Goal: Task Accomplishment & Management: Complete application form

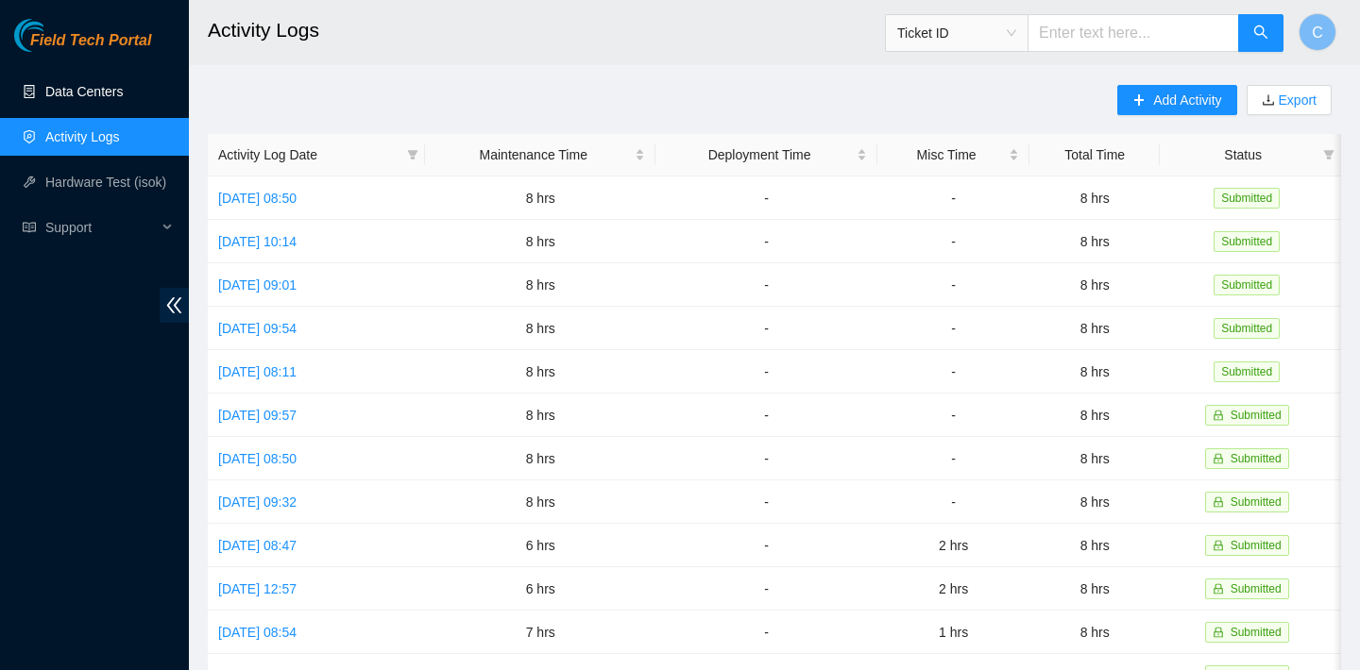
click at [89, 87] on link "Data Centers" at bounding box center [83, 91] width 77 height 15
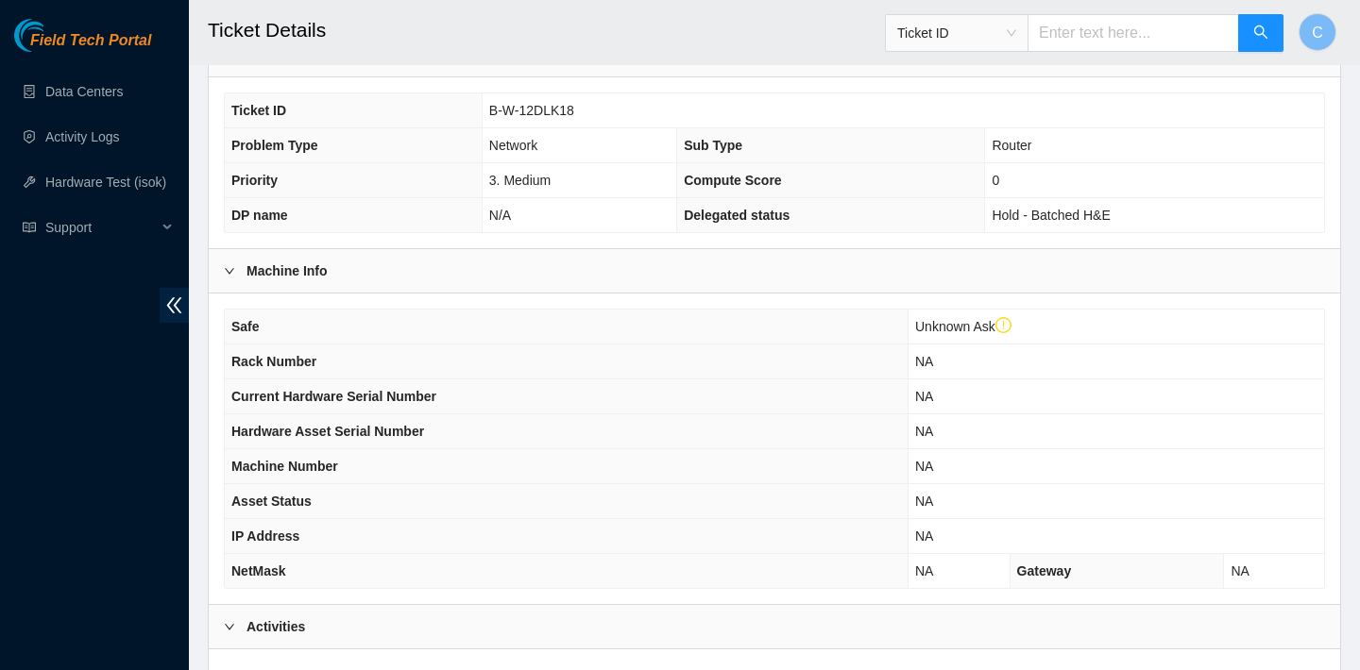
scroll to position [346, 0]
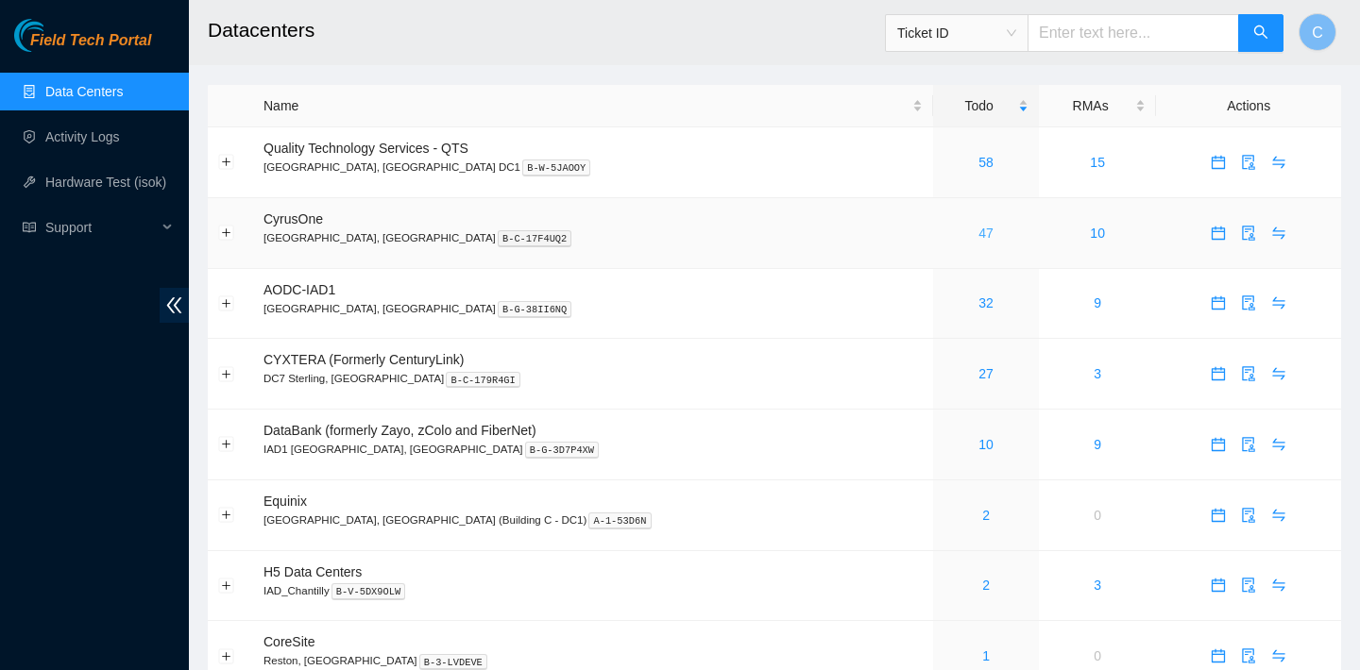
click at [978, 233] on link "47" at bounding box center [985, 233] width 15 height 15
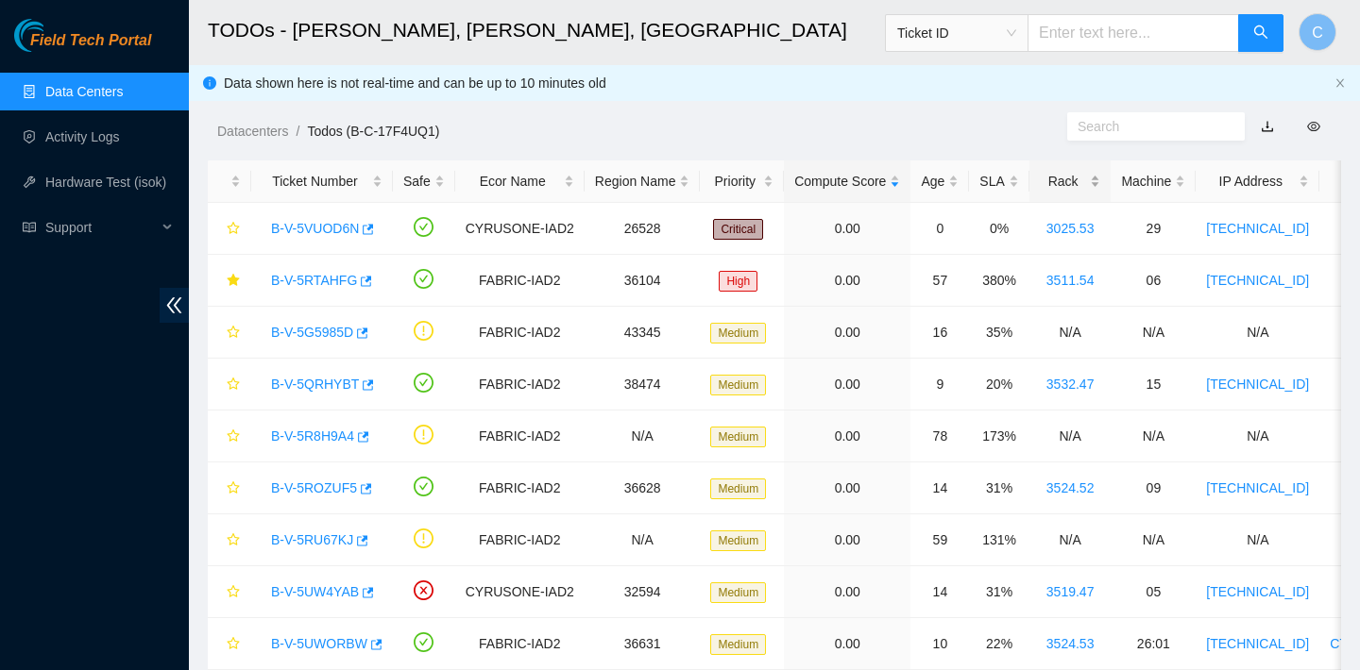
click at [1081, 183] on div "Rack" at bounding box center [1070, 181] width 61 height 21
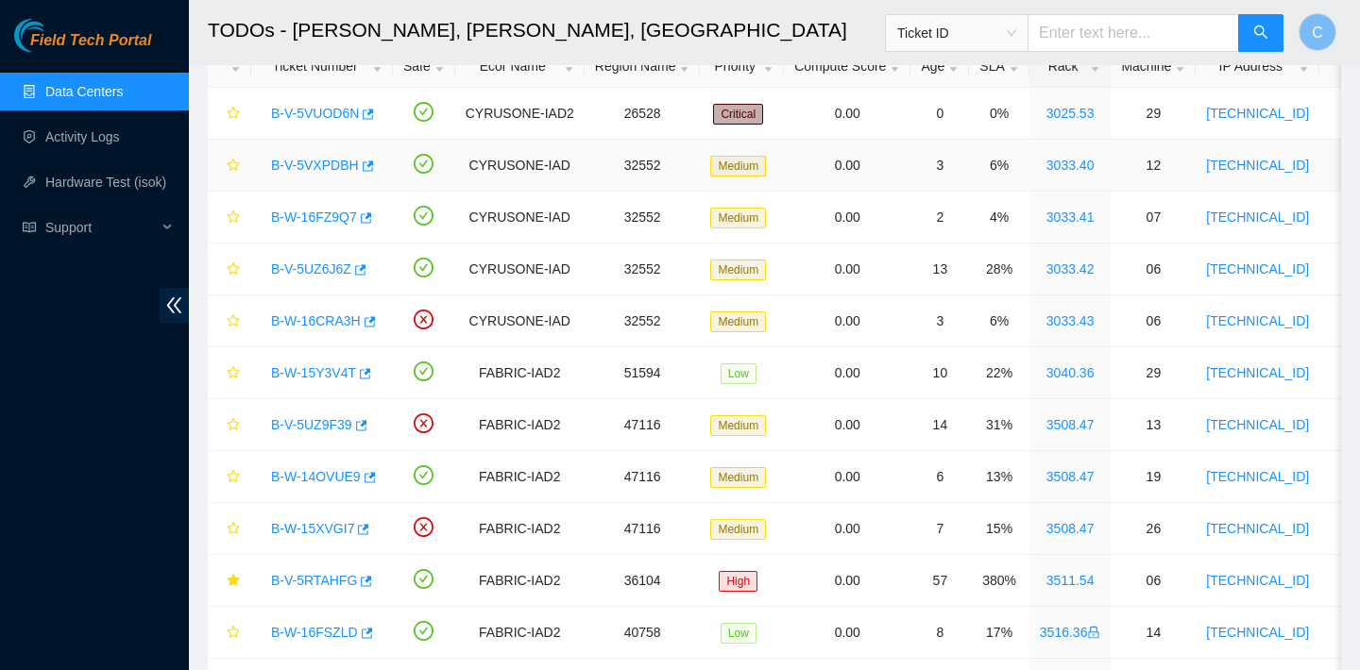
scroll to position [116, 0]
click at [365, 275] on icon "button" at bounding box center [358, 269] width 13 height 13
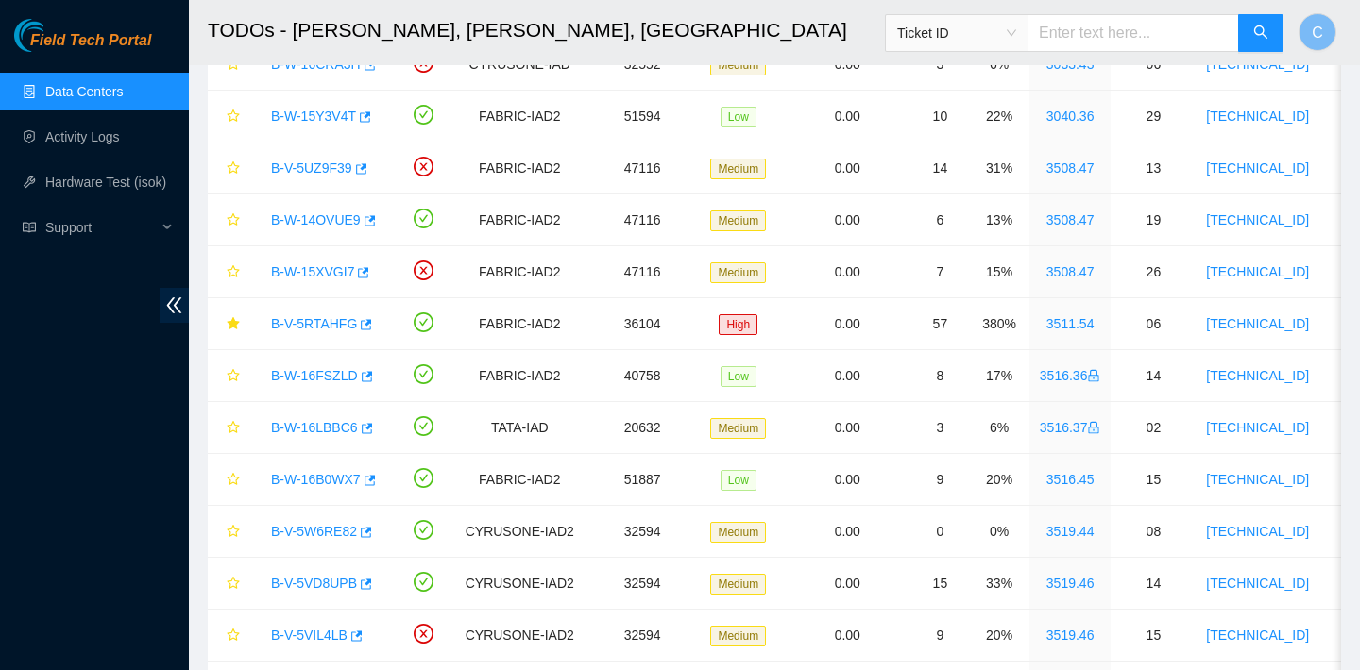
scroll to position [0, 0]
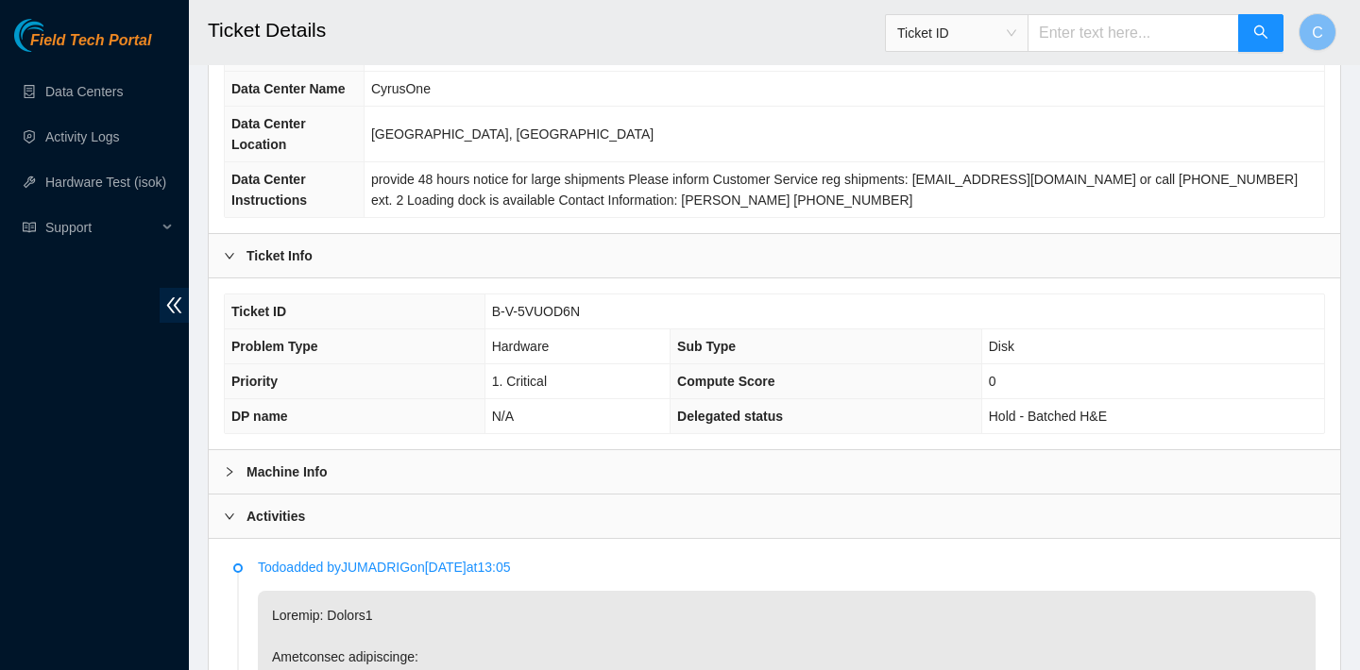
scroll to position [231, 0]
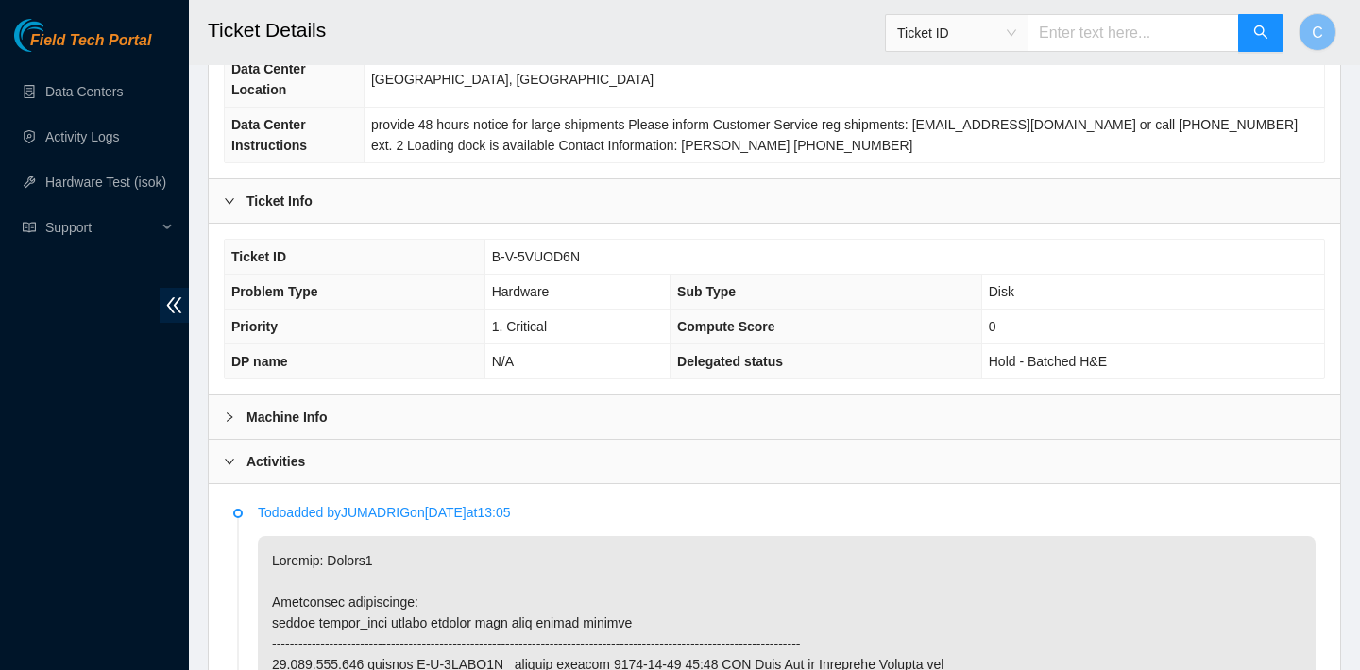
click at [622, 398] on div "Machine Info" at bounding box center [774, 417] width 1131 height 43
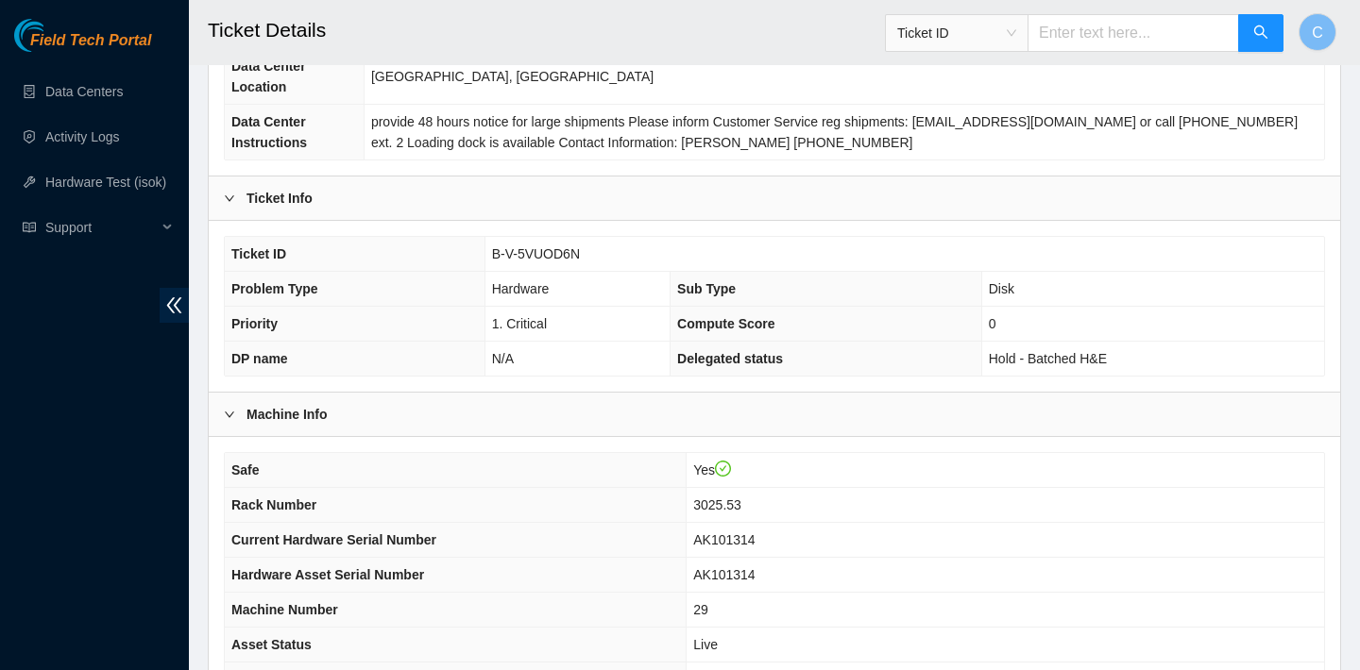
scroll to position [469, 0]
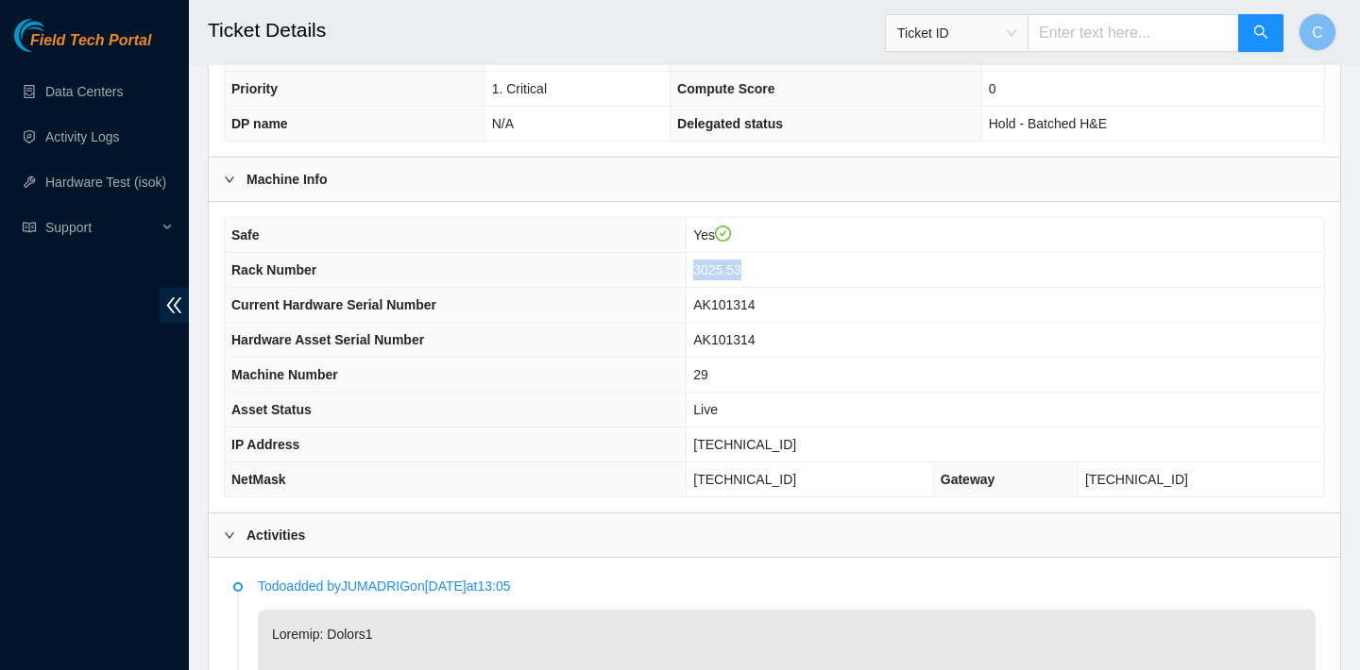
drag, startPoint x: 792, startPoint y: 271, endPoint x: 727, endPoint y: 270, distance: 65.2
click at [727, 270] on td "3025.53" at bounding box center [1004, 270] width 637 height 35
copy span "3025.53"
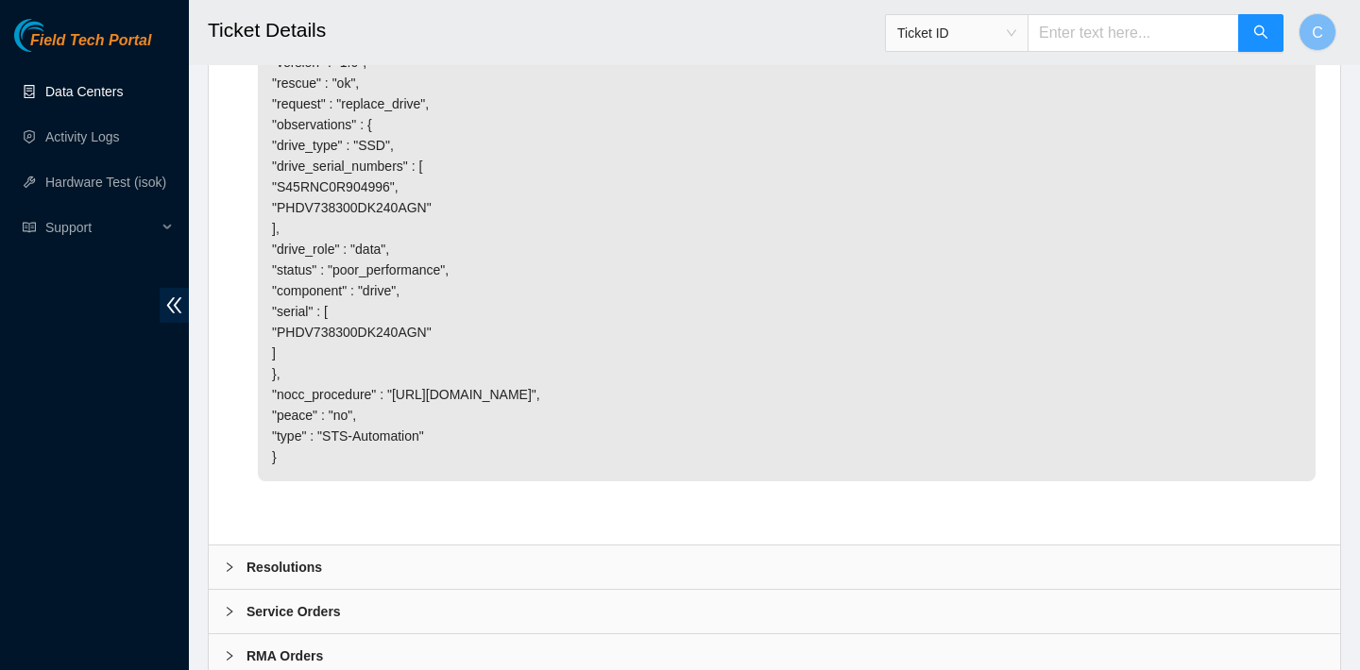
scroll to position [3677, 0]
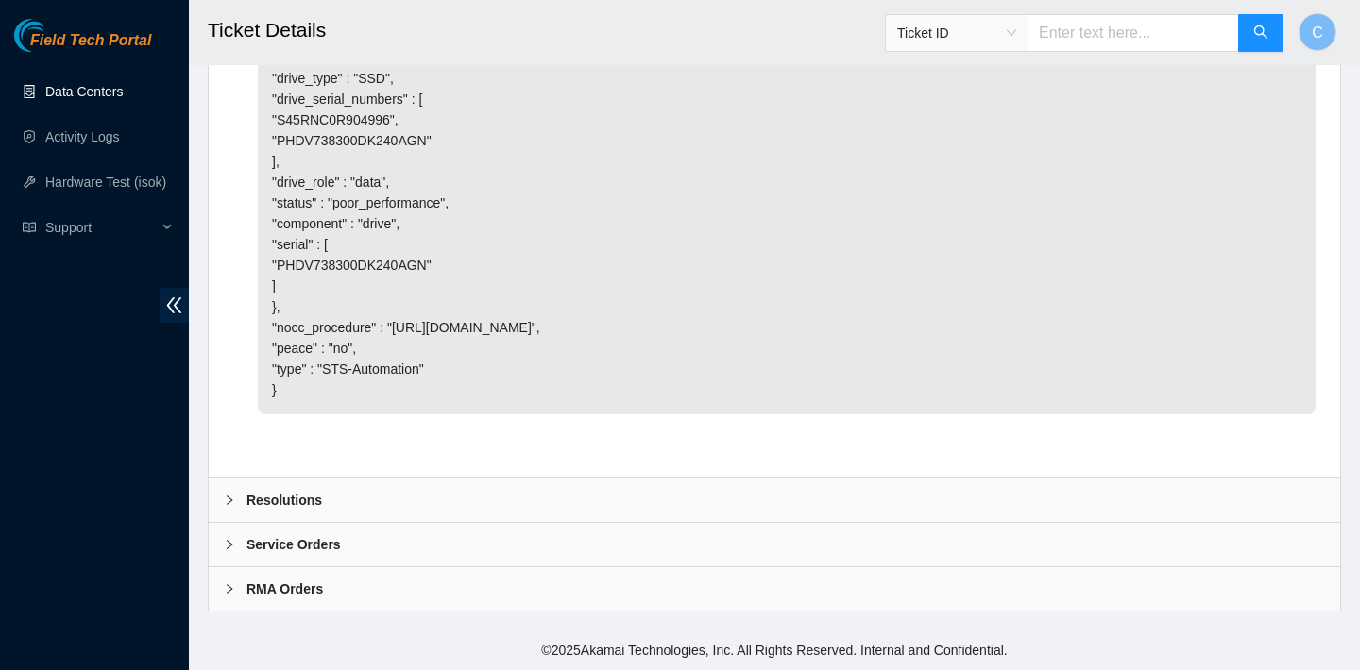
click at [388, 480] on div "Resolutions" at bounding box center [774, 500] width 1131 height 43
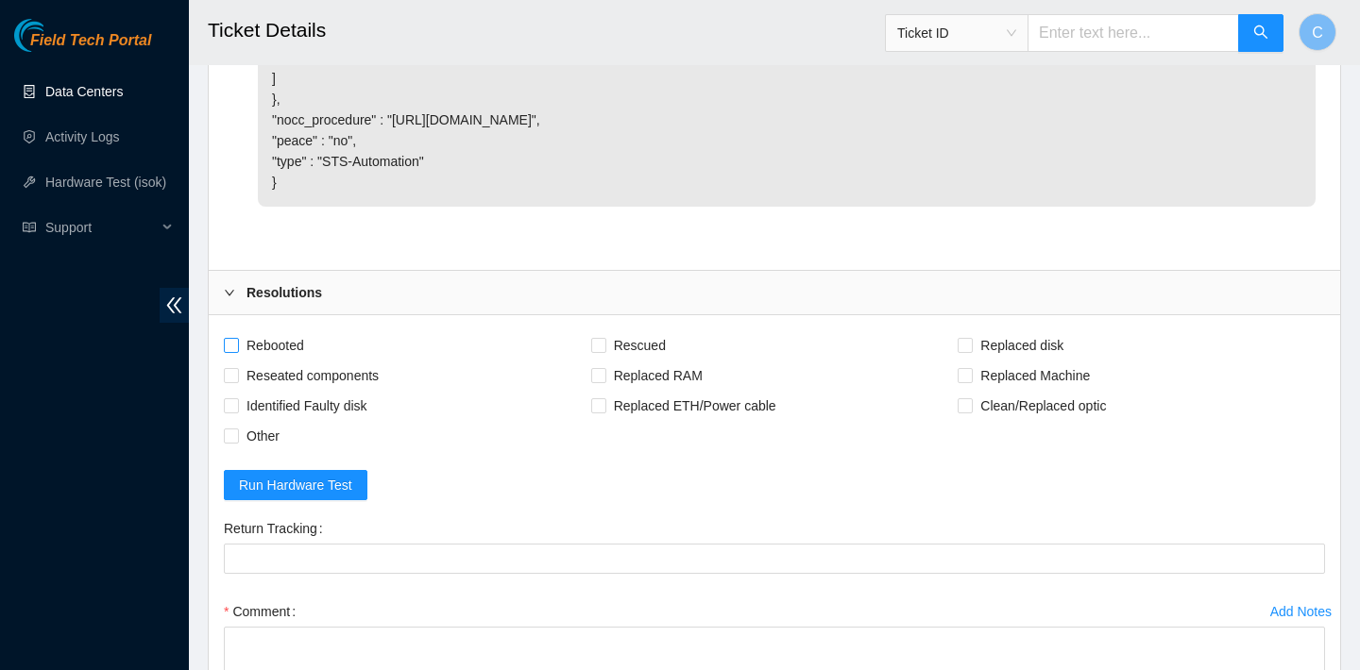
click at [295, 361] on span "Rebooted" at bounding box center [275, 345] width 73 height 30
click at [237, 351] on input "Rebooted" at bounding box center [230, 344] width 13 height 13
checkbox input "true"
click at [621, 361] on span "Rescued" at bounding box center [639, 345] width 67 height 30
click at [604, 351] on input "Rescued" at bounding box center [597, 344] width 13 height 13
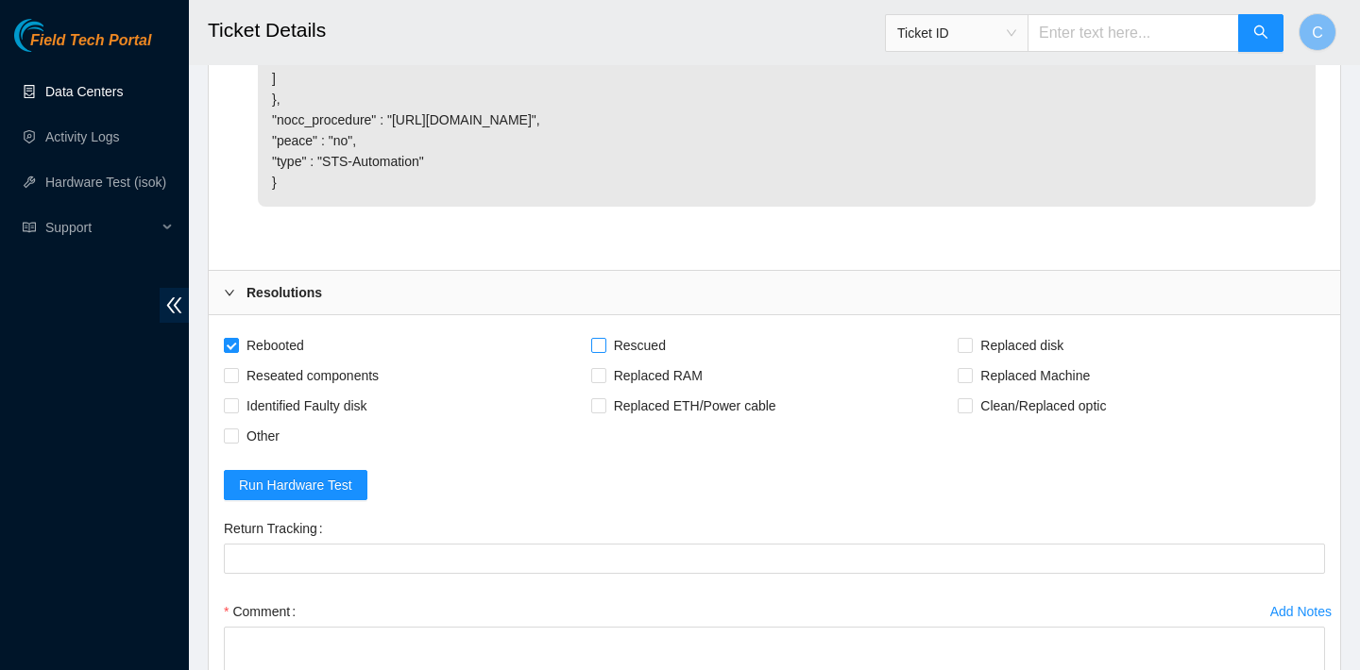
checkbox input "true"
click at [1054, 361] on span "Replaced disk" at bounding box center [1022, 345] width 98 height 30
click at [971, 351] on input "Replaced disk" at bounding box center [963, 344] width 13 height 13
checkbox input "true"
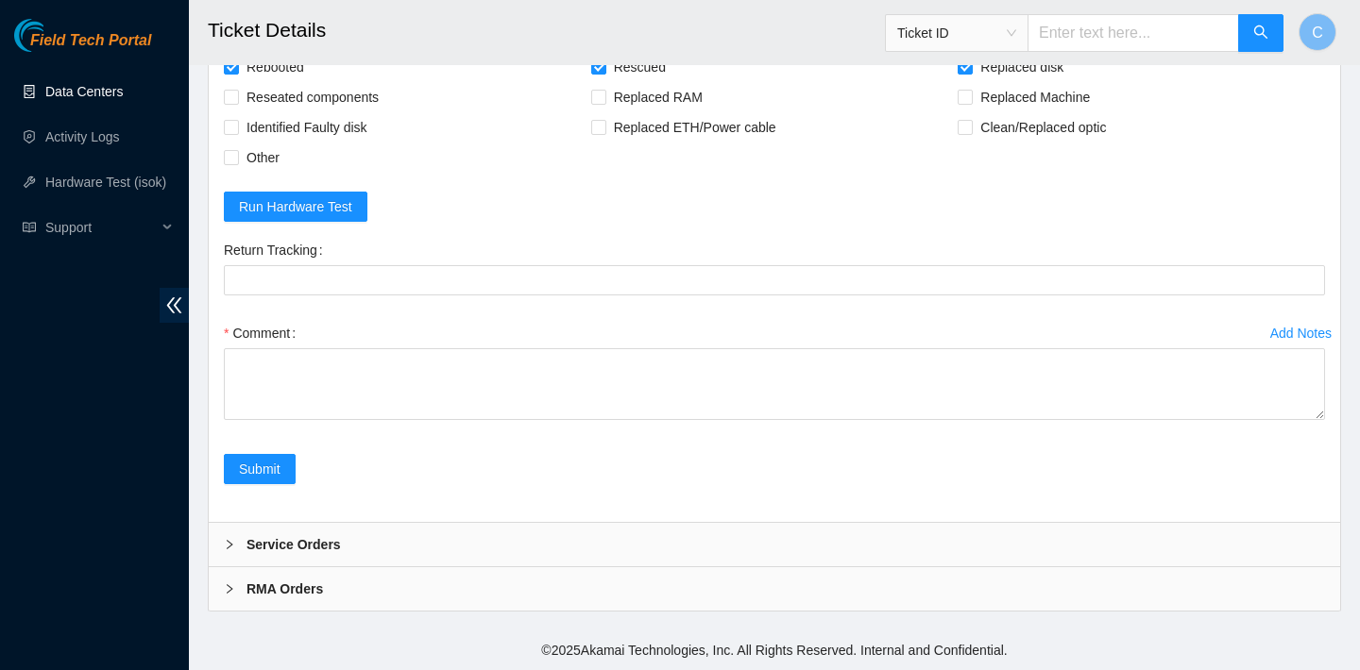
scroll to position [4163, 0]
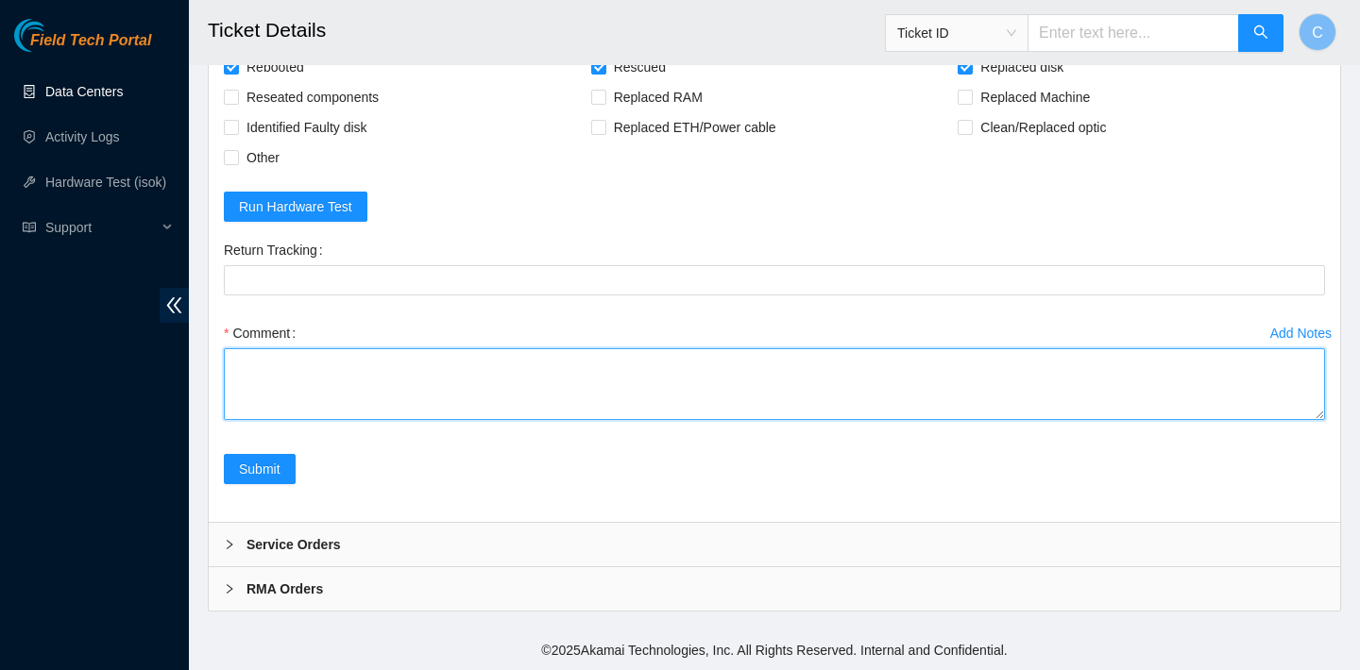
click at [587, 383] on textarea "Comment" at bounding box center [774, 384] width 1101 height 72
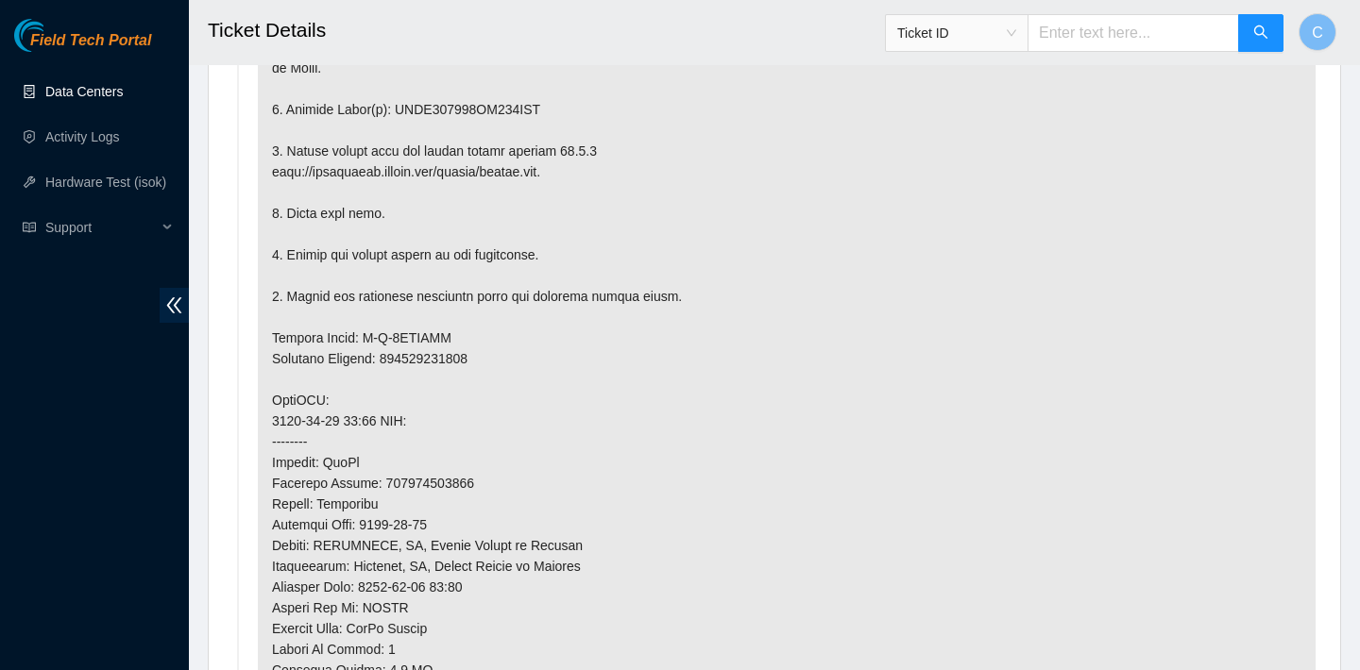
scroll to position [918, 0]
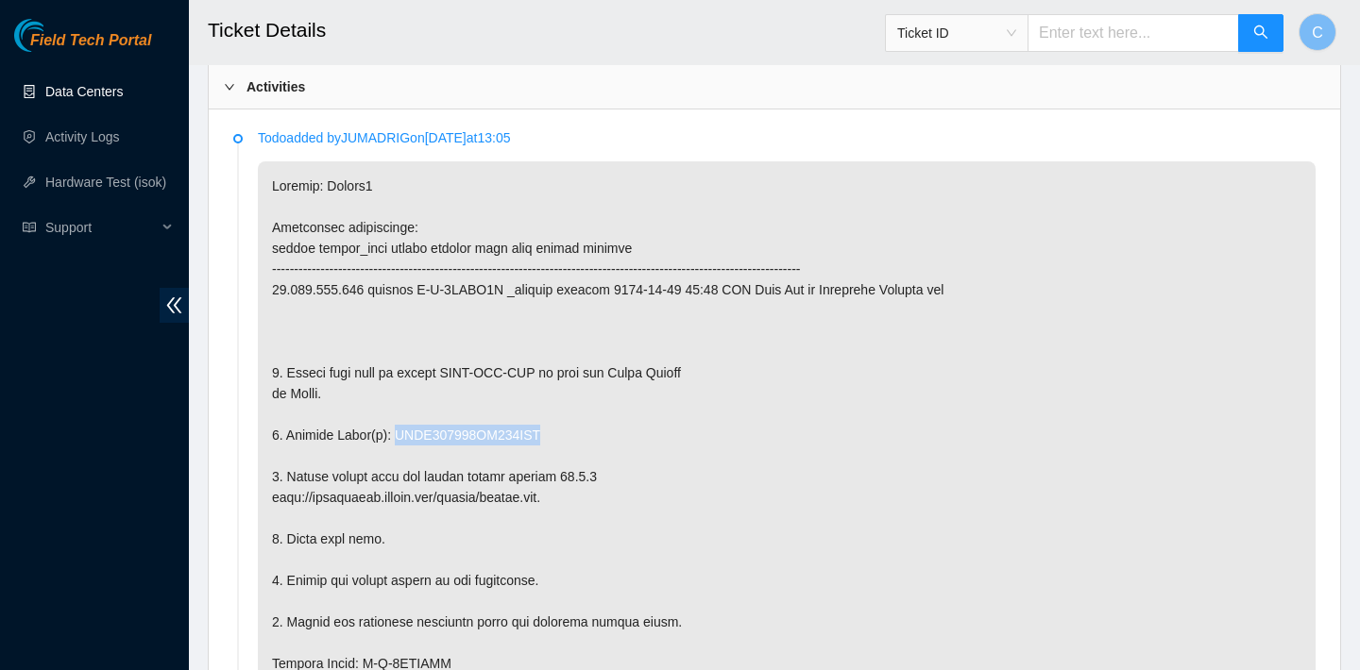
drag, startPoint x: 560, startPoint y: 433, endPoint x: 396, endPoint y: 432, distance: 164.3
copy p "PHDV738300DK240AGN"
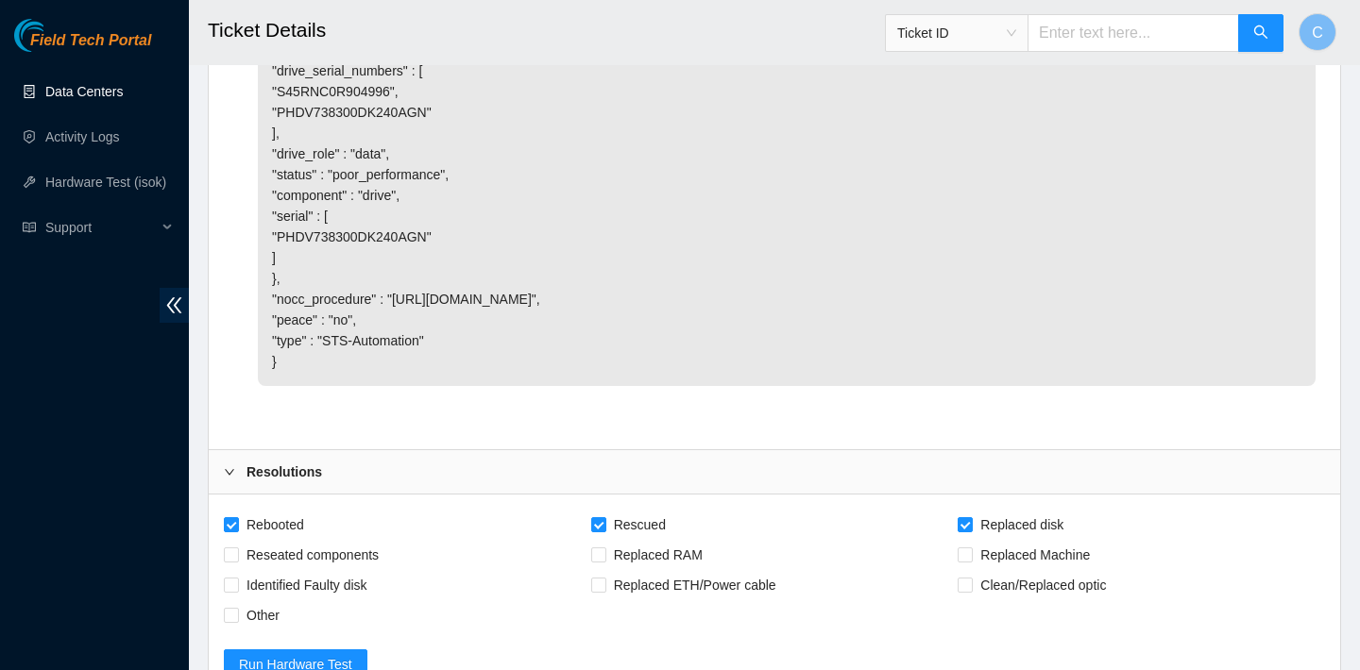
scroll to position [4163, 0]
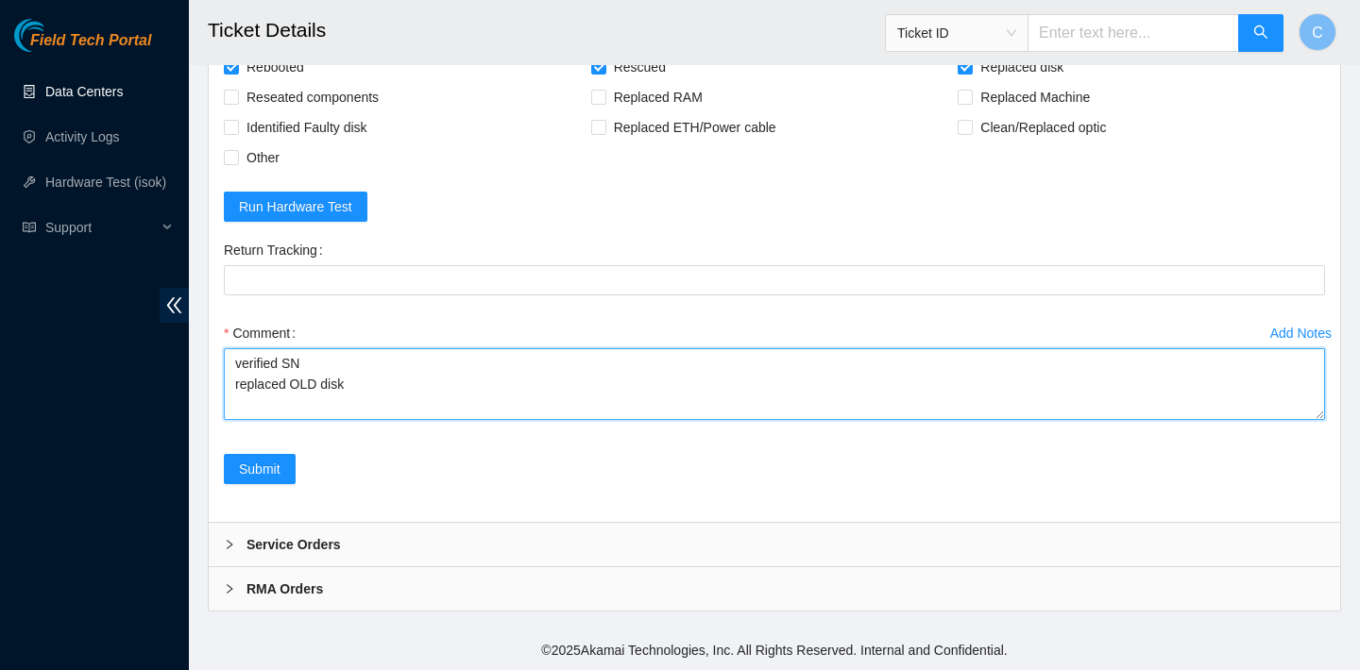
click at [398, 383] on textarea "verified SN replaced OLD disk" at bounding box center [774, 384] width 1101 height 72
paste textarea "PHDV738300DK240AGN"
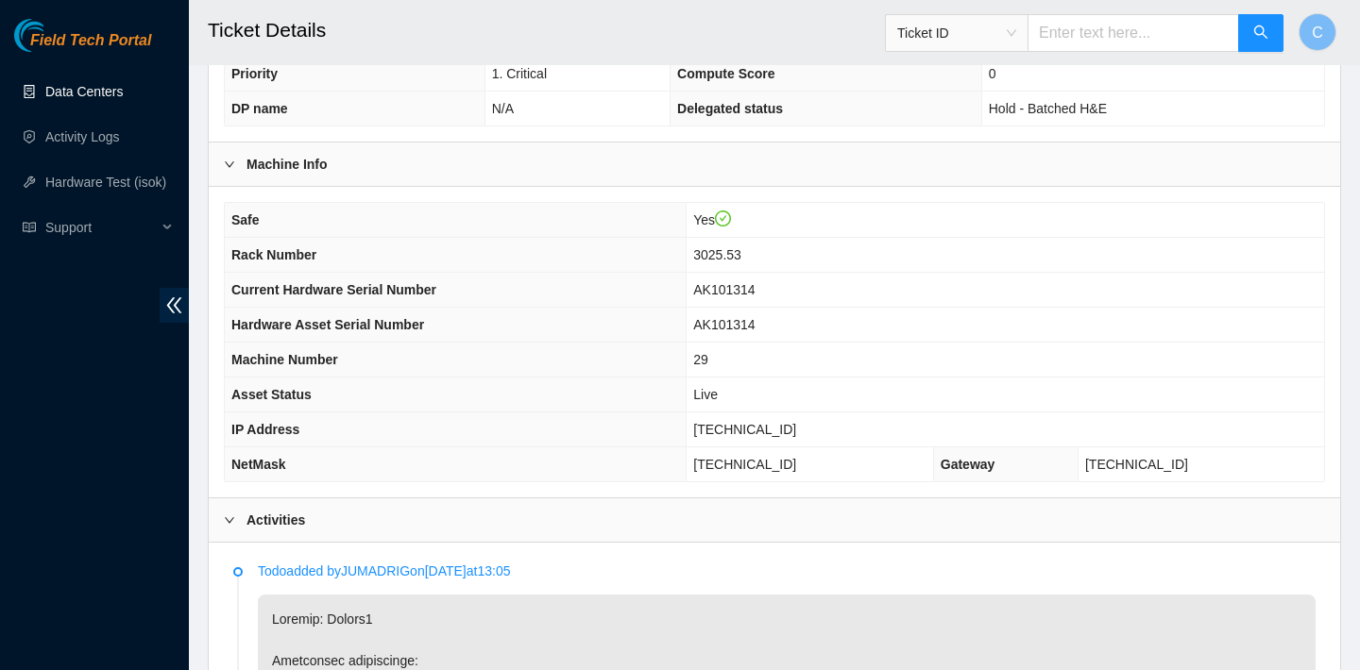
scroll to position [486, 0]
drag, startPoint x: 837, startPoint y: 418, endPoint x: 727, endPoint y: 417, distance: 109.5
click at [727, 417] on td "23.215.132.174" at bounding box center [1004, 428] width 637 height 35
copy span "23.215.132.174"
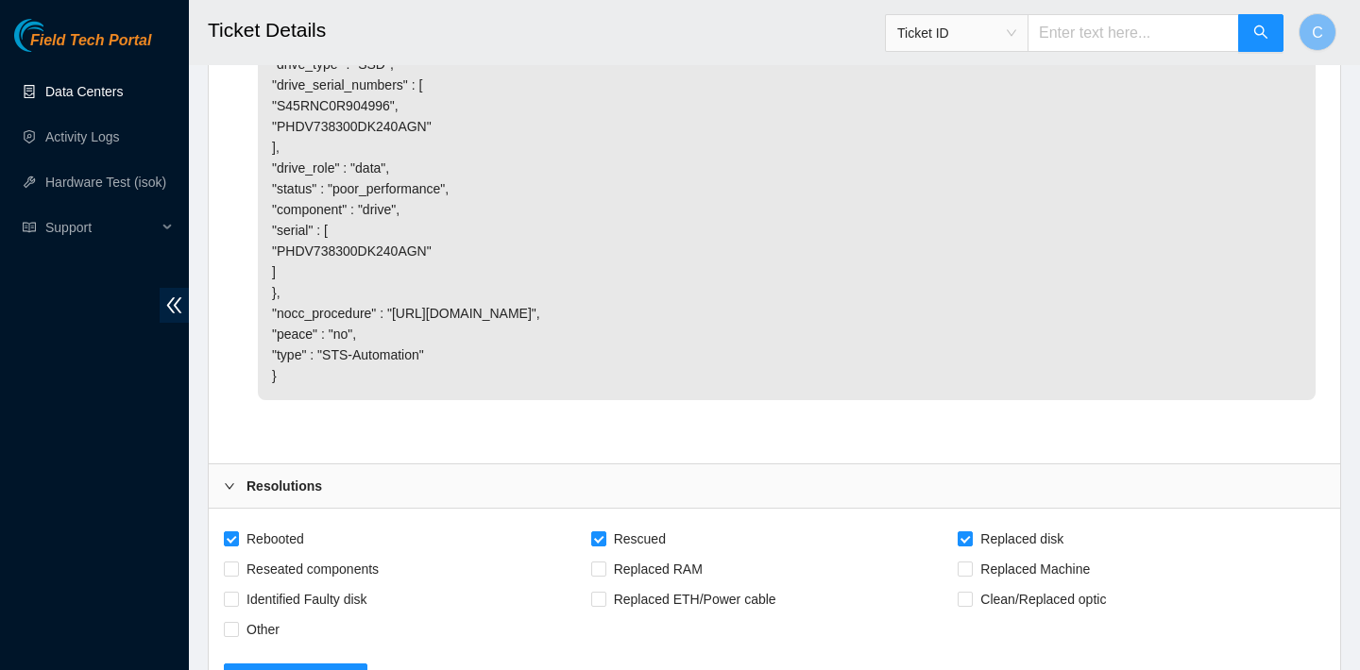
scroll to position [4163, 0]
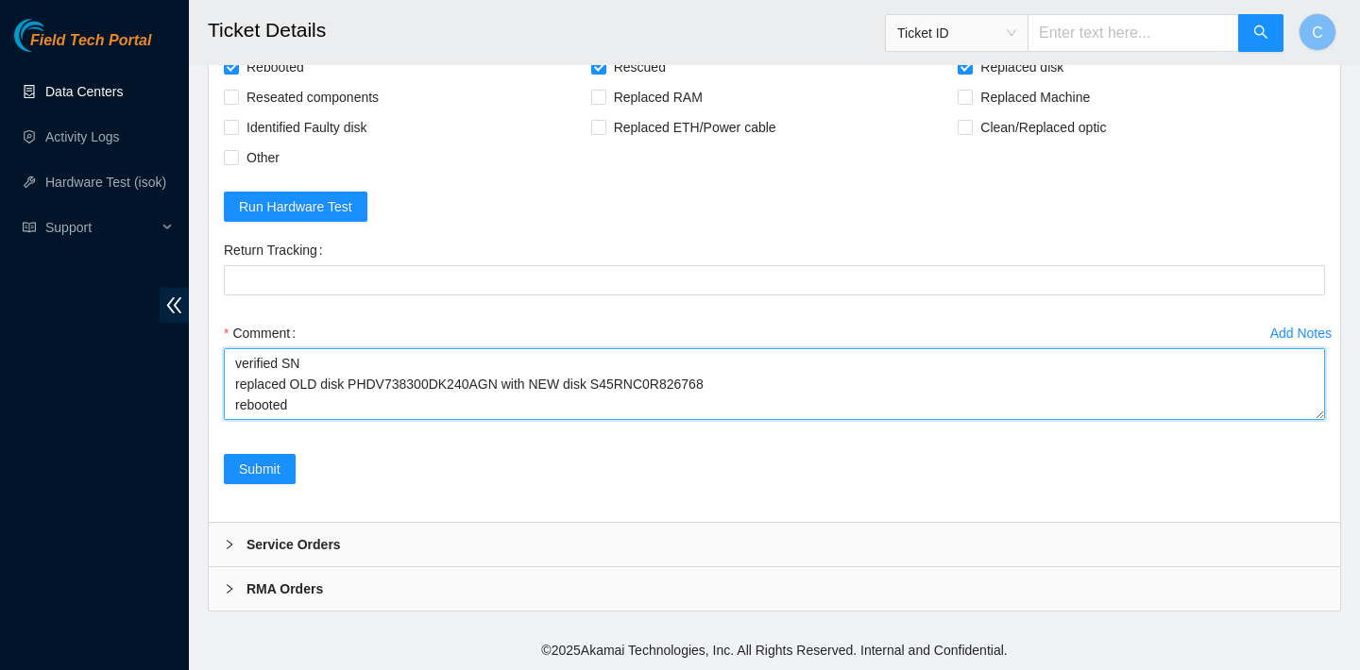
click at [314, 407] on textarea "verified SN replaced OLD disk PHDV738300DK240AGN with NEW disk S45RNC0R826768 r…" at bounding box center [774, 384] width 1101 height 72
click at [305, 401] on textarea "verified SN replaced OLD disk PHDV738300DK240AGN with NEW disk S45RNC0R826768 r…" at bounding box center [774, 384] width 1101 height 72
paste textarea "23.215.132.174 : passed: ok"
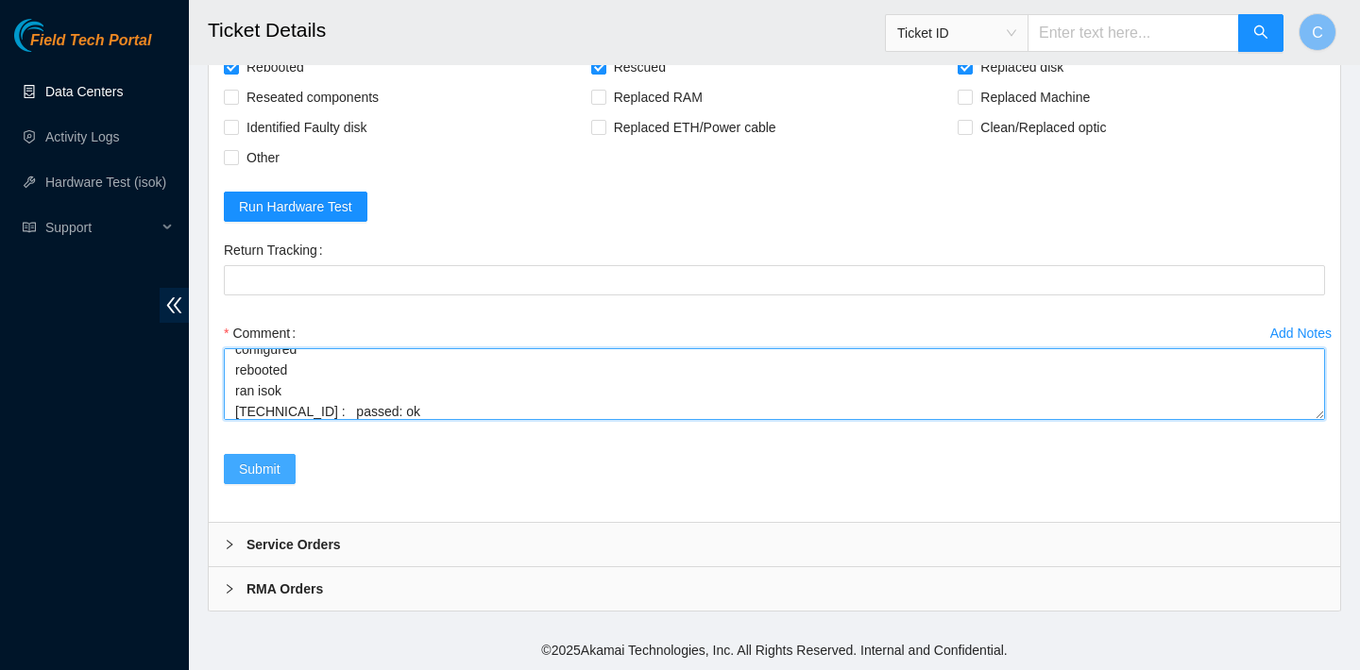
type textarea "verified SN replaced OLD disk PHDV738300DK240AGN with NEW disk S45RNC0R826768 r…"
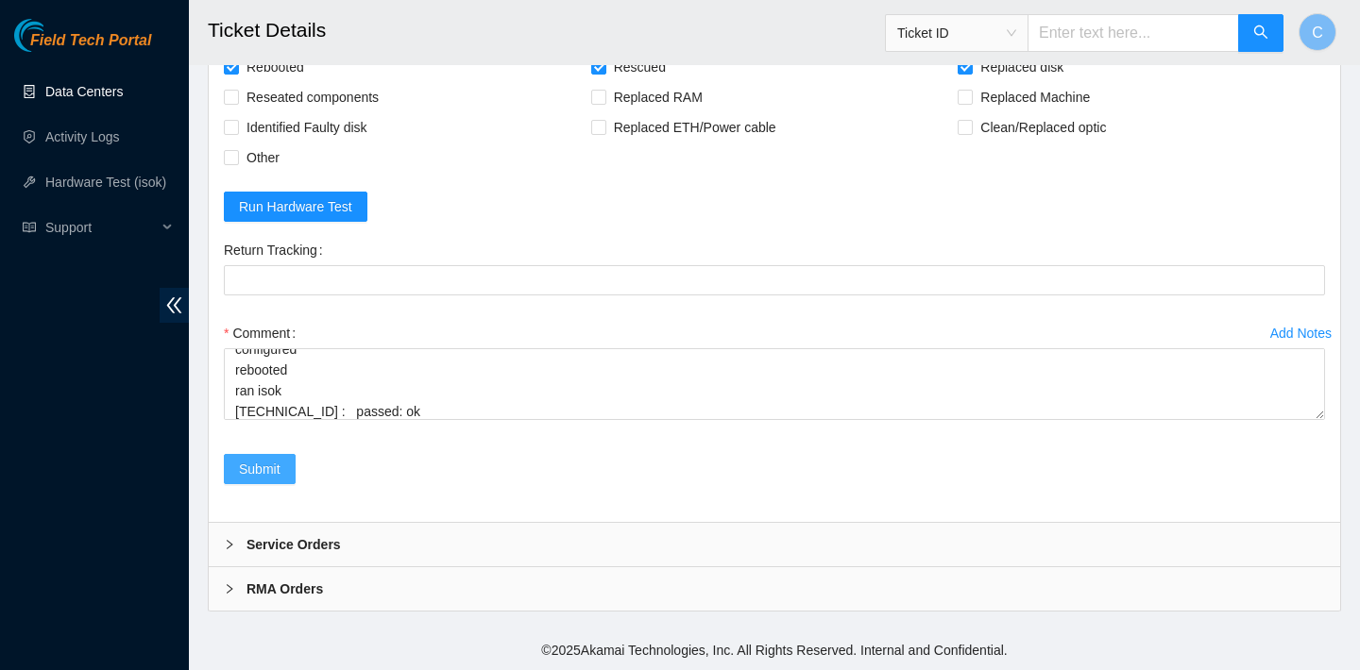
click at [265, 465] on span "Submit" at bounding box center [260, 469] width 42 height 21
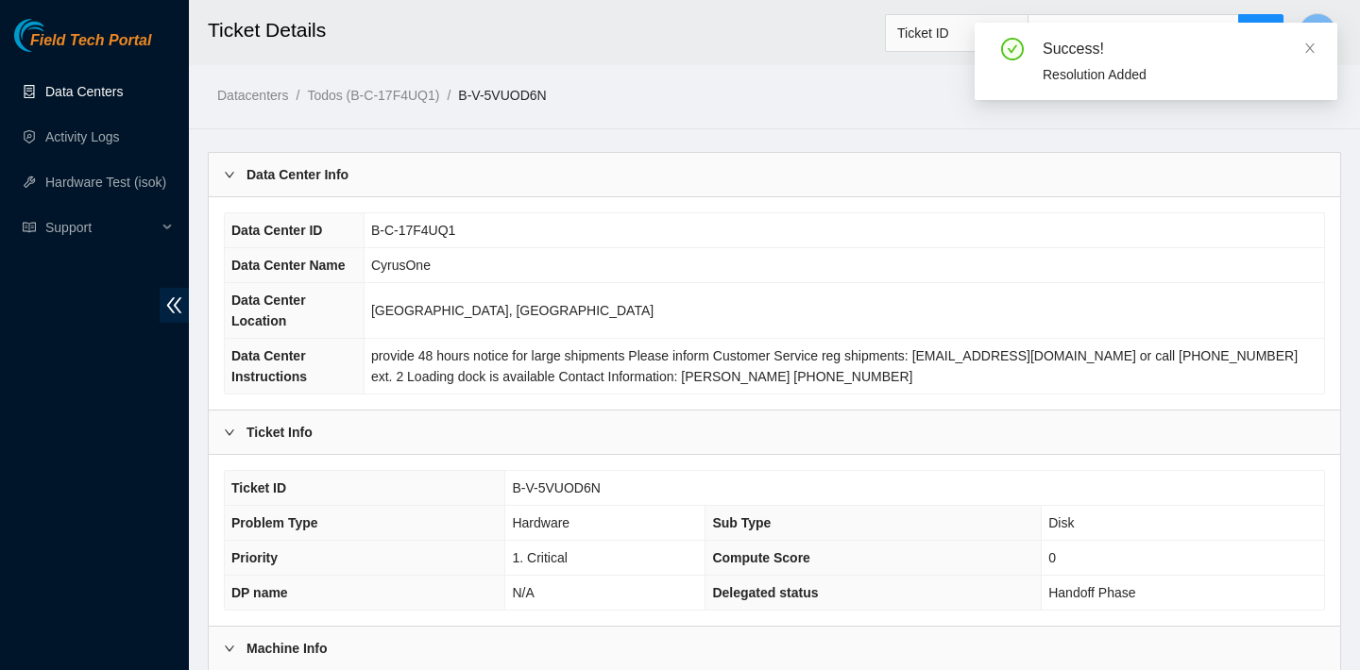
scroll to position [549, 0]
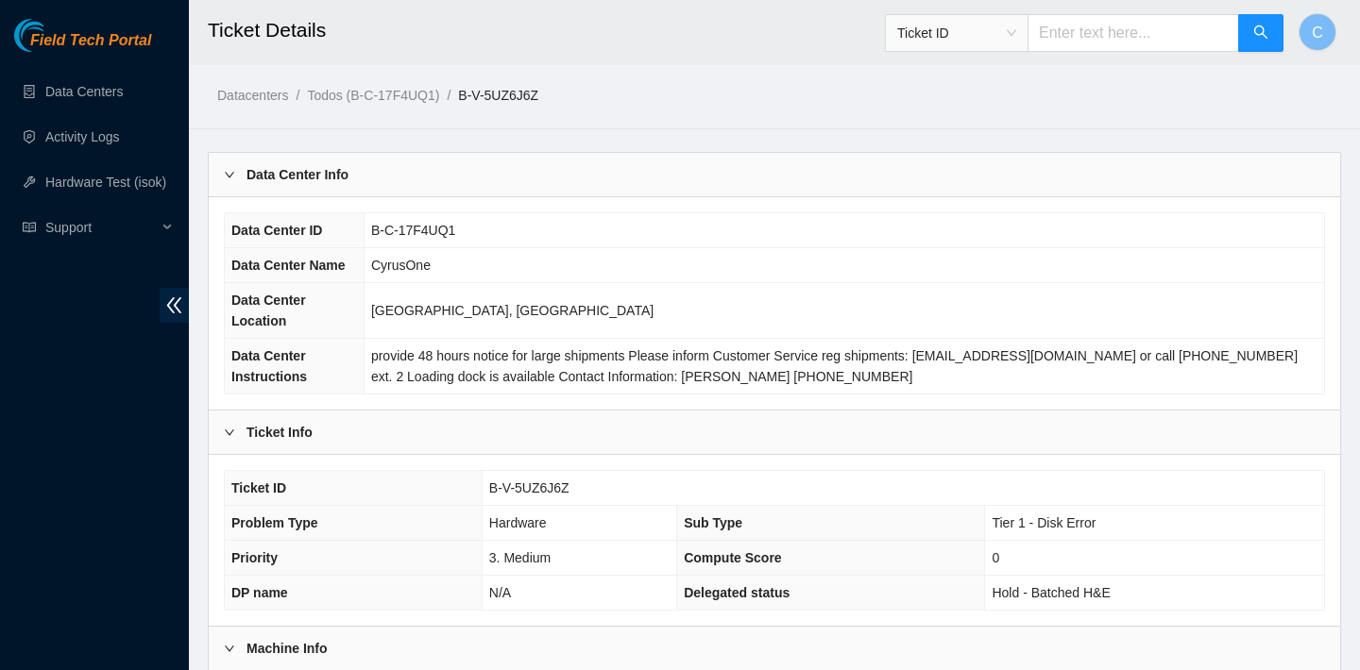
scroll to position [549, 0]
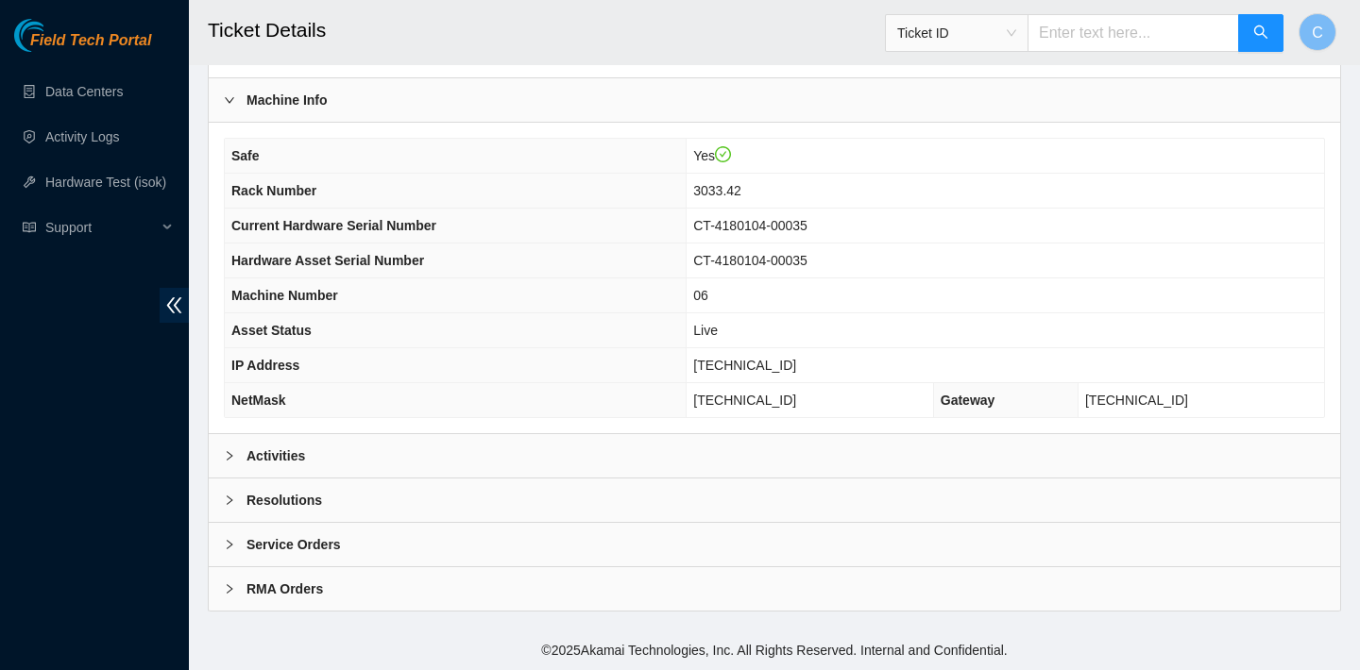
click at [635, 461] on div "Activities" at bounding box center [774, 455] width 1131 height 43
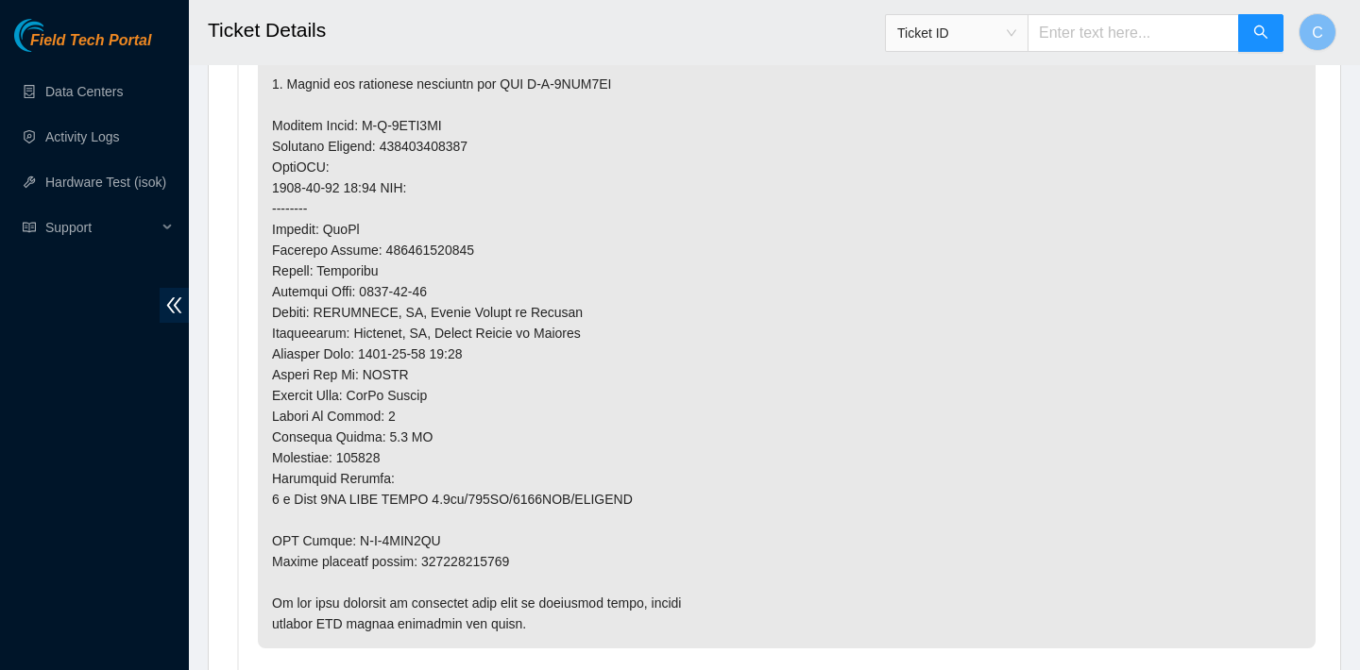
scroll to position [1557, 0]
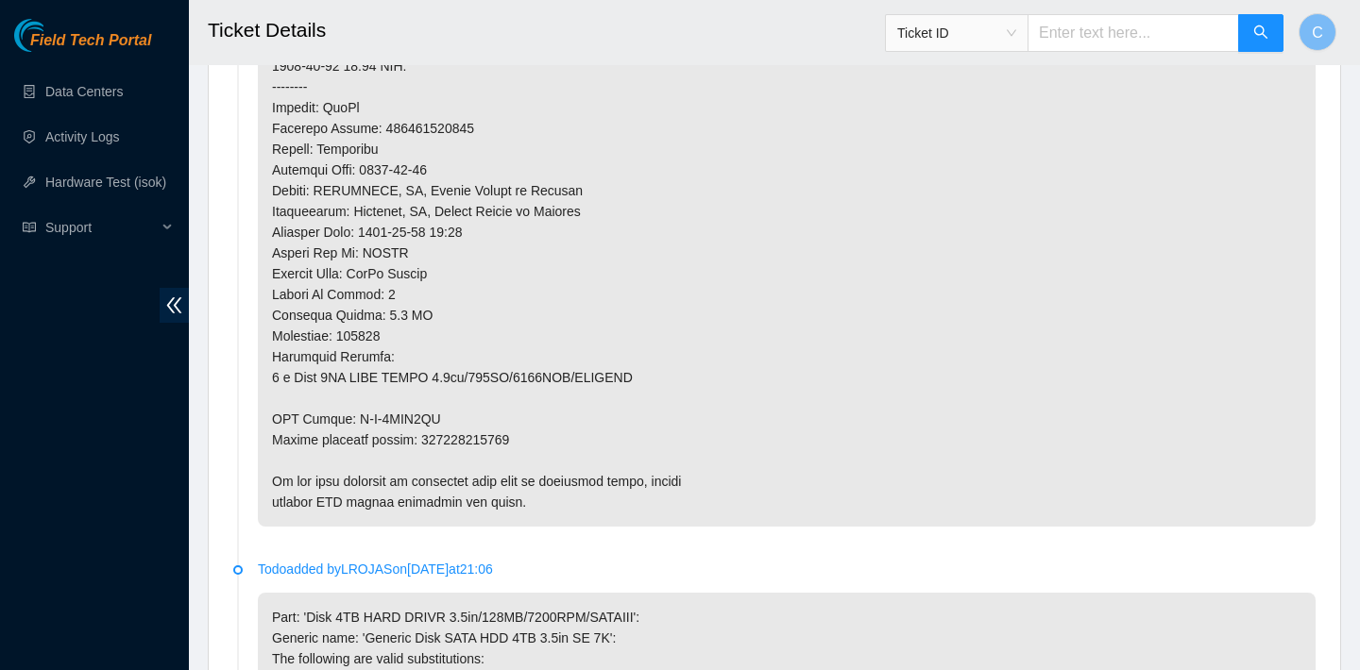
click at [518, 546] on li "Todo added by LROJAS on 2025-09-12 at 21:06" at bounding box center [774, 30] width 1082 height 1071
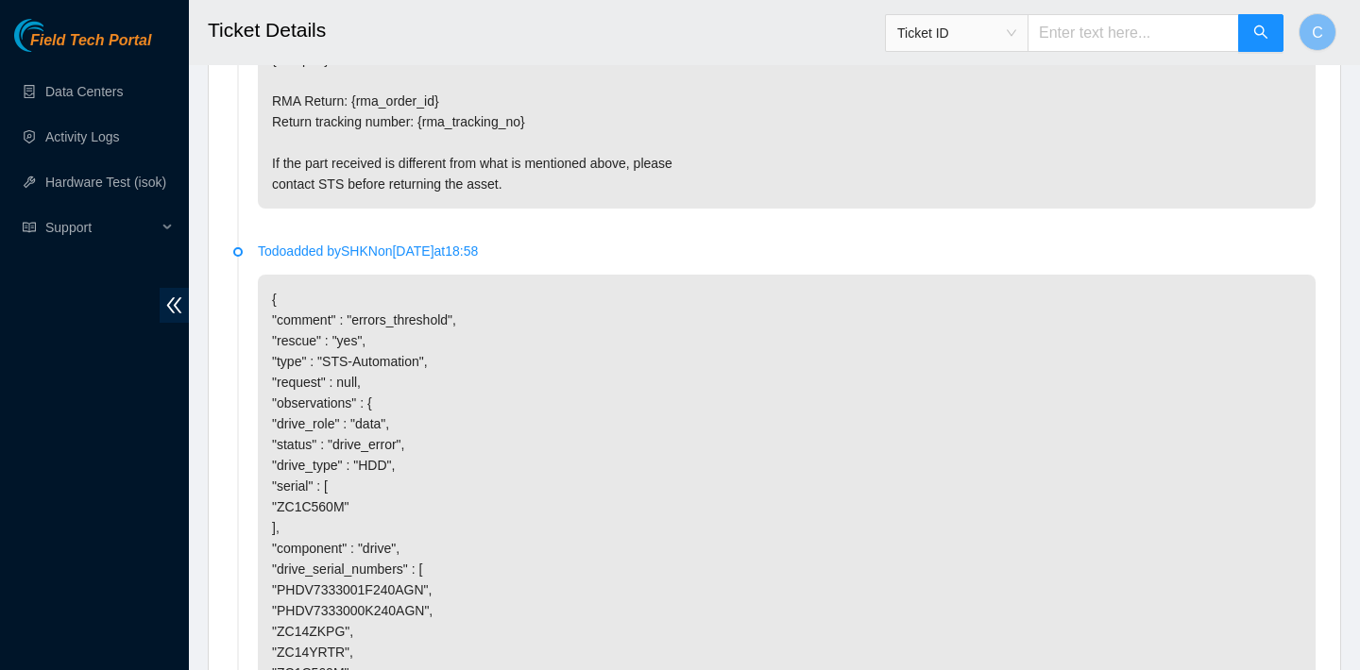
scroll to position [4831, 0]
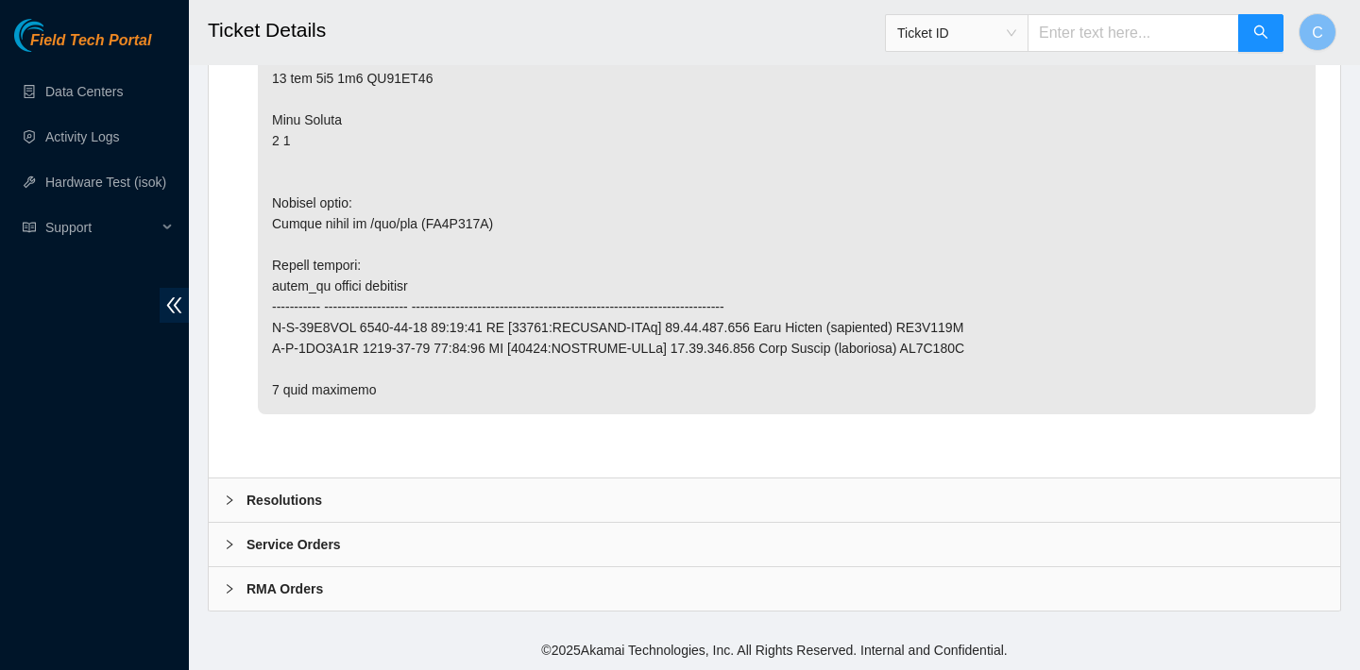
click at [500, 490] on div "Resolutions" at bounding box center [774, 500] width 1131 height 43
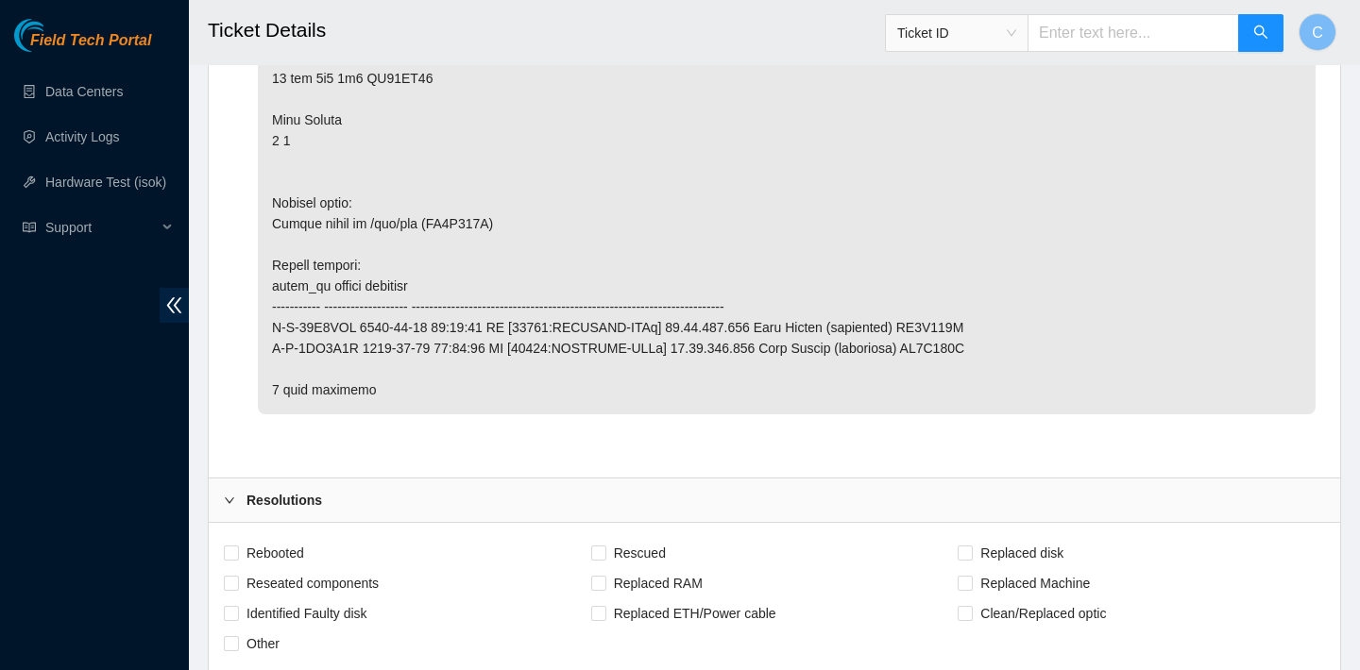
scroll to position [4988, 0]
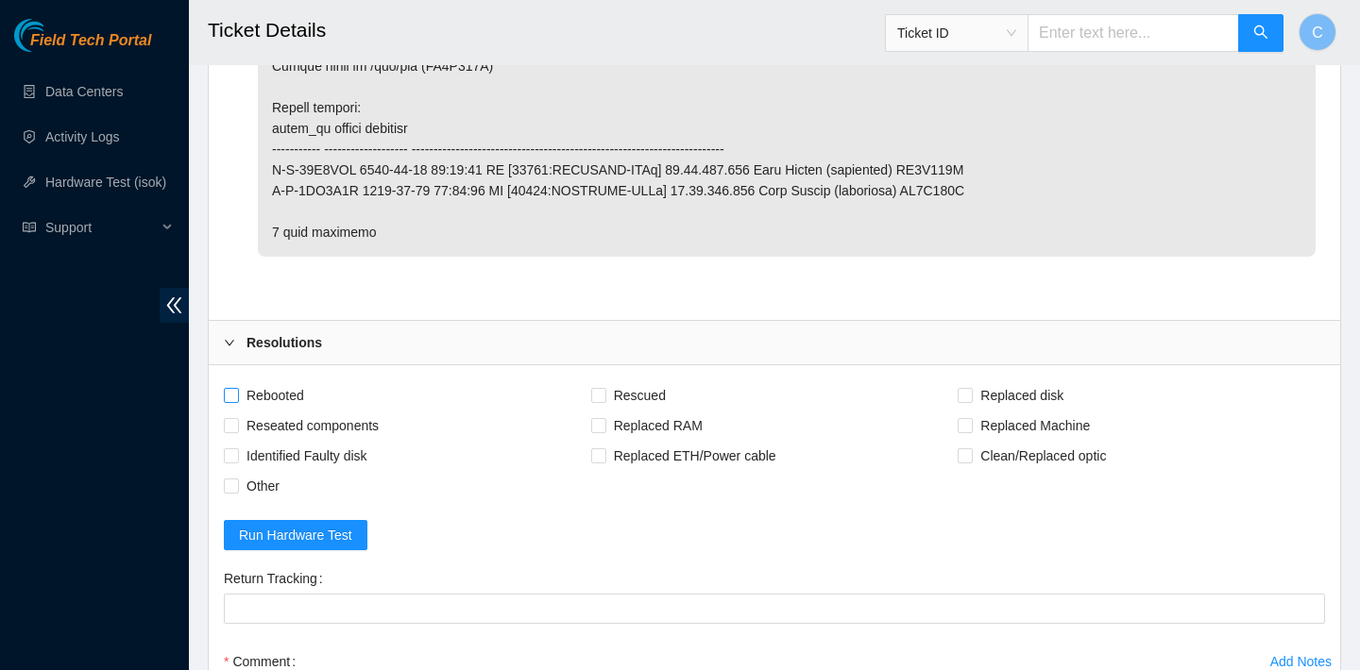
click at [286, 398] on span "Rebooted" at bounding box center [275, 396] width 73 height 30
click at [237, 398] on input "Rebooted" at bounding box center [230, 394] width 13 height 13
checkbox input "true"
click at [622, 385] on span "Rescued" at bounding box center [639, 396] width 67 height 30
click at [604, 388] on input "Rescued" at bounding box center [597, 394] width 13 height 13
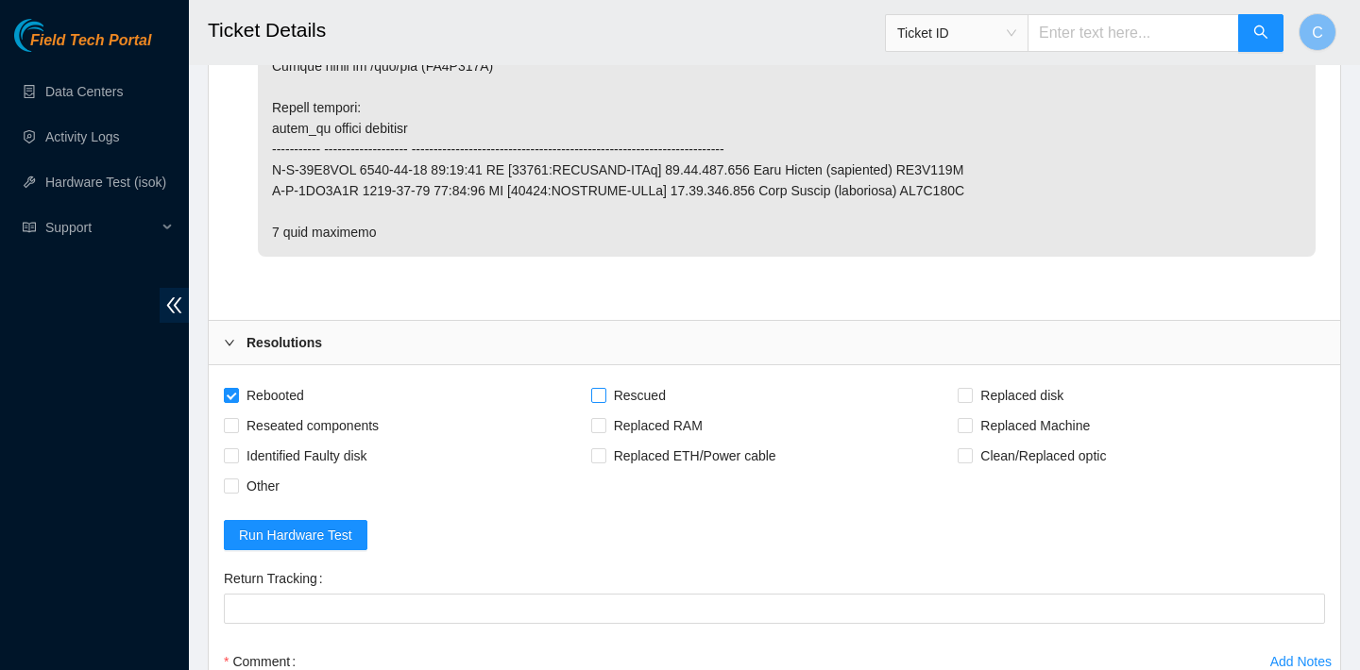
checkbox input "true"
click at [981, 391] on span "Replaced disk" at bounding box center [1022, 396] width 98 height 30
click at [971, 391] on input "Replaced disk" at bounding box center [963, 394] width 13 height 13
checkbox input "true"
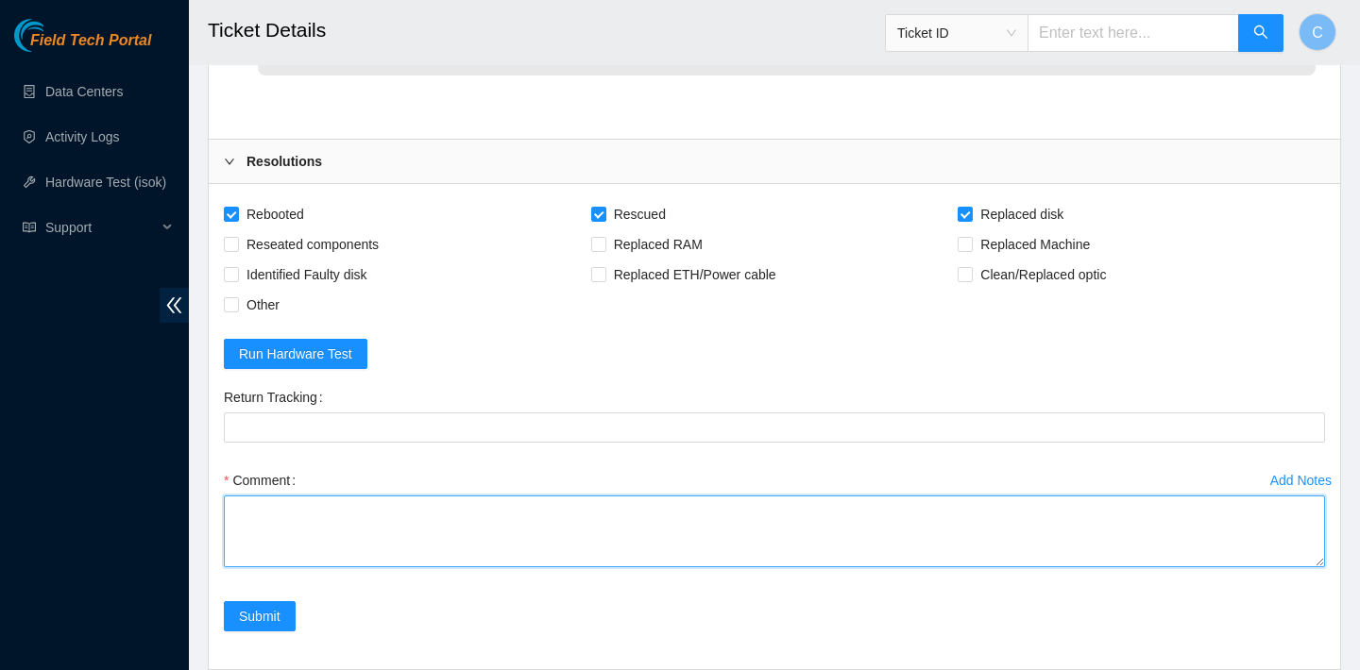
click at [615, 543] on textarea "Comment" at bounding box center [774, 532] width 1101 height 72
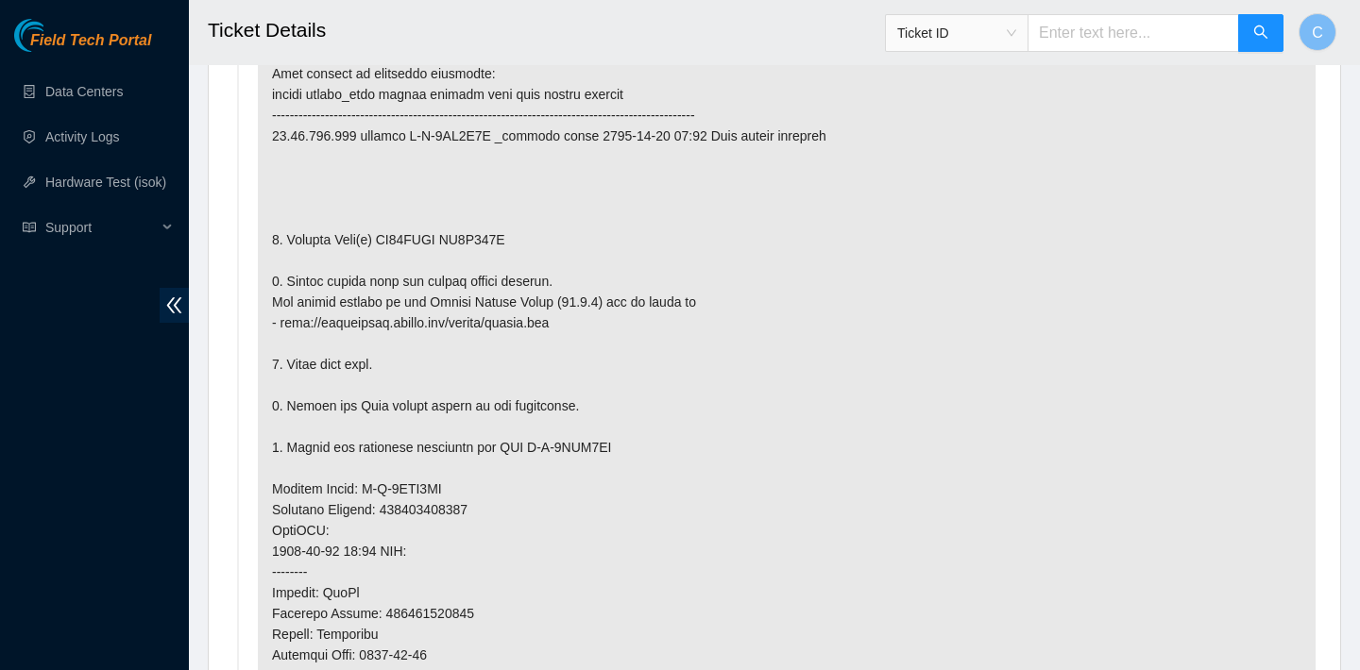
scroll to position [1069, 0]
drag, startPoint x: 536, startPoint y: 238, endPoint x: 388, endPoint y: 235, distance: 148.3
click at [388, 235] on p at bounding box center [787, 512] width 1058 height 1005
copy p "ZC14YRTR ZC1C560M"
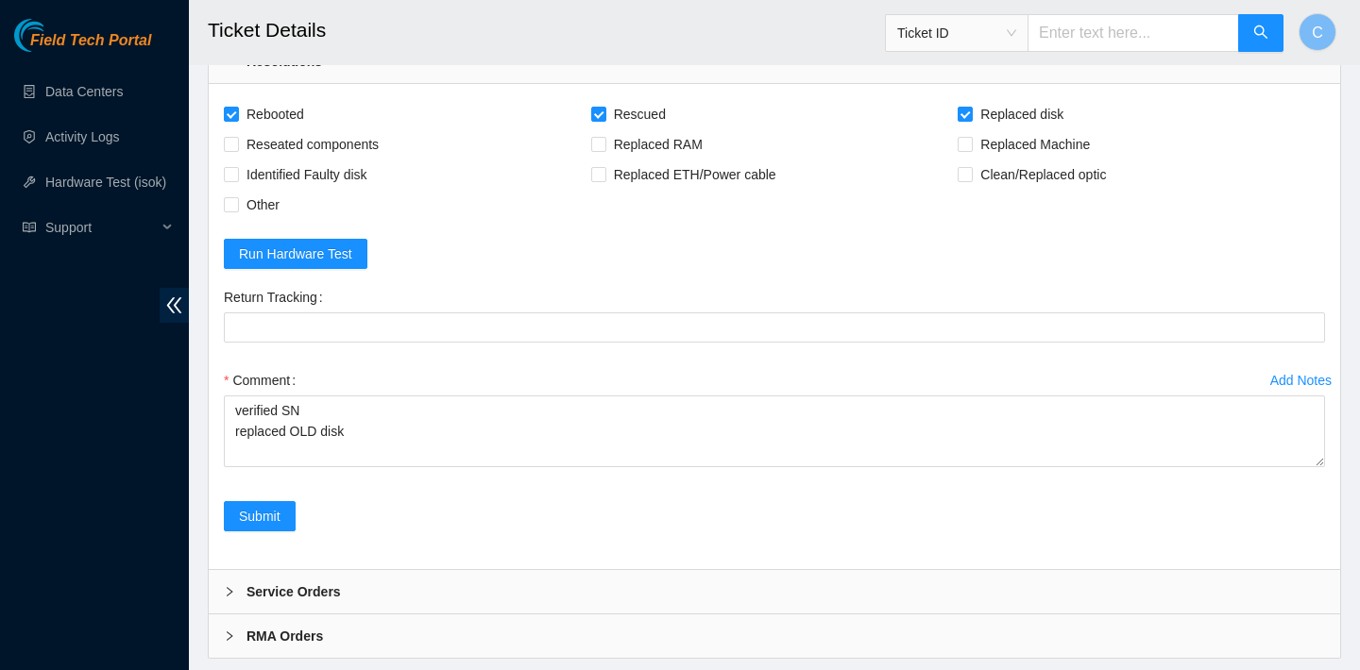
scroll to position [5317, 0]
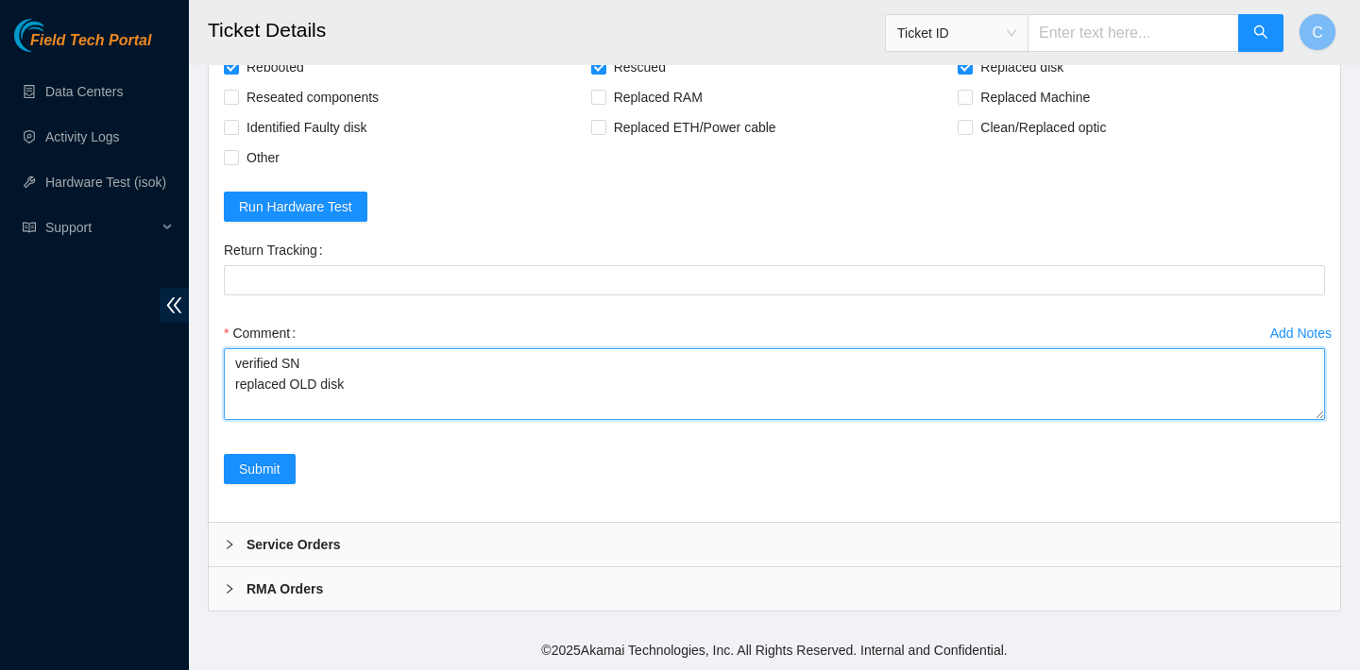
click at [372, 387] on textarea "verified SN replaced OLD disk" at bounding box center [774, 384] width 1101 height 72
paste textarea "ZC14YRTR ZC1C560M"
drag, startPoint x: 416, startPoint y: 384, endPoint x: 353, endPoint y: 381, distance: 63.4
click at [353, 381] on textarea "verified SN replaced OLD disk ZC14YRTR ZC1C560M" at bounding box center [774, 384] width 1101 height 72
click at [298, 402] on textarea "verified SN replaced OLD disk ZC1C560M" at bounding box center [774, 384] width 1101 height 72
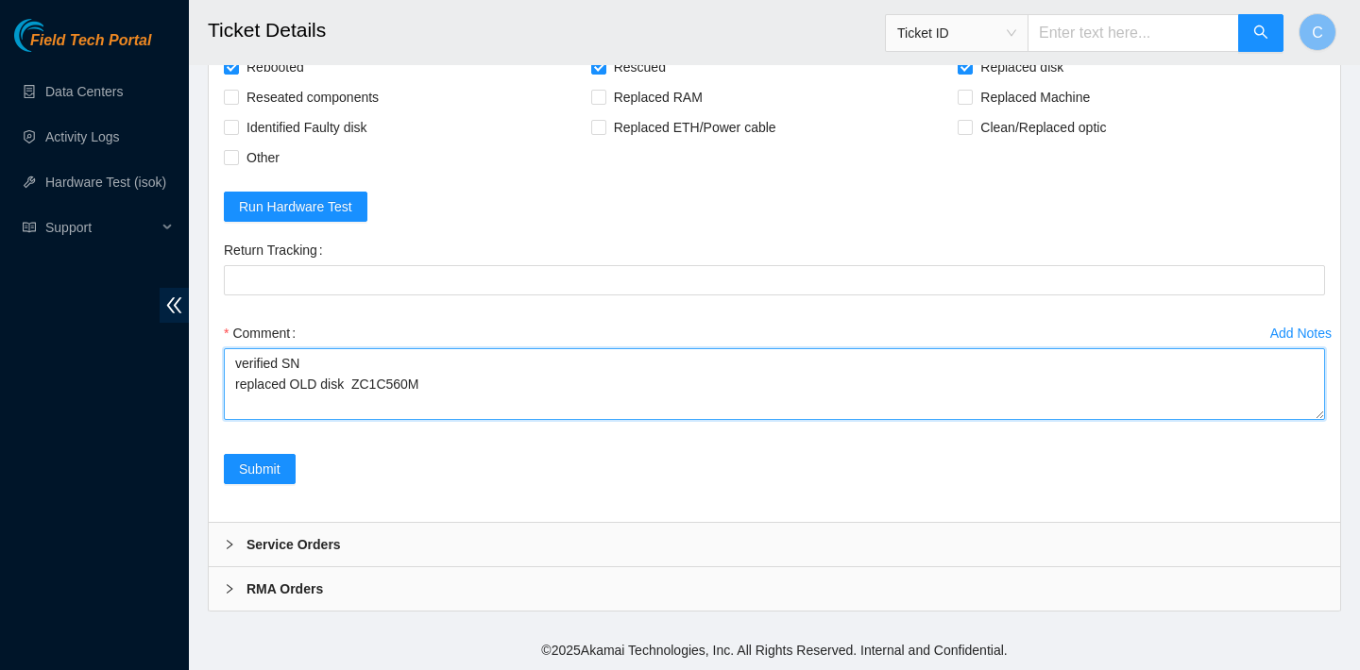
click at [242, 401] on textarea "verified SN replaced OLD disk ZC1C560M" at bounding box center [774, 384] width 1101 height 72
paste textarea "ZC14YRTR"
click at [355, 382] on textarea "verified SN replaced OLD disk ZC1C560M ZC14YRTR" at bounding box center [774, 384] width 1101 height 72
click at [452, 374] on textarea "verified SN replaced OLD disk ZC1C560M ZC14YRTR" at bounding box center [774, 384] width 1101 height 72
click at [232, 401] on textarea "verified SN replaced OLD disk ZC1C560M with NEW disk Z1Z8M83X ZC14YRTR" at bounding box center [774, 384] width 1101 height 72
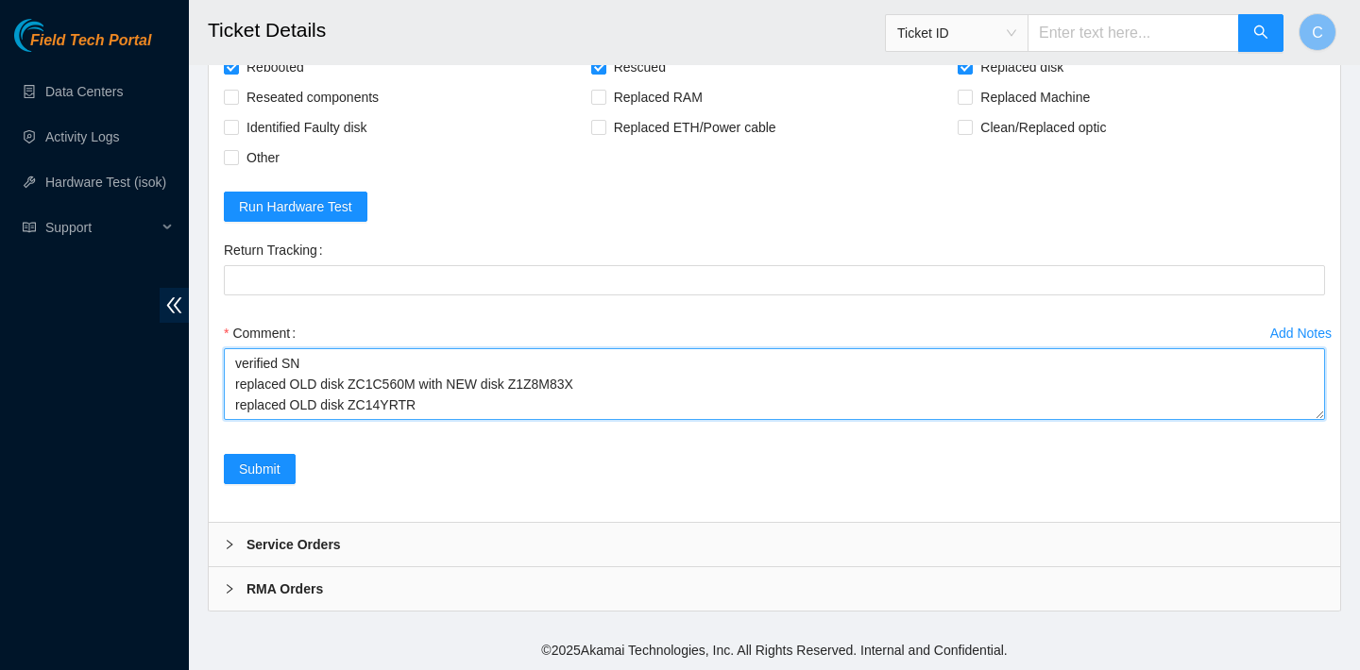
click at [466, 404] on textarea "verified SN replaced OLD disk ZC1C560M with NEW disk Z1Z8M83X replaced OLD disk…" at bounding box center [774, 384] width 1101 height 72
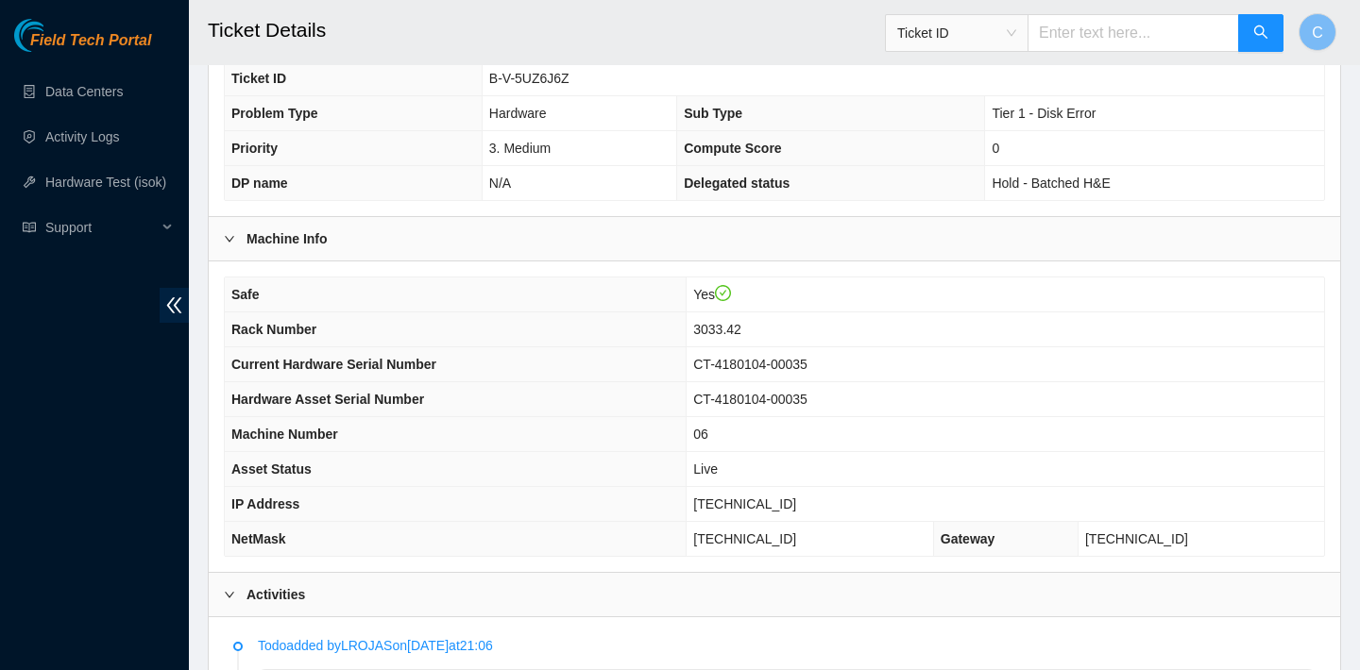
scroll to position [427, 0]
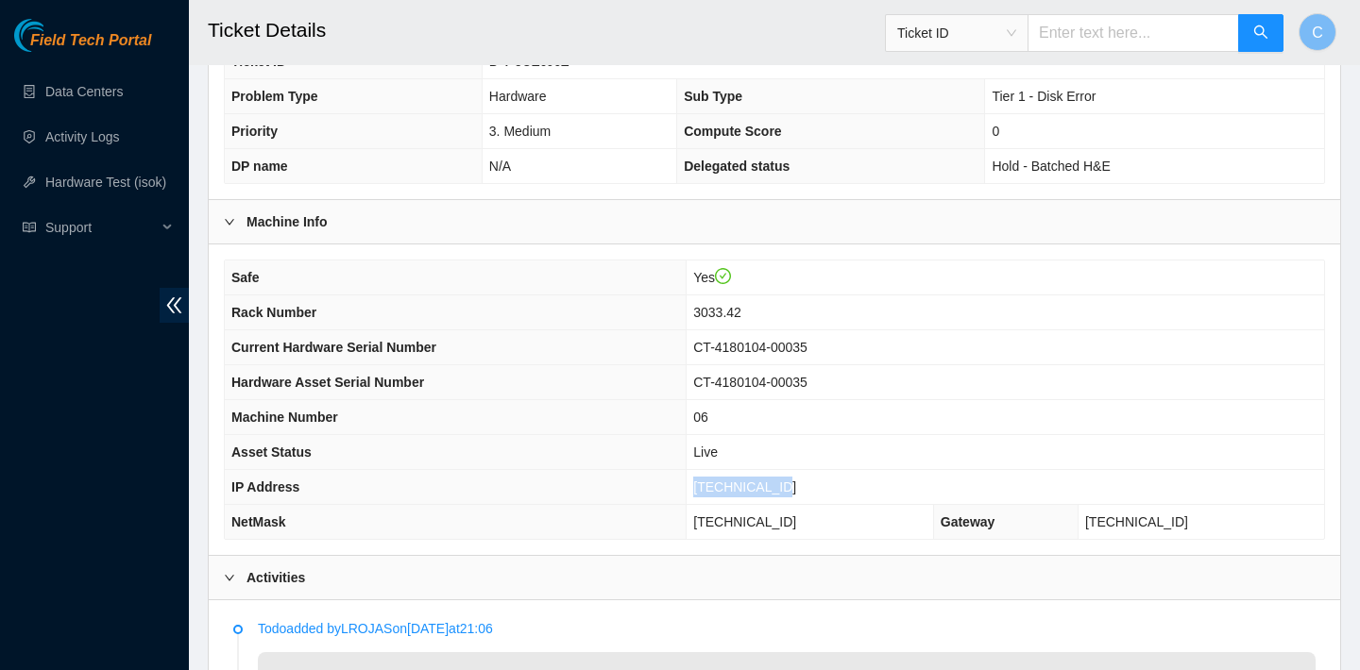
drag, startPoint x: 831, startPoint y: 481, endPoint x: 737, endPoint y: 483, distance: 93.5
click at [737, 483] on td "23.56.107.151" at bounding box center [1004, 487] width 637 height 35
copy span "23.56.107.151"
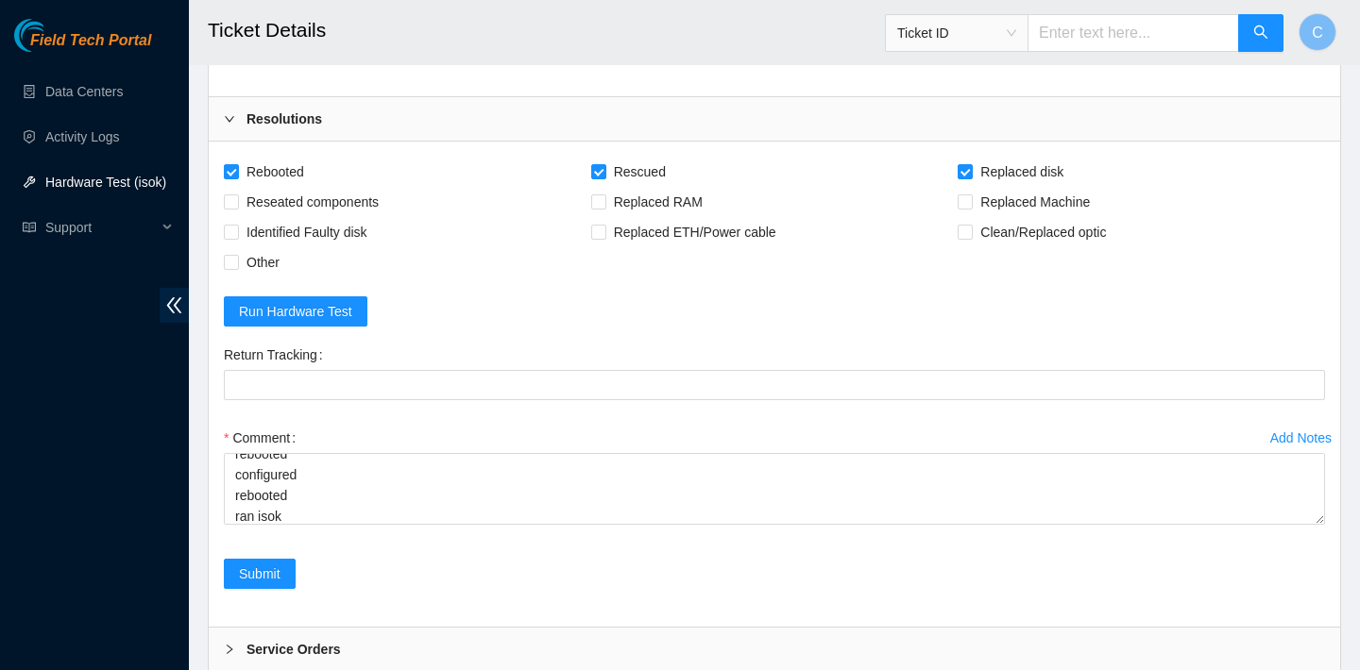
scroll to position [5317, 0]
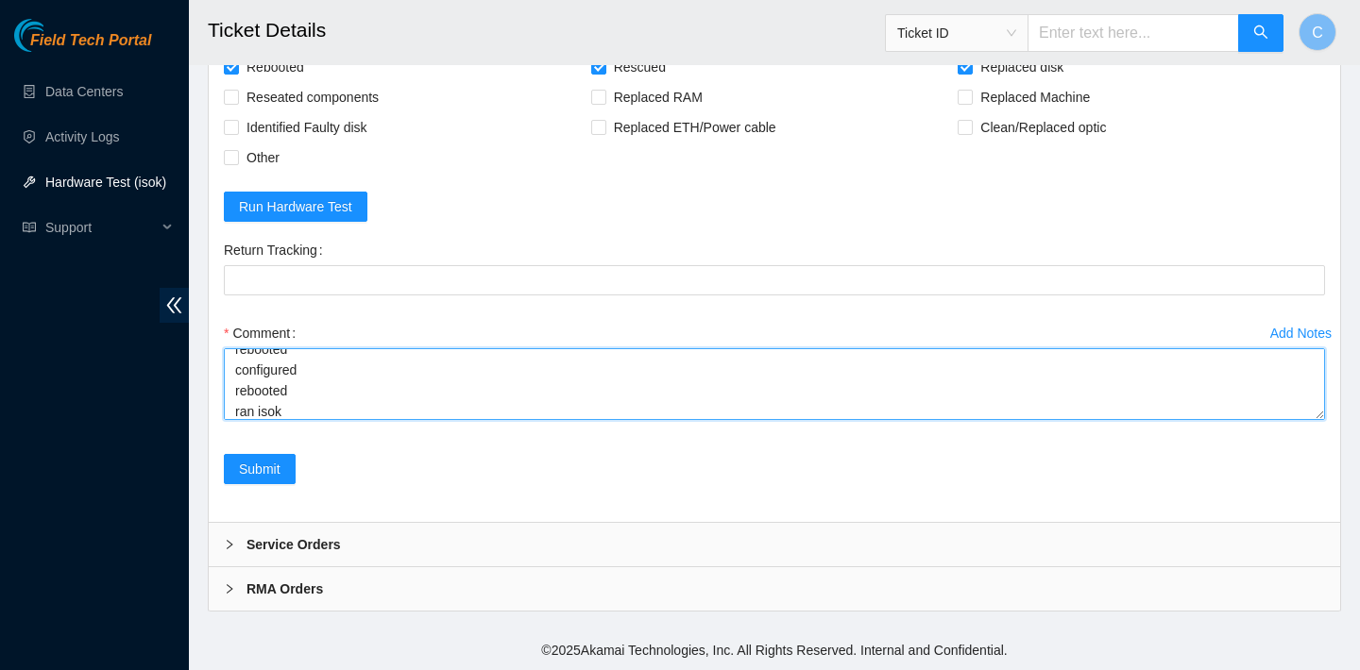
click at [405, 410] on textarea "verified SN replaced OLD disk ZC1C560M with NEW disk Z1Z8M83X replaced OLD disk…" at bounding box center [774, 384] width 1101 height 72
paste textarea "23.56.107.151 : passed: ok"
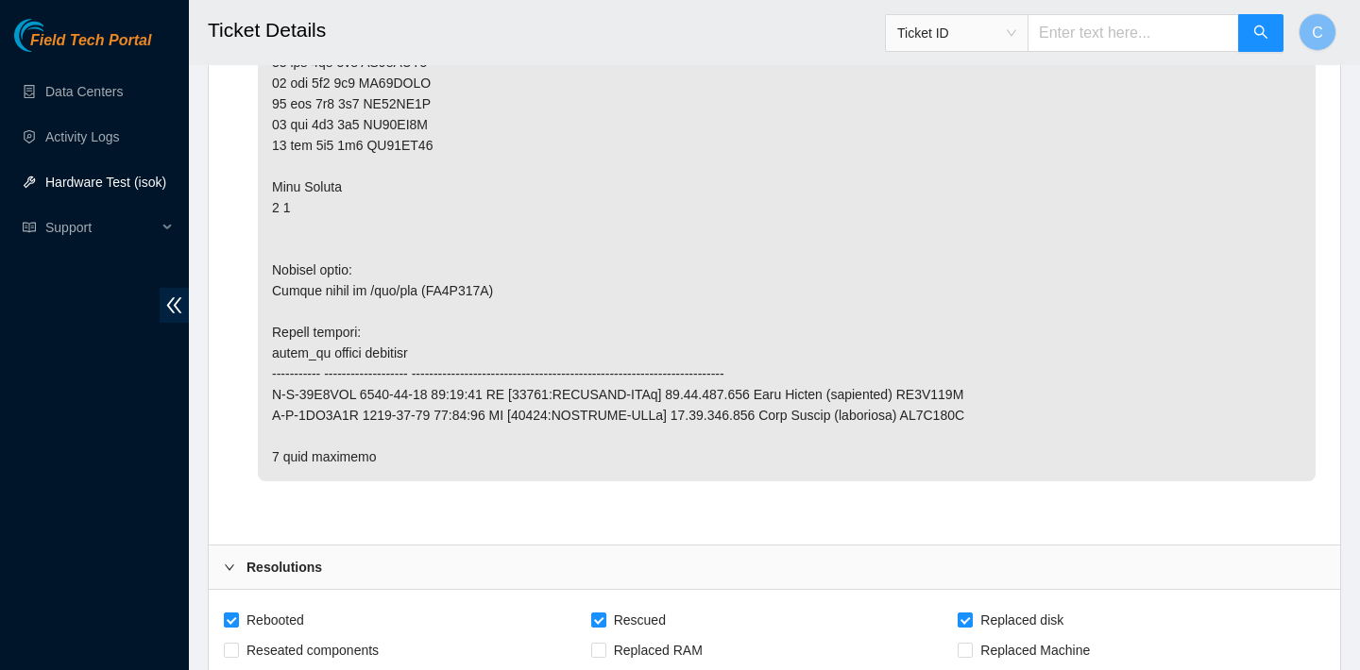
scroll to position [5317, 0]
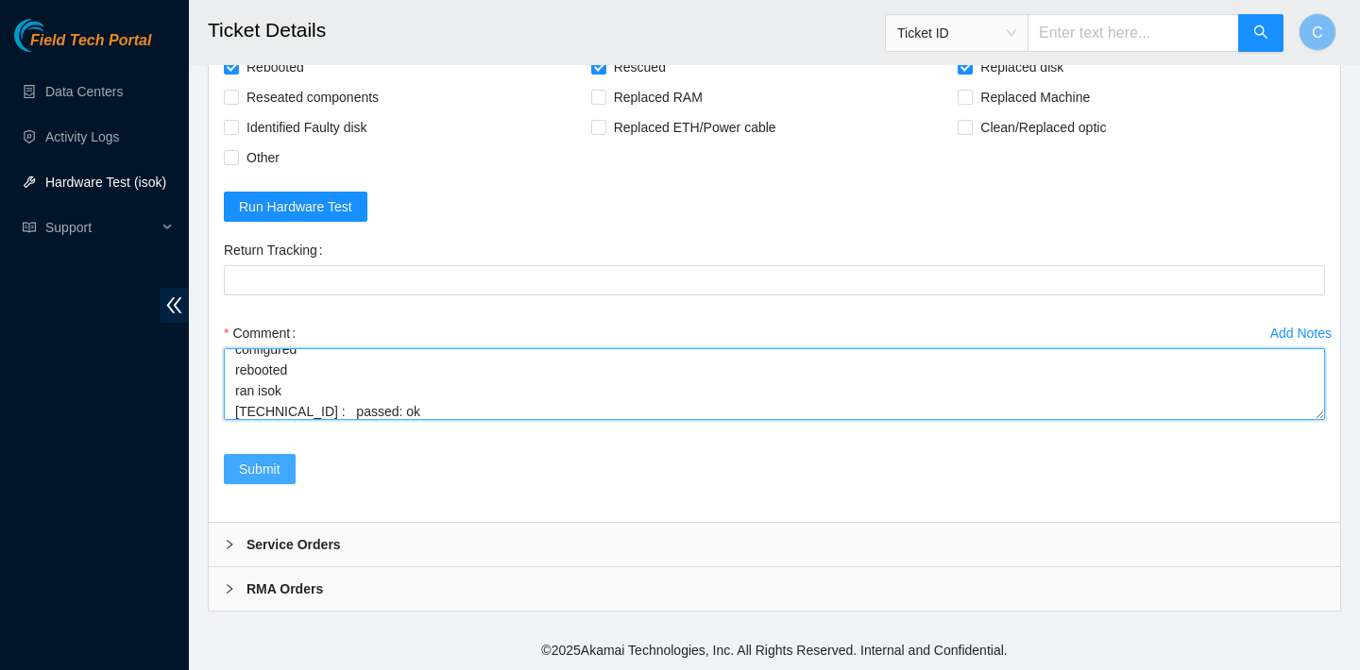
type textarea "verified SN replaced OLD disk ZC1C560M with NEW disk Z1Z8M83X replaced OLD disk…"
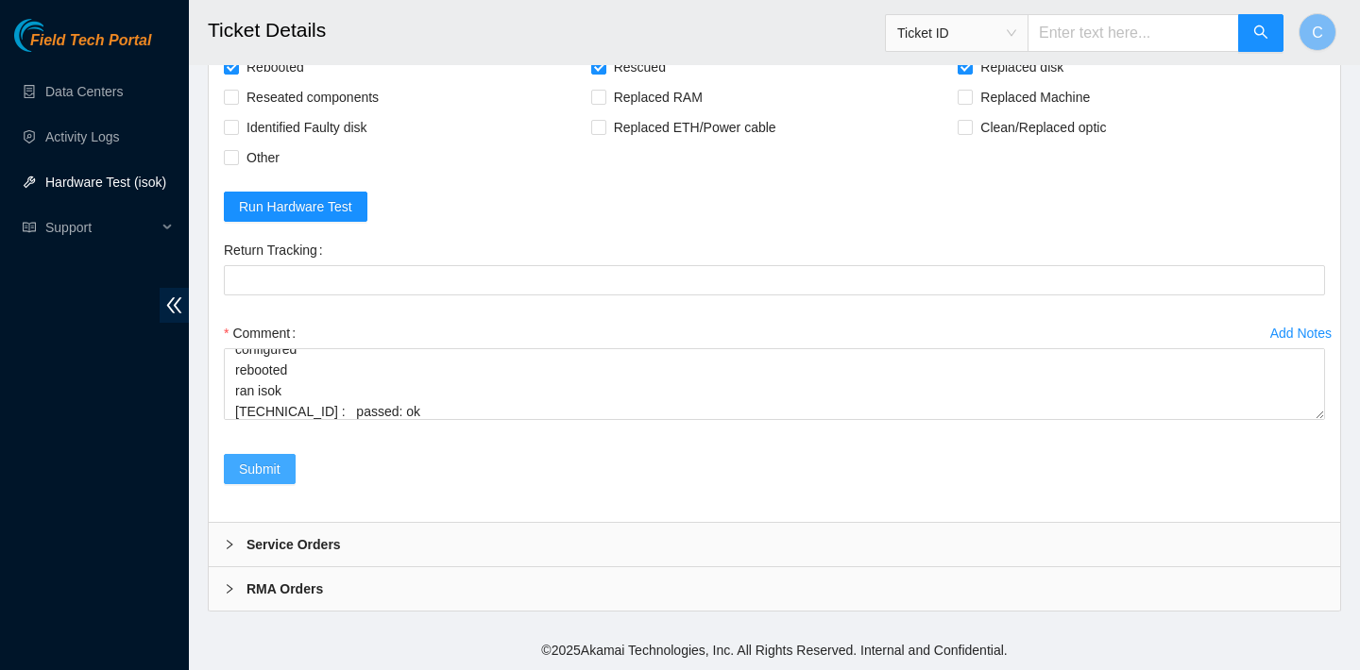
click at [267, 471] on span "Submit" at bounding box center [260, 469] width 42 height 21
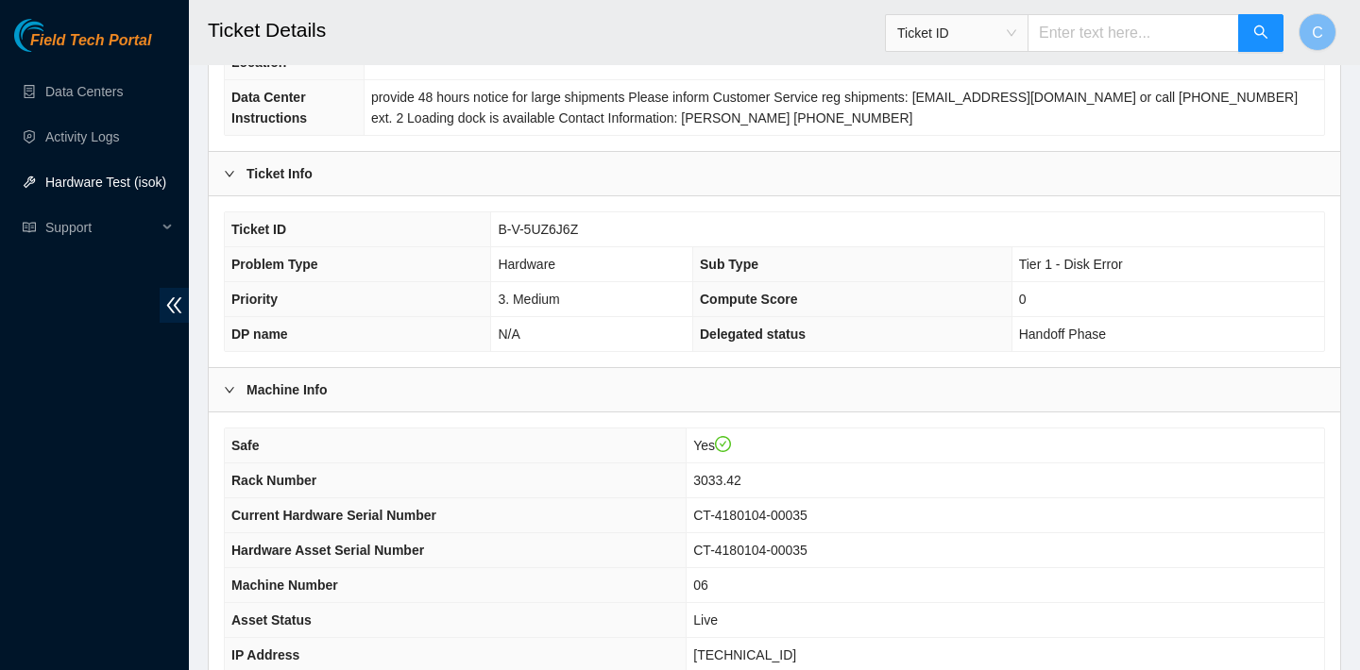
scroll to position [549, 0]
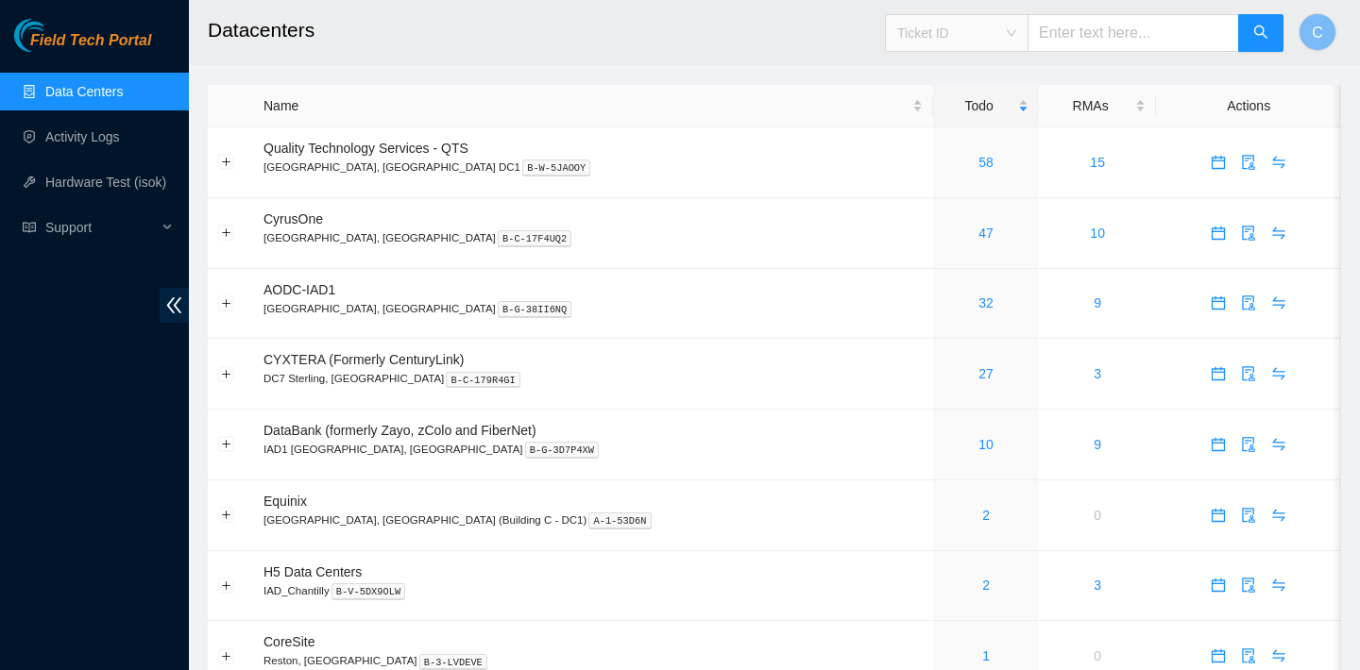
click at [1016, 32] on span "Ticket ID" at bounding box center [956, 33] width 119 height 28
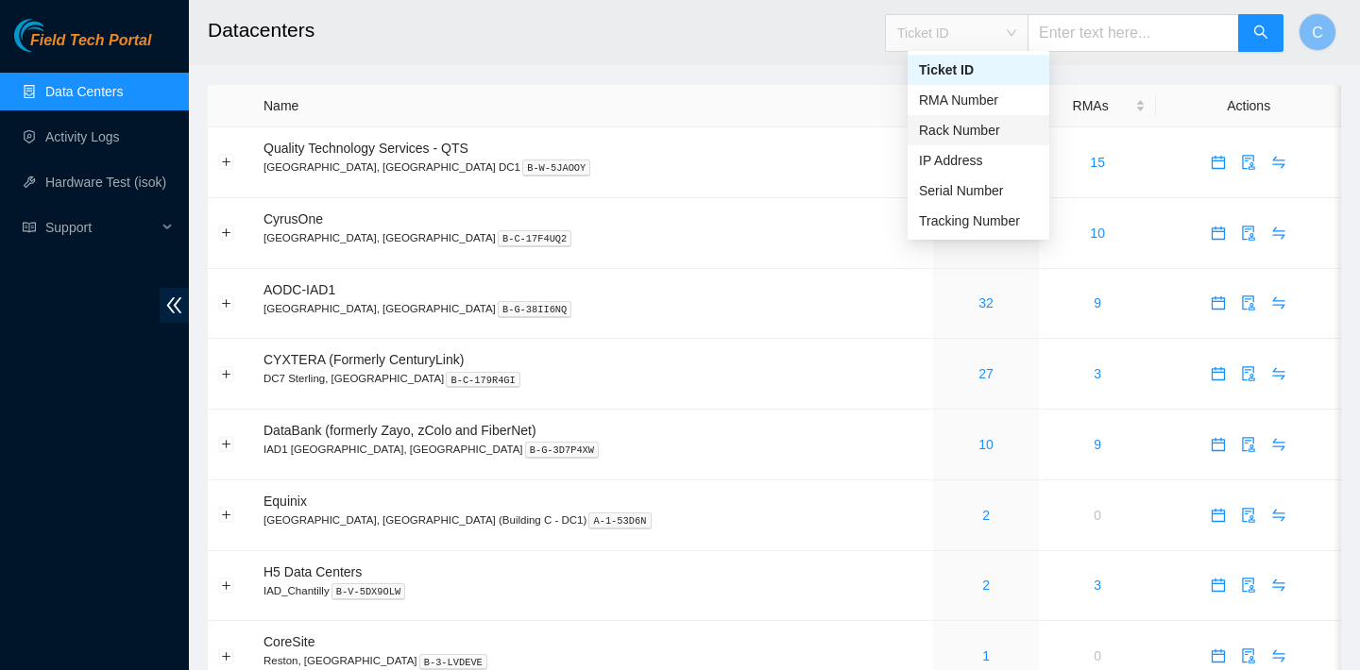
click at [984, 129] on div "Rack Number" at bounding box center [978, 130] width 119 height 21
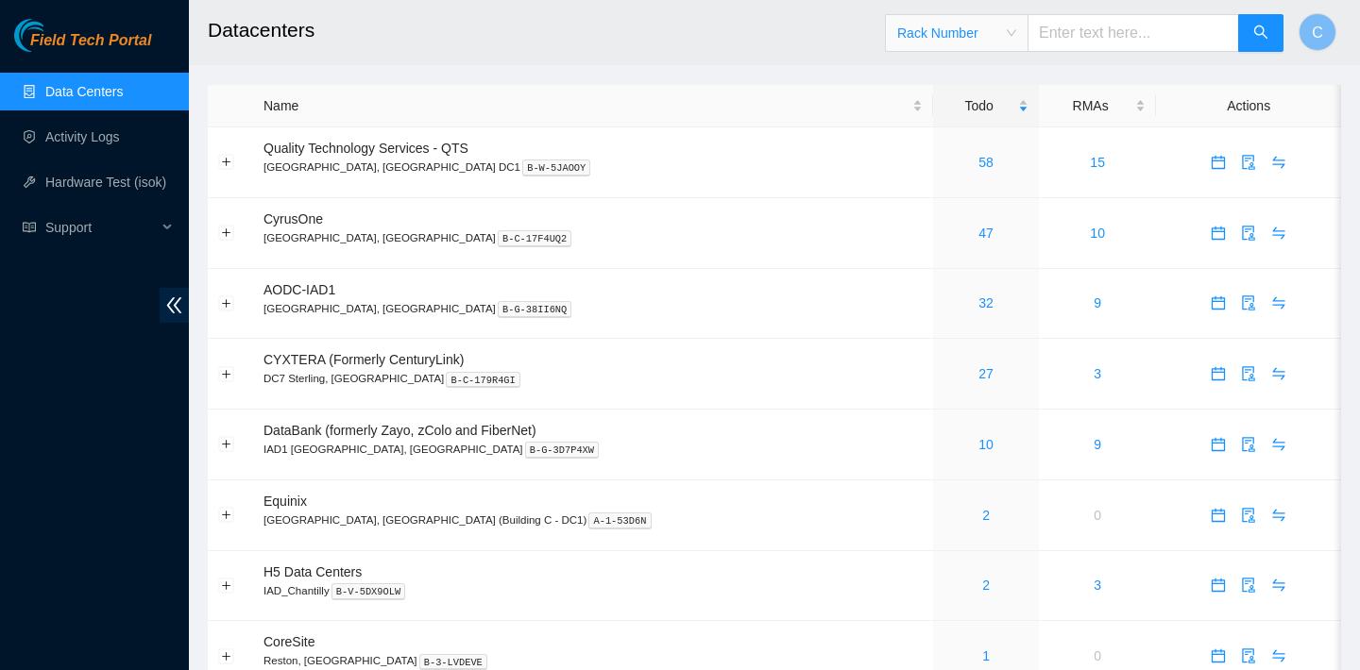
click at [1109, 25] on input "text" at bounding box center [1133, 33] width 212 height 38
paste input "3025.53"
type input "3025.53"
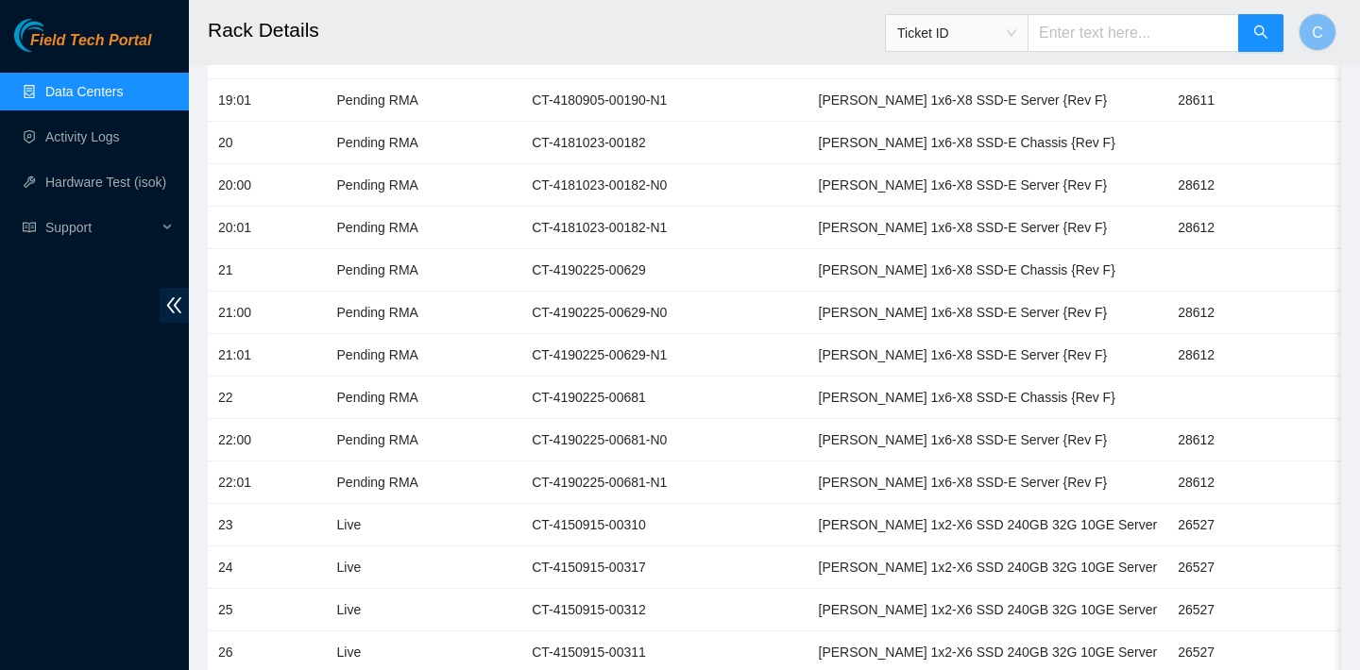
scroll to position [1744, 0]
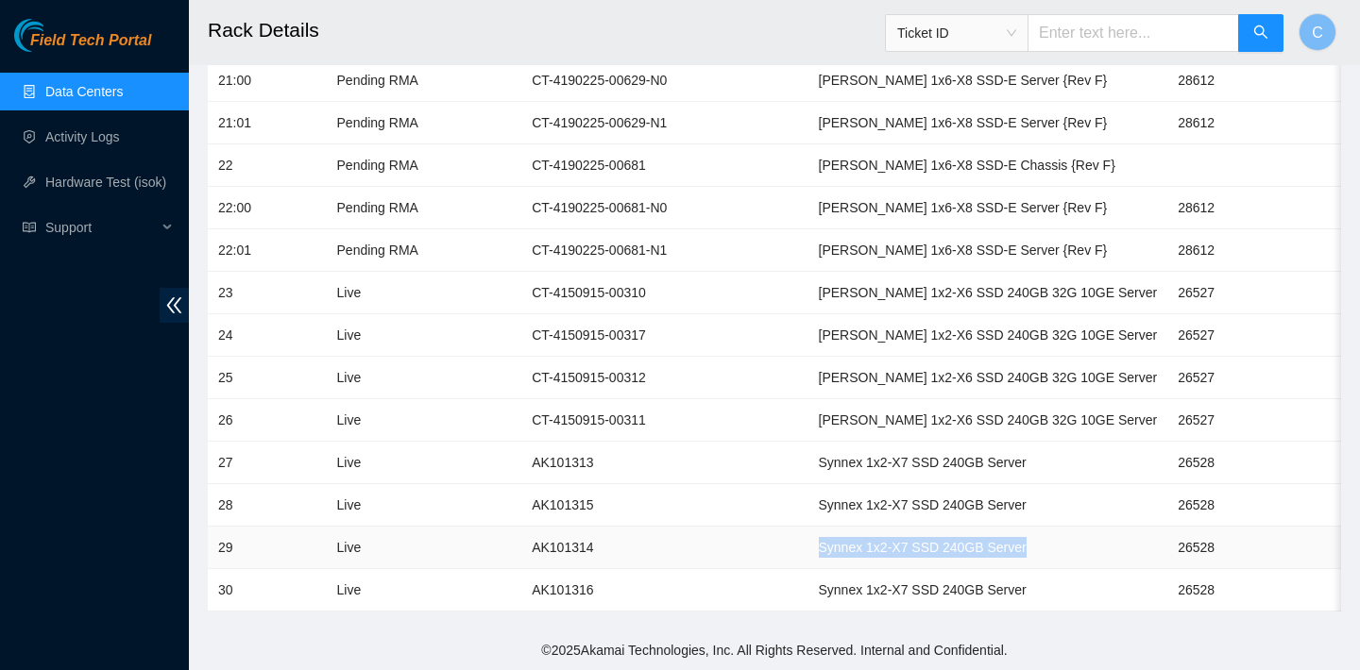
drag, startPoint x: 945, startPoint y: 551, endPoint x: 722, endPoint y: 544, distance: 223.0
click at [808, 544] on td "Synnex 1x2-X7 SSD 240GB Server" at bounding box center [988, 548] width 360 height 42
copy td "Synnex 1x2-X7 SSD 240GB Server"
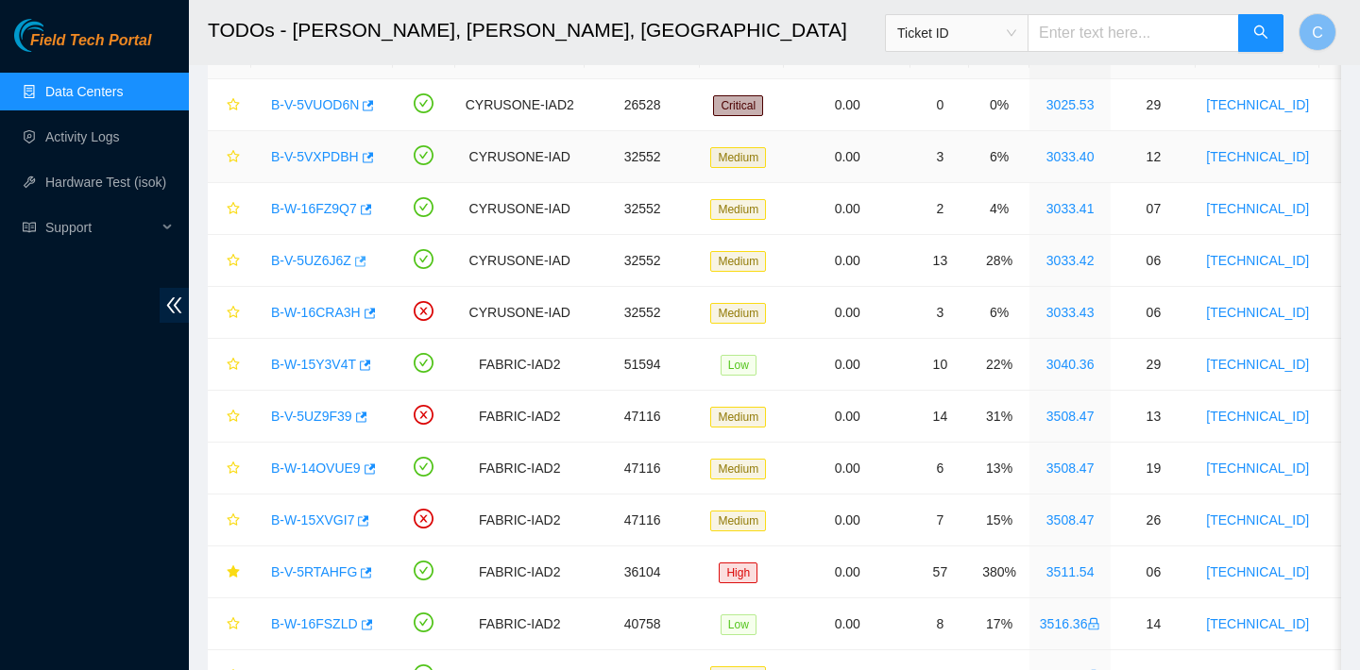
scroll to position [117, 0]
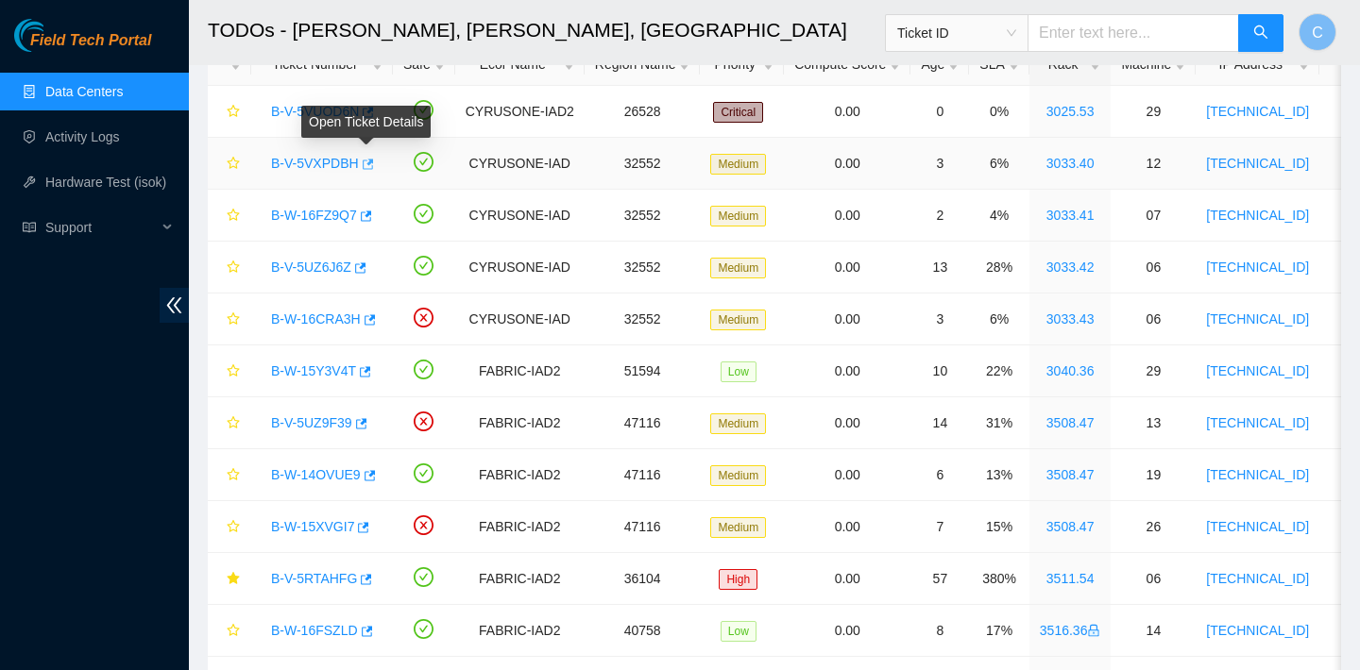
click at [371, 166] on icon "button" at bounding box center [366, 164] width 13 height 13
click at [377, 216] on div "B-W-16FZ9Q7" at bounding box center [322, 215] width 121 height 30
click at [371, 216] on icon "button" at bounding box center [366, 216] width 11 height 10
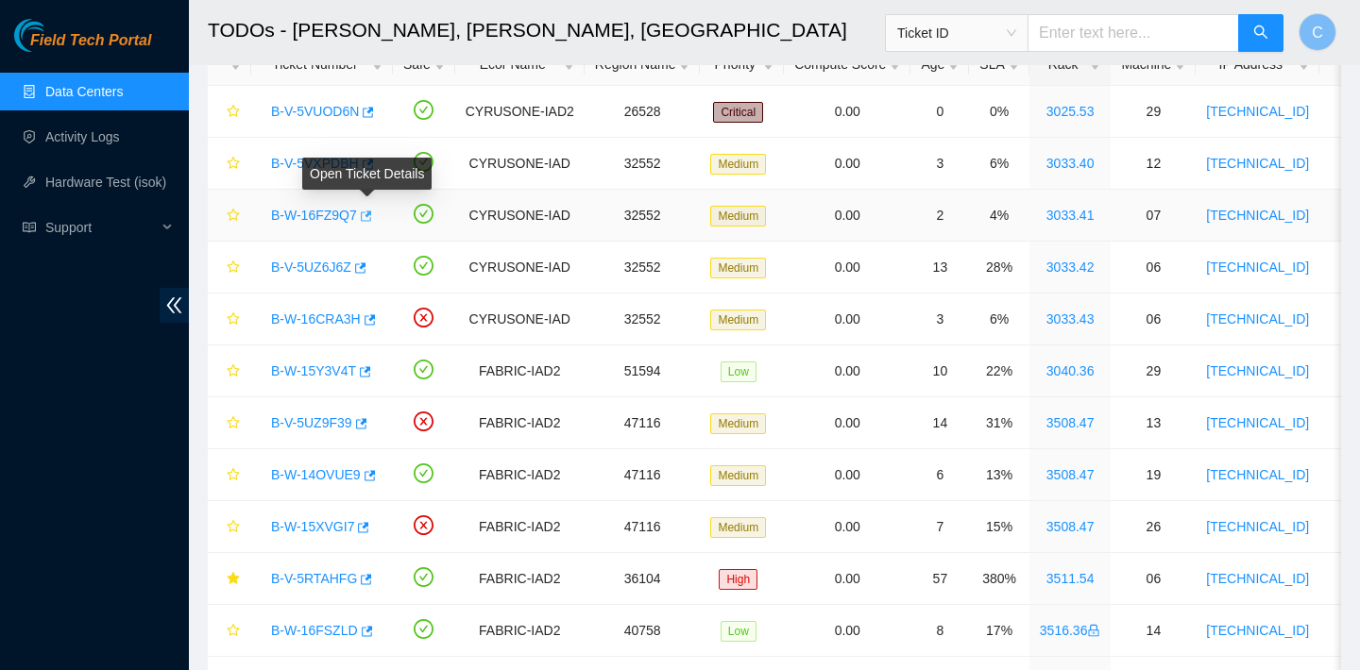
click at [372, 208] on button "button" at bounding box center [364, 216] width 15 height 30
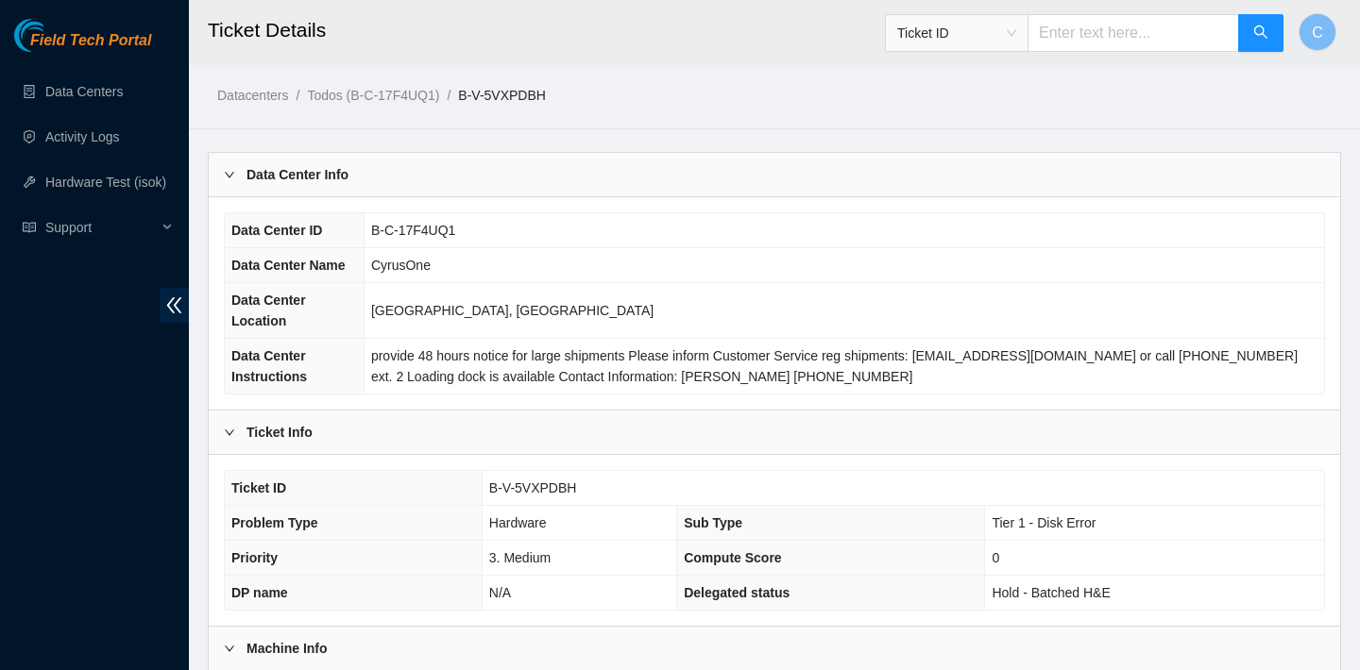
scroll to position [549, 0]
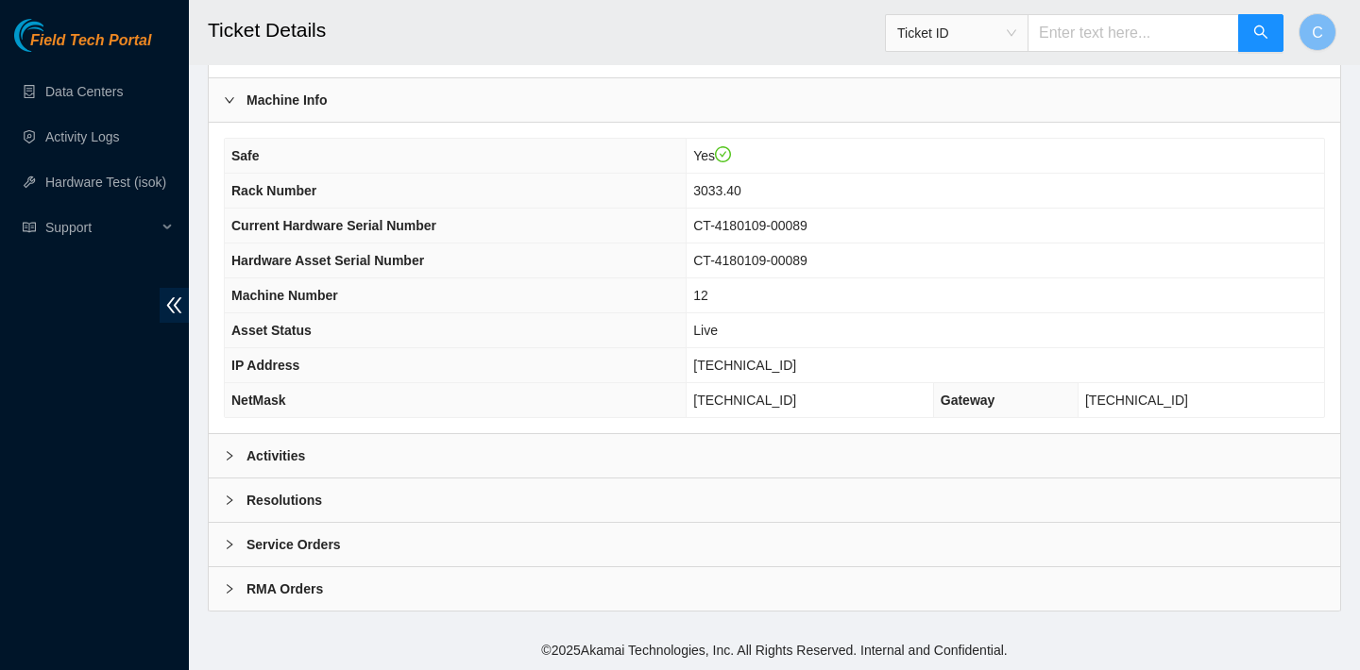
click at [717, 427] on div "Safe Yes Rack Number 3033.40 Current Hardware Serial Number CT-4180109-00089 Ha…" at bounding box center [774, 278] width 1131 height 311
click at [713, 438] on div "Activities" at bounding box center [774, 455] width 1131 height 43
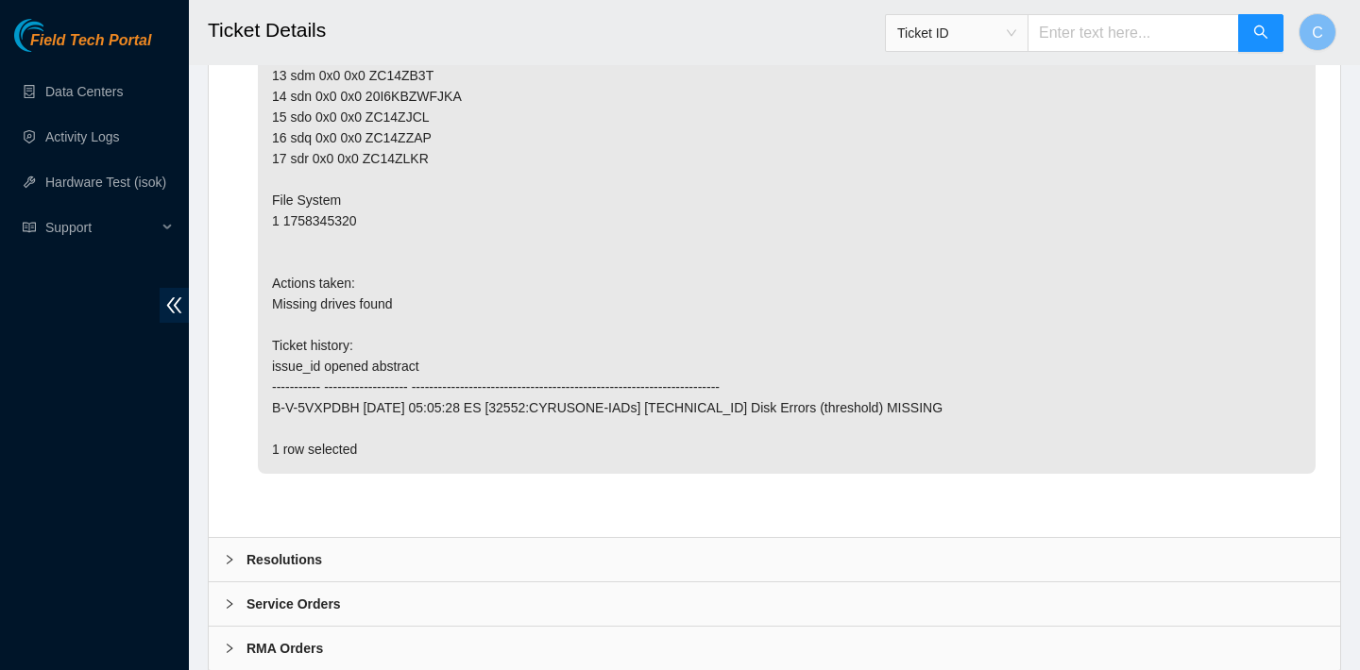
scroll to position [2897, 0]
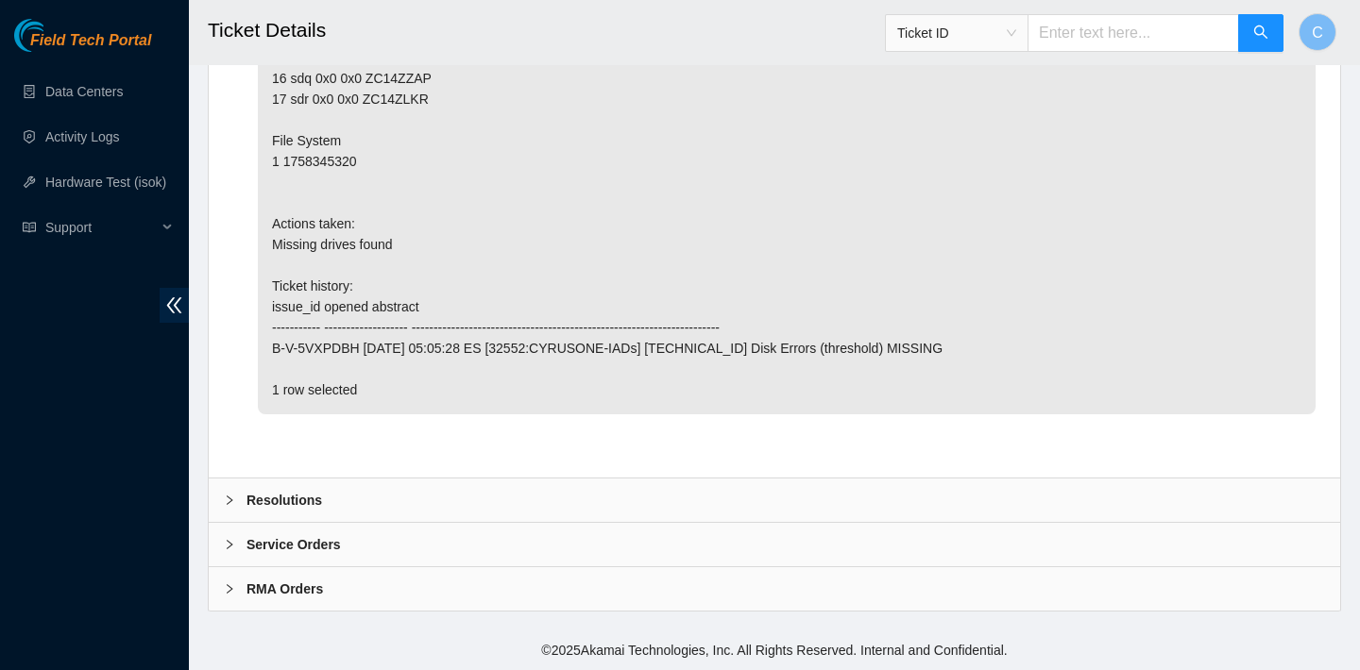
click at [530, 501] on div "Resolutions" at bounding box center [774, 500] width 1131 height 43
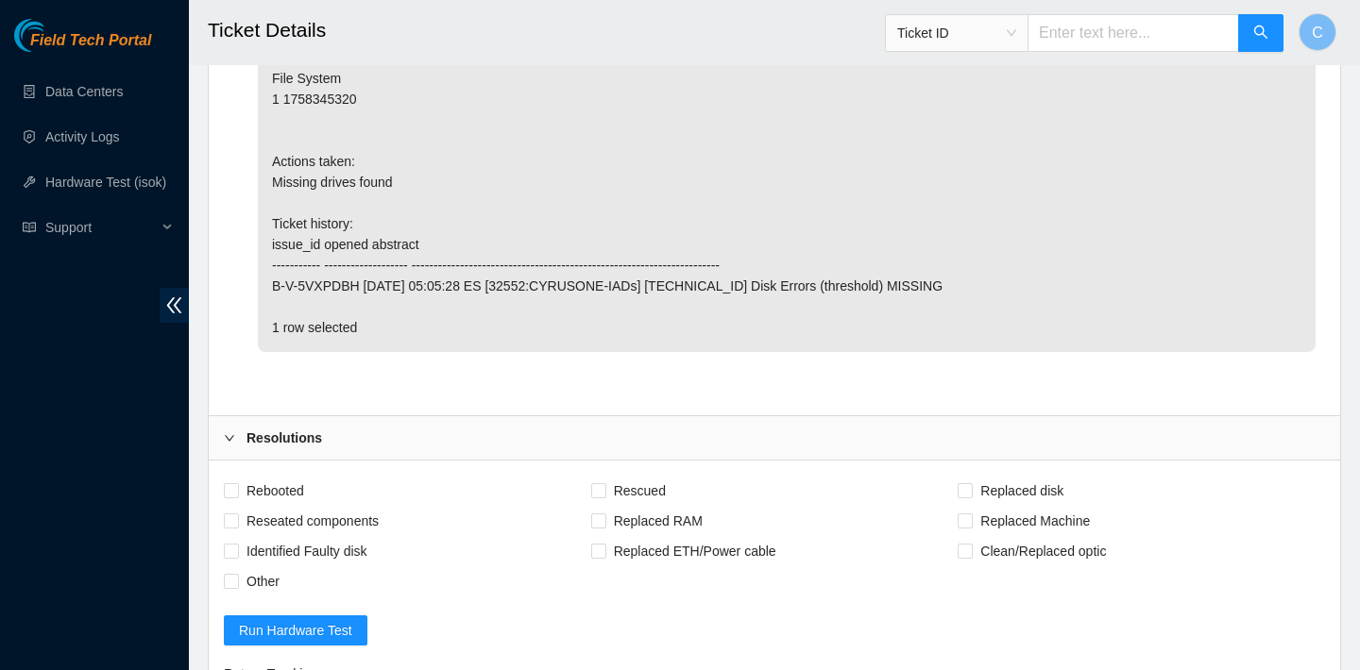
scroll to position [3182, 0]
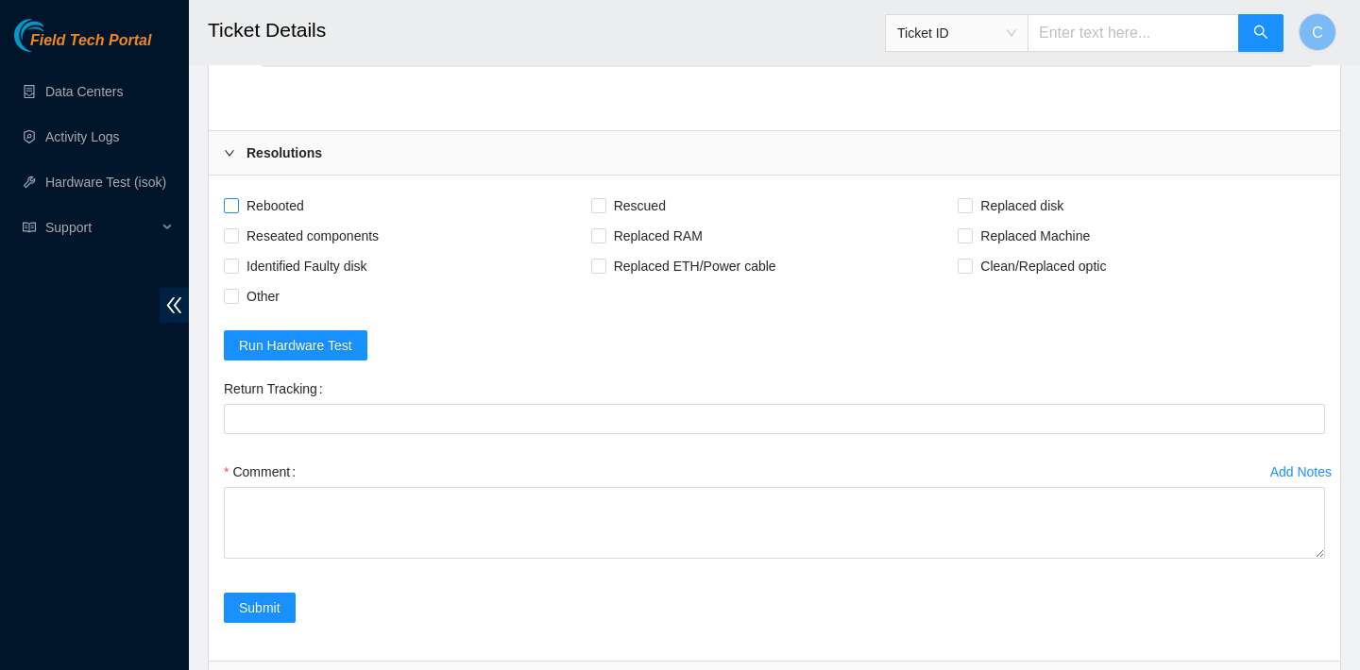
click at [279, 221] on span "Rebooted" at bounding box center [275, 206] width 73 height 30
click at [237, 212] on input "Rebooted" at bounding box center [230, 204] width 13 height 13
checkbox input "true"
click at [478, 487] on div "Comment" at bounding box center [774, 472] width 1101 height 30
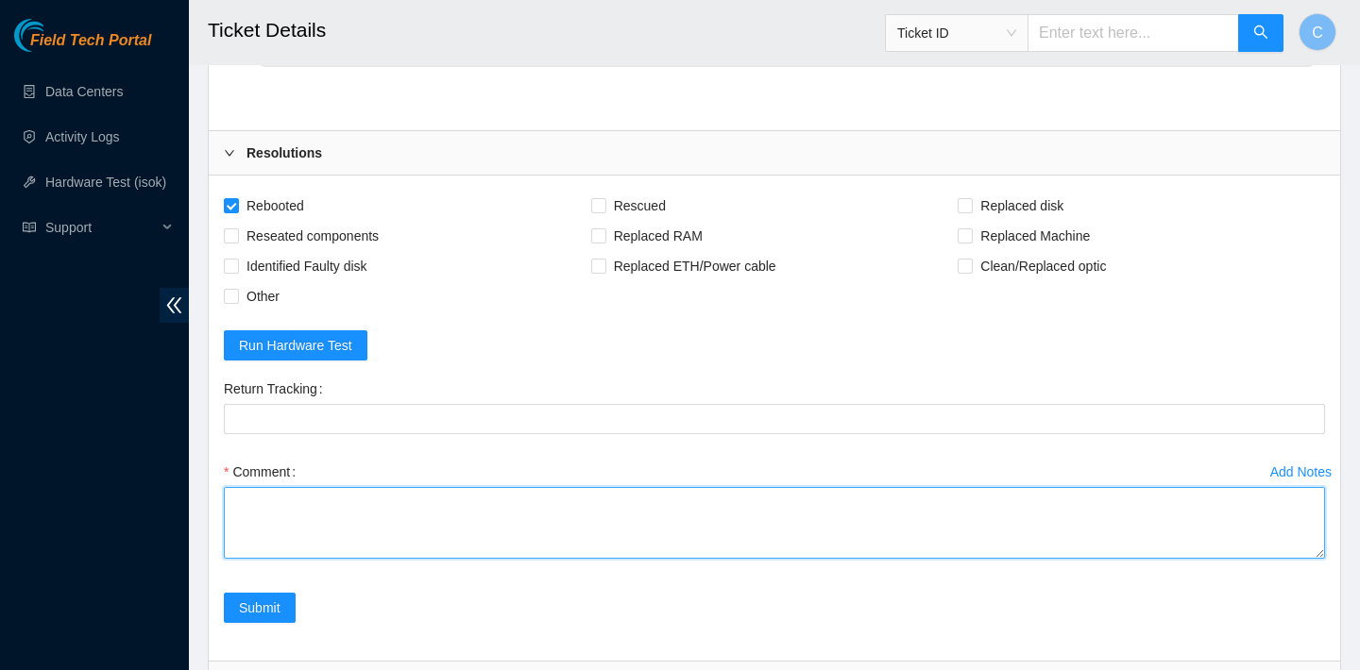
click at [472, 559] on textarea "Comment" at bounding box center [774, 523] width 1101 height 72
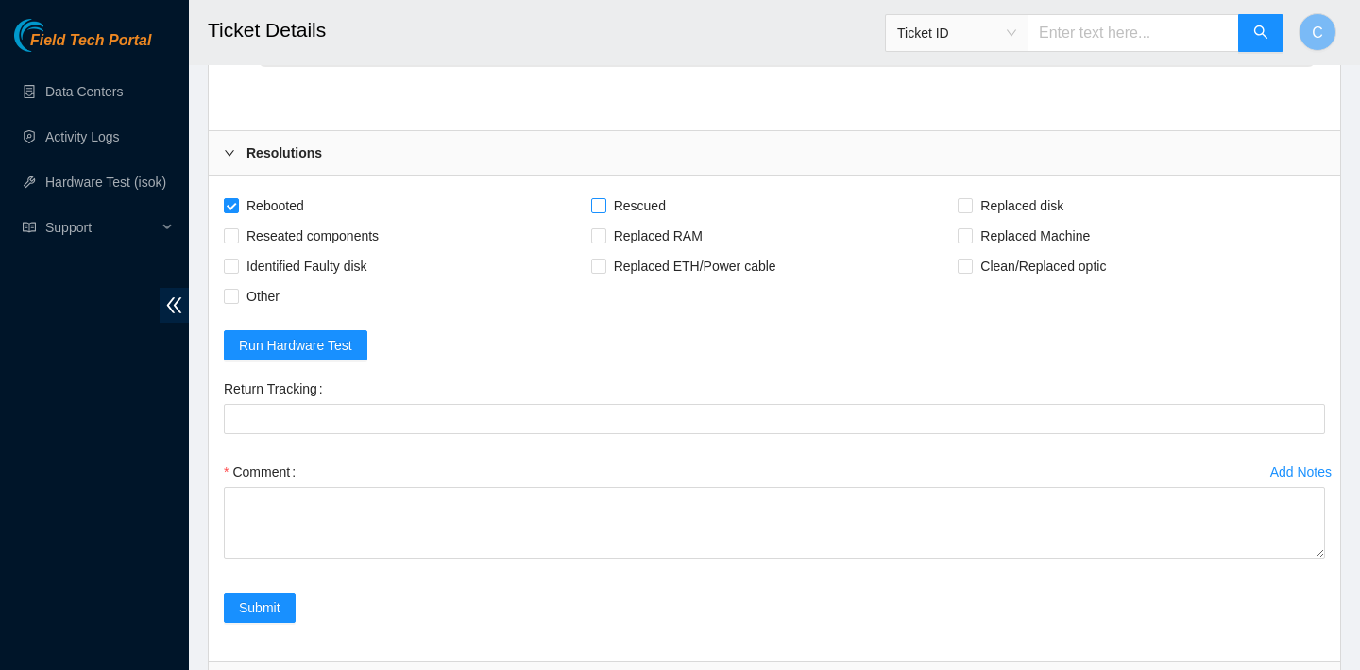
click at [637, 221] on span "Rescued" at bounding box center [639, 206] width 67 height 30
click at [604, 212] on input "Rescued" at bounding box center [597, 204] width 13 height 13
checkbox input "true"
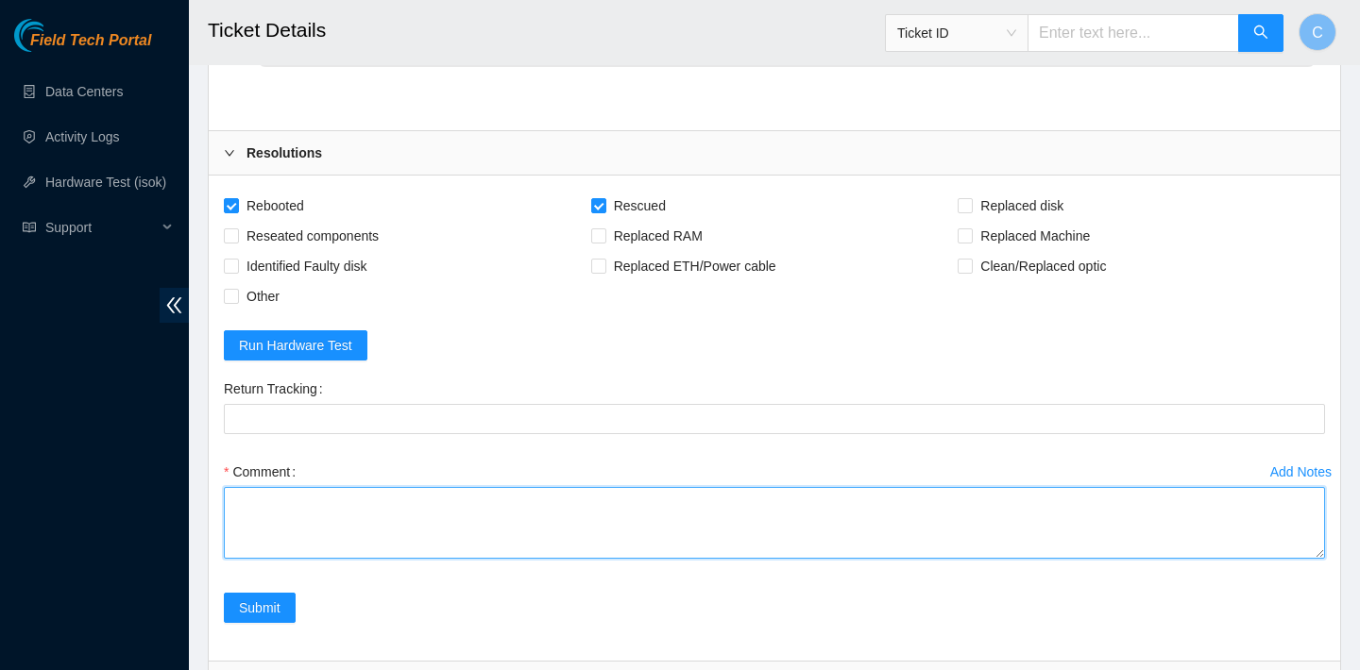
click at [561, 559] on textarea "Comment" at bounding box center [774, 523] width 1101 height 72
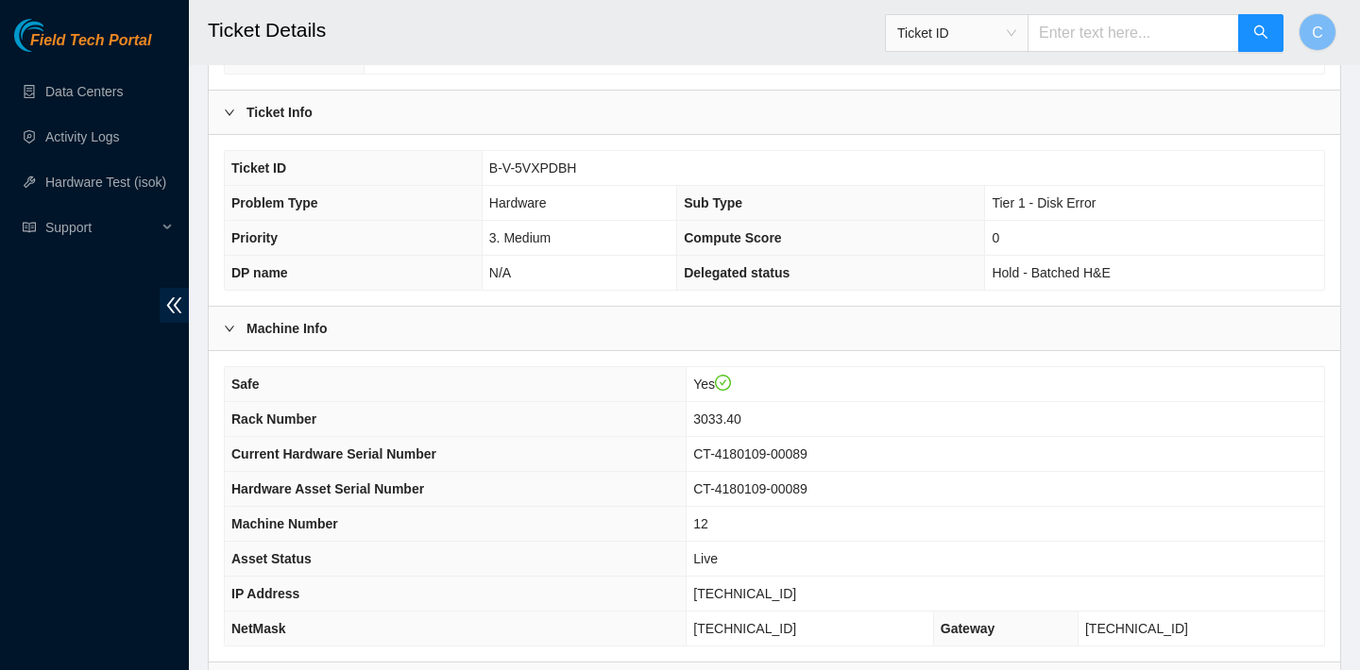
scroll to position [504, 0]
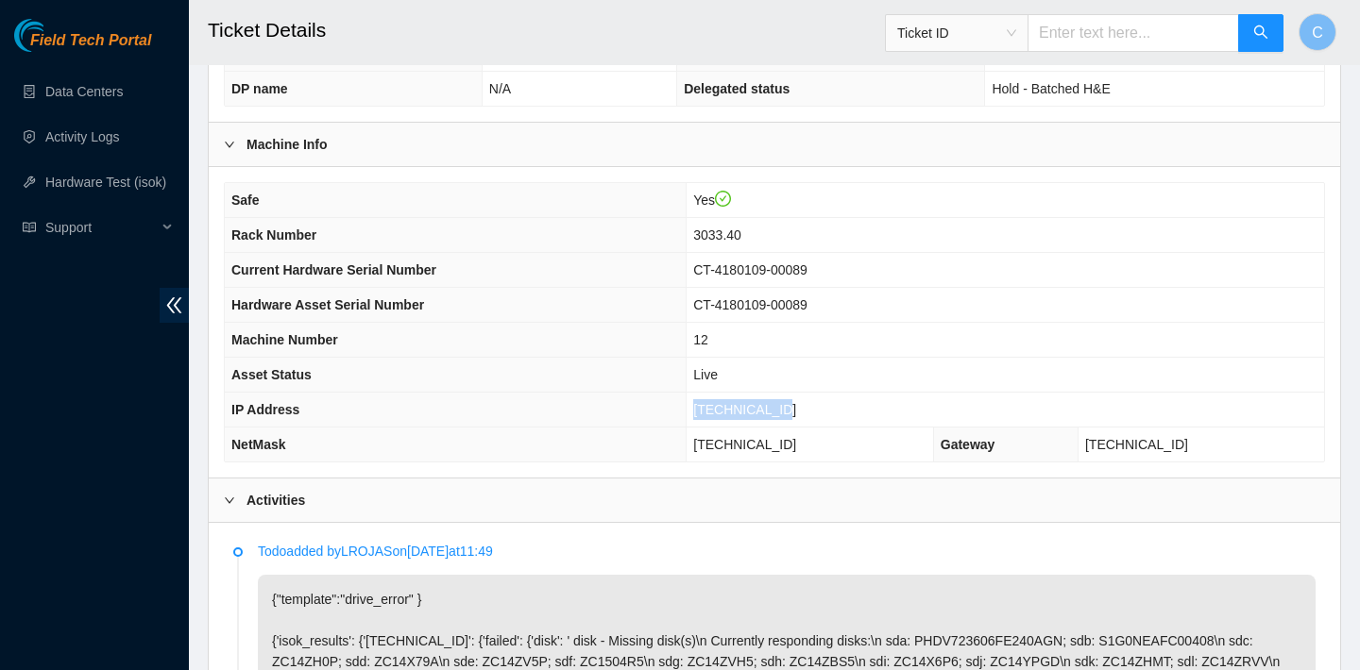
drag, startPoint x: 834, startPoint y: 407, endPoint x: 736, endPoint y: 406, distance: 98.2
click at [736, 406] on td "[TECHNICAL_ID]" at bounding box center [1004, 410] width 637 height 35
copy span "[TECHNICAL_ID]"
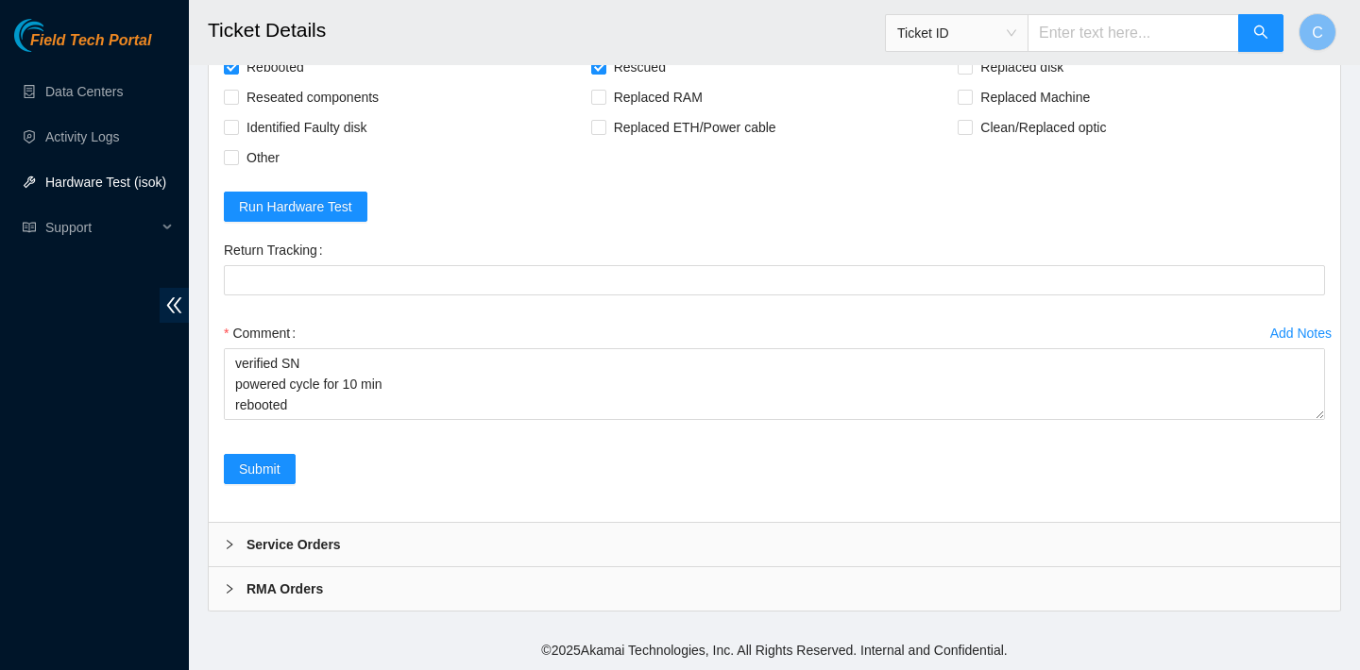
scroll to position [3383, 0]
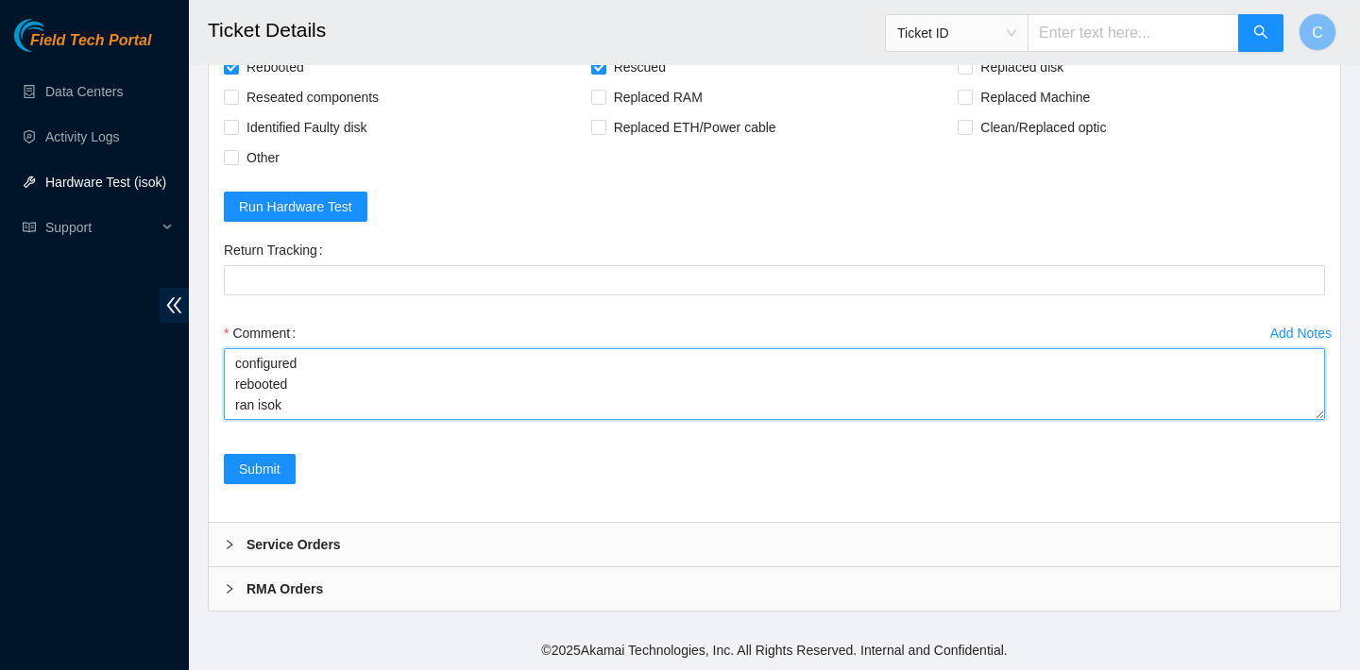
click at [317, 413] on textarea "verified SN powered cycle for 10 min rebooted rescued rebooted configured reboo…" at bounding box center [774, 384] width 1101 height 72
click at [297, 417] on textarea "verified SN powered cycle for 10 min rebooted rescued rebooted configured reboo…" at bounding box center [774, 384] width 1101 height 72
paste textarea "23.56.107.103 : passed: ok"
type textarea "verified SN powered cycle for 10 min rebooted rescued rebooted configured reboo…"
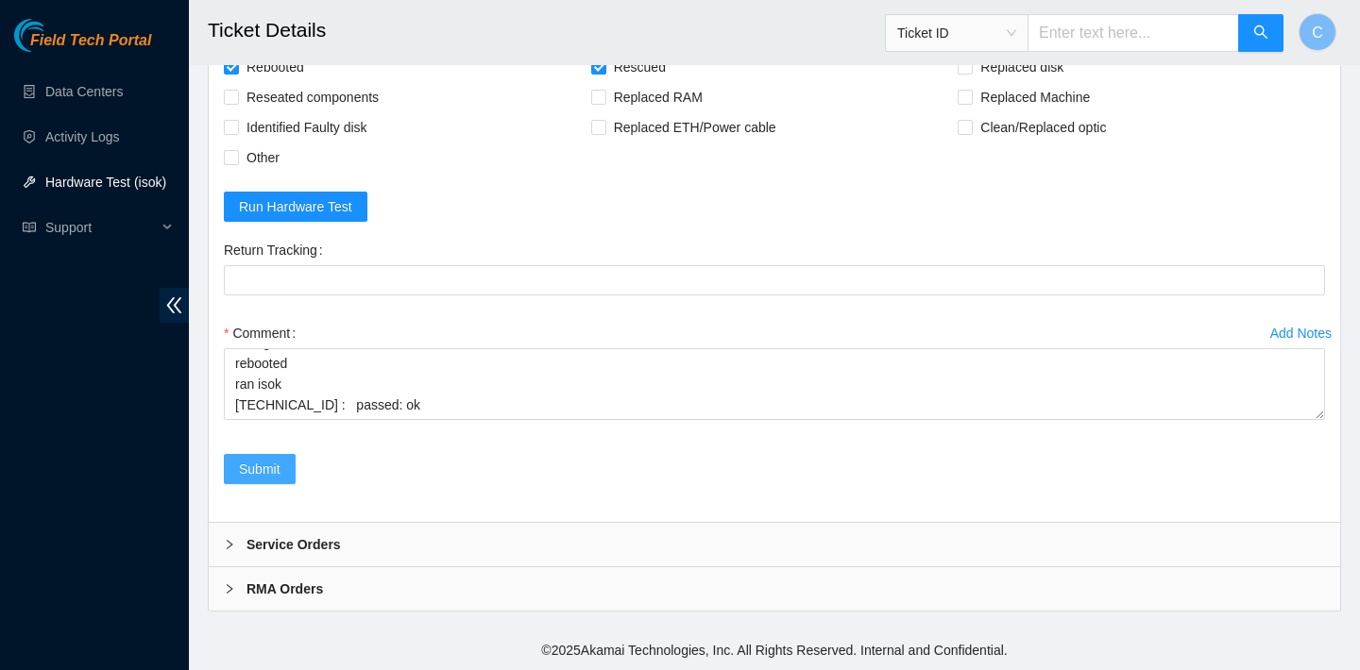
click at [269, 474] on span "Submit" at bounding box center [260, 469] width 42 height 21
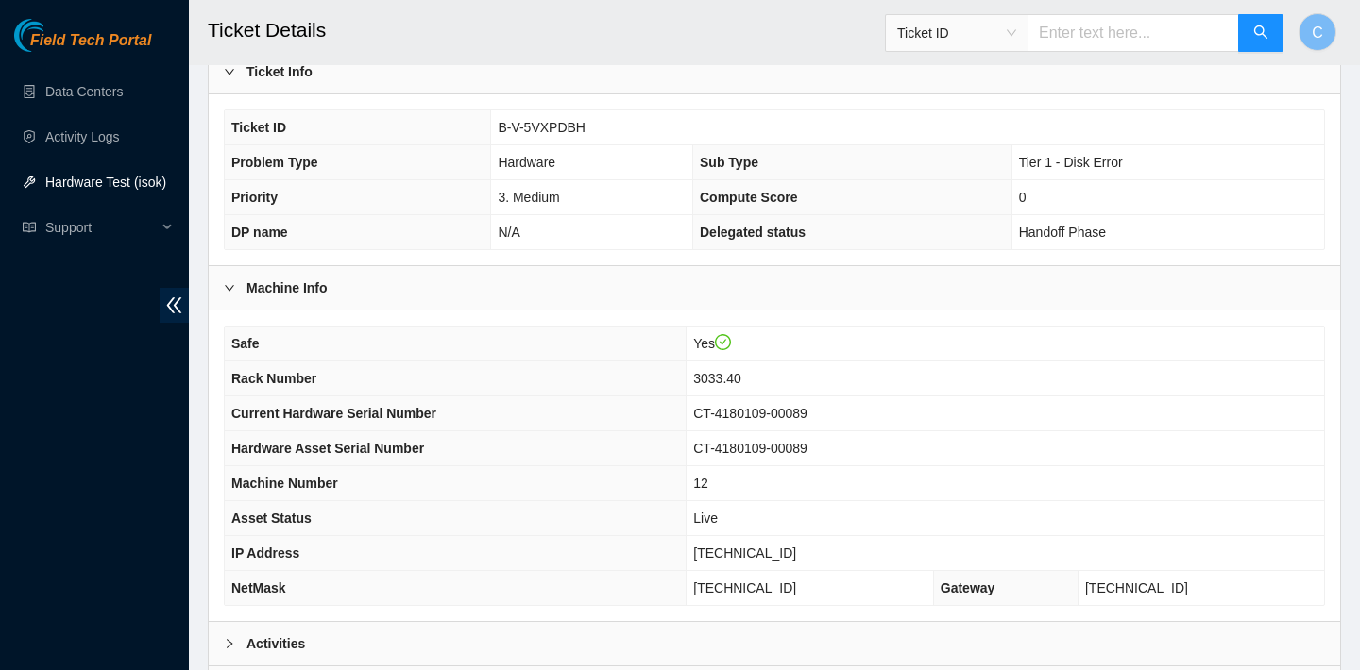
scroll to position [549, 0]
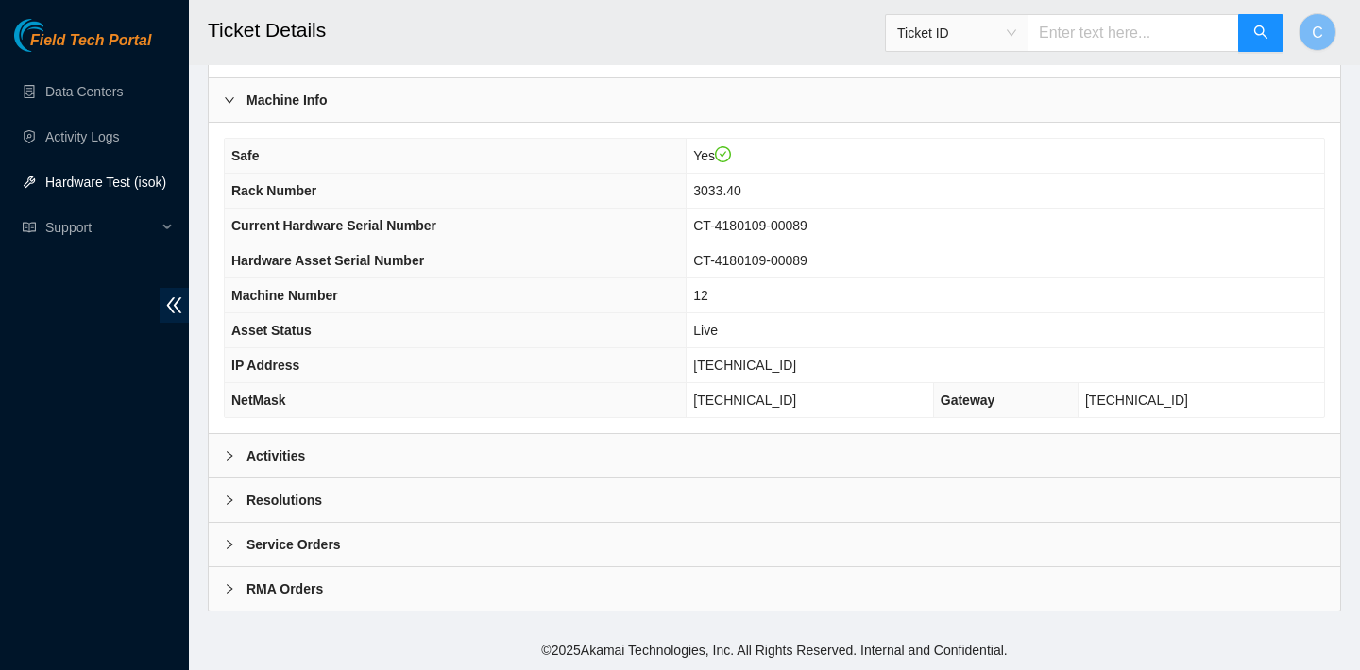
click at [566, 448] on div "Activities" at bounding box center [774, 455] width 1131 height 43
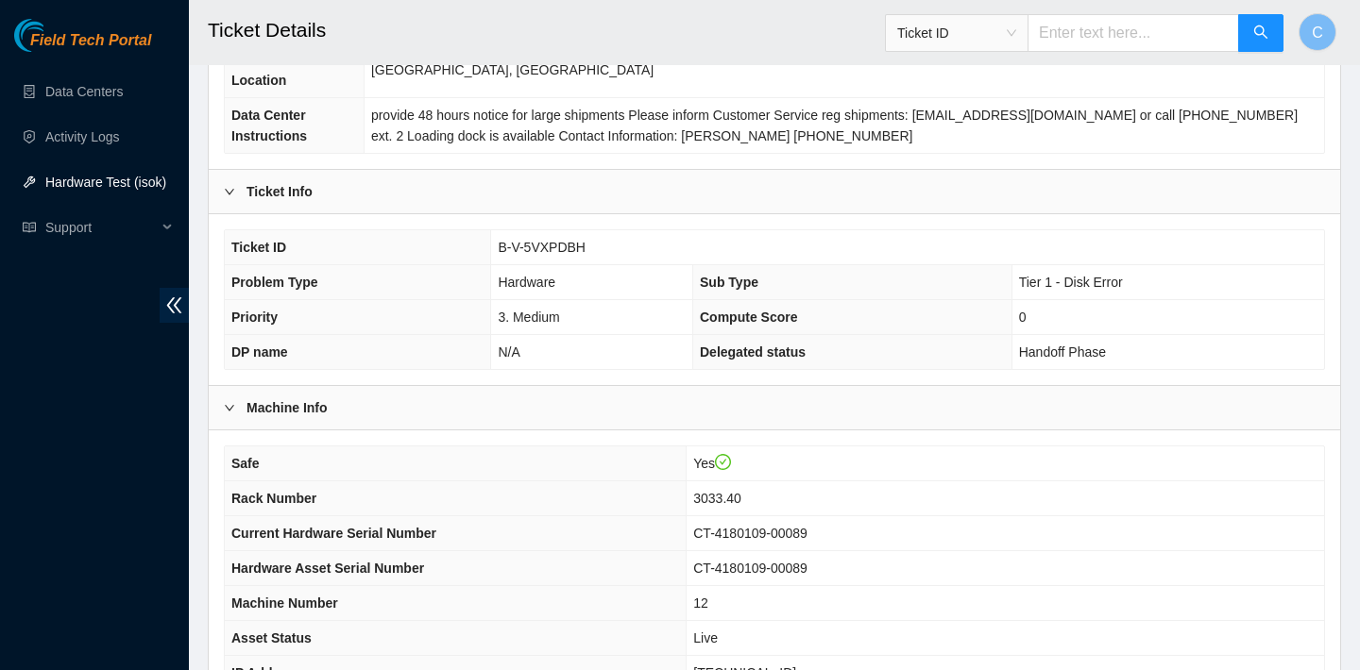
scroll to position [350, 0]
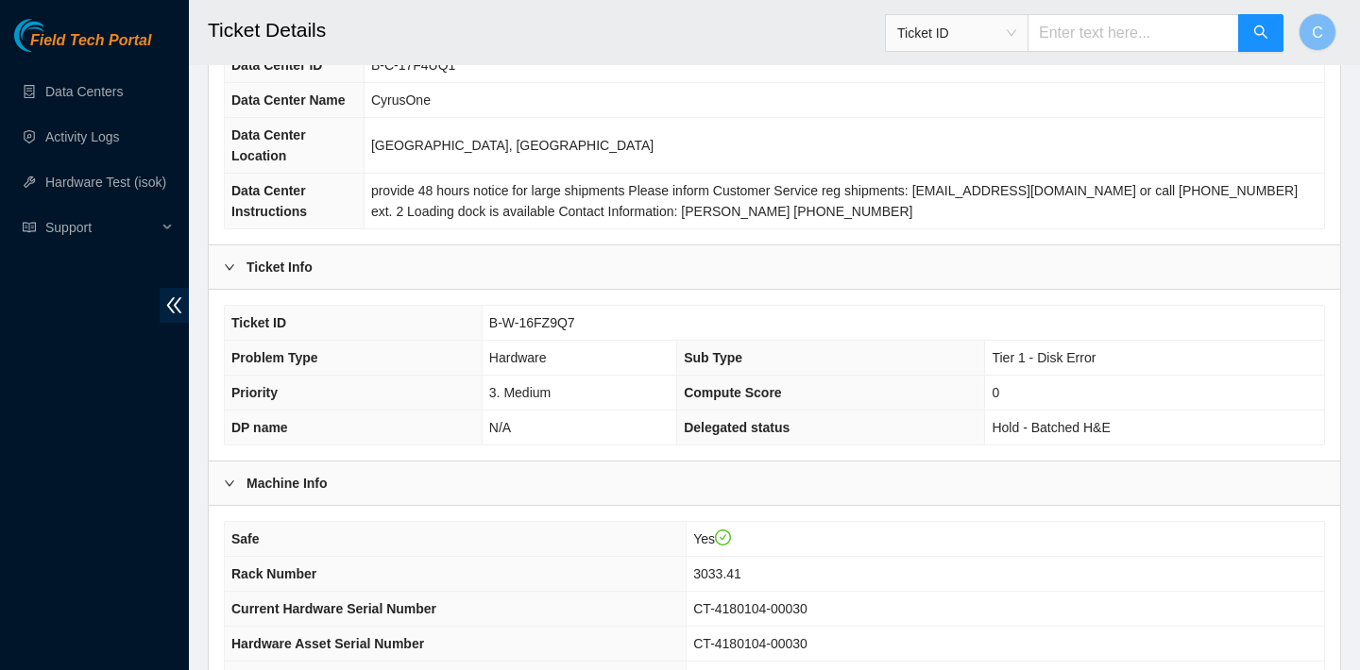
scroll to position [549, 0]
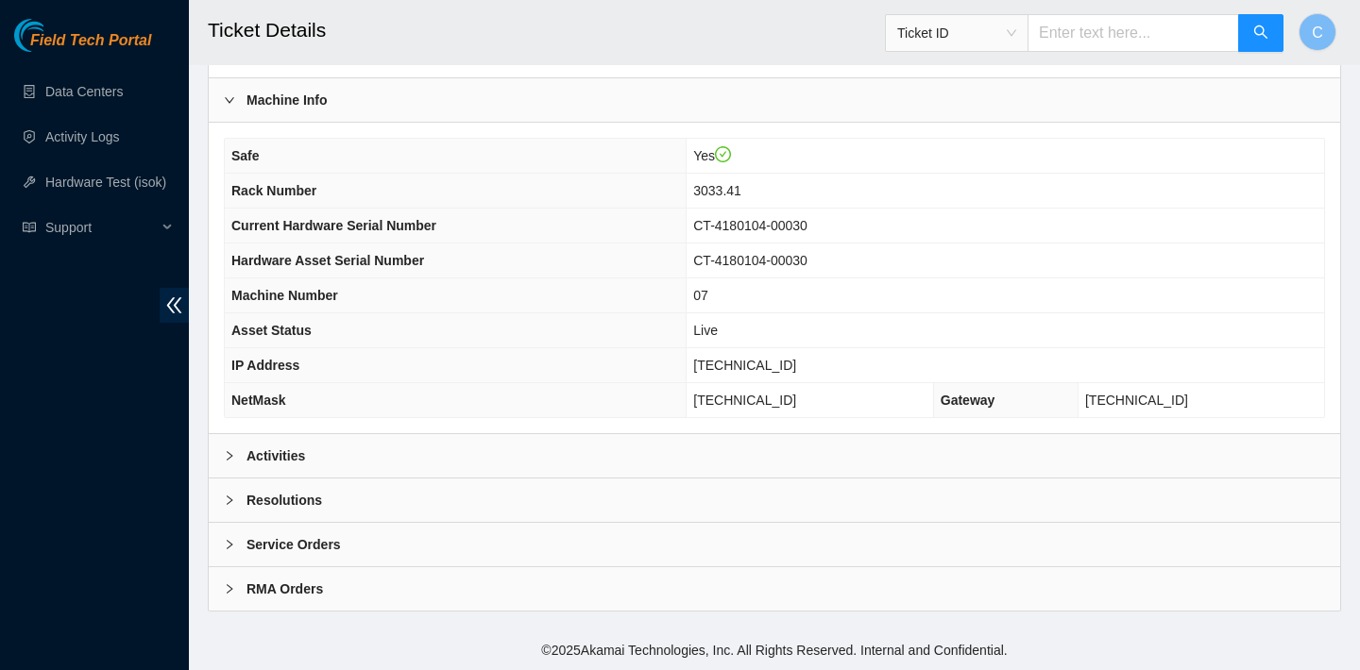
click at [625, 449] on div "Activities" at bounding box center [774, 455] width 1131 height 43
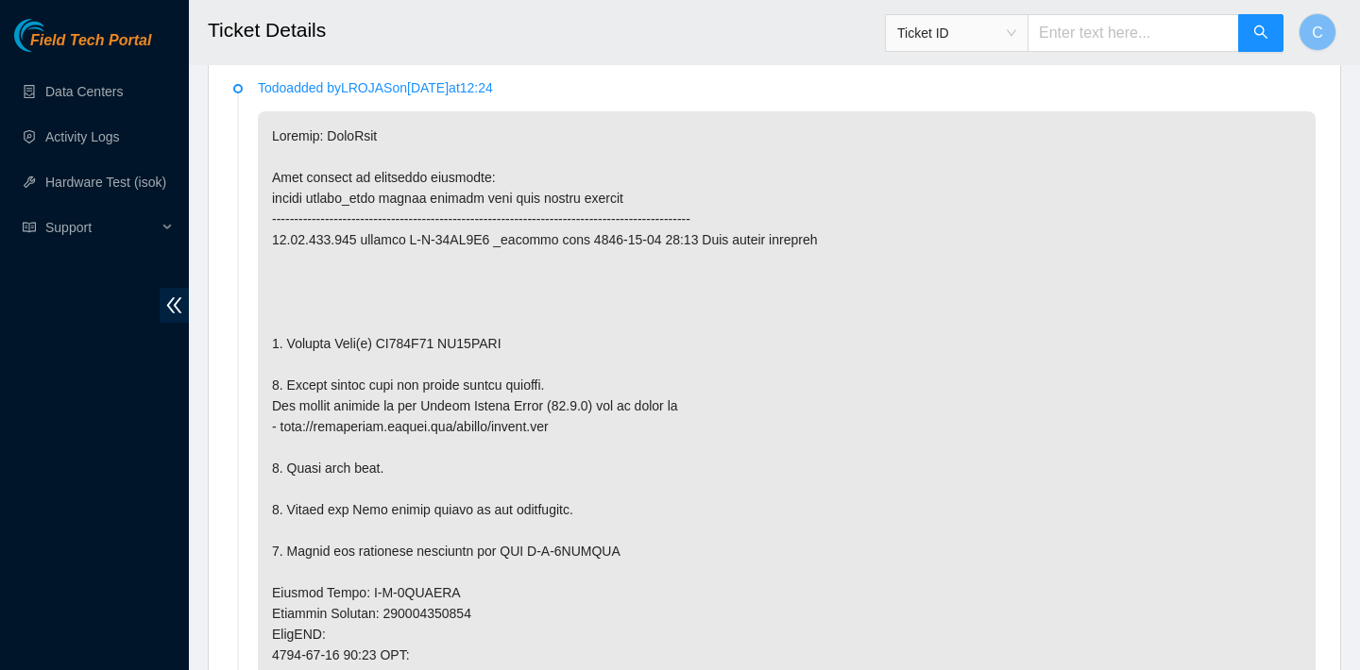
scroll to position [1014, 0]
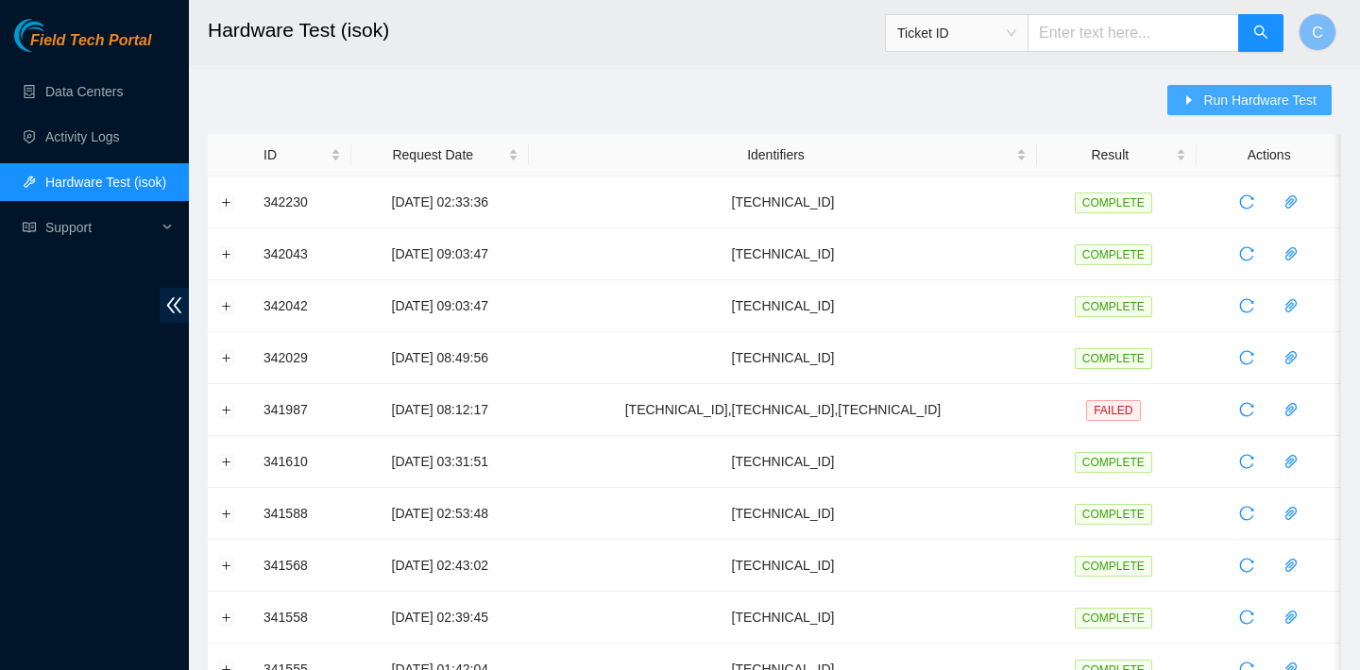
click at [1211, 103] on span "Run Hardware Test" at bounding box center [1259, 100] width 113 height 21
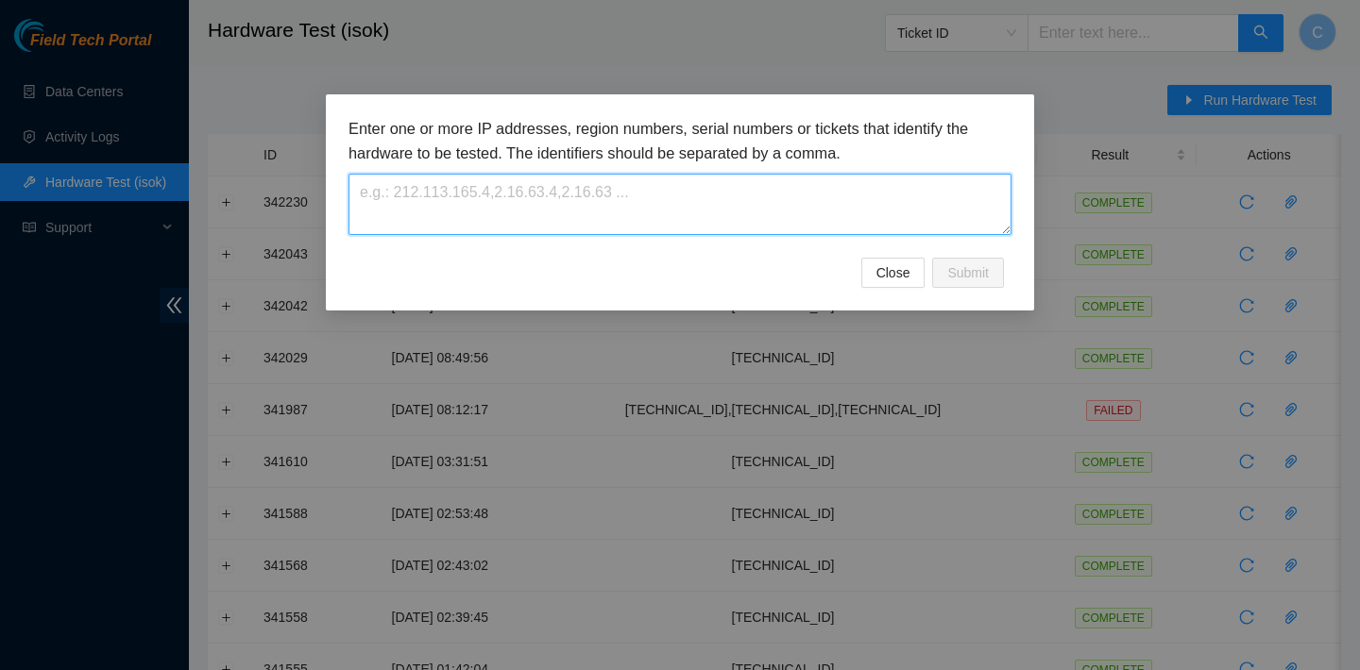
click at [707, 208] on textarea at bounding box center [679, 204] width 663 height 61
paste textarea "23.56.107.151"
type textarea "23.56.107.151"
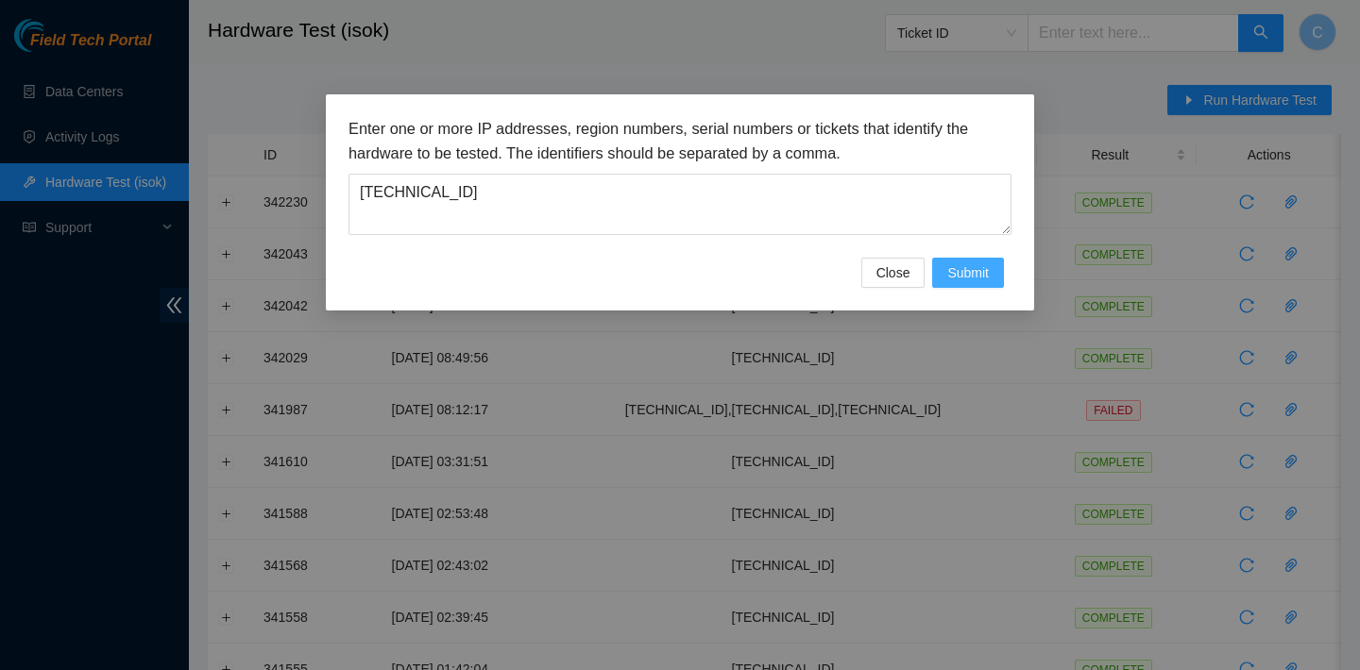
click at [981, 277] on span "Submit" at bounding box center [968, 273] width 42 height 21
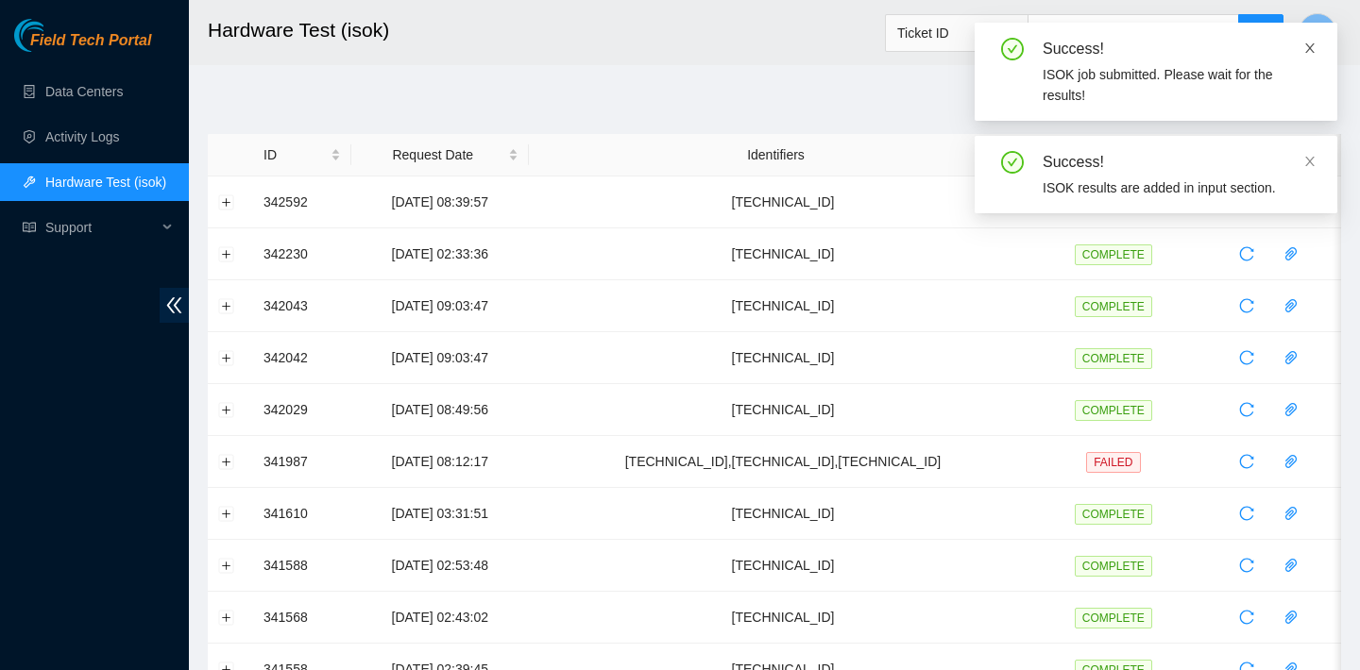
click at [1310, 38] on link at bounding box center [1309, 48] width 13 height 21
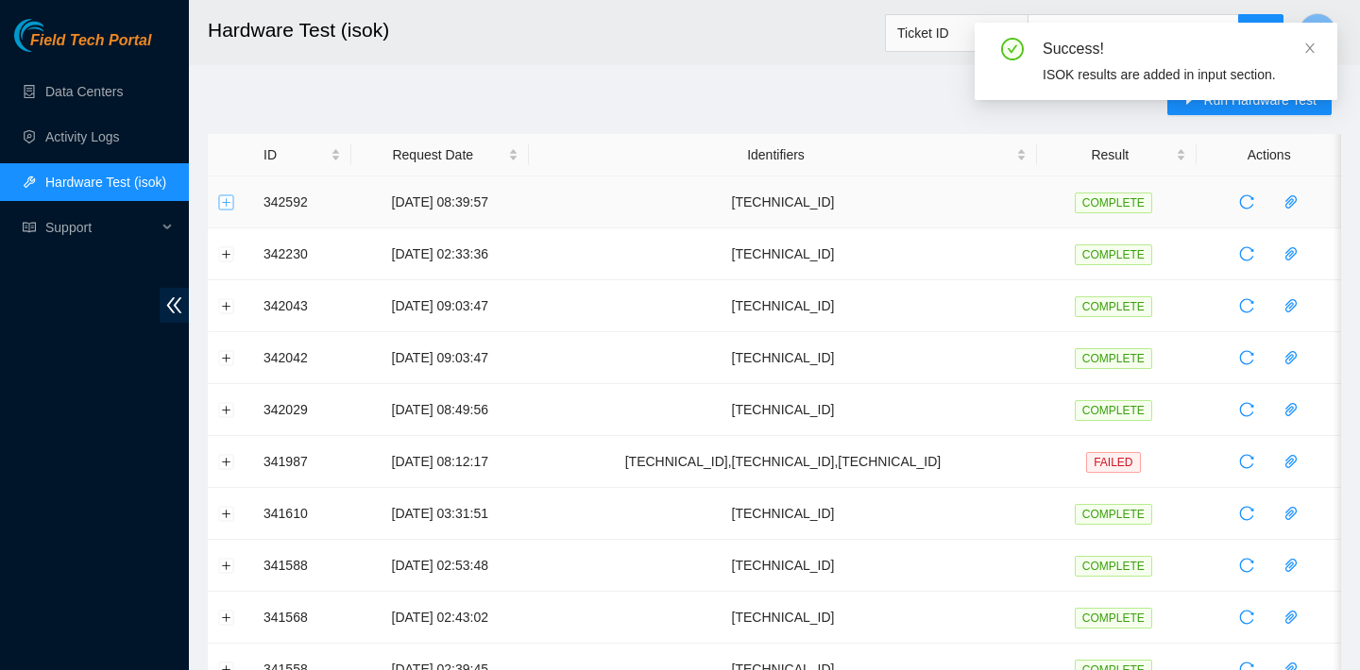
click at [227, 197] on button "Expand row" at bounding box center [226, 202] width 15 height 15
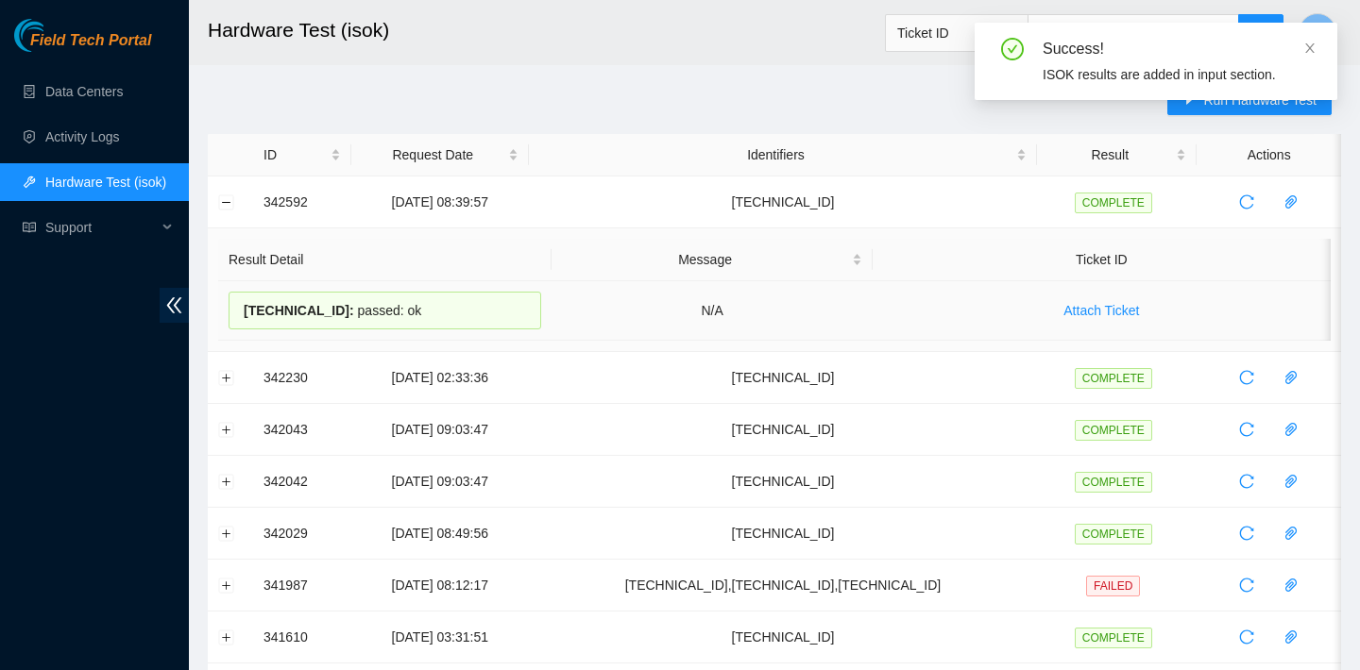
drag, startPoint x: 448, startPoint y: 310, endPoint x: 247, endPoint y: 298, distance: 200.5
click at [247, 298] on div "23.56.107.151 : passed: ok" at bounding box center [385, 311] width 313 height 38
copy div "23.56.107.151 : passed: ok"
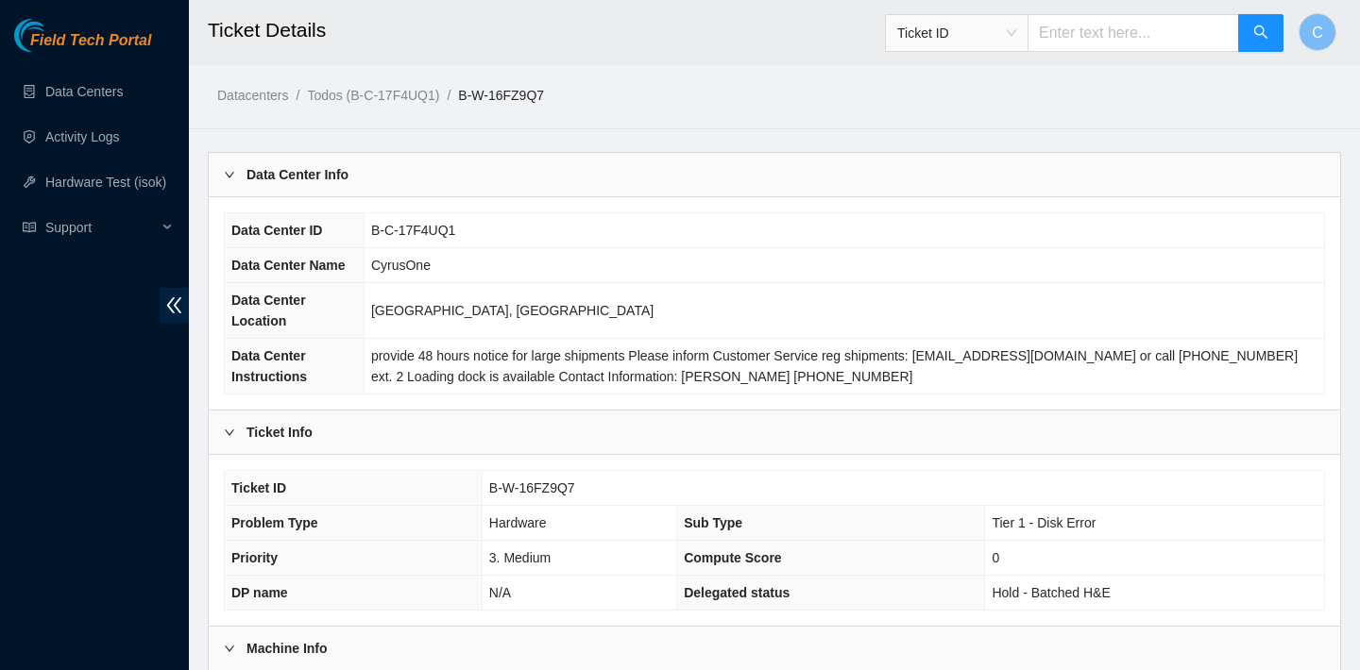
scroll to position [531, 0]
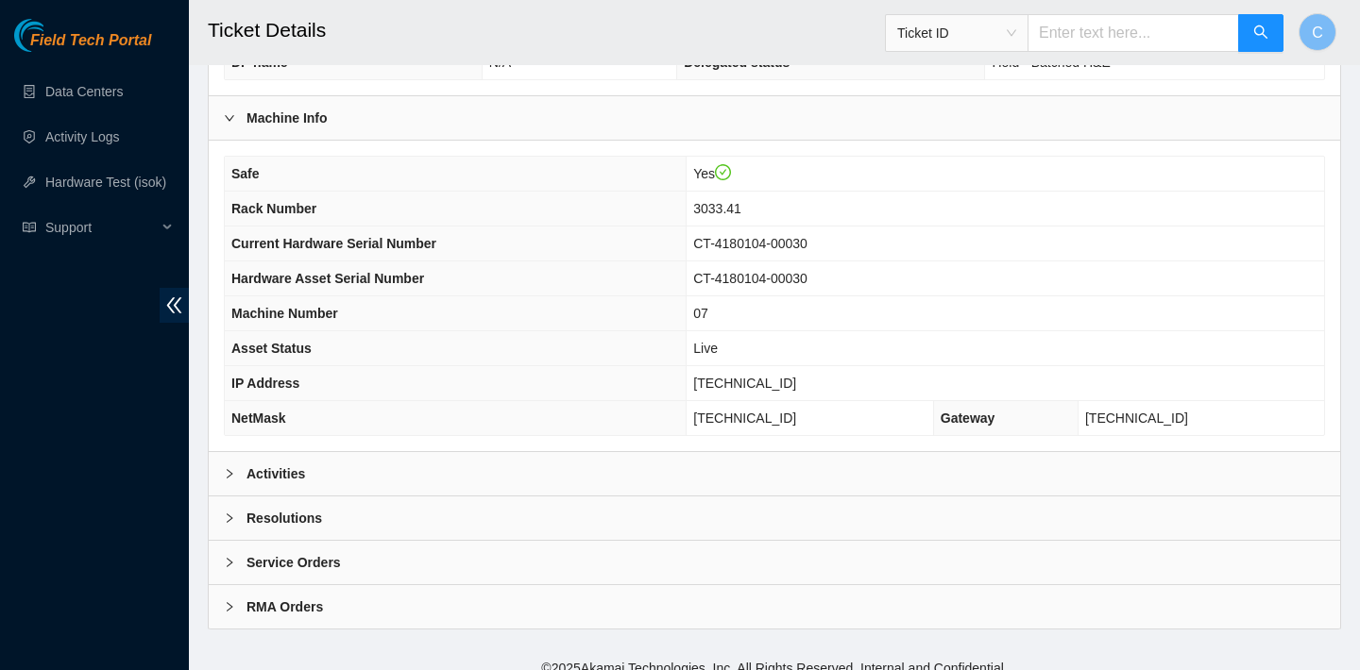
click at [492, 471] on div "Activities" at bounding box center [774, 473] width 1131 height 43
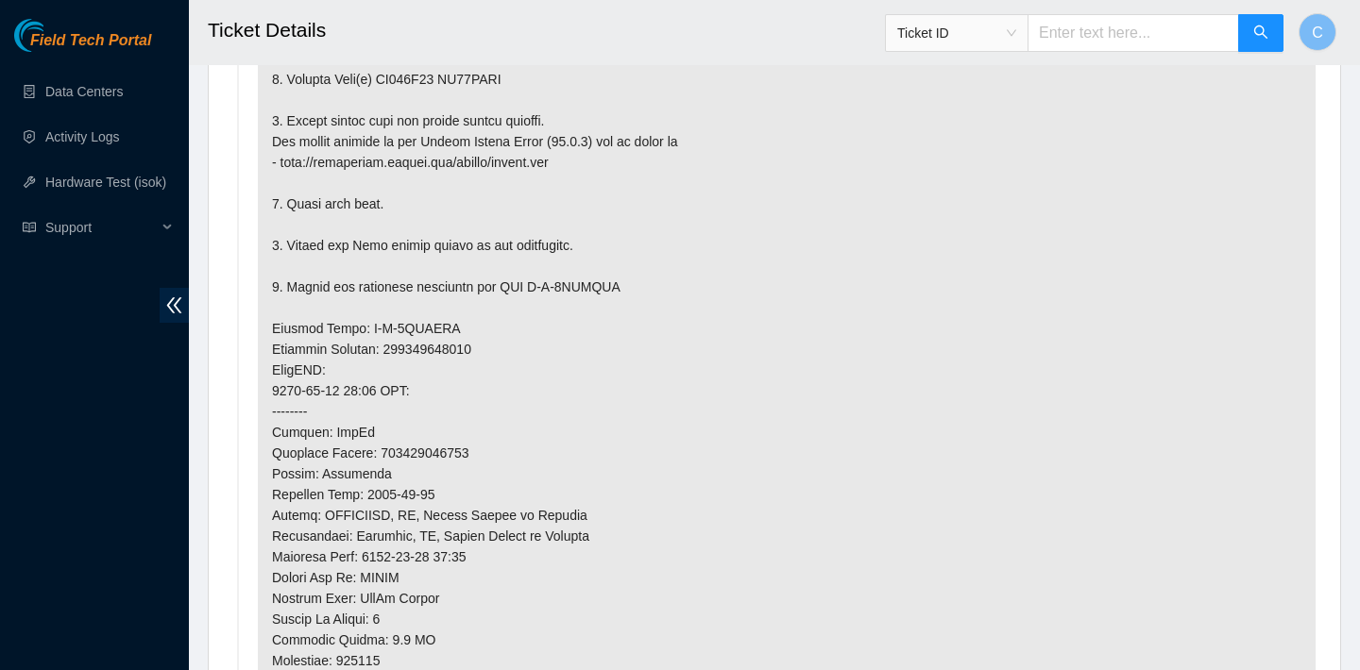
scroll to position [1324, 0]
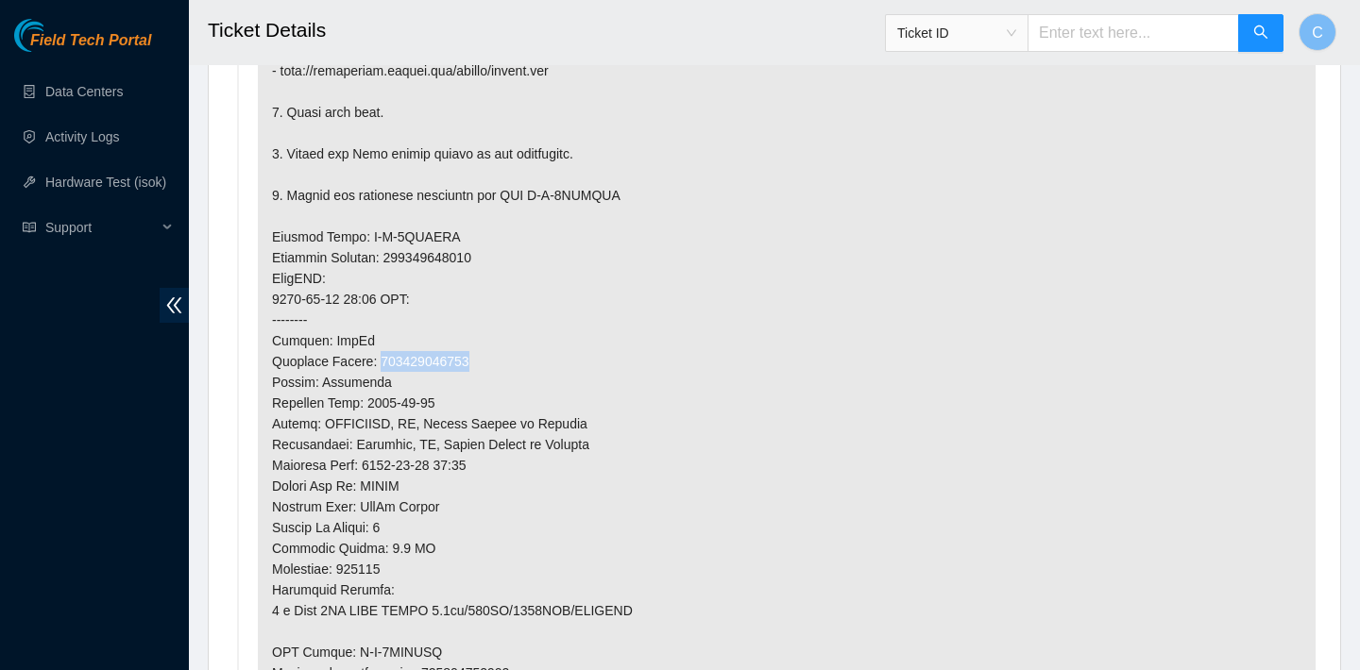
drag, startPoint x: 490, startPoint y: 353, endPoint x: 386, endPoint y: 354, distance: 103.9
click at [386, 354] on p at bounding box center [787, 257] width 1058 height 1005
copy p "463470057594"
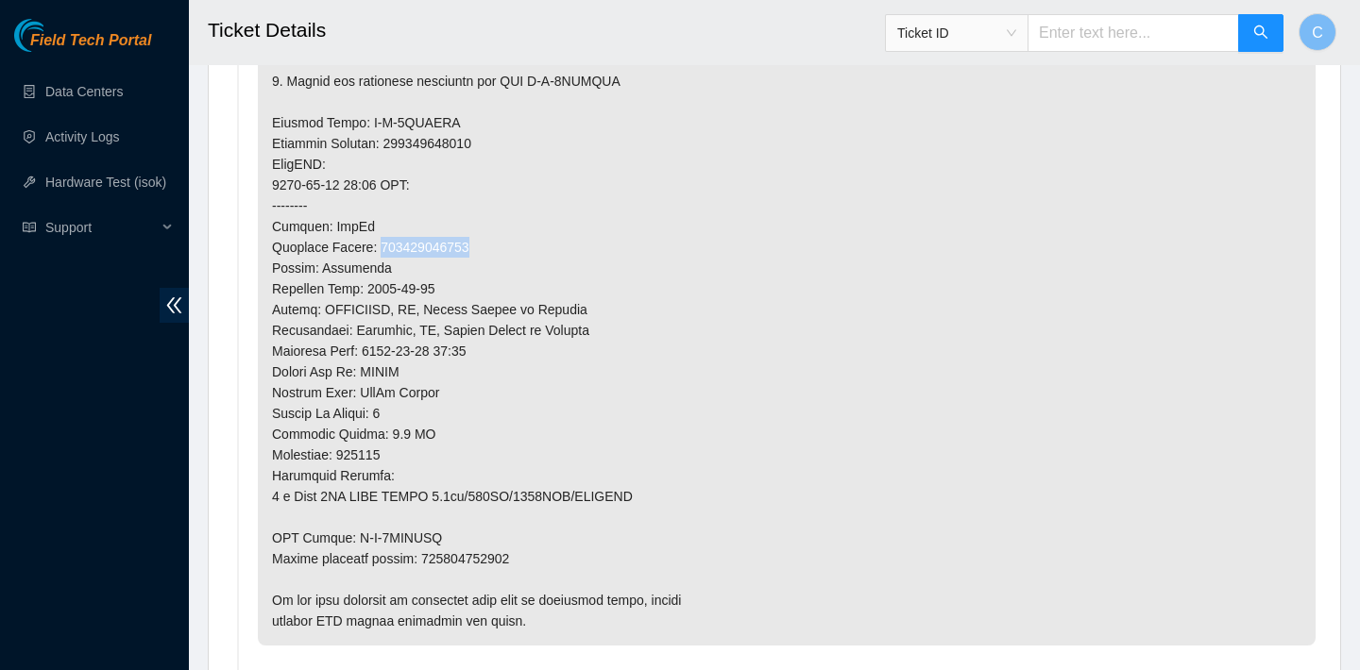
scroll to position [1638, 0]
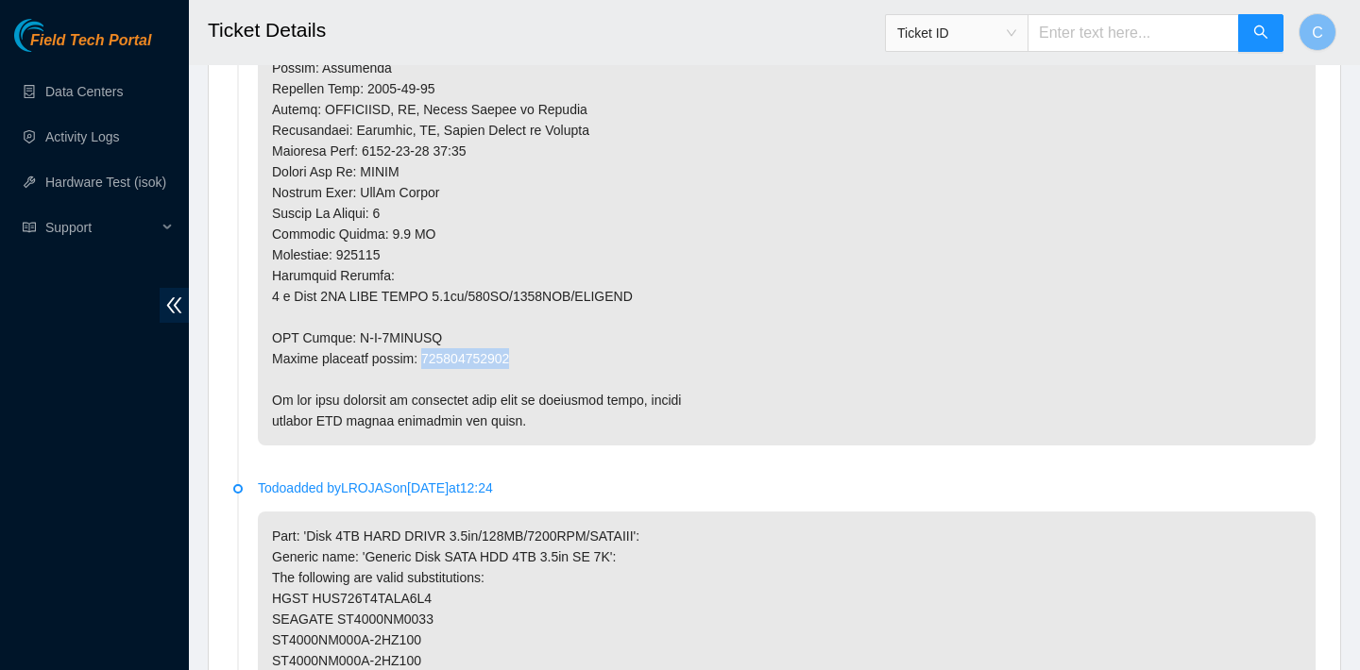
drag, startPoint x: 529, startPoint y: 354, endPoint x: 425, endPoint y: 353, distance: 103.9
copy p "463470057609"
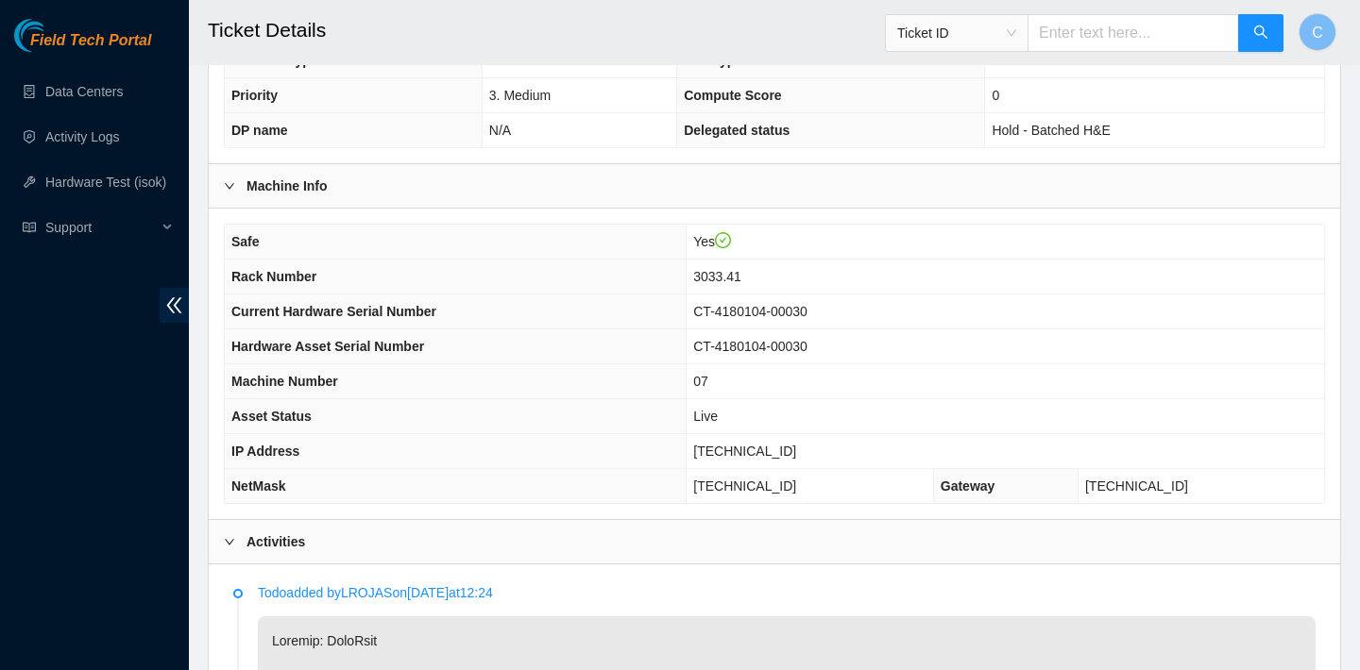
scroll to position [1085, 0]
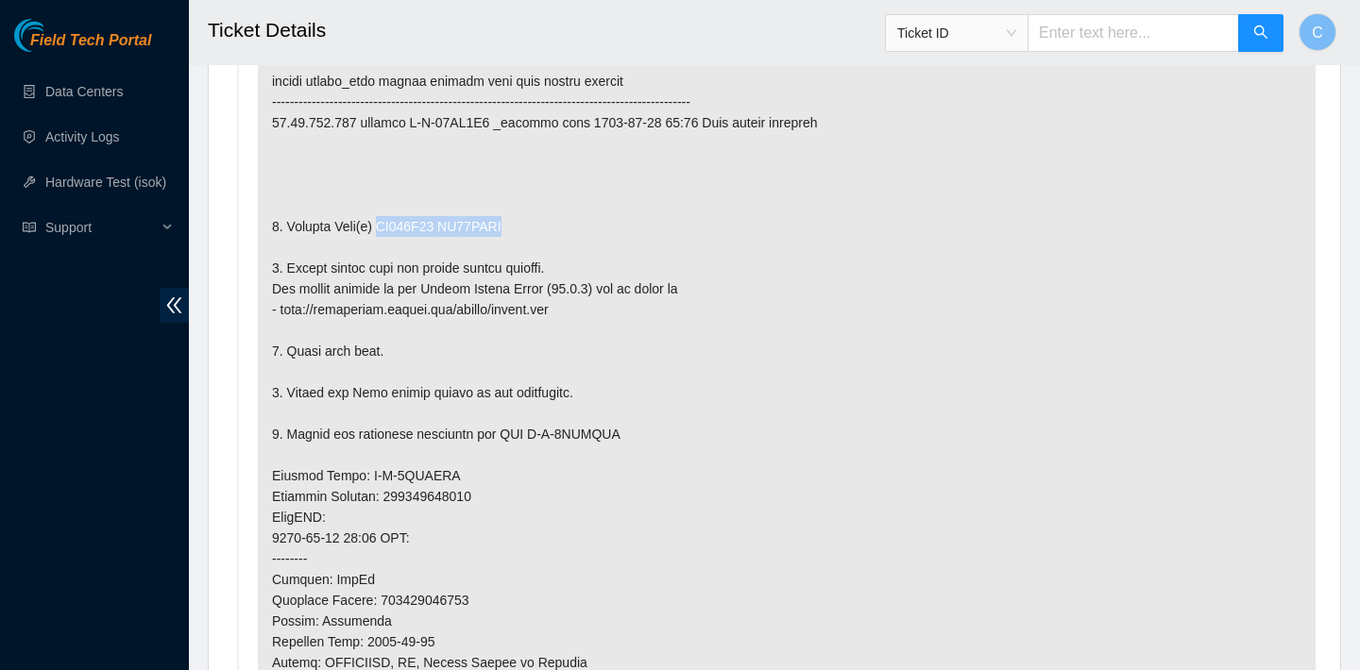
drag, startPoint x: 545, startPoint y: 228, endPoint x: 386, endPoint y: 226, distance: 158.6
click at [386, 226] on p at bounding box center [787, 496] width 1058 height 1005
copy p "ZC124V88 ZC15QZCB"
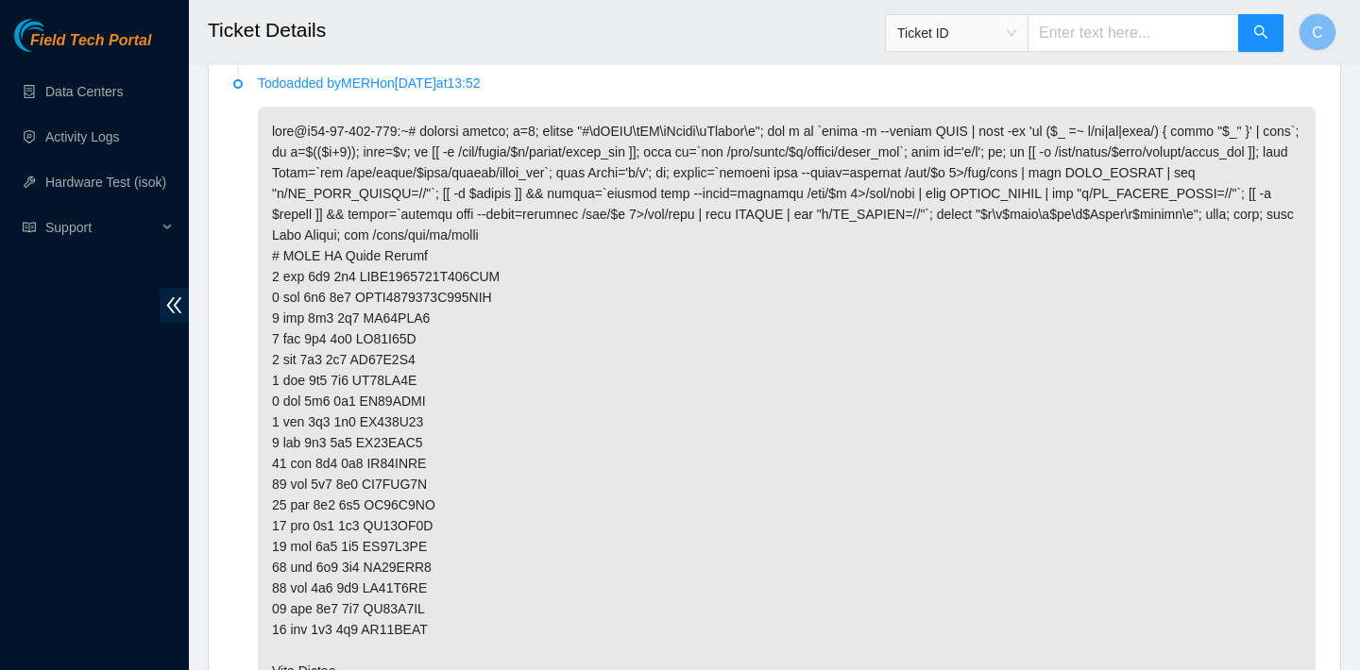
scroll to position [3739, 0]
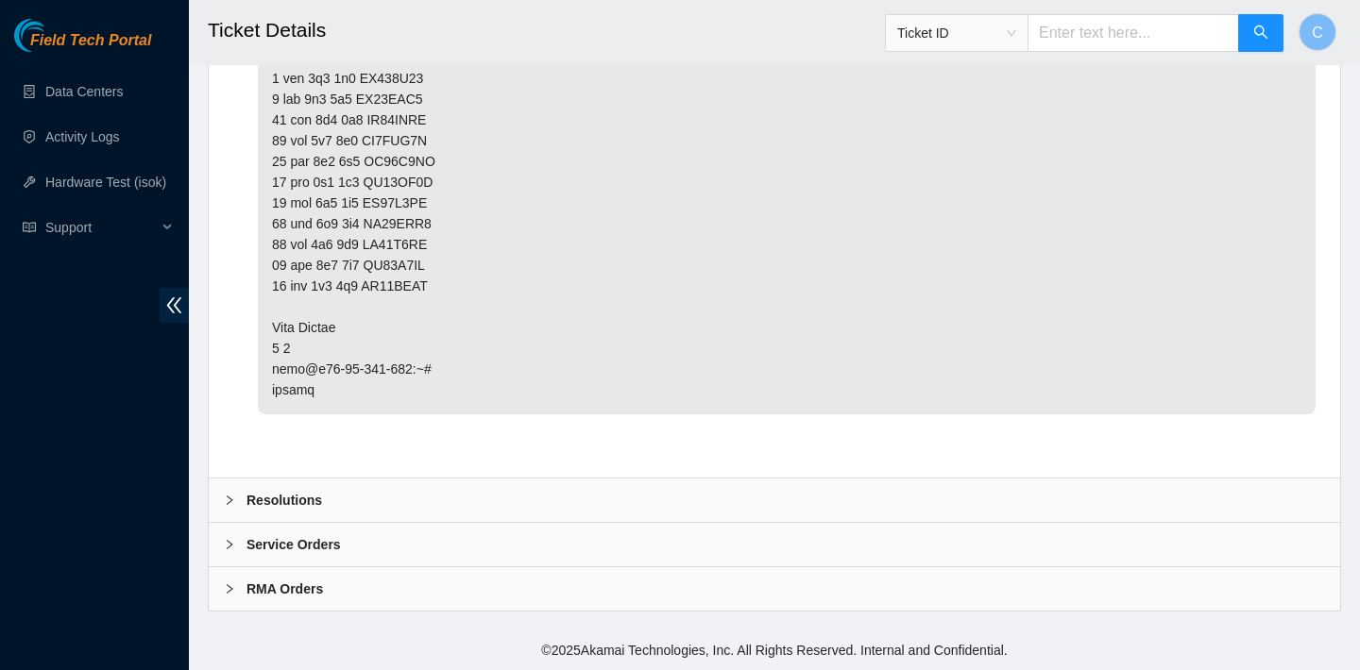
click at [380, 484] on div "Resolutions" at bounding box center [774, 500] width 1131 height 43
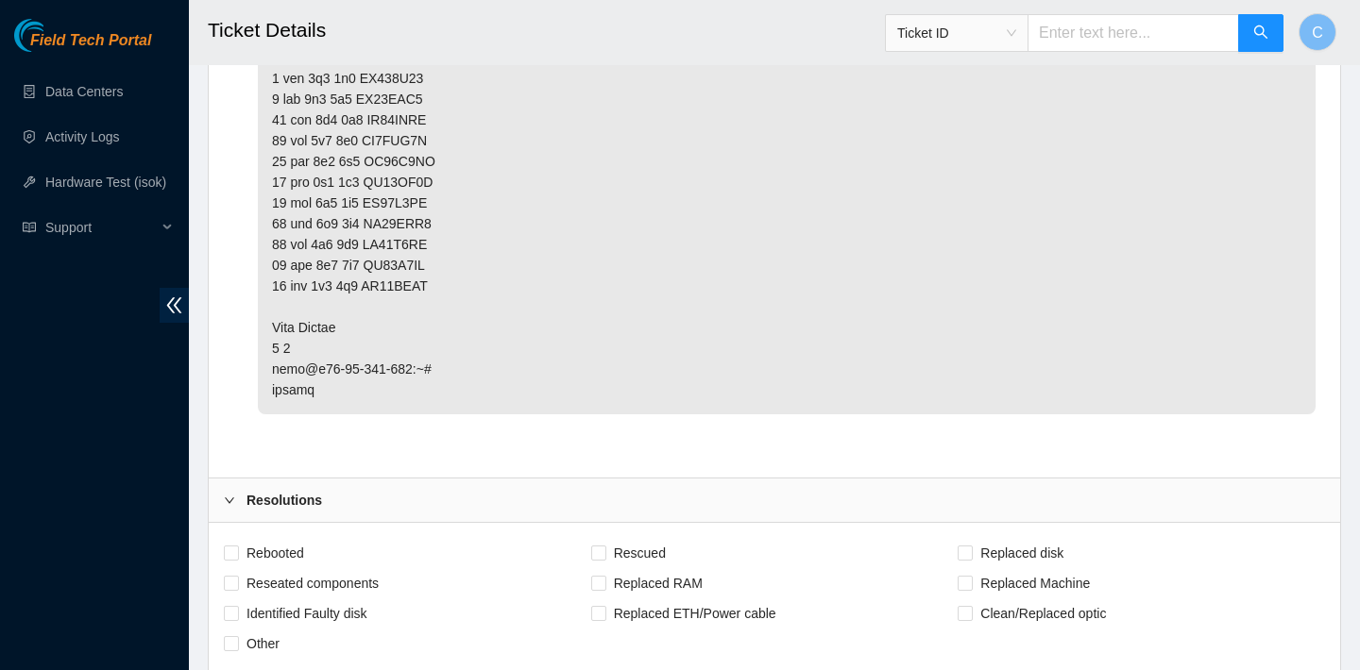
scroll to position [4050, 0]
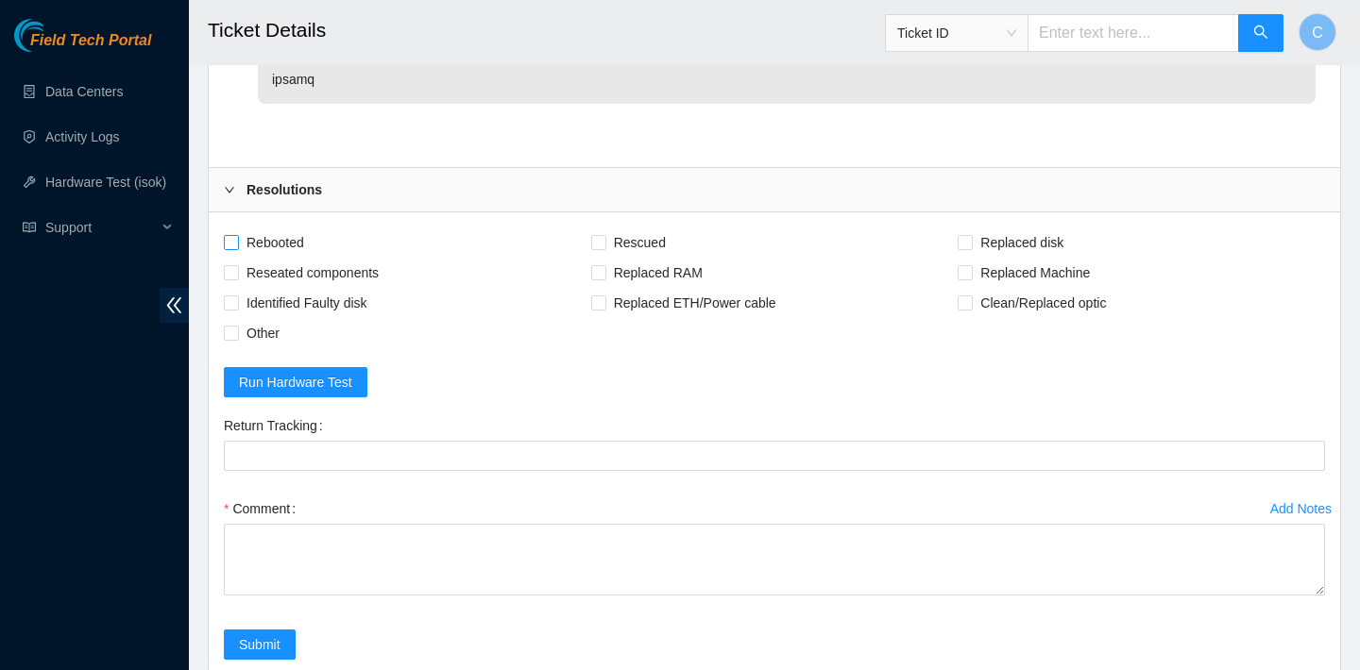
click at [280, 235] on span "Rebooted" at bounding box center [275, 243] width 73 height 30
click at [237, 235] on input "Rebooted" at bounding box center [230, 241] width 13 height 13
checkbox input "true"
click at [639, 232] on span "Rescued" at bounding box center [639, 243] width 67 height 30
click at [604, 235] on input "Rescued" at bounding box center [597, 241] width 13 height 13
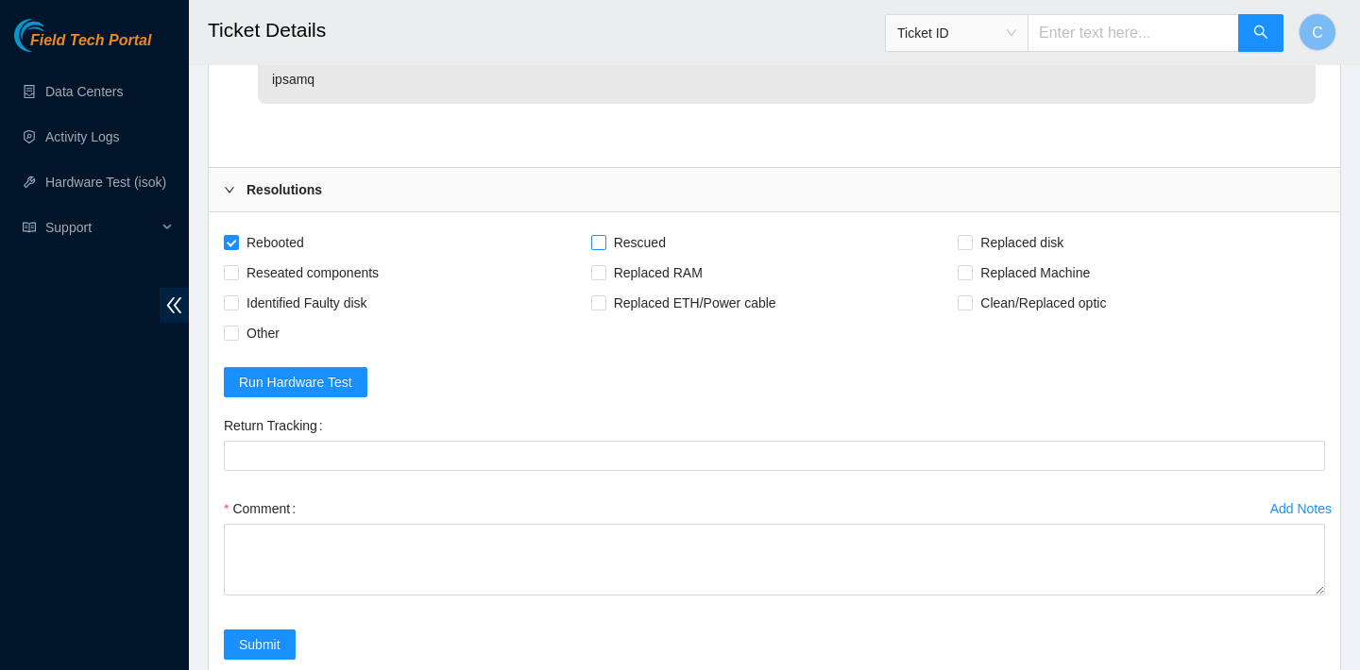
checkbox input "true"
click at [1034, 235] on span "Replaced disk" at bounding box center [1022, 243] width 98 height 30
click at [971, 235] on input "Replaced disk" at bounding box center [963, 241] width 13 height 13
checkbox input "true"
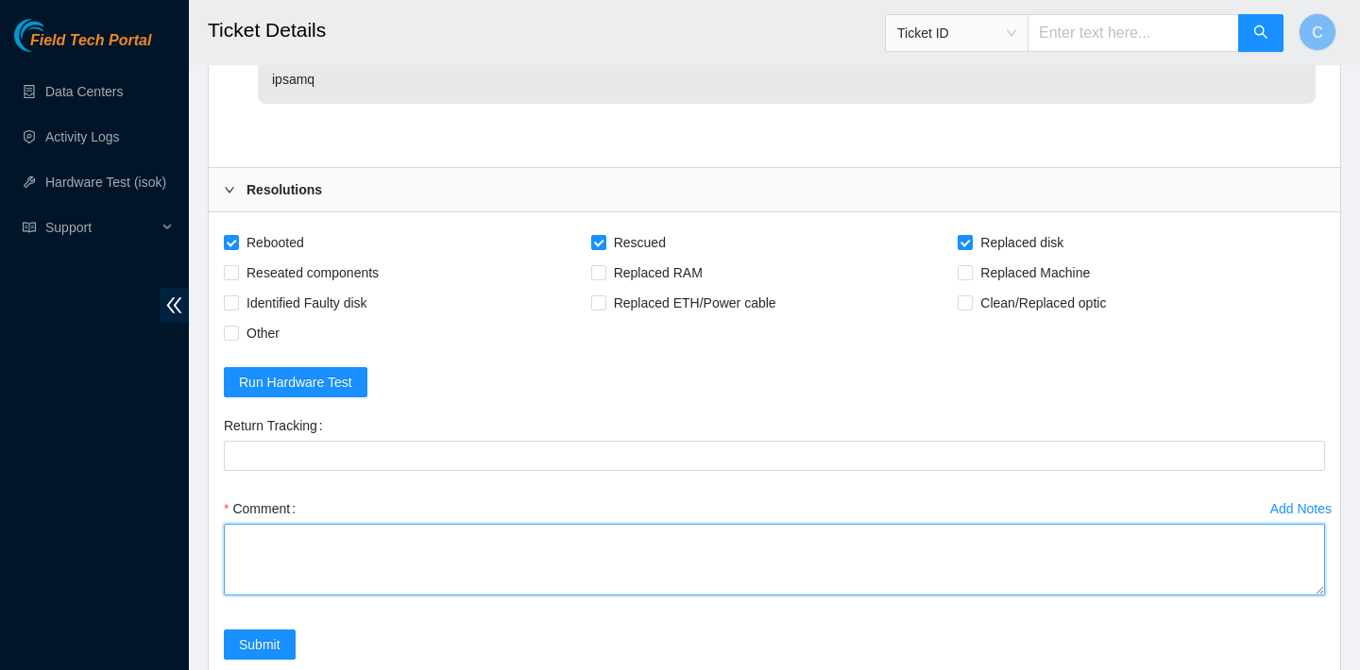
click at [636, 544] on textarea "Comment" at bounding box center [774, 560] width 1101 height 72
paste textarea "ZC124V88 ZC15QZCB"
click at [236, 557] on textarea "verified SN ZC124V88 ZC15QZCB" at bounding box center [774, 560] width 1101 height 72
drag, startPoint x: 415, startPoint y: 579, endPoint x: 350, endPoint y: 581, distance: 65.2
click at [350, 581] on textarea "verified SN replaced OLD disk with replaced OLD disk ZC124V88 ZC15QZCB" at bounding box center [774, 560] width 1101 height 72
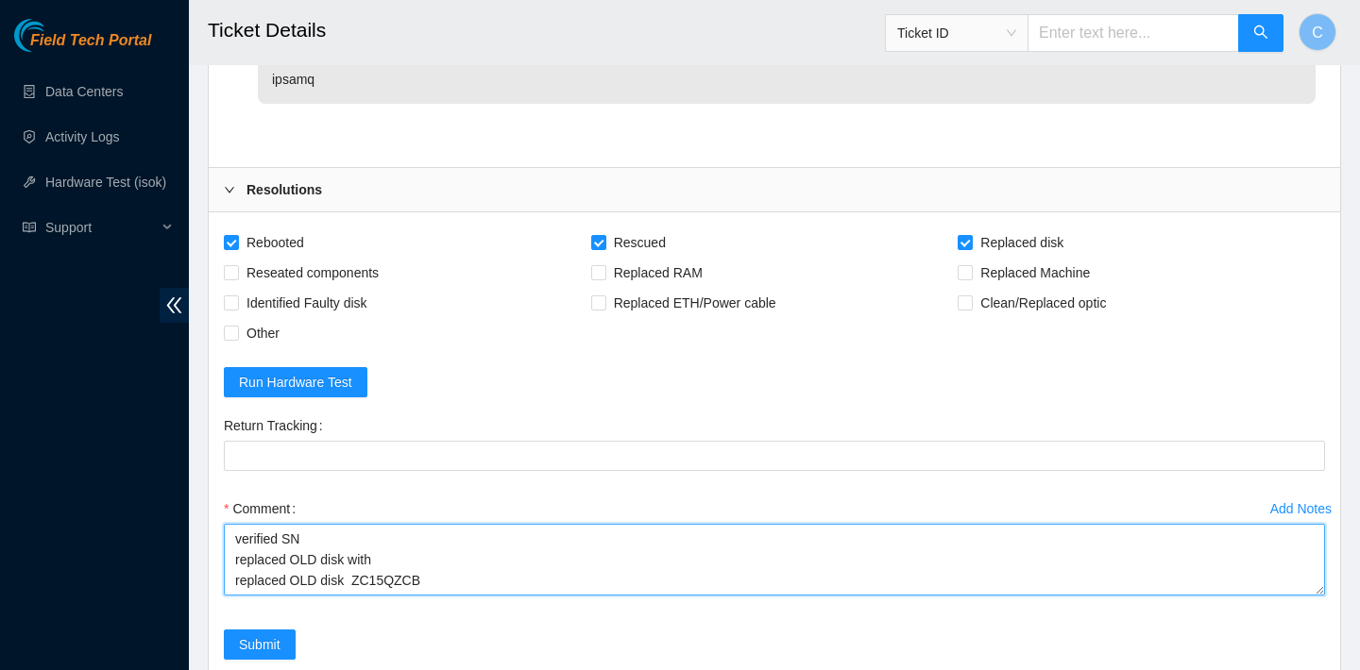
click at [396, 558] on textarea "verified SN replaced OLD disk with replaced OLD disk ZC15QZCB" at bounding box center [774, 560] width 1101 height 72
paste textarea "ZC124V88"
click at [351, 578] on textarea "verified SN replaced OLD disk with ZC124V88 replaced OLD disk ZC15QZCB" at bounding box center [774, 560] width 1101 height 72
click at [465, 558] on textarea "verified SN replaced OLD disk with ZC124V88 replaced OLD disk ZC15QZCB" at bounding box center [774, 560] width 1101 height 72
click at [457, 583] on textarea "verified SN replaced OLD disk with ZC124V88 with Z1Z7M9AN replaced OLD disk ZC1…" at bounding box center [774, 560] width 1101 height 72
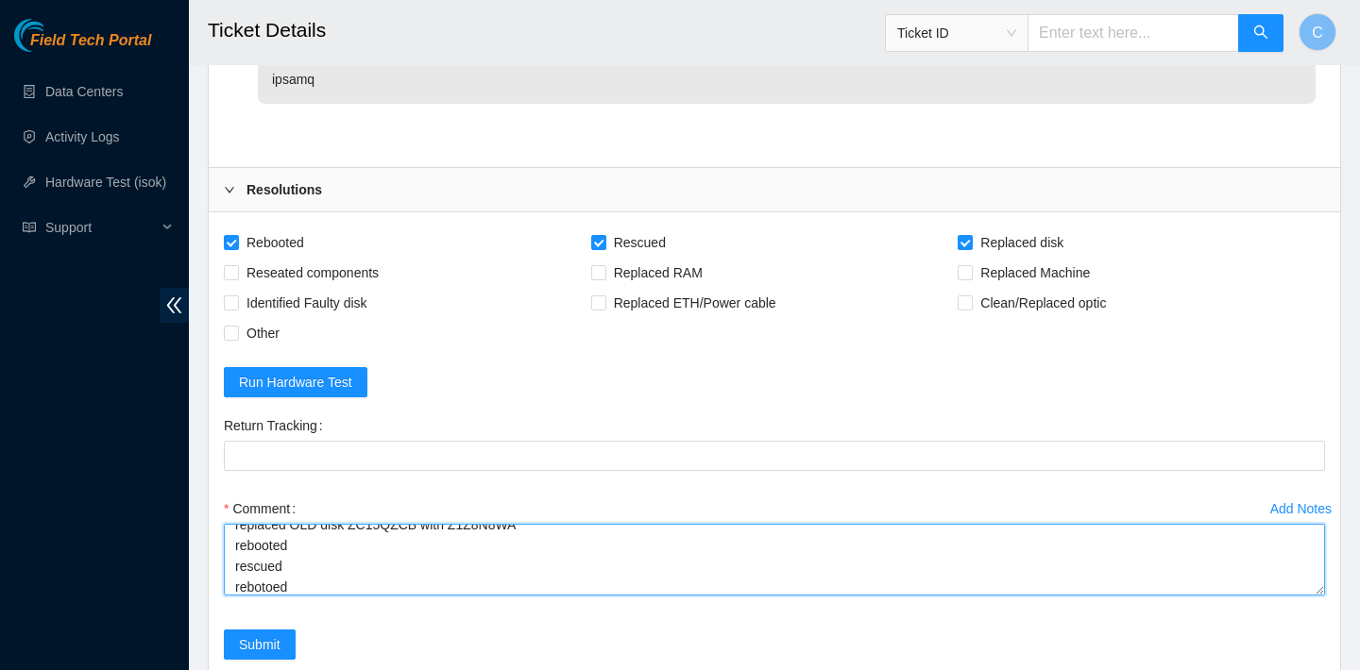
scroll to position [76, 0]
click at [268, 568] on textarea "verified SN replaced OLD disk with ZC124V88 with Z1Z7M9AN replaced OLD disk ZC1…" at bounding box center [774, 560] width 1101 height 72
click at [297, 565] on textarea "verified SN replaced OLD disk with ZC124V88 with Z1Z7M9AN replaced OLD disk ZC1…" at bounding box center [774, 560] width 1101 height 72
paste textarea "23.215.132.174 : passed: ok"
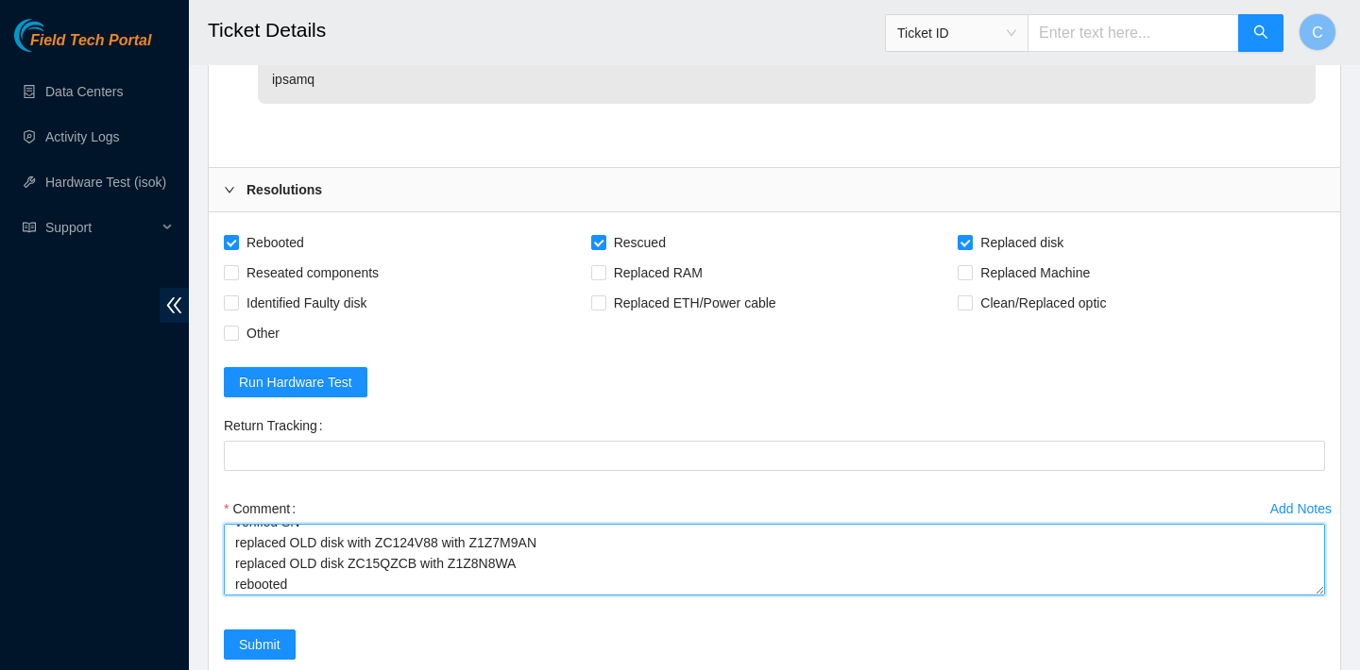
scroll to position [166, 0]
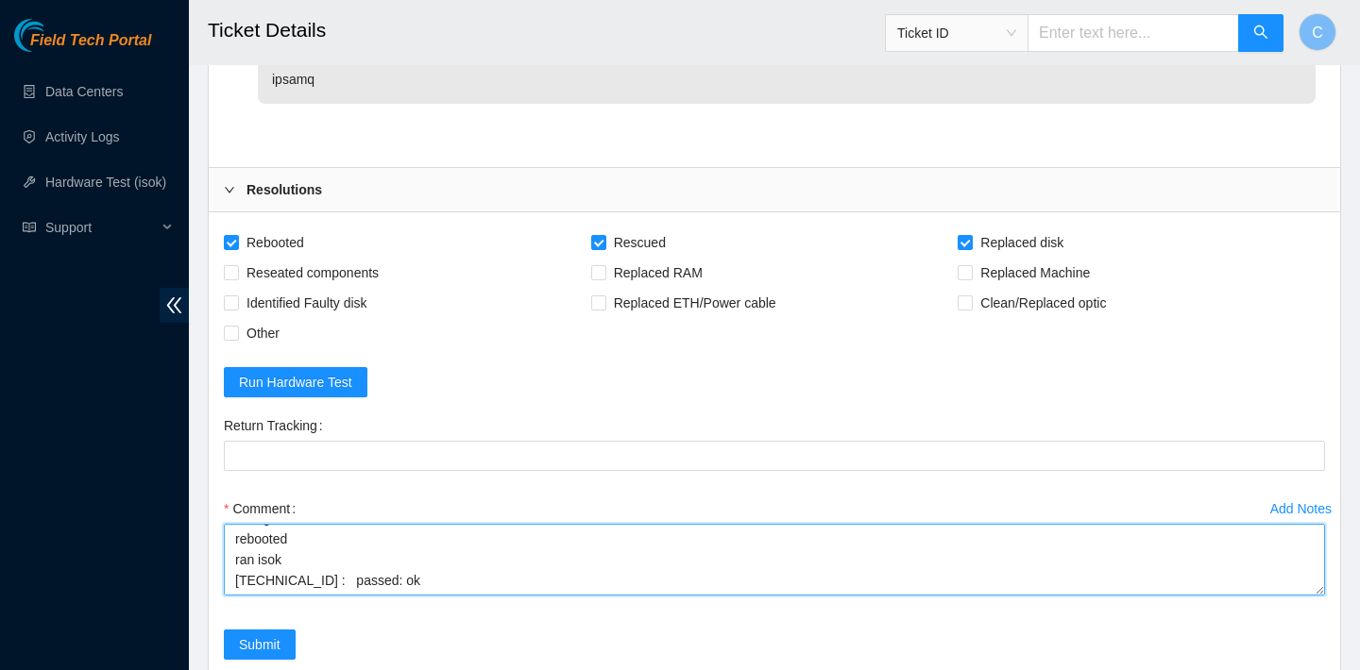
drag, startPoint x: 434, startPoint y: 565, endPoint x: 223, endPoint y: 565, distance: 211.5
click at [223, 565] on div "Add Notes Comment verified SN replaced OLD disk with ZC124V88 with Z1Z7M9AN rep…" at bounding box center [774, 562] width 1116 height 136
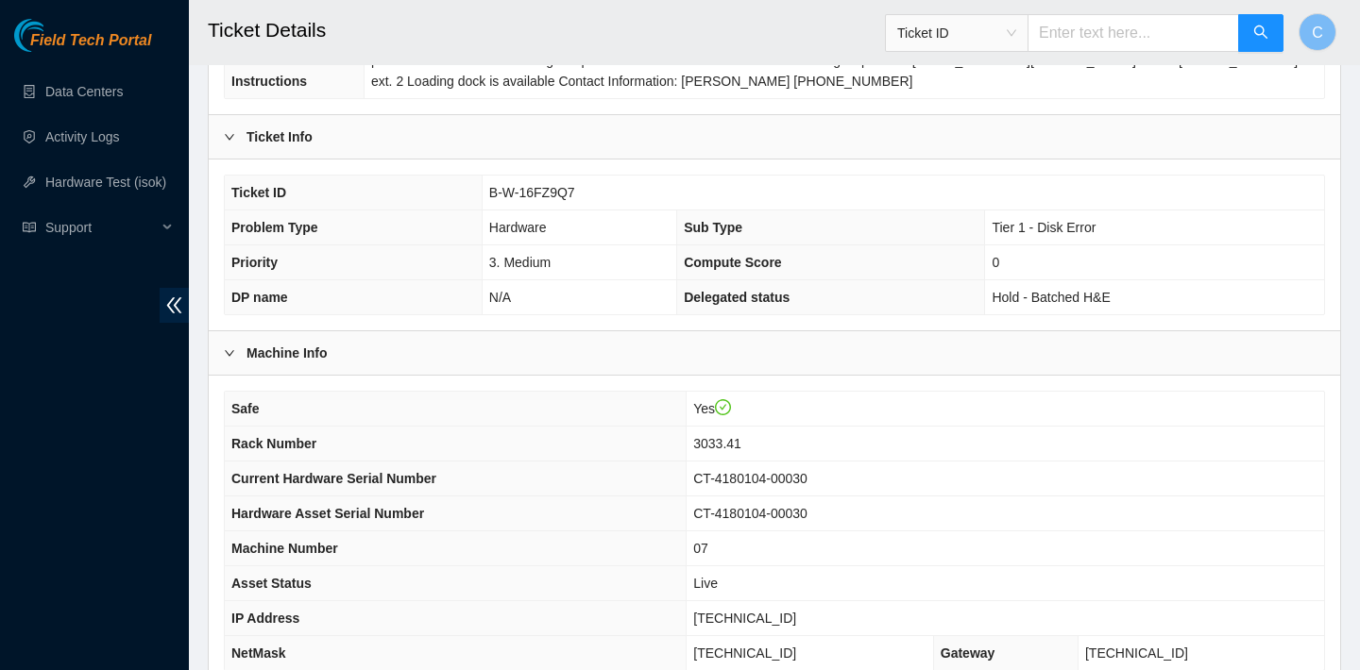
scroll to position [367, 0]
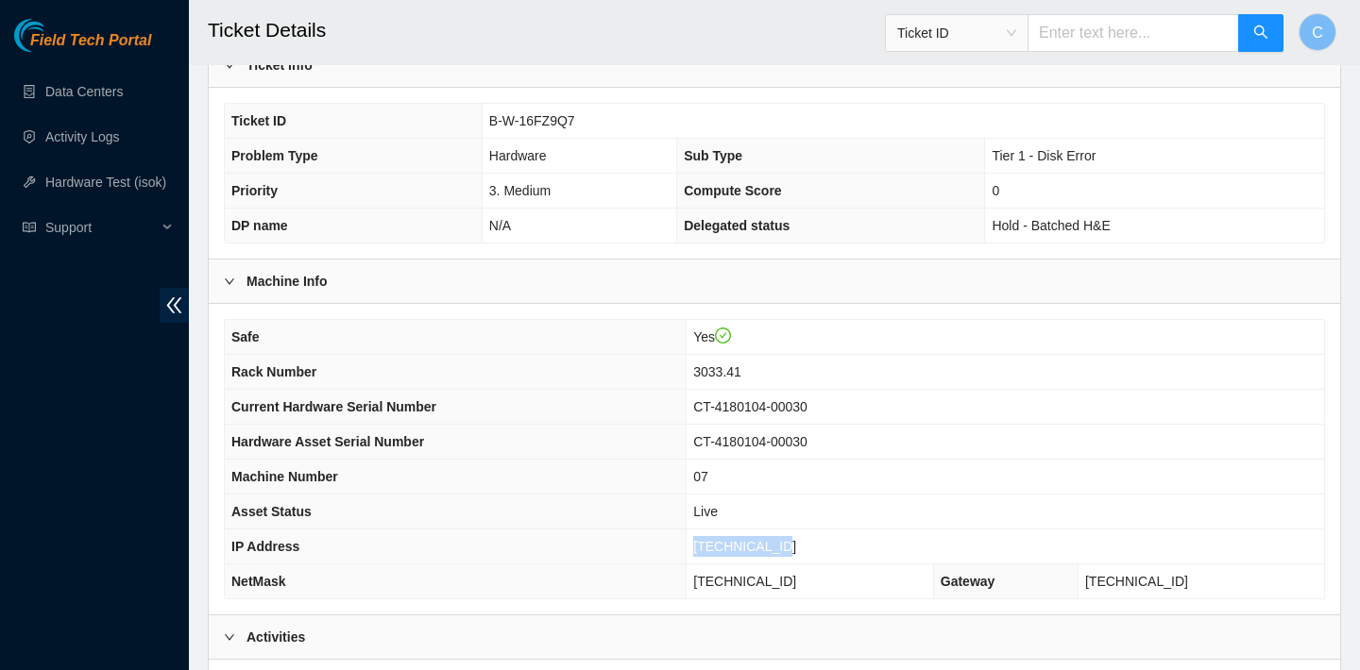
drag, startPoint x: 835, startPoint y: 542, endPoint x: 720, endPoint y: 542, distance: 115.2
click at [720, 542] on tr "IP Address 23.56.107.125" at bounding box center [774, 547] width 1099 height 35
copy tr "23.56.107.125"
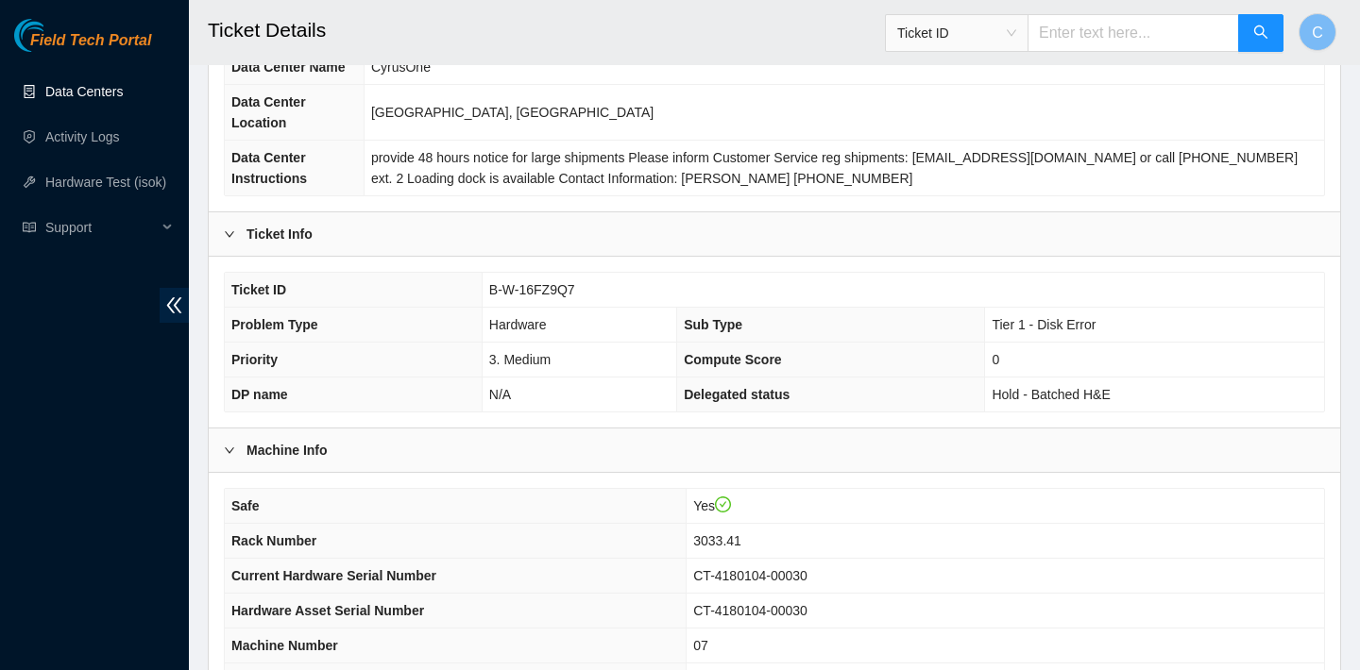
scroll to position [59, 0]
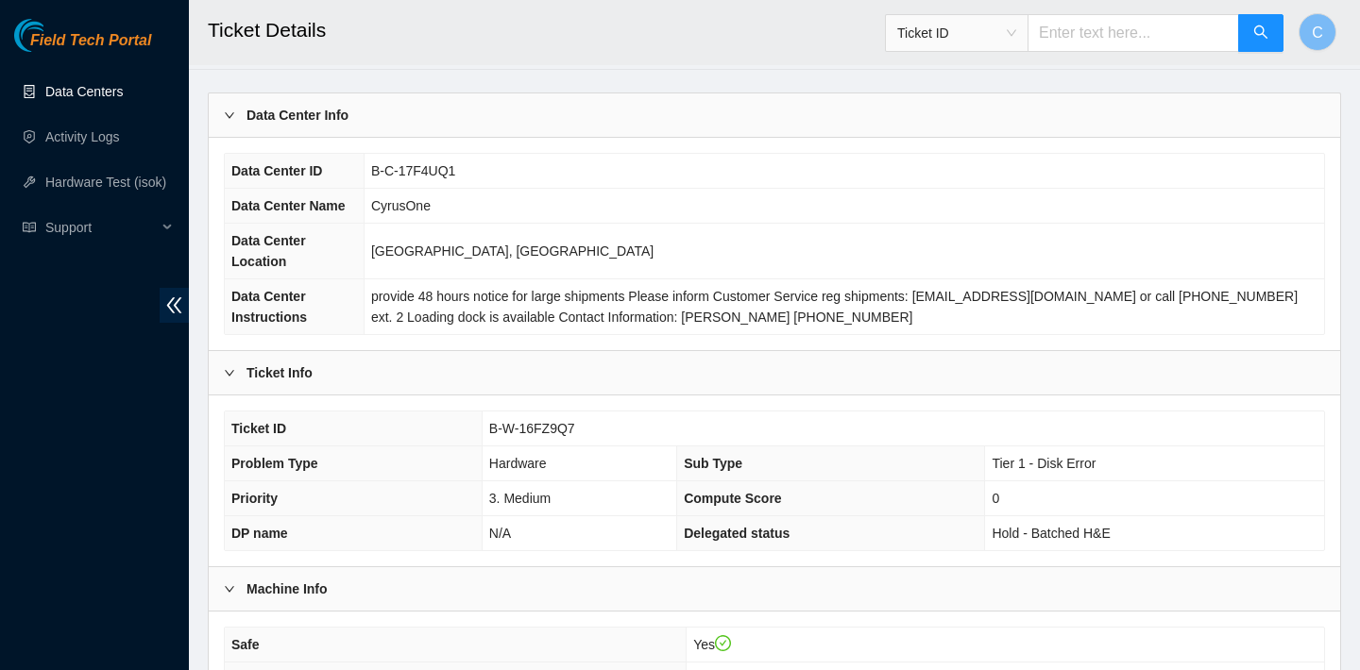
click at [491, 168] on td "B-C-17F4UQ1" at bounding box center [844, 171] width 960 height 35
drag, startPoint x: 603, startPoint y: 421, endPoint x: 487, endPoint y: 418, distance: 116.2
click at [487, 418] on td "B-W-16FZ9Q7" at bounding box center [903, 429] width 842 height 35
copy span "B-W-16FZ9Q7"
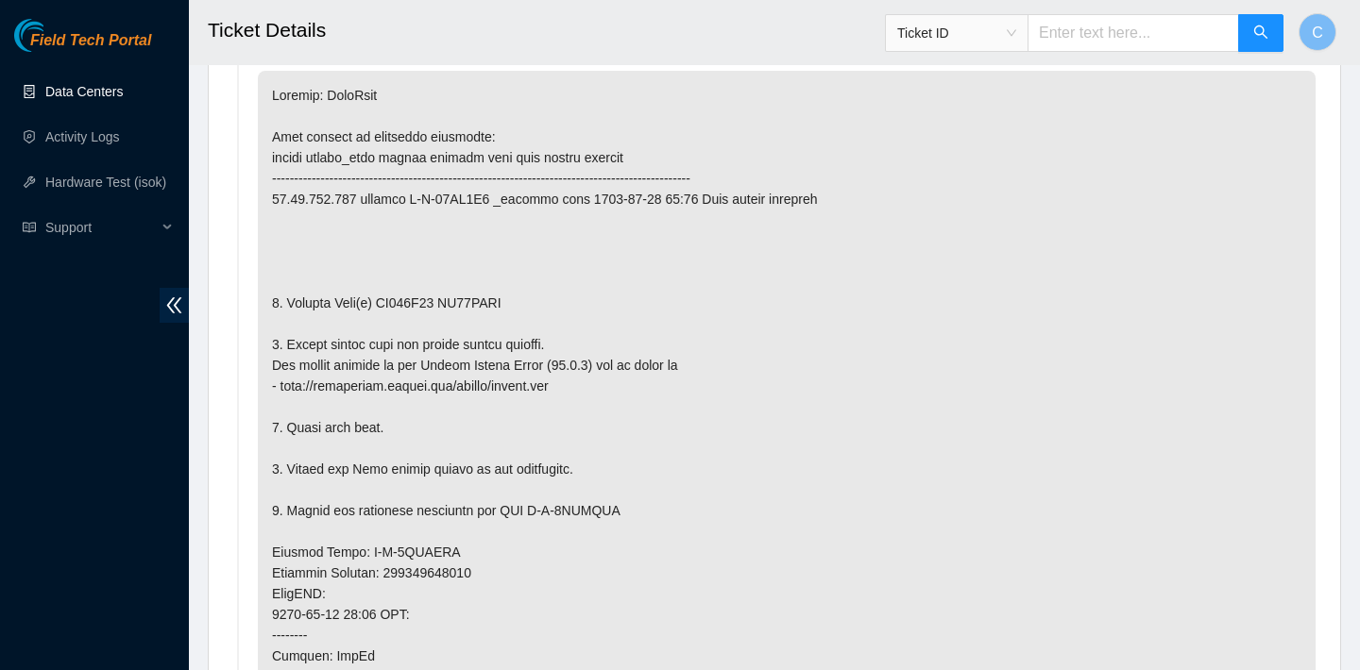
scroll to position [830, 0]
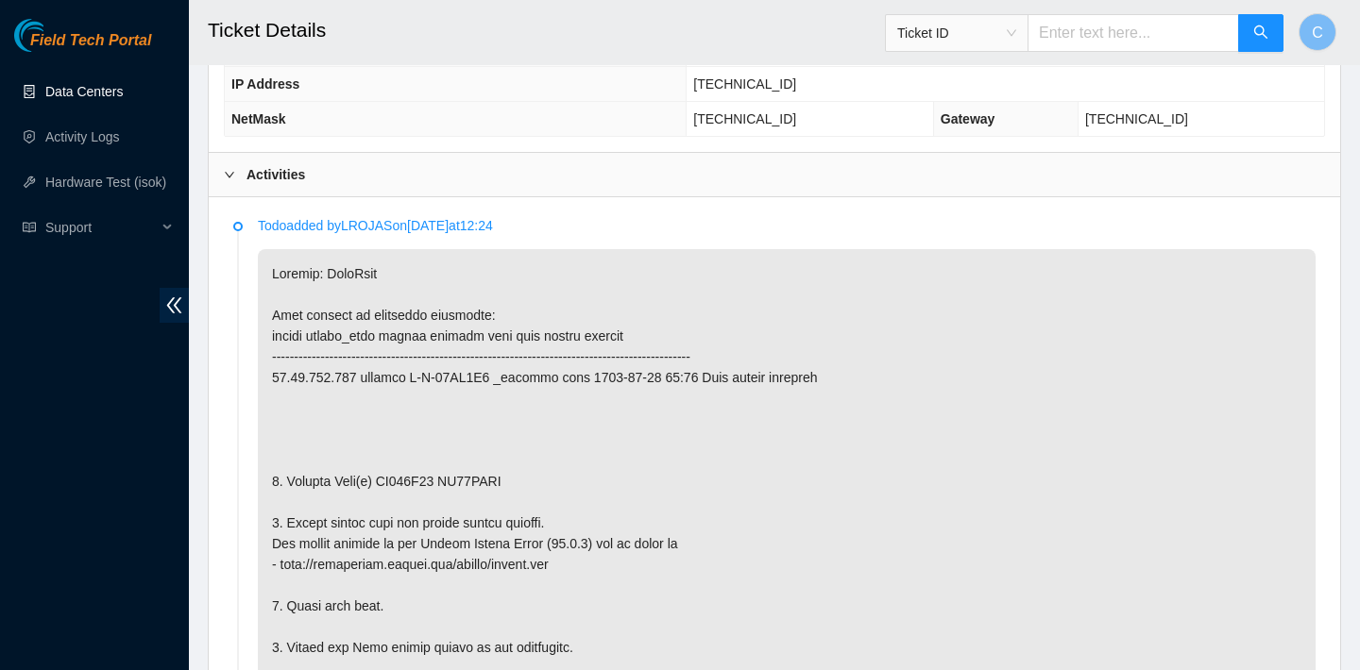
click at [1027, 27] on div "Ticket ID" at bounding box center [957, 33] width 142 height 30
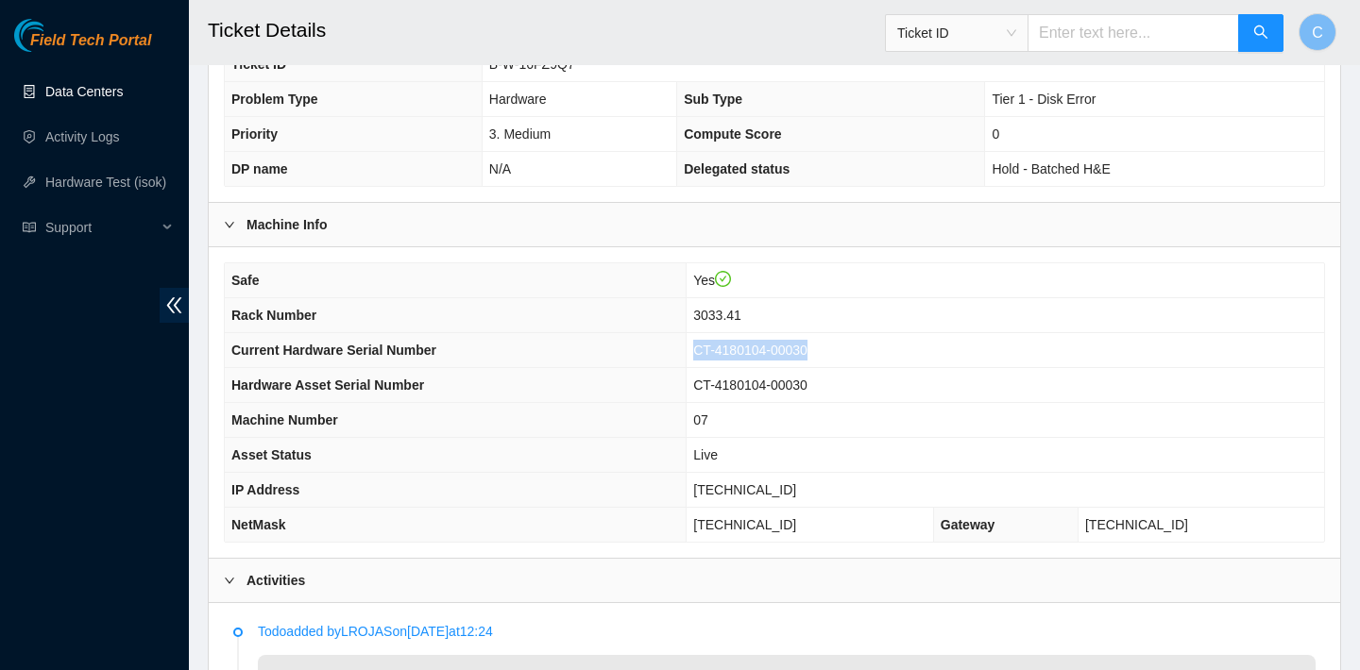
drag, startPoint x: 903, startPoint y: 341, endPoint x: 746, endPoint y: 332, distance: 157.0
click at [746, 333] on td "CT-4180104-00030" at bounding box center [1004, 350] width 637 height 35
copy span "CT-4180104-00030"
drag, startPoint x: 834, startPoint y: 491, endPoint x: 737, endPoint y: 490, distance: 96.3
click at [737, 490] on td "23.56.107.125" at bounding box center [1004, 490] width 637 height 35
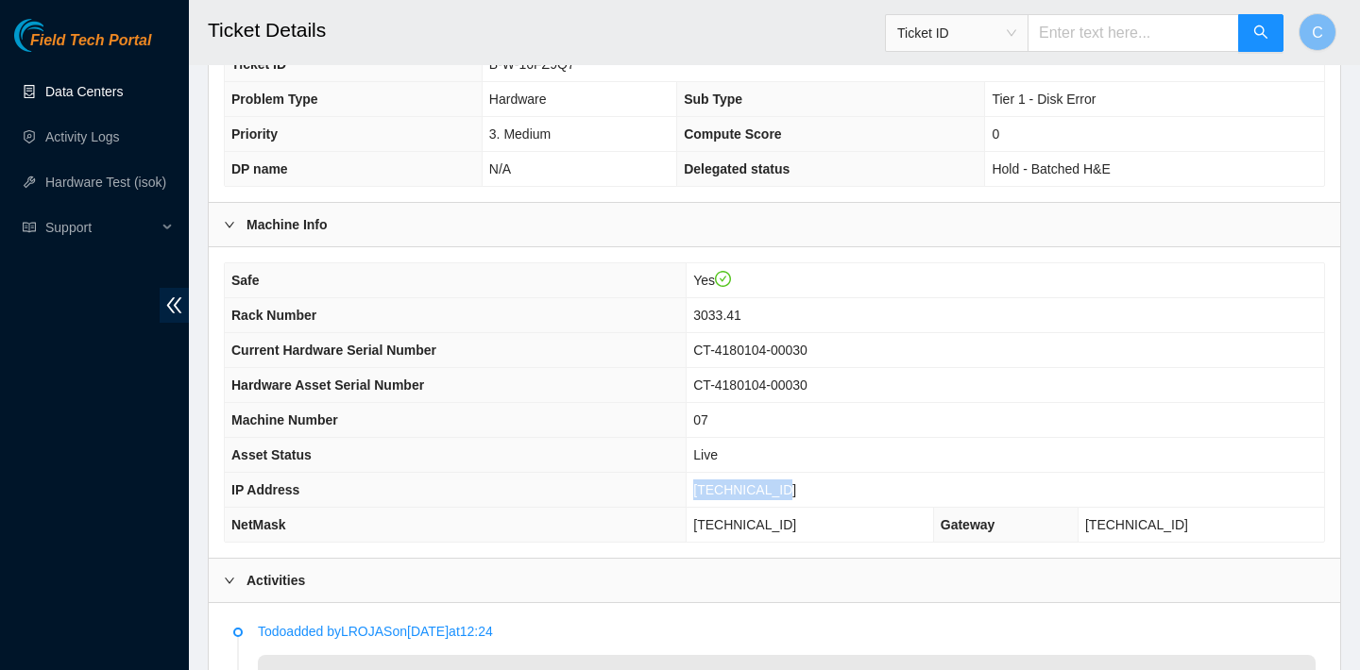
copy span "23.56.107.125"
click at [770, 234] on div "Machine Info" at bounding box center [774, 224] width 1131 height 43
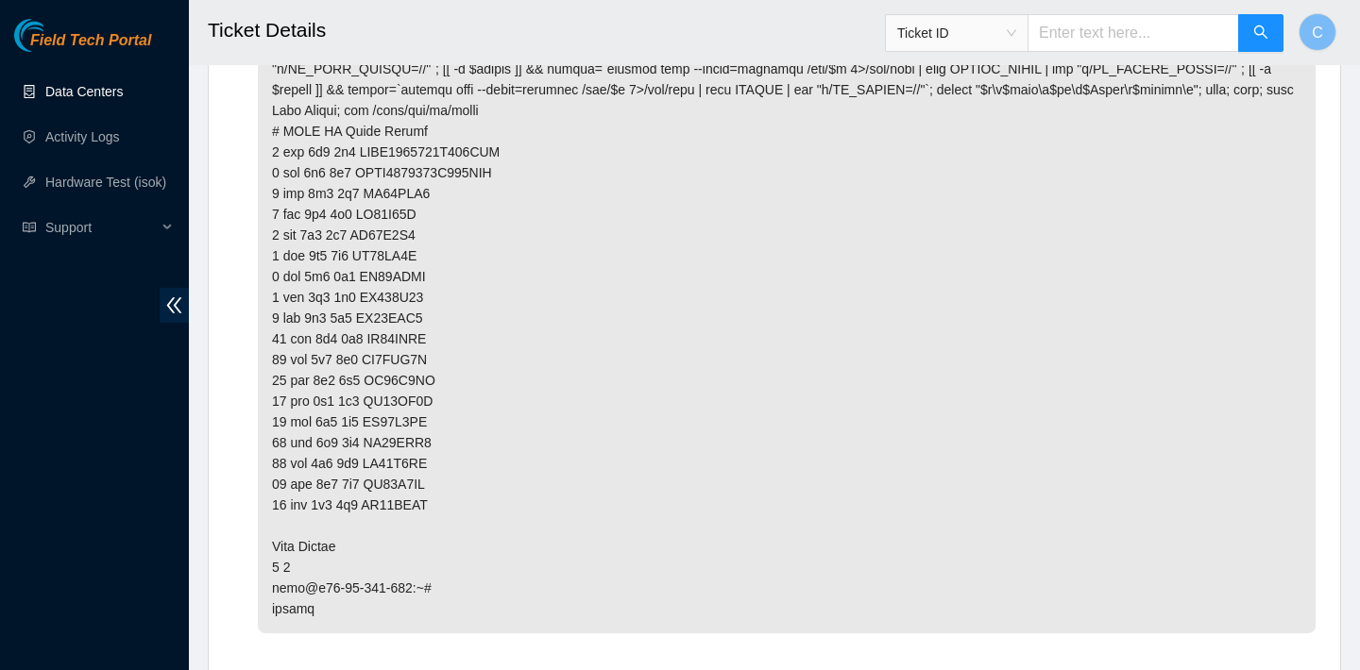
scroll to position [3210, 0]
drag, startPoint x: 432, startPoint y: 299, endPoint x: 364, endPoint y: 296, distance: 68.1
click at [364, 296] on p at bounding box center [787, 307] width 1058 height 652
copy p "ZC124V88"
click at [988, 28] on span "Ticket ID" at bounding box center [956, 33] width 119 height 28
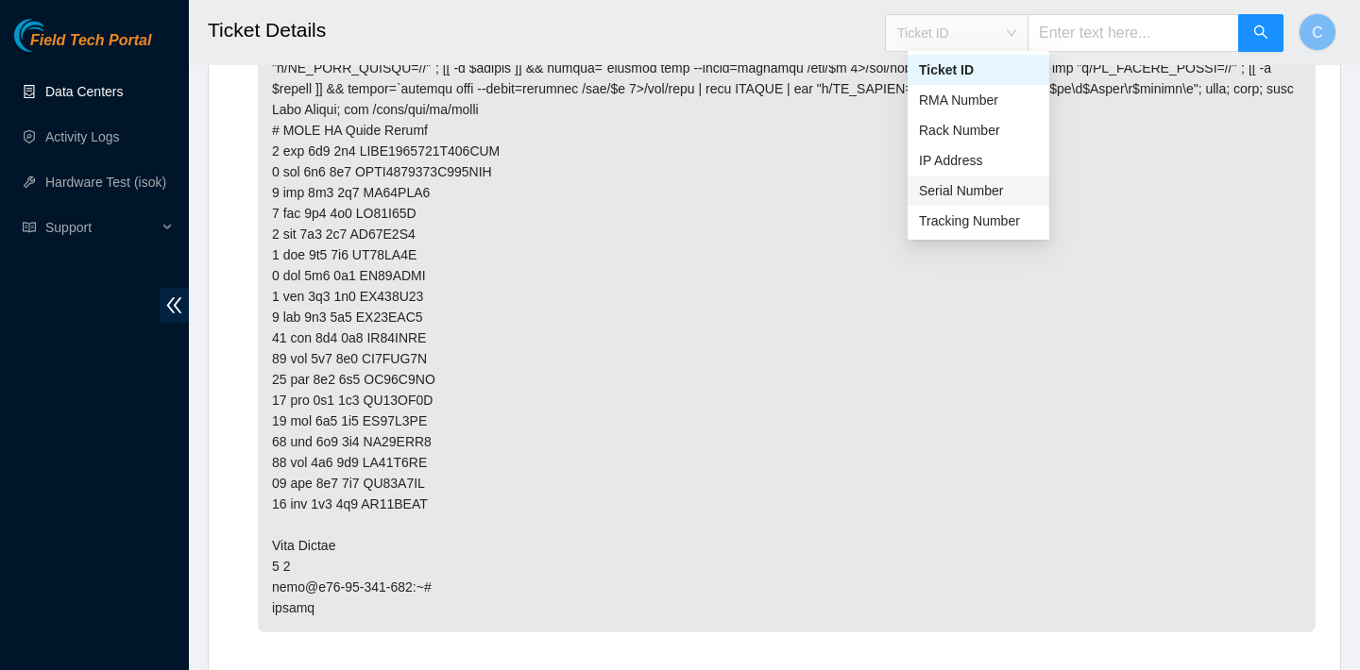
click at [820, 169] on p at bounding box center [787, 307] width 1058 height 652
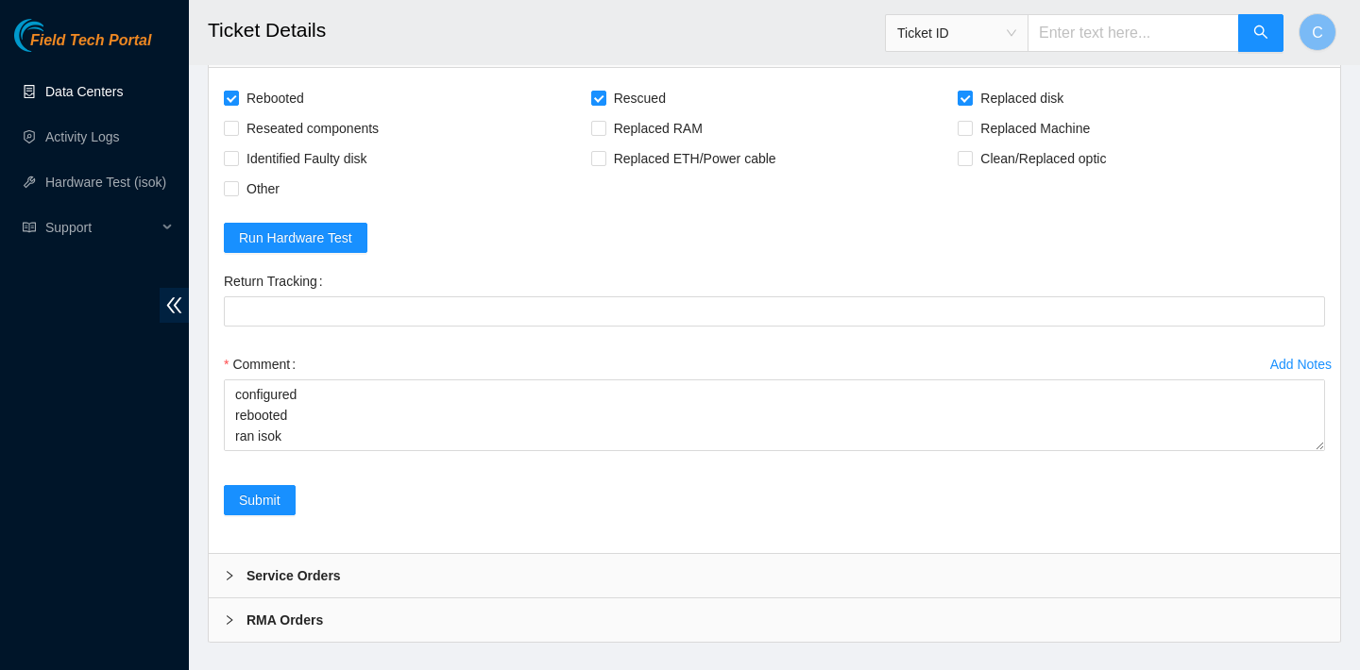
scroll to position [3914, 0]
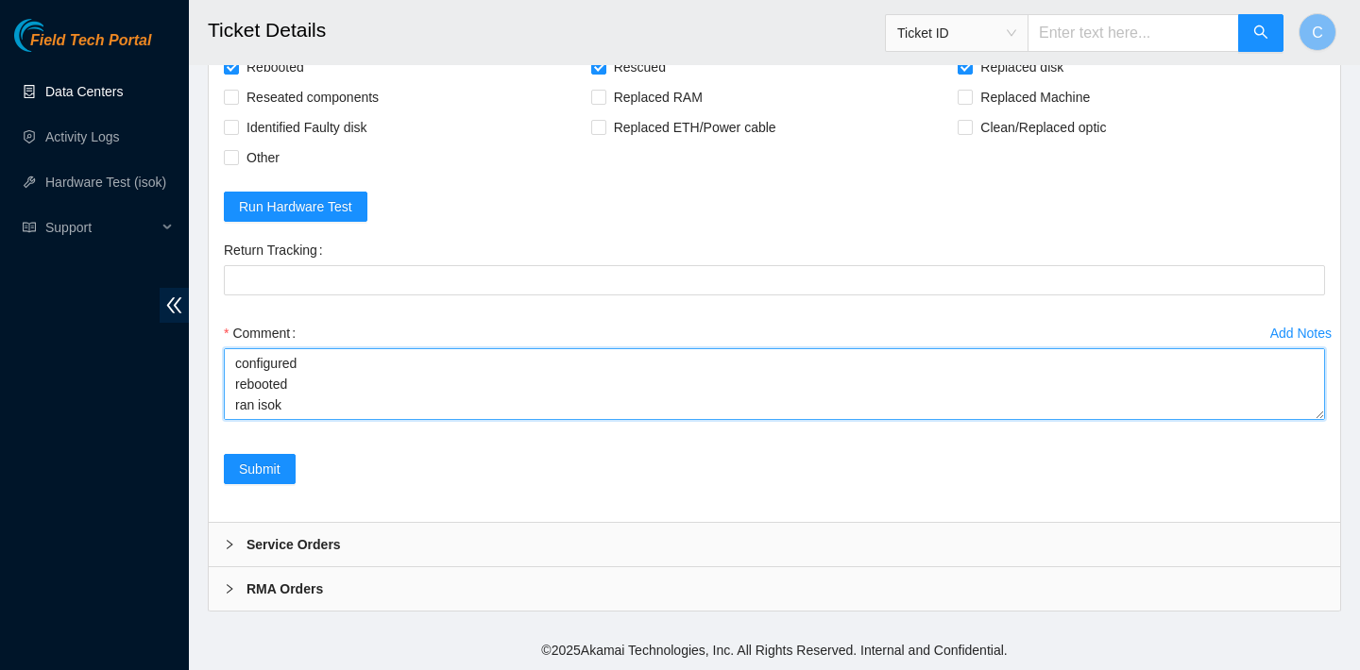
click at [583, 380] on textarea "verified SN replaced OLD disk with ZC124V88 with Z1Z7M9AN replaced OLD disk ZC1…" at bounding box center [774, 384] width 1101 height 72
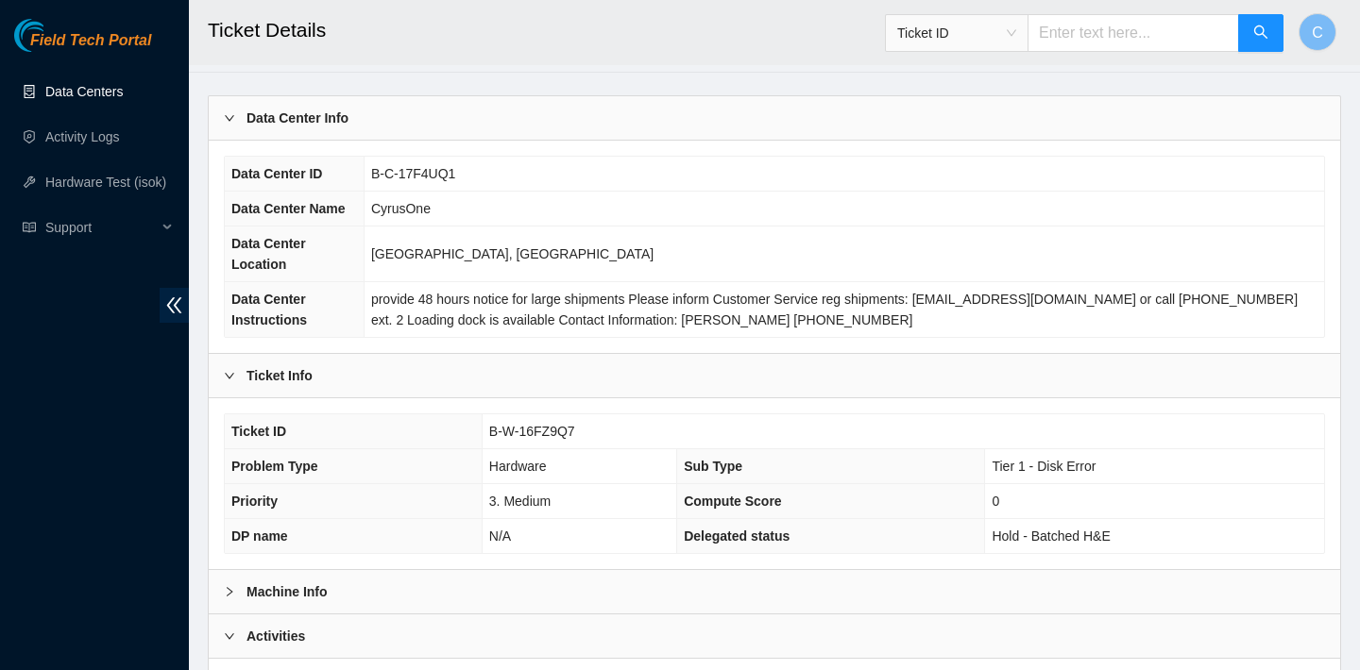
scroll to position [139, 0]
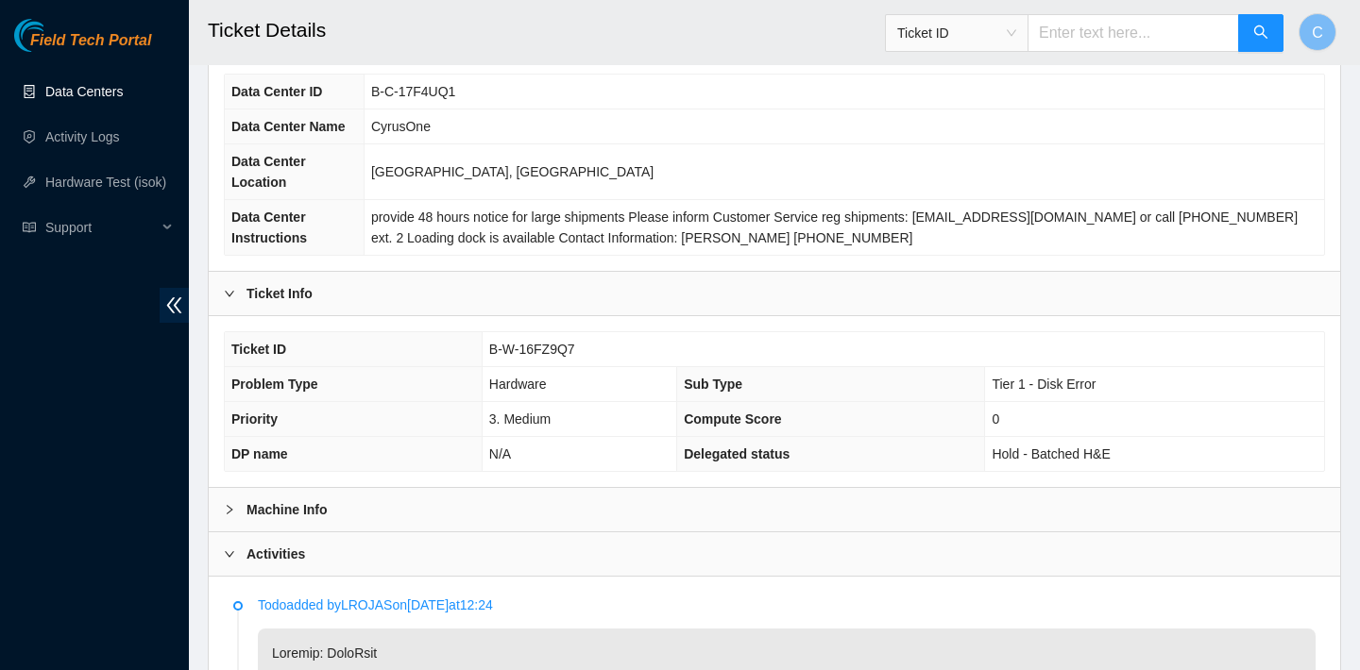
click at [552, 490] on div "Machine Info" at bounding box center [774, 509] width 1131 height 43
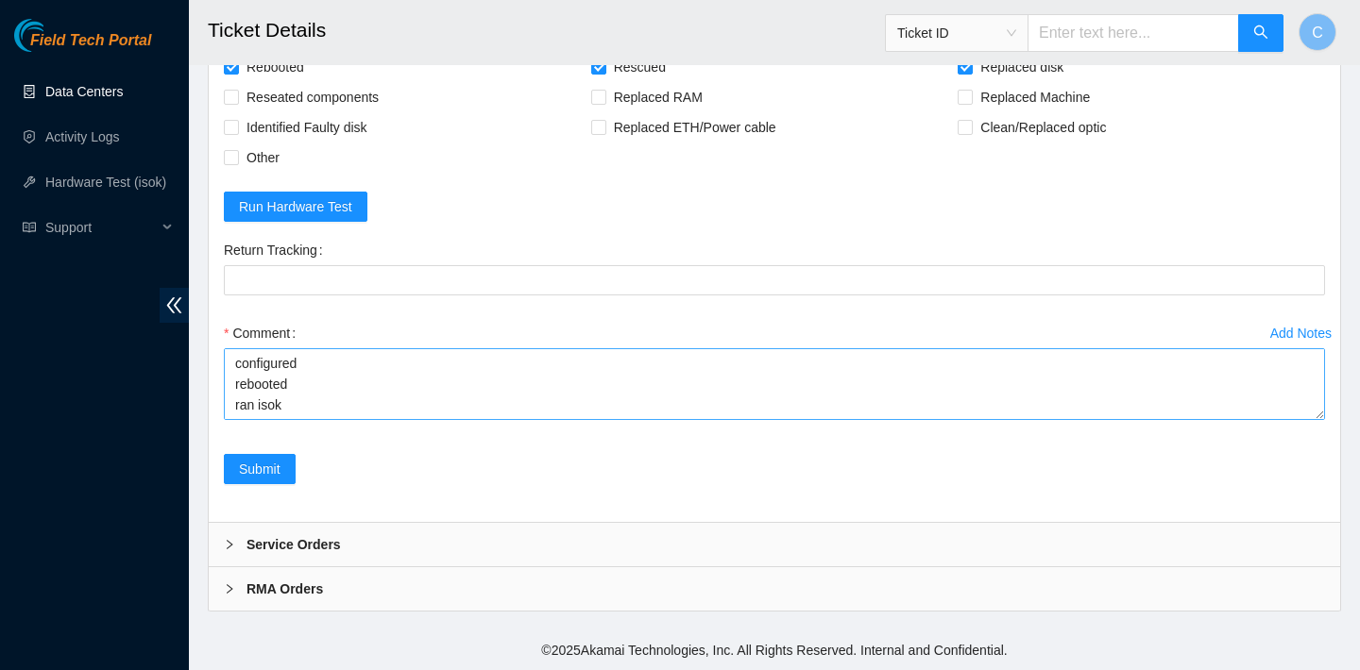
scroll to position [128, 0]
click at [286, 410] on textarea "verified SN replaced OLD disk with ZC124V88 with Z1Z7M9AN replaced OLD disk ZC1…" at bounding box center [774, 384] width 1101 height 72
paste textarea "23.56.107.125 : failed: unpingable"
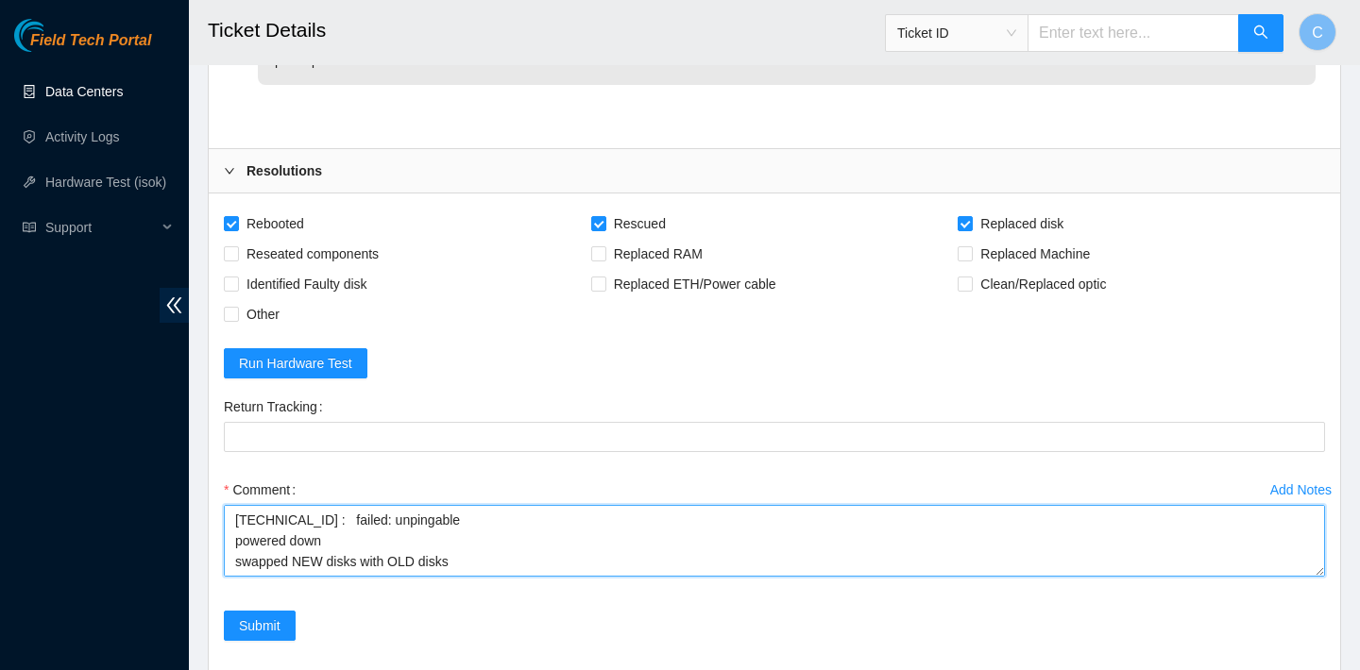
scroll to position [217, 0]
click at [500, 526] on textarea "verified SN replaced OLD disk with ZC124V88 with Z1Z7M9AN replaced OLD disk ZC1…" at bounding box center [774, 541] width 1101 height 72
click at [479, 535] on textarea "verified SN replaced OLD disk with ZC124V88 with Z1Z7M9AN replaced OLD disk ZC1…" at bounding box center [774, 541] width 1101 height 72
click at [482, 537] on textarea "verified SN replaced OLD disk with ZC124V88 with Z1Z7M9AN replaced OLD disk ZC1…" at bounding box center [774, 541] width 1101 height 72
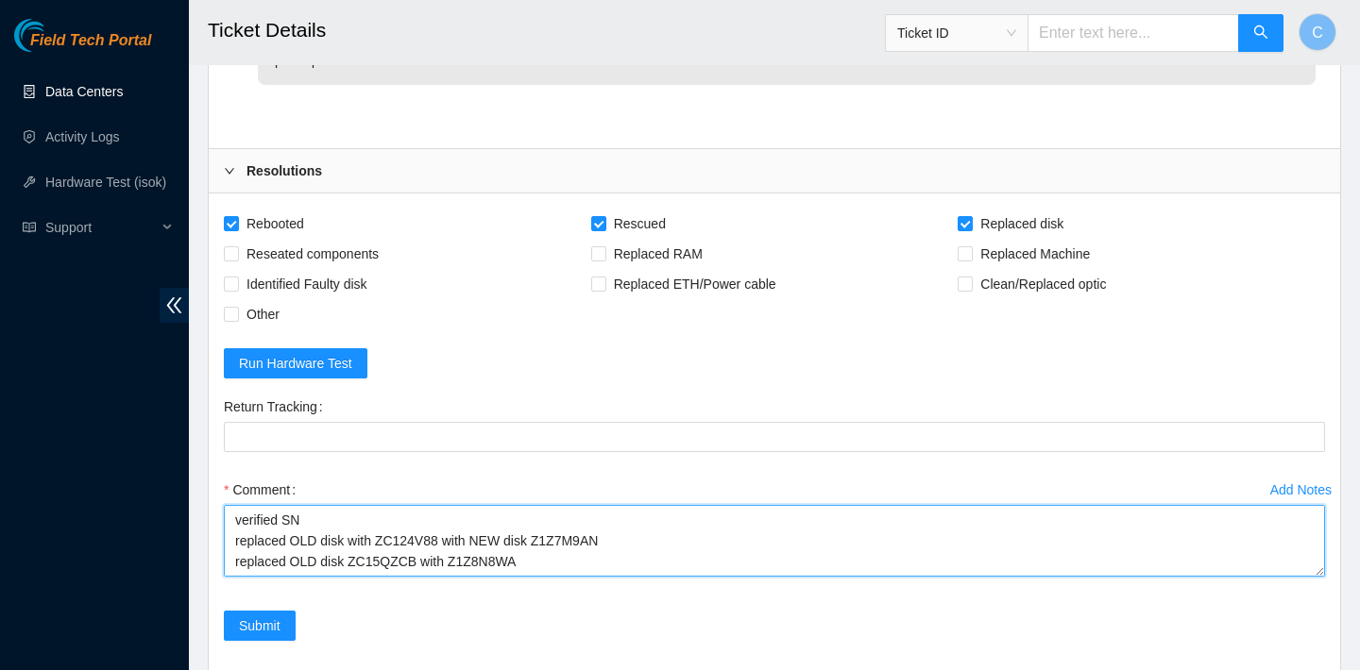
click at [452, 561] on textarea "verified SN replaced OLD disk with ZC124V88 with NEW disk Z1Z7M9AN replaced OLD…" at bounding box center [774, 541] width 1101 height 72
click at [361, 542] on textarea "verified SN replaced OLD disk with ZC124V88 with NEW disk Z1Z7M9AN replaced OLD…" at bounding box center [774, 541] width 1101 height 72
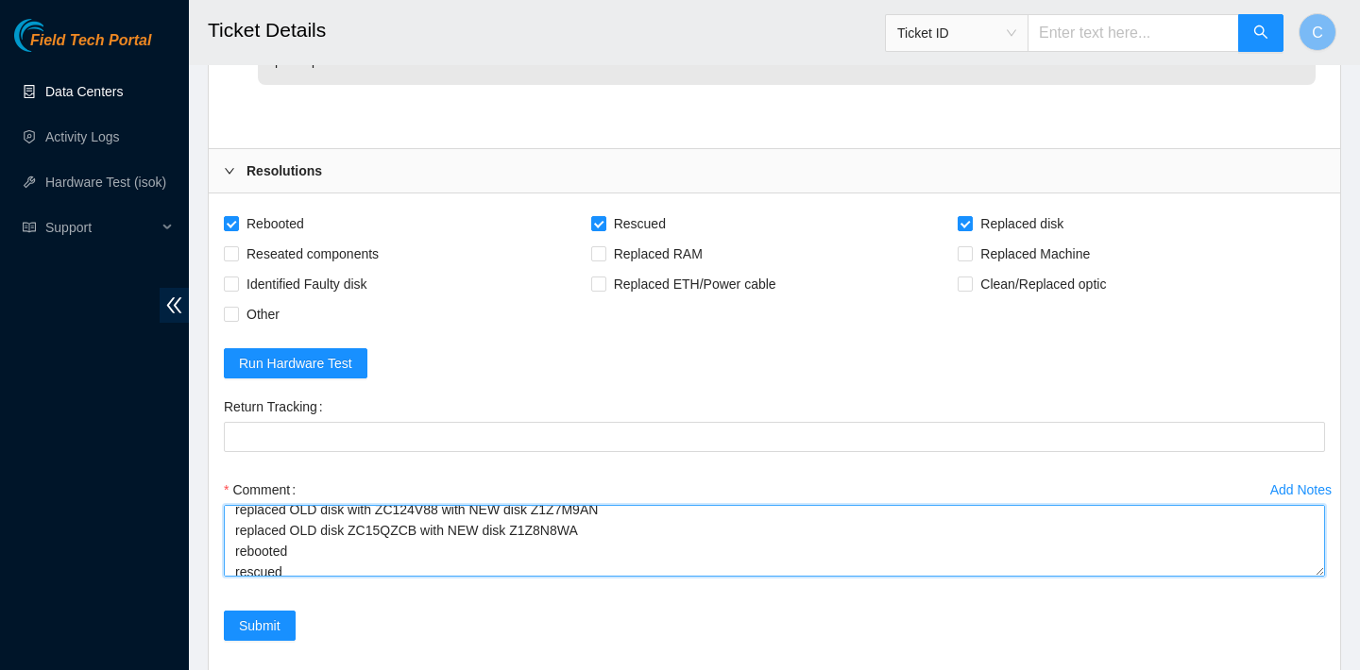
scroll to position [16, 0]
drag, startPoint x: 544, startPoint y: 524, endPoint x: 618, endPoint y: 524, distance: 73.7
click at [618, 524] on textarea "verified SN replaced OLD disk with ZC124V88 with NEW disk Z1Z7M9AN replaced OLD…" at bounding box center [774, 541] width 1101 height 72
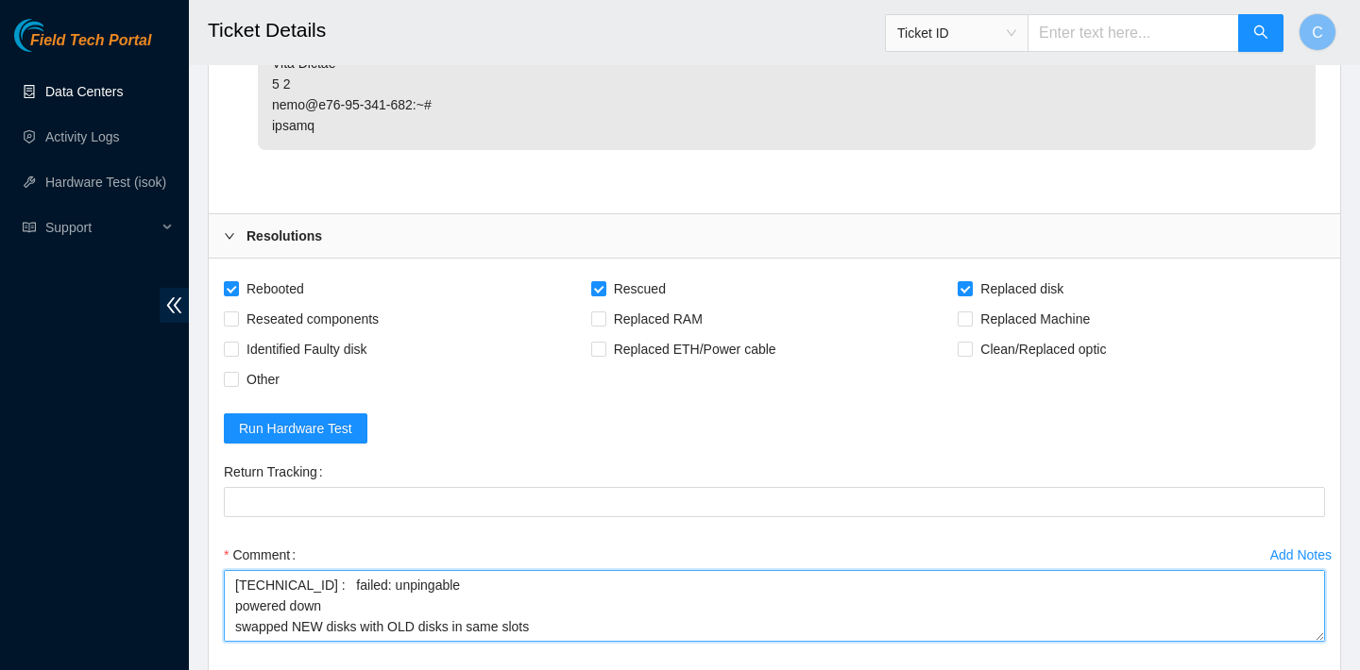
scroll to position [219, 0]
click at [359, 594] on textarea "verified SN replaced OLD disk with ZC124V88 with NEW disk Z1Z7M9AN replaced OLD…" at bounding box center [774, 606] width 1101 height 72
click at [365, 597] on textarea "verified SN replaced OLD disk with ZC124V88 with NEW disk Z1Z7M9AN replaced OLD…" at bounding box center [774, 606] width 1101 height 72
paste textarea "Z1Z7M9AN"
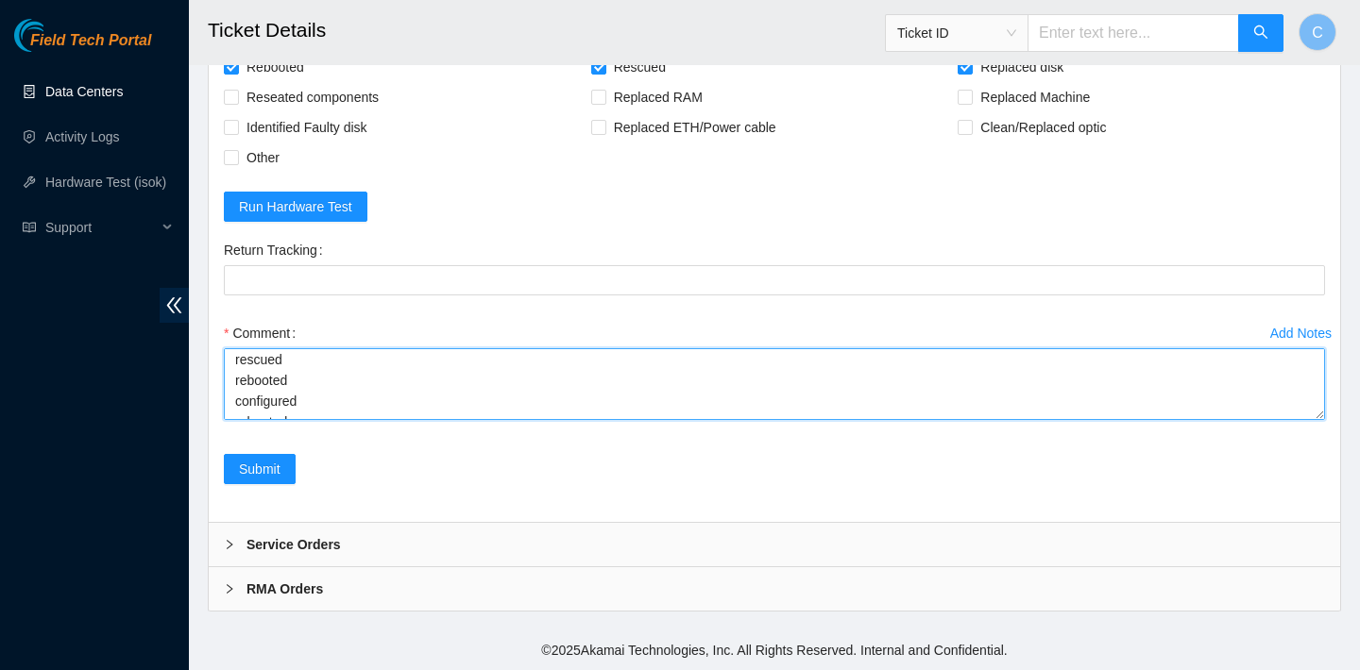
scroll to position [0, 0]
drag, startPoint x: 591, startPoint y: 405, endPoint x: 518, endPoint y: 402, distance: 72.8
click at [518, 402] on textarea "verified SN replaced OLD disk with ZC124V88 with NEW disk Z1Z7M9AN replaced OLD…" at bounding box center [774, 384] width 1101 height 72
click at [437, 398] on textarea "verified SN replaced OLD disk with ZC124V88 with NEW disk Z1Z7M9AN replaced OLD…" at bounding box center [774, 384] width 1101 height 72
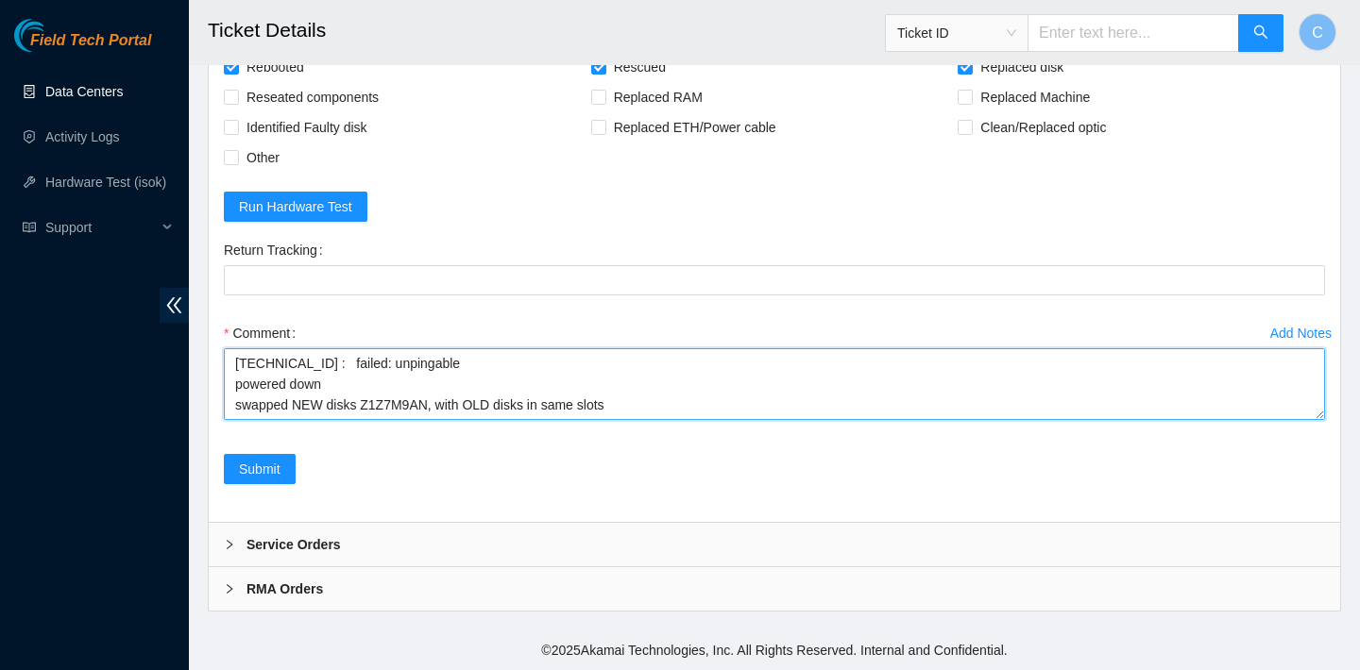
paste textarea "Z1Z8N8WA"
click at [612, 403] on textarea "verified SN replaced OLD disk with ZC124V88 with NEW disk Z1Z7M9AN replaced OLD…" at bounding box center [774, 384] width 1101 height 72
drag, startPoint x: 421, startPoint y: 402, endPoint x: 353, endPoint y: 400, distance: 68.0
click at [353, 400] on textarea "verified SN replaced OLD disk with ZC124V88 with NEW disk Z1Z7M9AN replaced OLD…" at bounding box center [774, 384] width 1101 height 72
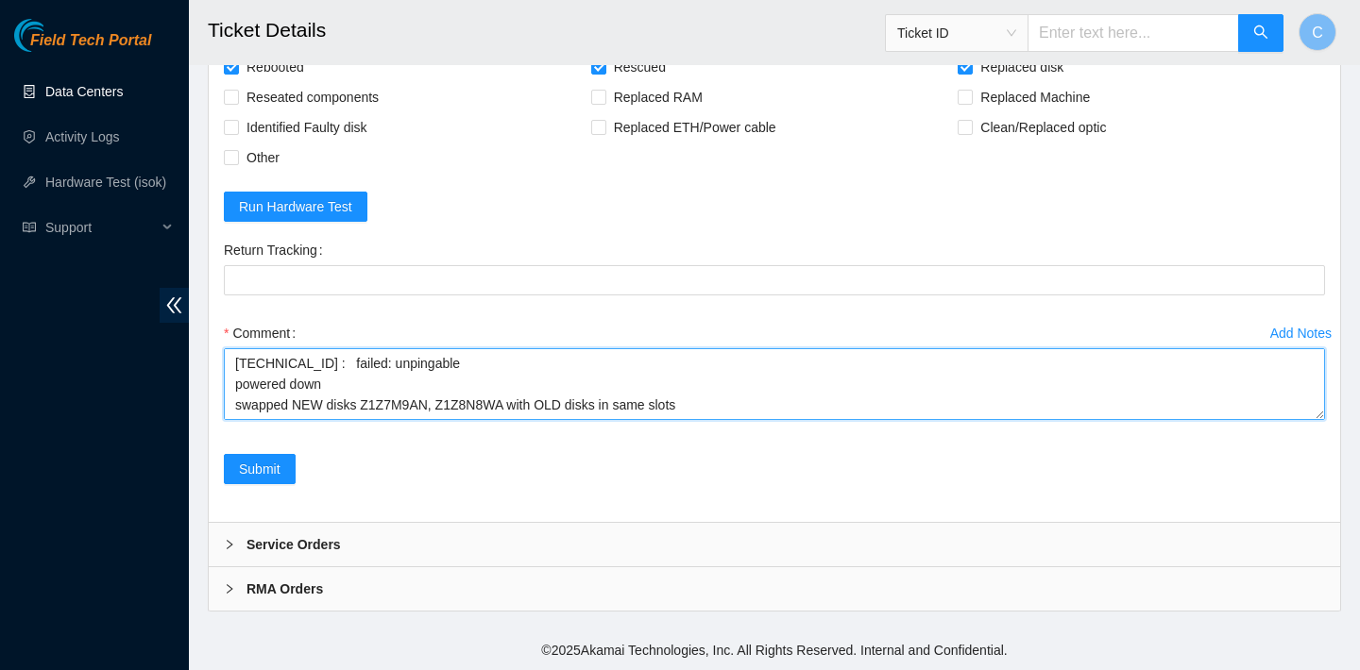
scroll to position [196, 0]
click at [610, 394] on textarea "verified SN replaced OLD disk with ZC124V88 with NEW disk Z1Z7M9AN replaced OLD…" at bounding box center [774, 384] width 1101 height 72
paste textarea "ZC15QZCB"
drag, startPoint x: 446, startPoint y: 376, endPoint x: 381, endPoint y: 375, distance: 64.2
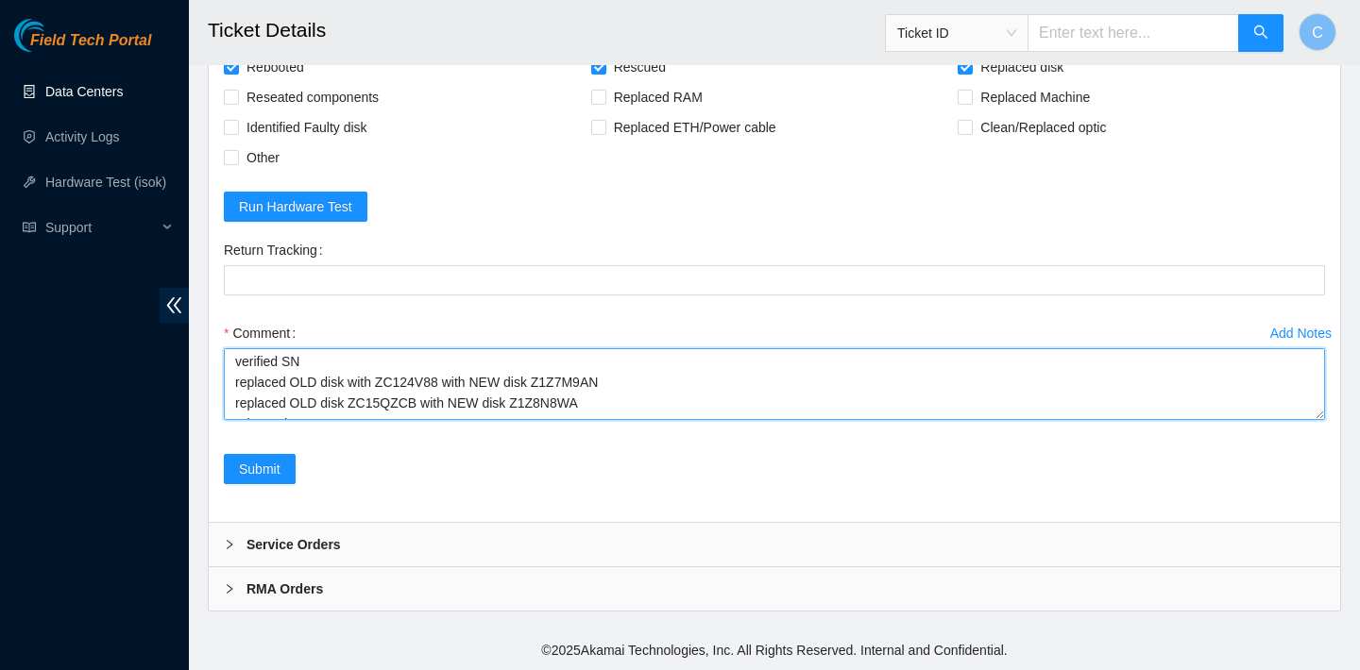
click at [381, 375] on textarea "verified SN replaced OLD disk with ZC124V88 with NEW disk Z1Z7M9AN replaced OLD…" at bounding box center [774, 384] width 1101 height 72
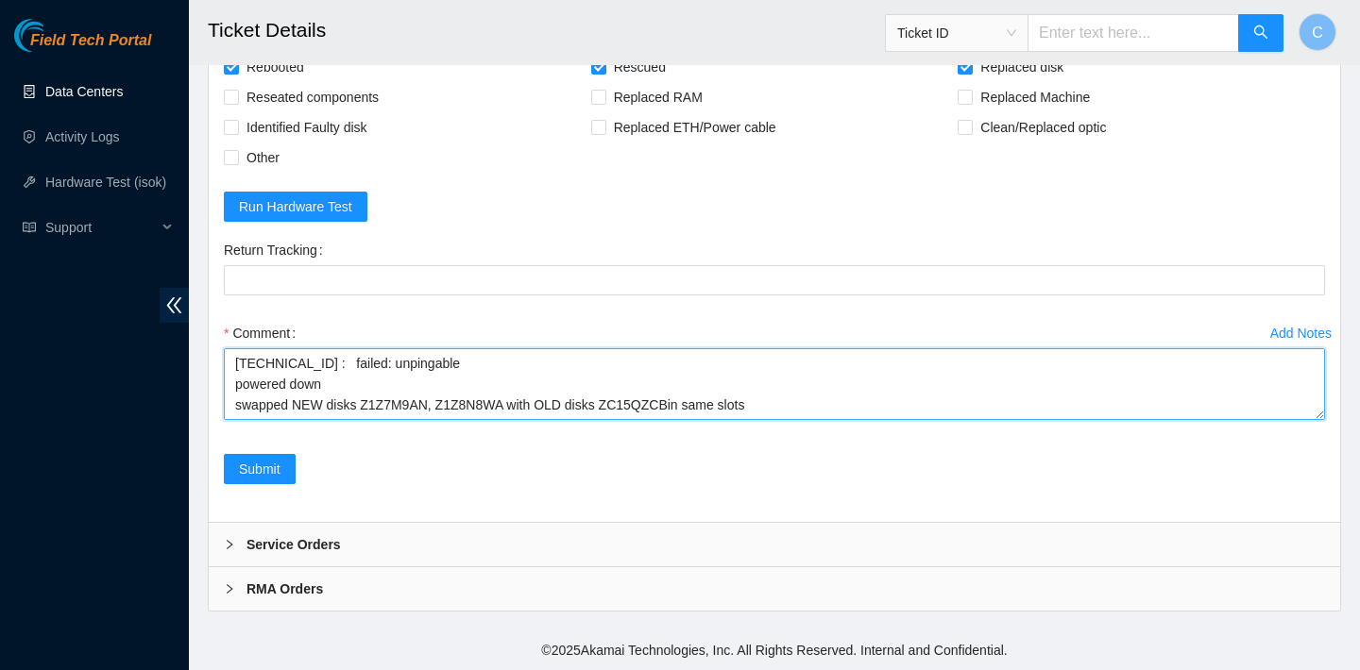
scroll to position [220, 0]
click at [683, 372] on textarea "verified SN replaced OLD disk with ZC124V88 with NEW disk Z1Z7M9AN replaced OLD…" at bounding box center [774, 384] width 1101 height 72
paste textarea "ZC124V88"
click at [909, 378] on textarea "verified SN replaced OLD disk with ZC124V88 with NEW disk Z1Z7M9AN replaced OLD…" at bounding box center [774, 384] width 1101 height 72
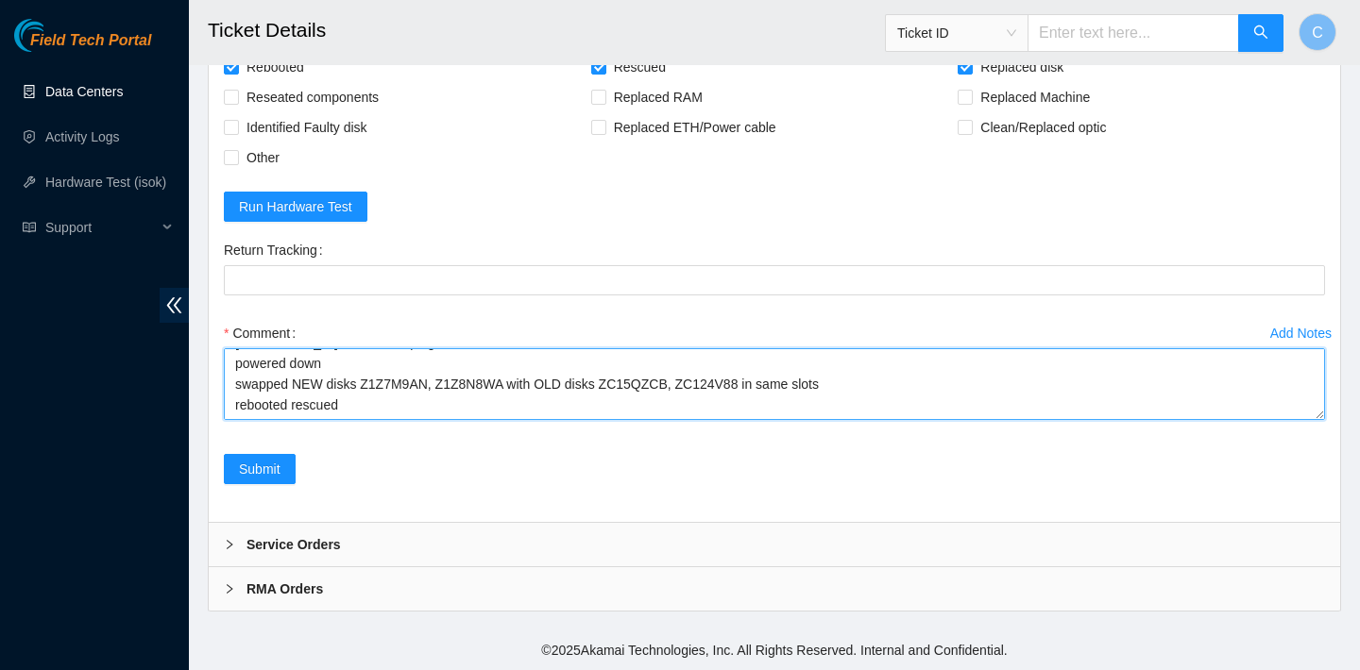
scroll to position [222, 0]
click at [296, 390] on textarea "verified SN replaced OLD disk with ZC124V88 with NEW disk Z1Z7M9AN replaced OLD…" at bounding box center [774, 384] width 1101 height 72
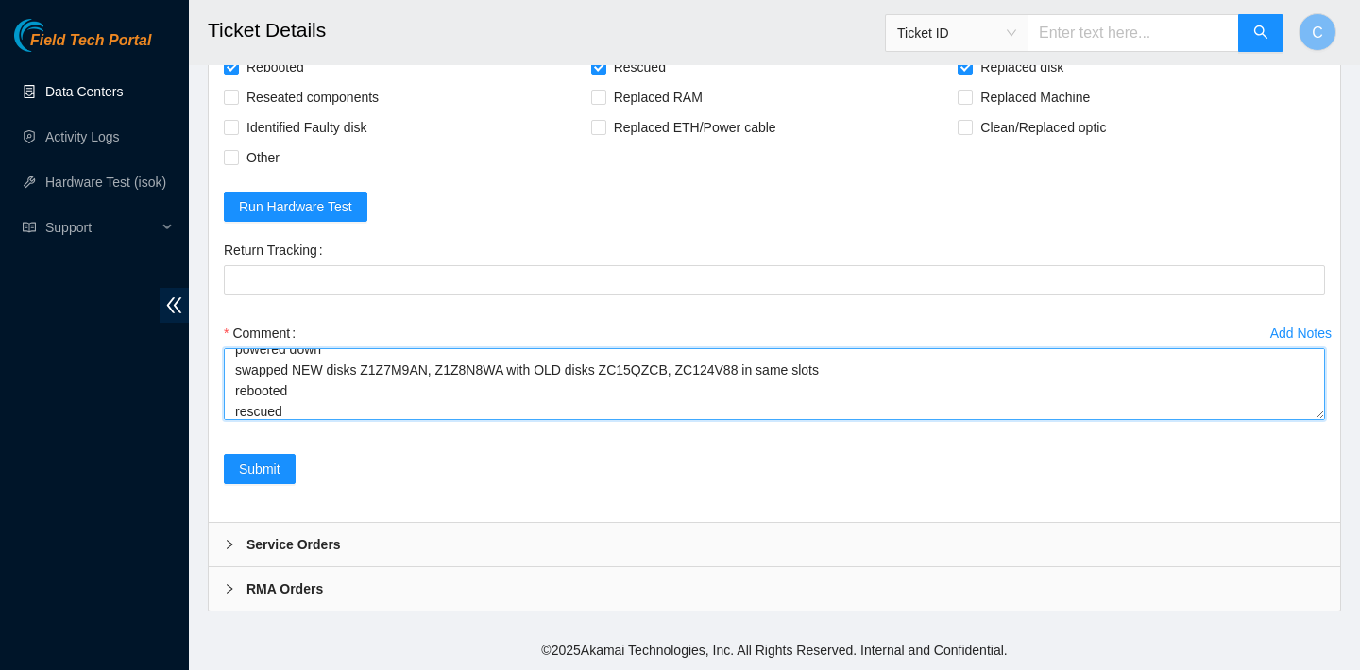
click at [294, 415] on textarea "verified SN replaced OLD disk with ZC124V88 with NEW disk Z1Z7M9AN replaced OLD…" at bounding box center [774, 384] width 1101 height 72
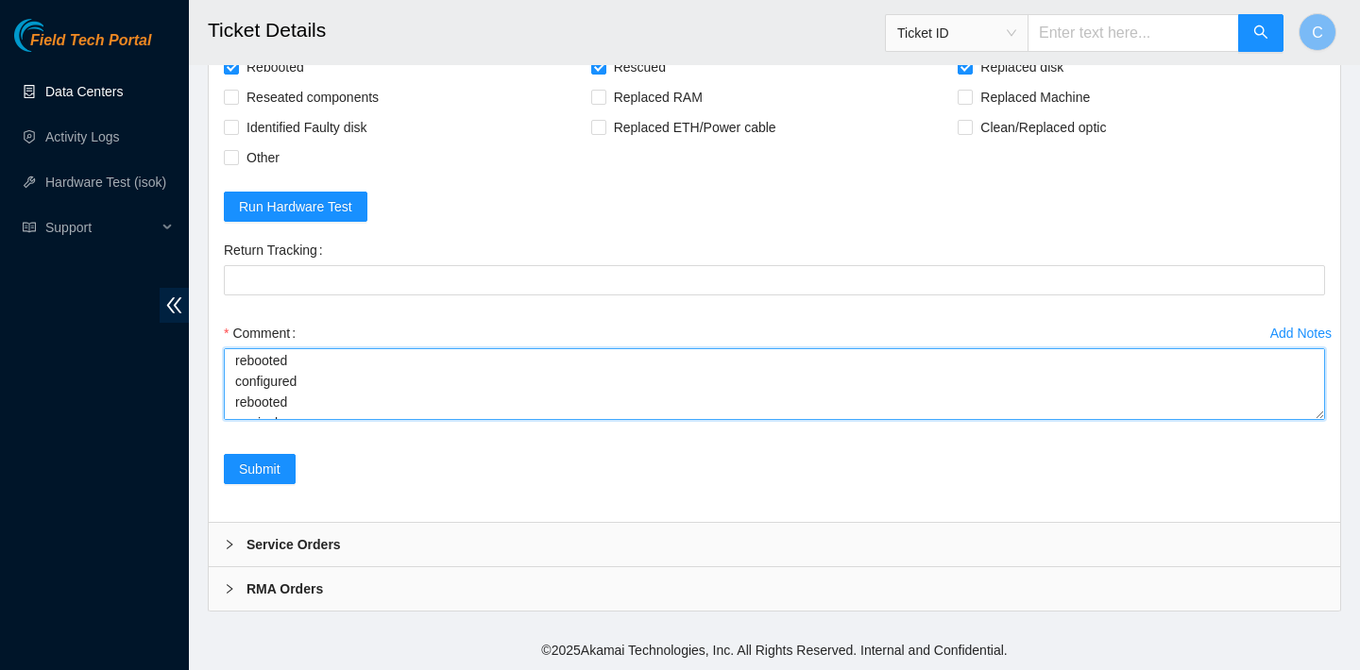
scroll to position [108, 0]
drag, startPoint x: 296, startPoint y: 397, endPoint x: 230, endPoint y: 367, distance: 71.4
click at [230, 367] on textarea "verified SN replaced OLD disk with ZC124V88 with NEW disk Z1Z7M9AN replaced OLD…" at bounding box center [774, 384] width 1101 height 72
click at [312, 386] on textarea "verified SN replaced OLD disk with ZC124V88 with NEW disk Z1Z7M9AN replaced OLD…" at bounding box center [774, 384] width 1101 height 72
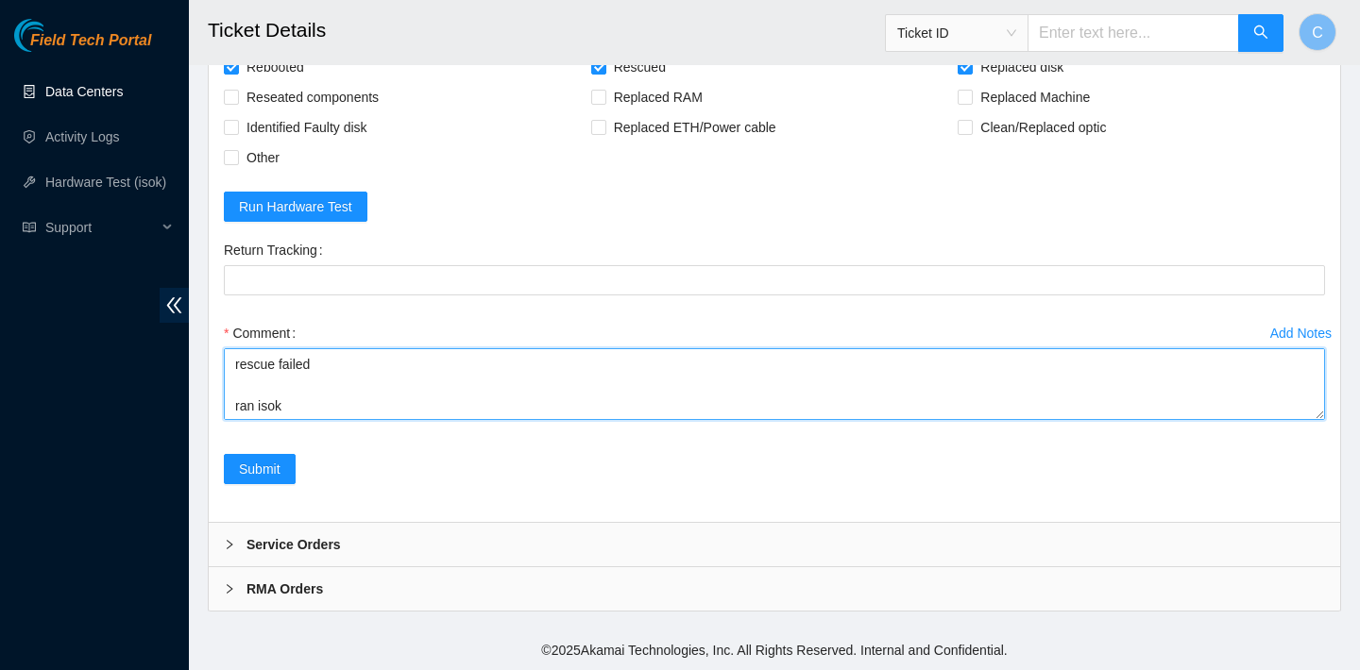
scroll to position [119, 0]
drag, startPoint x: 234, startPoint y: 365, endPoint x: 462, endPoint y: 389, distance: 228.8
click at [462, 389] on textarea "verified SN replaced OLD disk with ZC124V88 with NEW disk Z1Z7M9AN replaced OLD…" at bounding box center [774, 384] width 1101 height 72
click at [295, 361] on textarea "verified SN replaced OLD disk with ZC124V88 with NEW disk Z1Z7M9AN replaced OLD…" at bounding box center [774, 384] width 1101 height 72
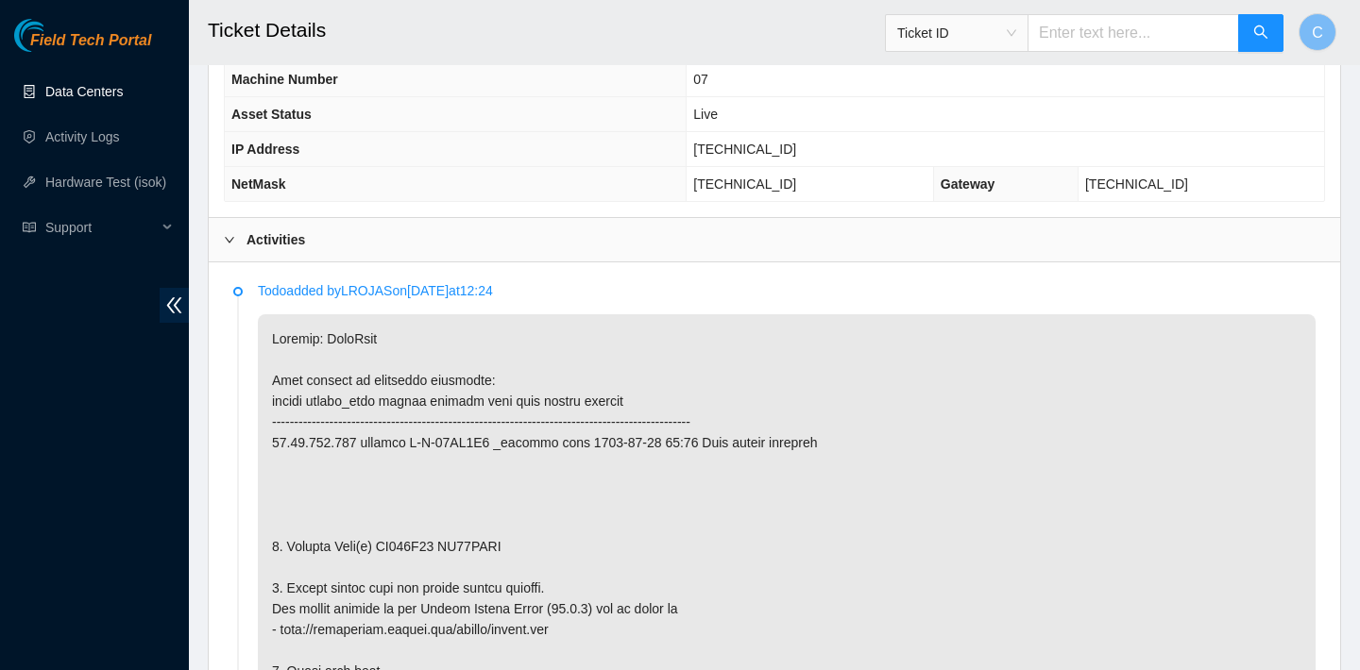
scroll to position [721, 0]
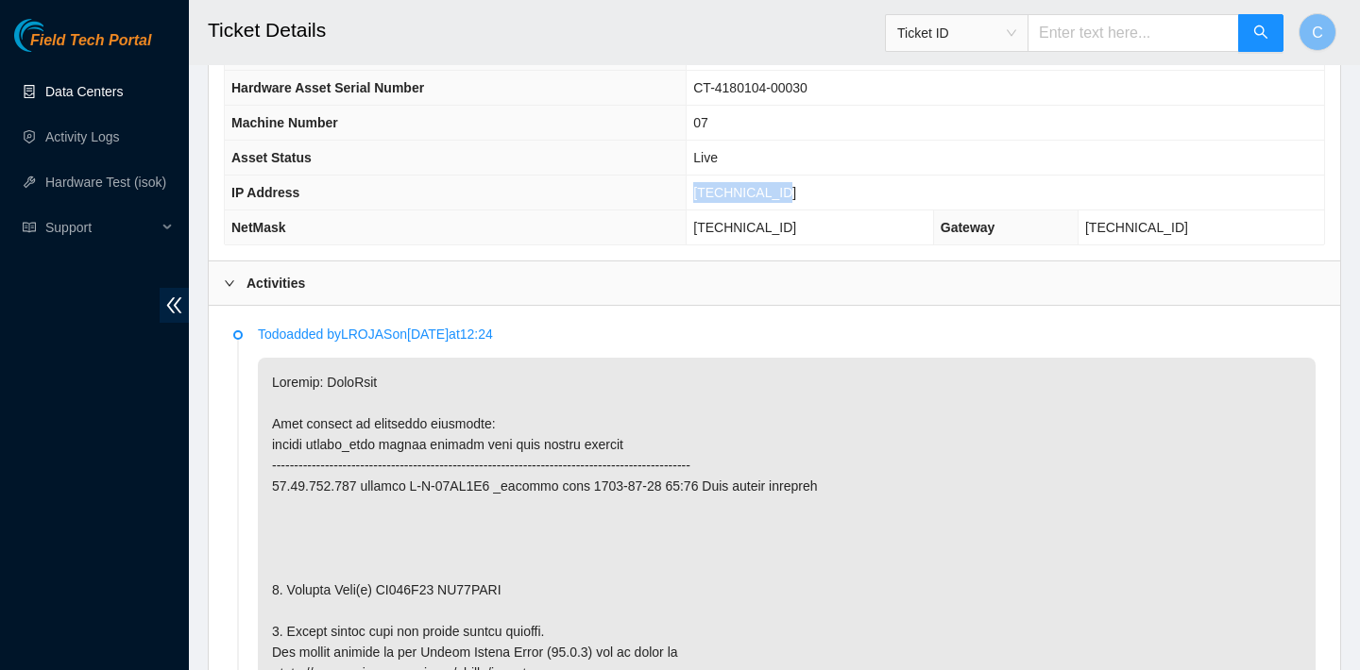
drag, startPoint x: 833, startPoint y: 189, endPoint x: 736, endPoint y: 186, distance: 97.3
click at [736, 186] on td "23.56.107.125" at bounding box center [1004, 193] width 637 height 35
copy span "23.56.107.125"
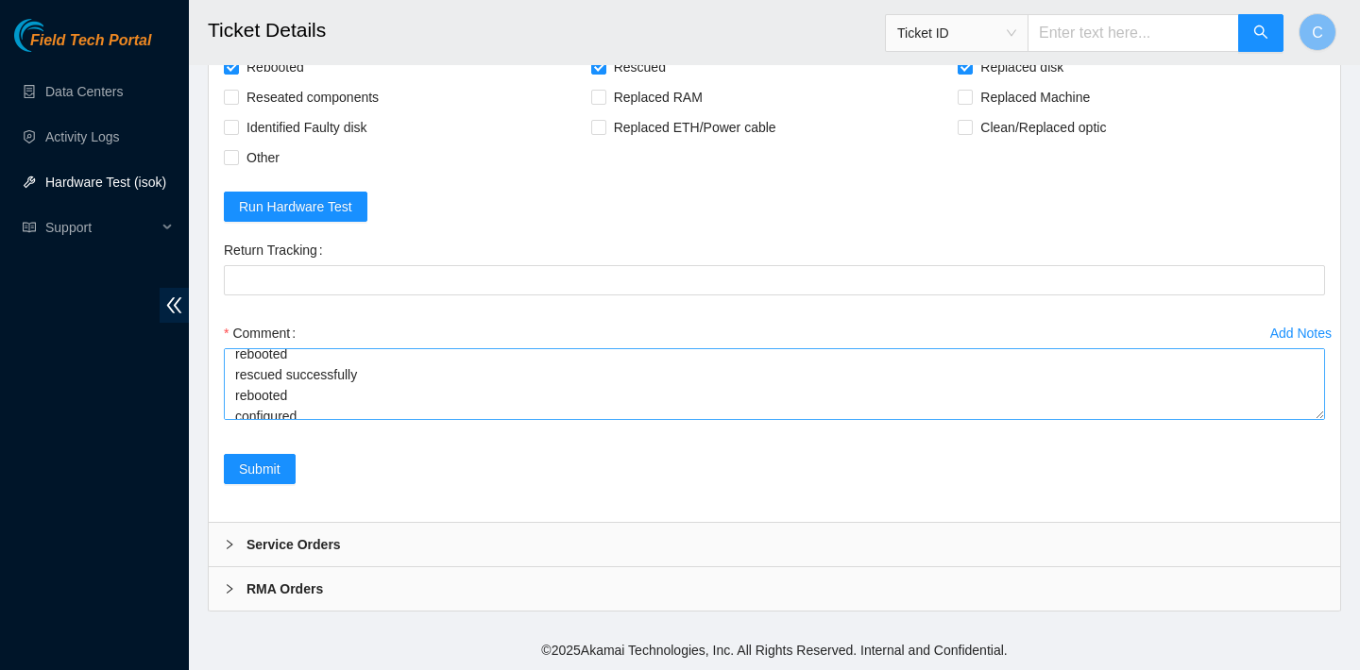
scroll to position [166, 0]
click at [335, 405] on textarea "verified SN replaced OLD disk with ZC124V88 with NEW disk Z1Z7M9AN replaced OLD…" at bounding box center [774, 384] width 1101 height 72
paste textarea "23.56.107.125 : passed: ok"
type textarea "verified SN replaced OLD disk with ZC124V88 with NEW disk Z1Z7M9AN replaced OLD…"
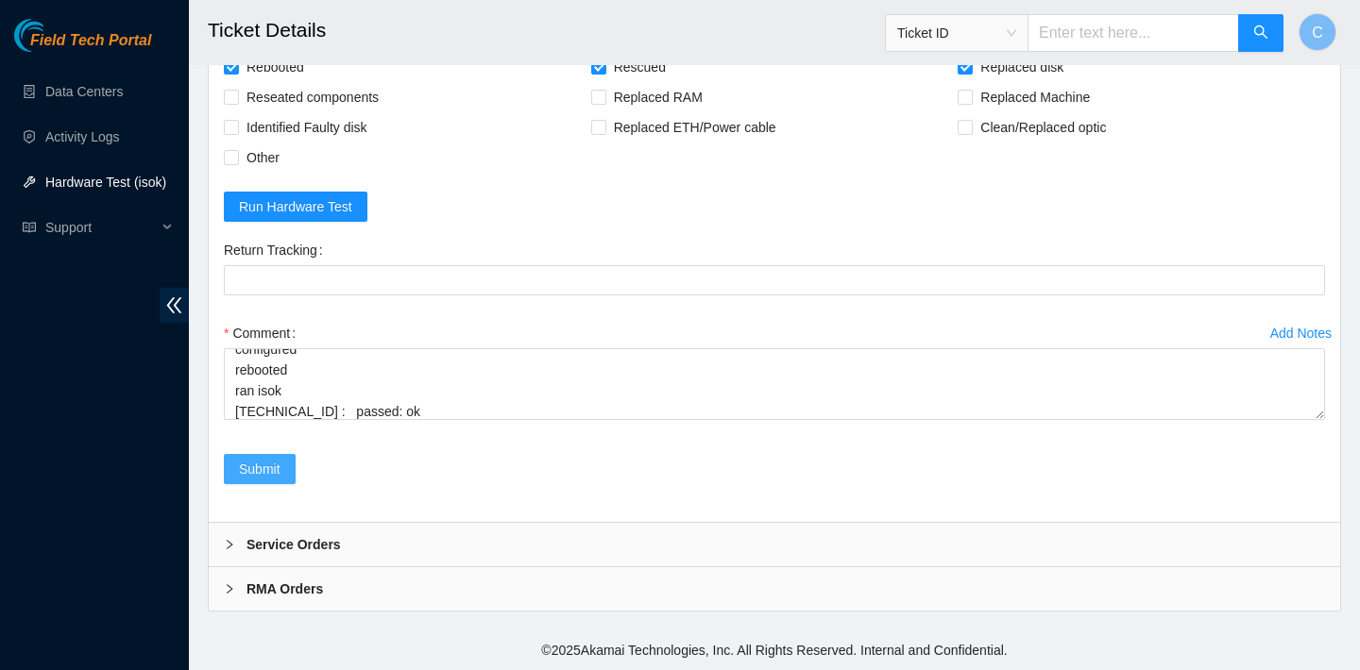
click at [276, 467] on span "Submit" at bounding box center [260, 469] width 42 height 21
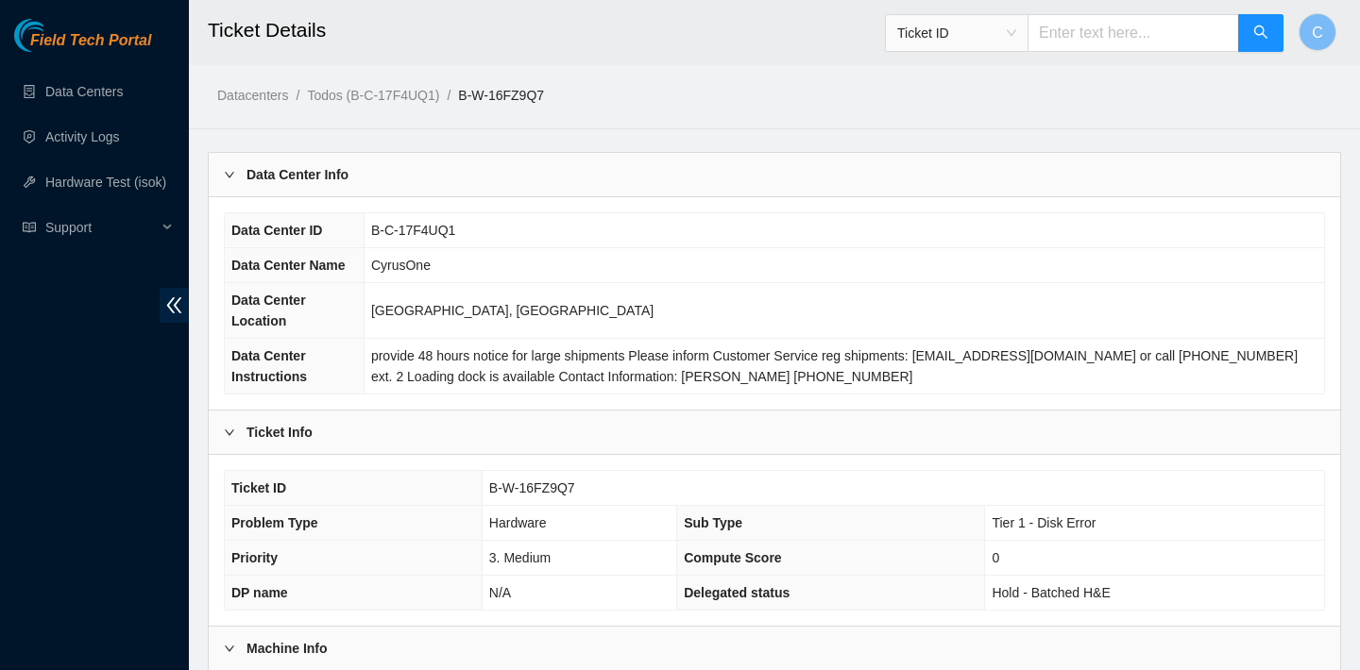
scroll to position [1014, 0]
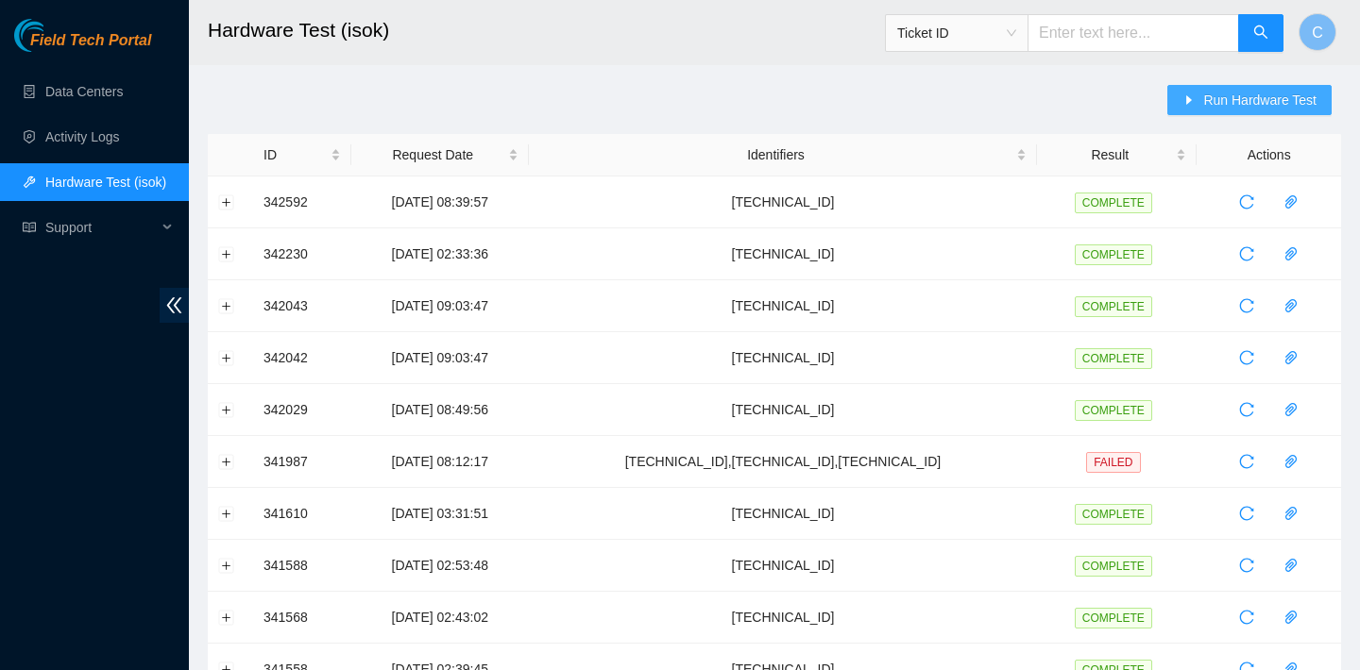
click at [1211, 108] on span "Run Hardware Test" at bounding box center [1259, 100] width 113 height 21
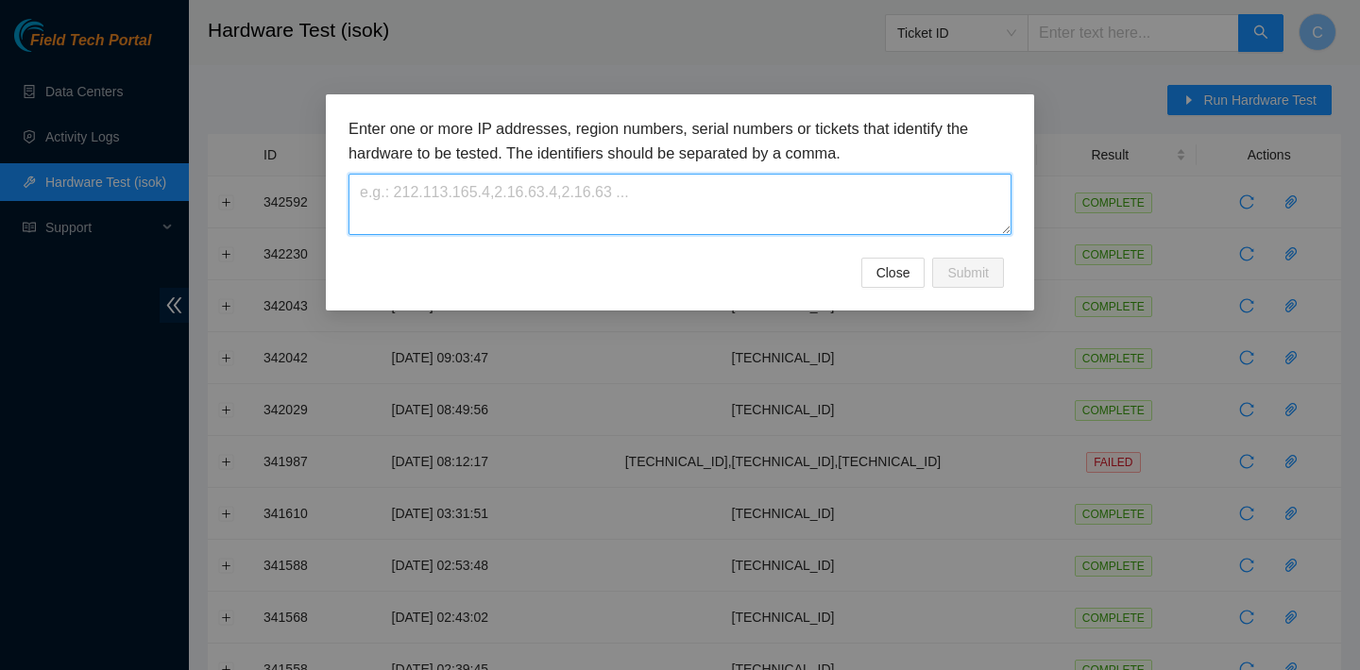
click at [772, 202] on textarea at bounding box center [679, 204] width 663 height 61
paste textarea "[TECHNICAL_ID]"
type textarea "[TECHNICAL_ID]"
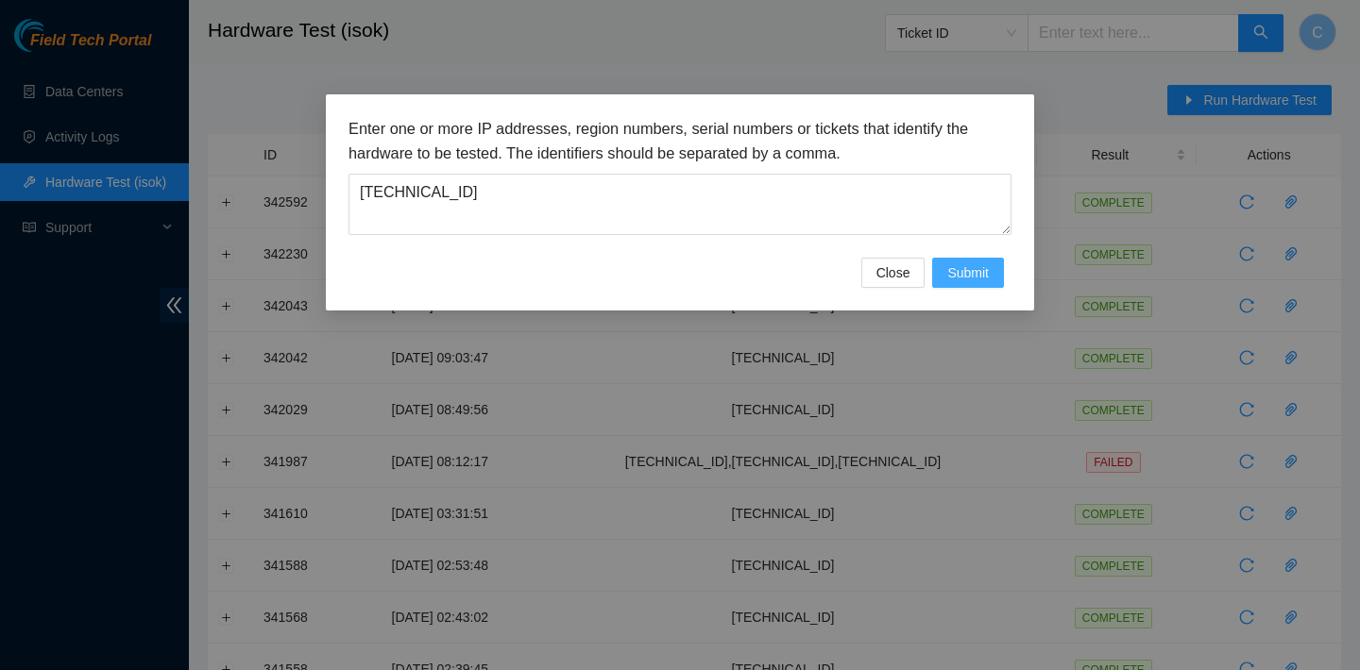
click at [976, 270] on span "Submit" at bounding box center [968, 273] width 42 height 21
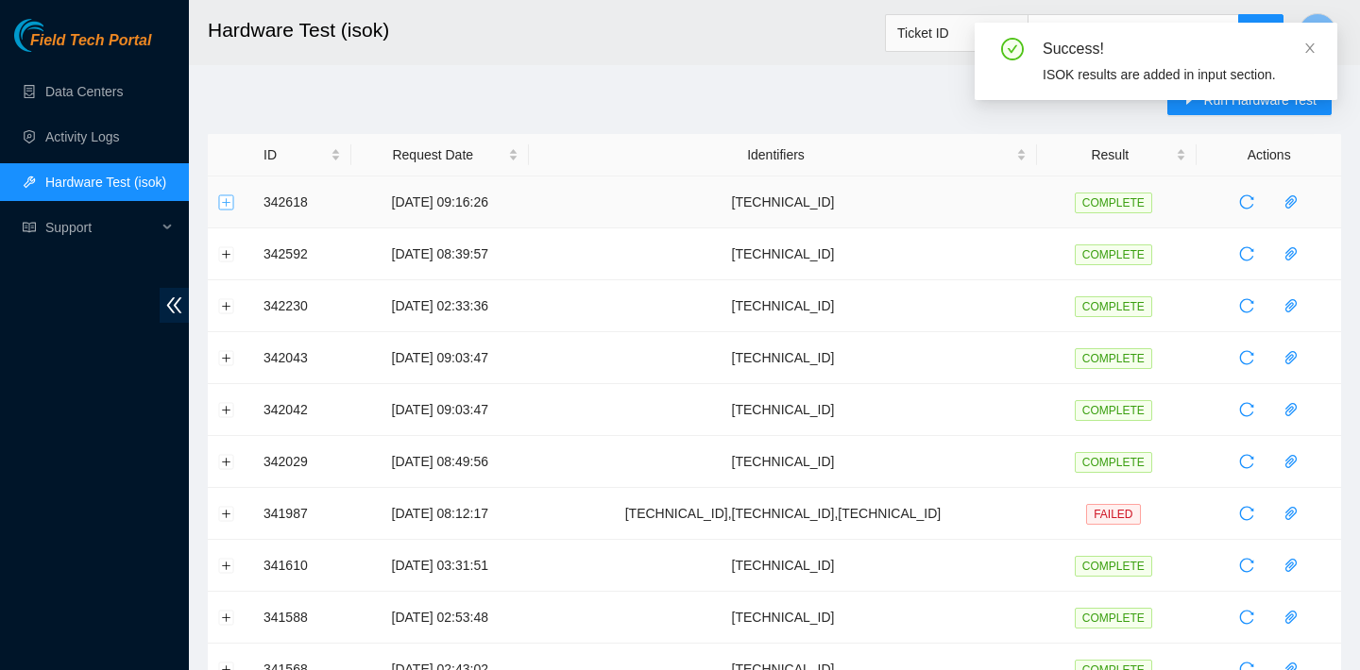
click at [227, 198] on button "Expand row" at bounding box center [226, 202] width 15 height 15
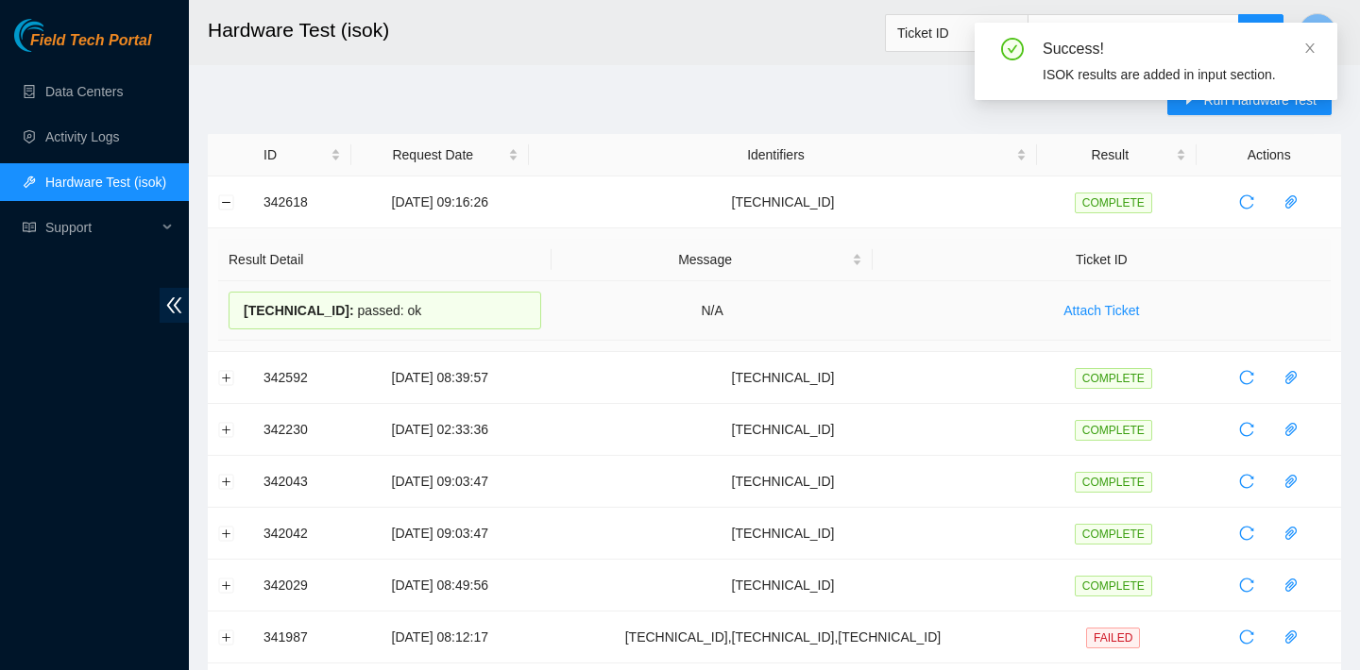
drag, startPoint x: 452, startPoint y: 302, endPoint x: 239, endPoint y: 300, distance: 213.4
click at [239, 300] on div "[TECHNICAL_ID] : passed: ok" at bounding box center [385, 311] width 313 height 38
copy div "[TECHNICAL_ID] : passed: ok"
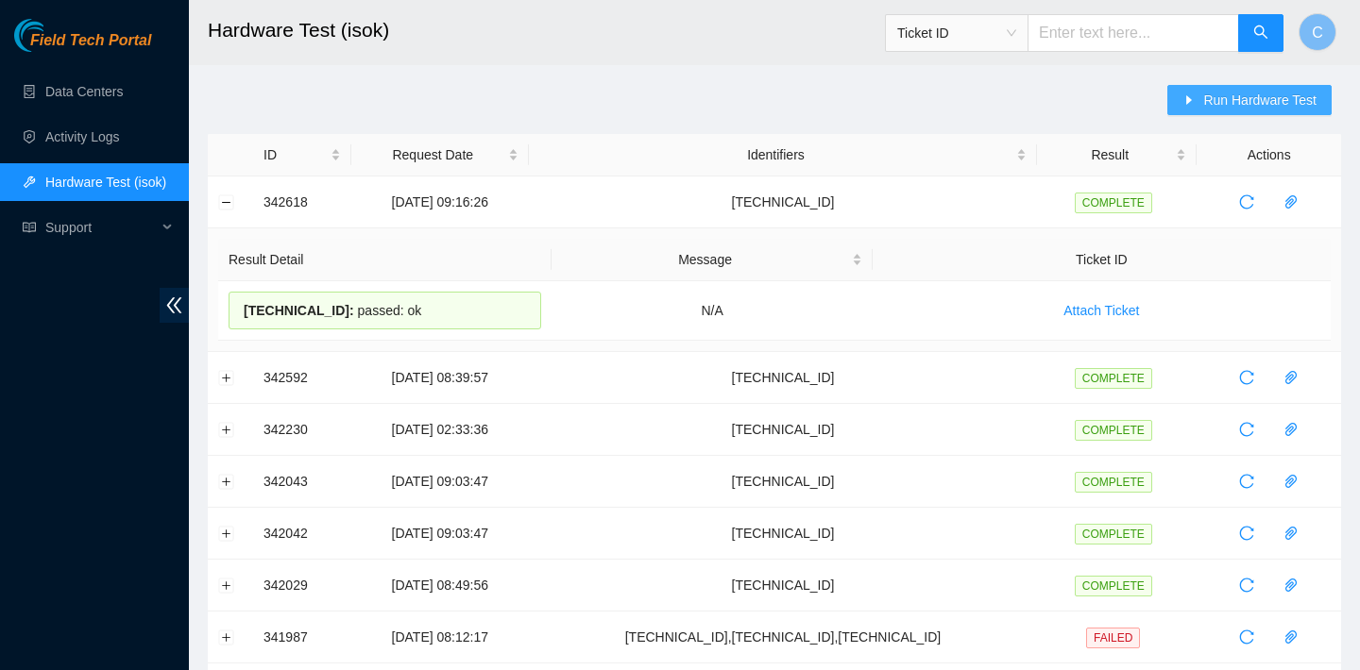
click at [1203, 90] on span "Run Hardware Test" at bounding box center [1259, 100] width 113 height 21
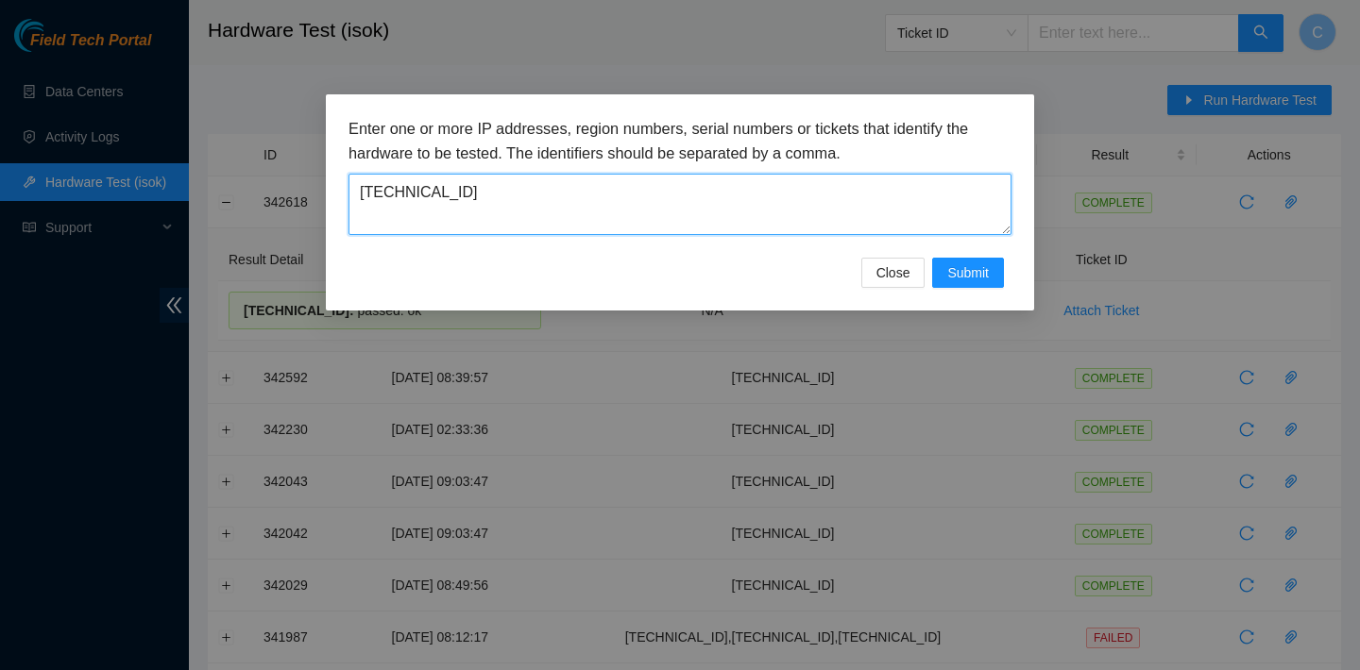
click at [764, 188] on textarea "[TECHNICAL_ID]" at bounding box center [679, 204] width 663 height 61
drag, startPoint x: 764, startPoint y: 188, endPoint x: 366, endPoint y: 187, distance: 397.5
click at [366, 187] on textarea "[TECHNICAL_ID]" at bounding box center [679, 204] width 663 height 61
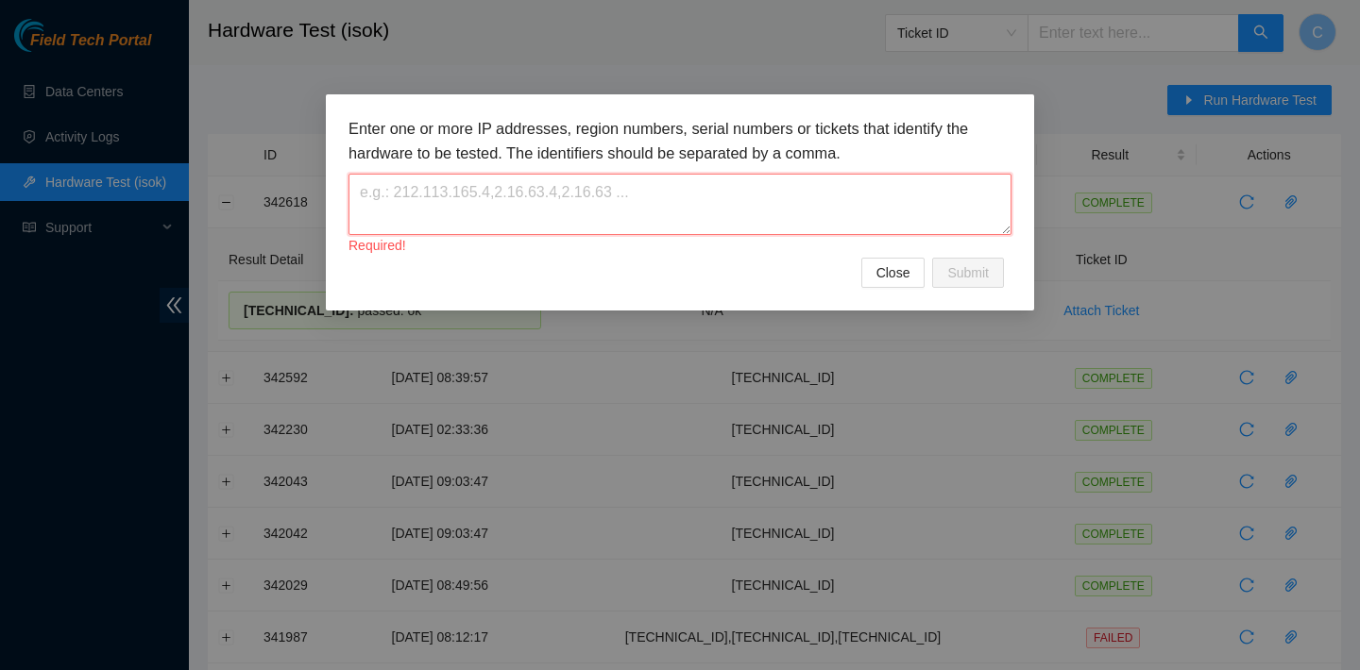
paste textarea "[TECHNICAL_ID]"
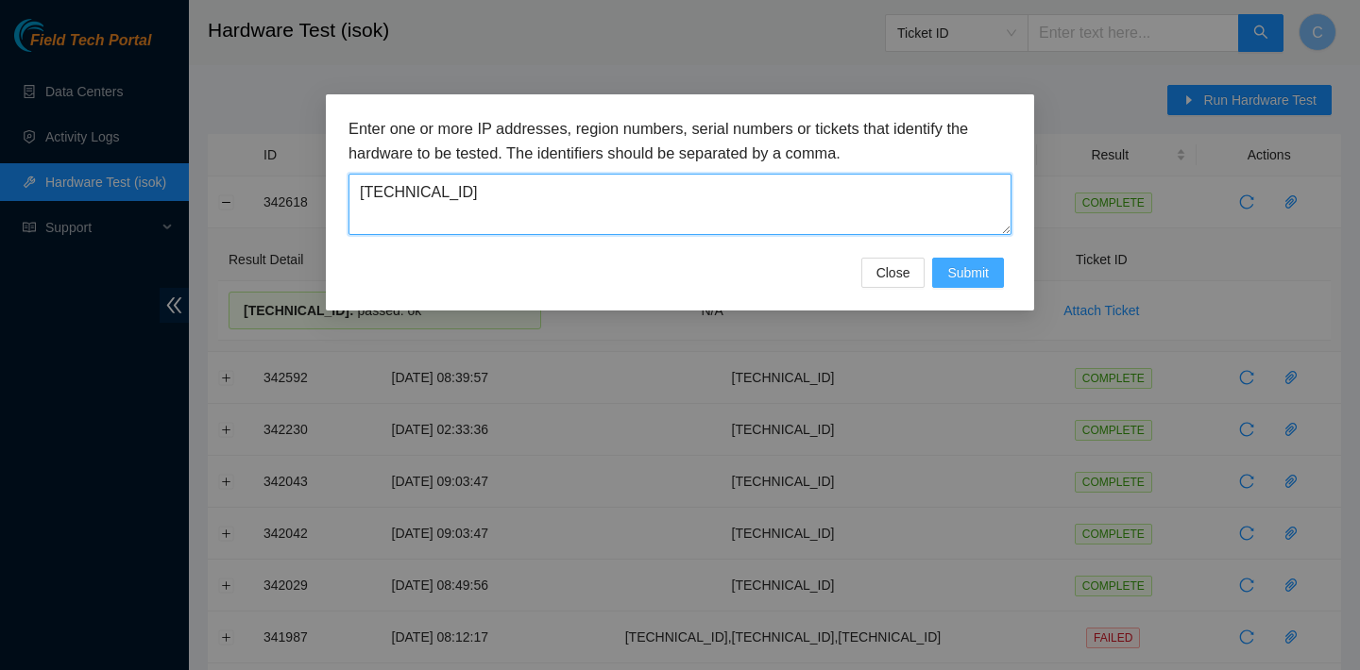
type textarea "[TECHNICAL_ID]"
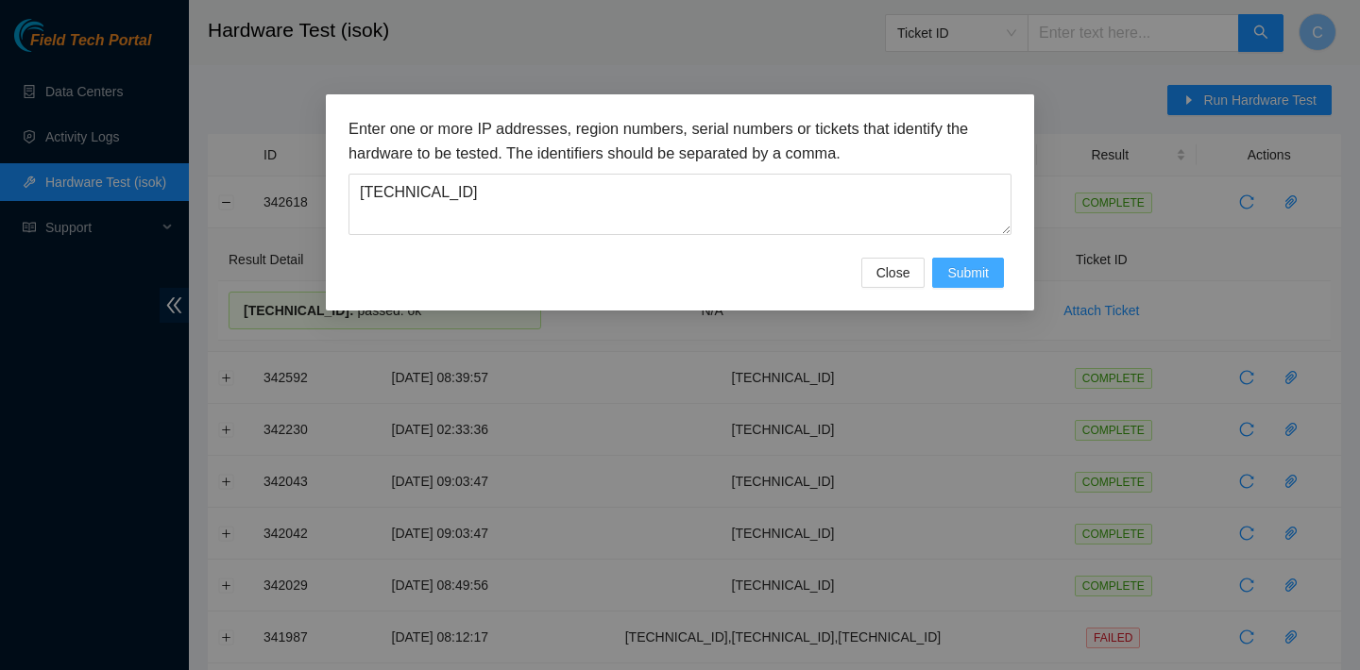
click at [952, 263] on span "Submit" at bounding box center [968, 273] width 42 height 21
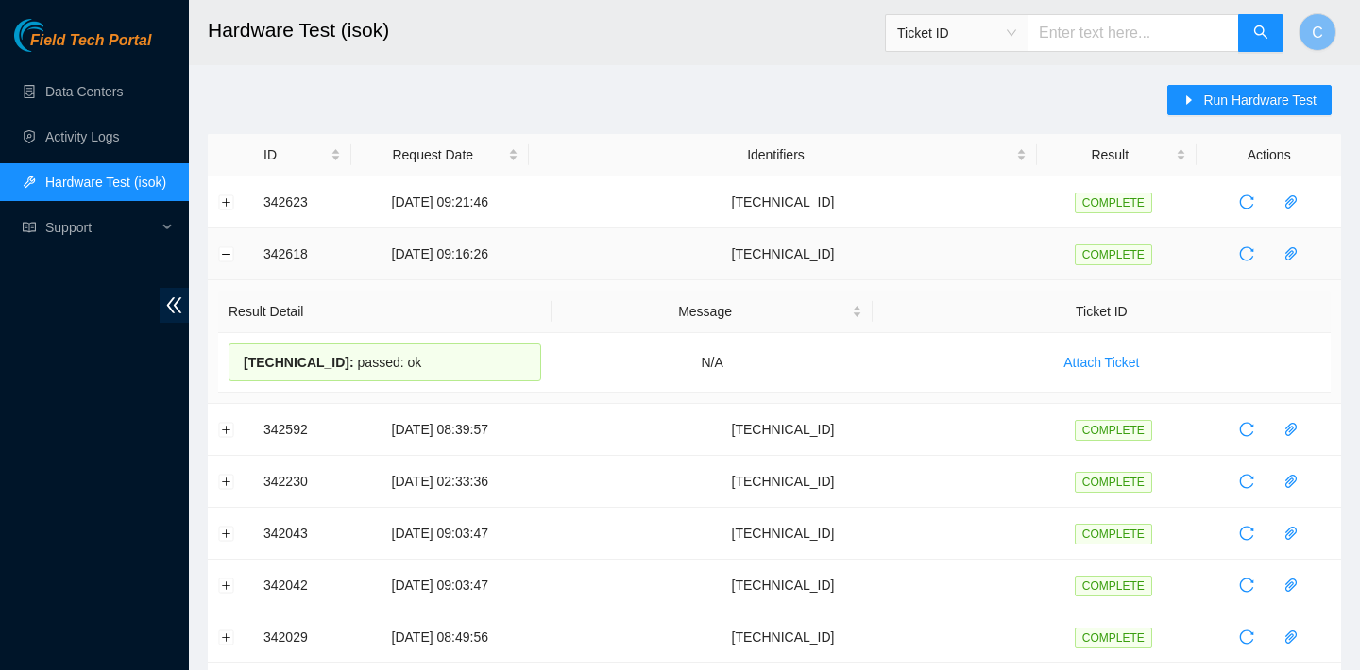
click at [226, 245] on td at bounding box center [230, 255] width 45 height 52
click at [224, 207] on button "Expand row" at bounding box center [226, 202] width 15 height 15
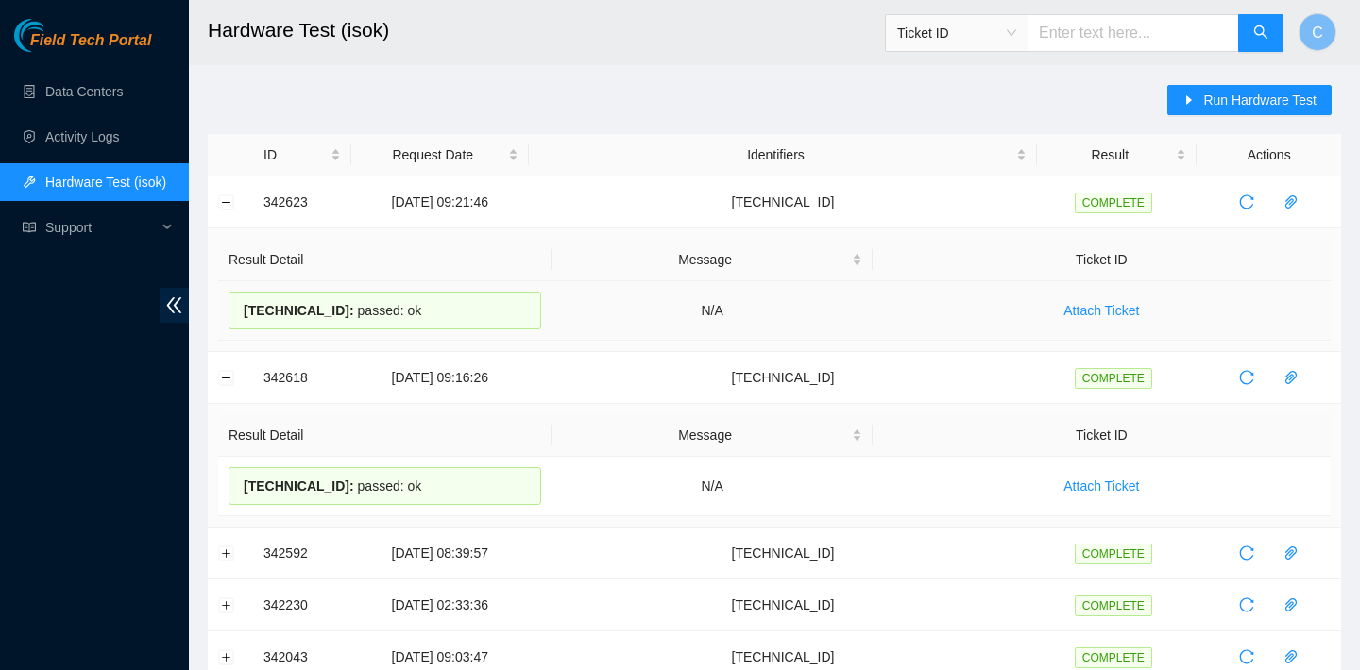
drag, startPoint x: 517, startPoint y: 305, endPoint x: 243, endPoint y: 302, distance: 274.8
click at [243, 302] on div "[TECHNICAL_ID] : passed: ok" at bounding box center [385, 311] width 313 height 38
copy div "[TECHNICAL_ID] : passed: ok"
click at [224, 203] on button "Collapse row" at bounding box center [226, 202] width 15 height 15
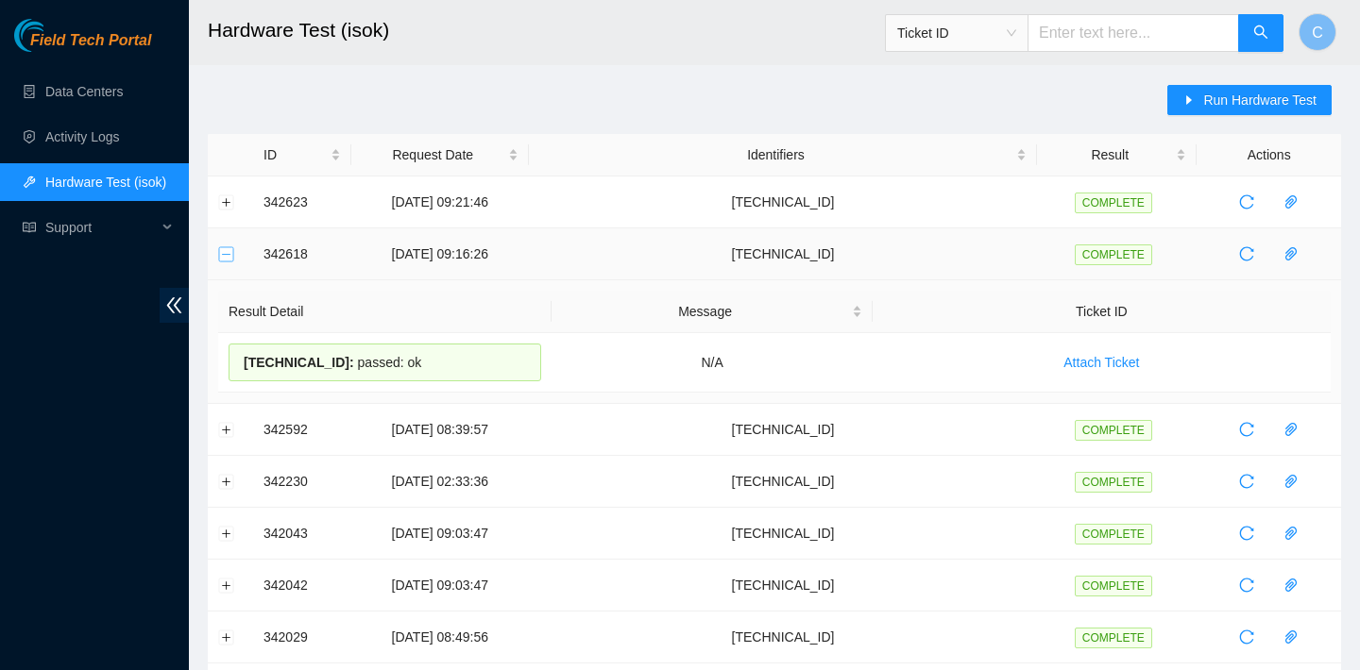
click at [224, 261] on button "Collapse row" at bounding box center [226, 253] width 15 height 15
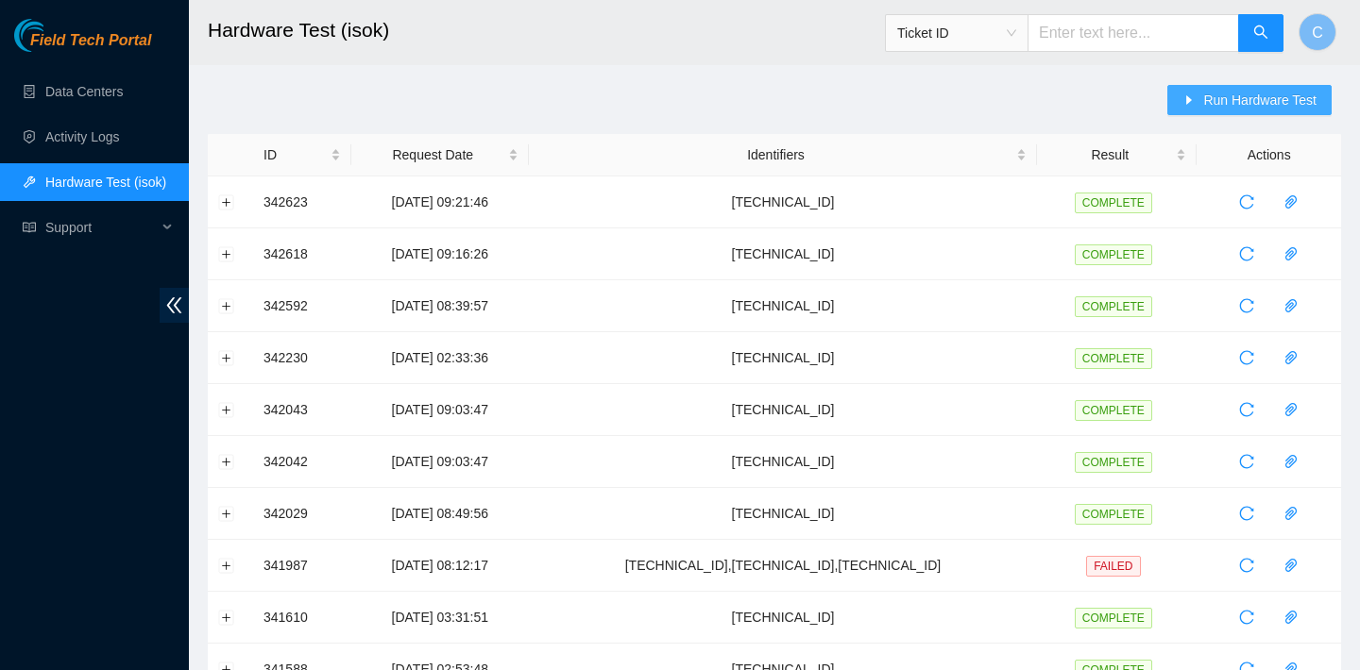
click at [1249, 101] on span "Run Hardware Test" at bounding box center [1259, 100] width 113 height 21
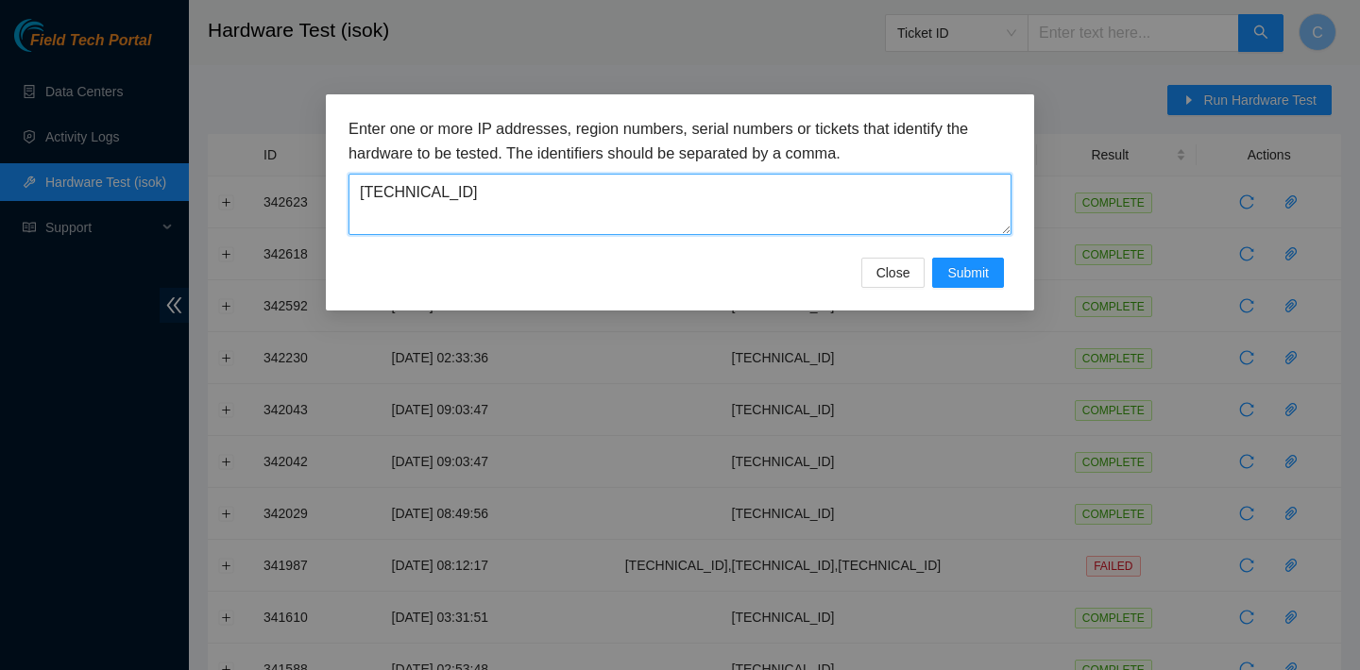
drag, startPoint x: 762, startPoint y: 197, endPoint x: 328, endPoint y: 195, distance: 434.4
click at [328, 195] on div "Enter one or more IP addresses, region numbers, serial numbers or tickets that …" at bounding box center [680, 202] width 708 height 216
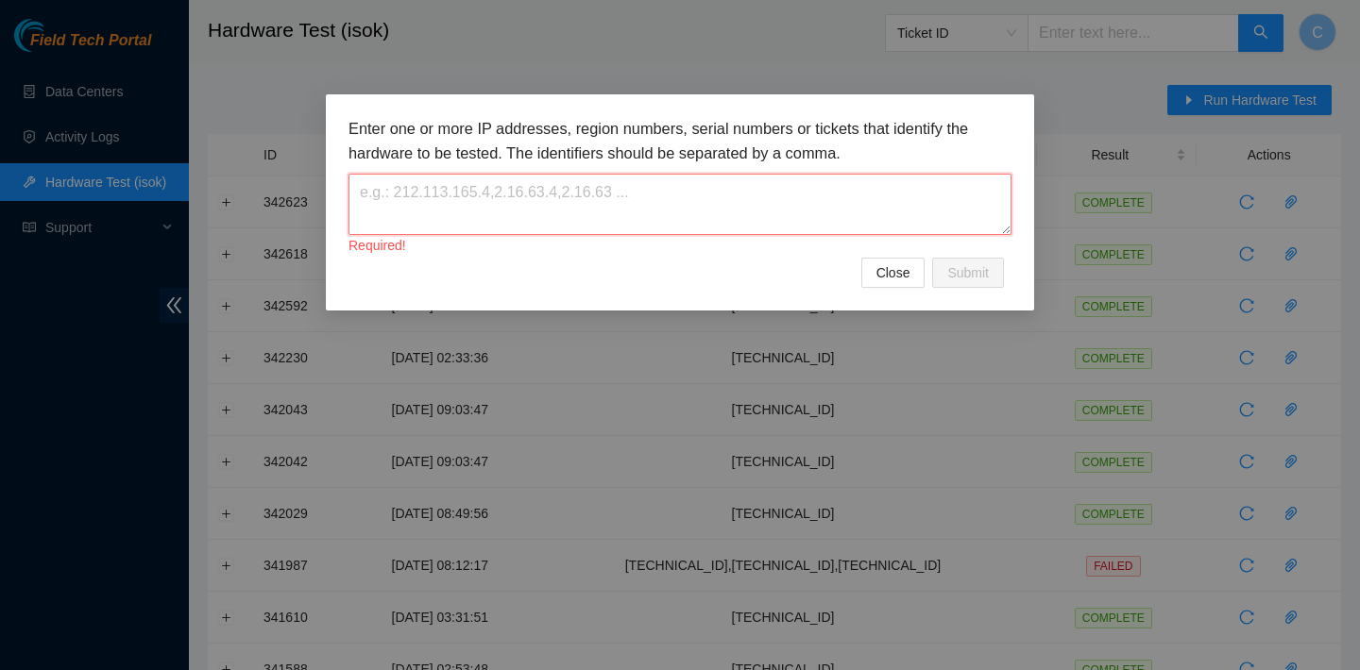
paste textarea "[TECHNICAL_ID]"
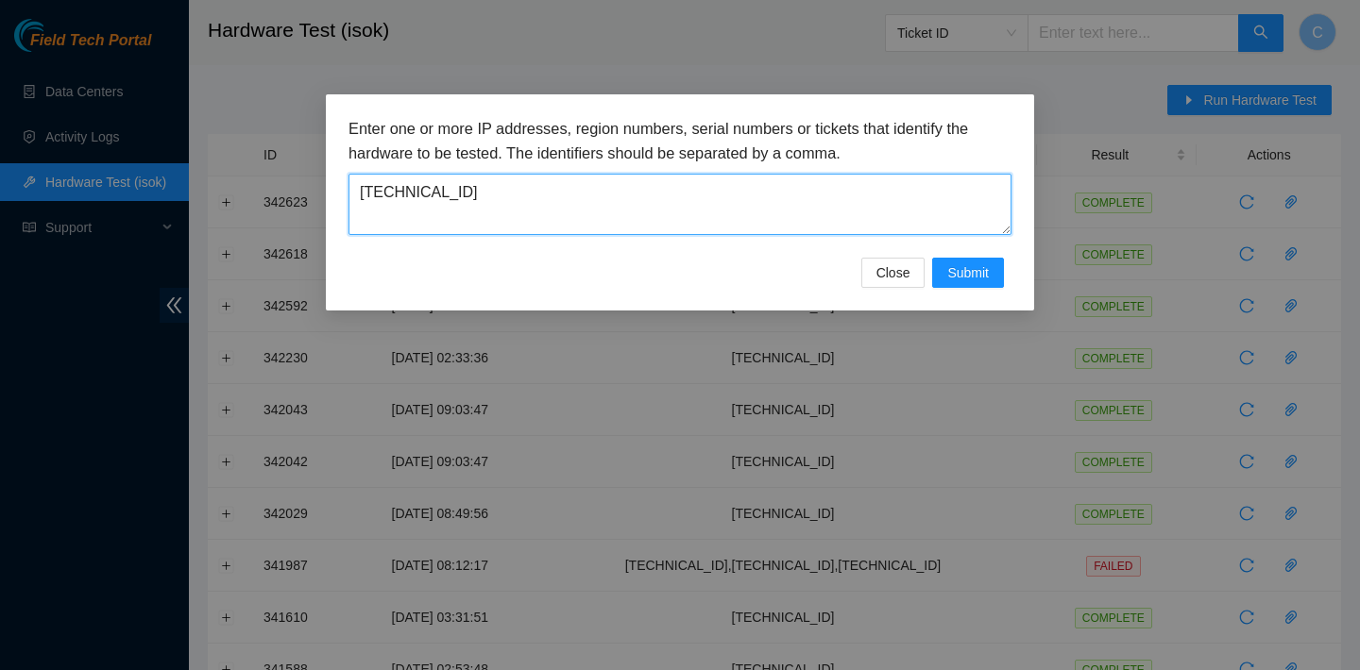
click at [395, 195] on textarea "[TECHNICAL_ID]" at bounding box center [679, 204] width 663 height 61
type textarea "[TECHNICAL_ID]"
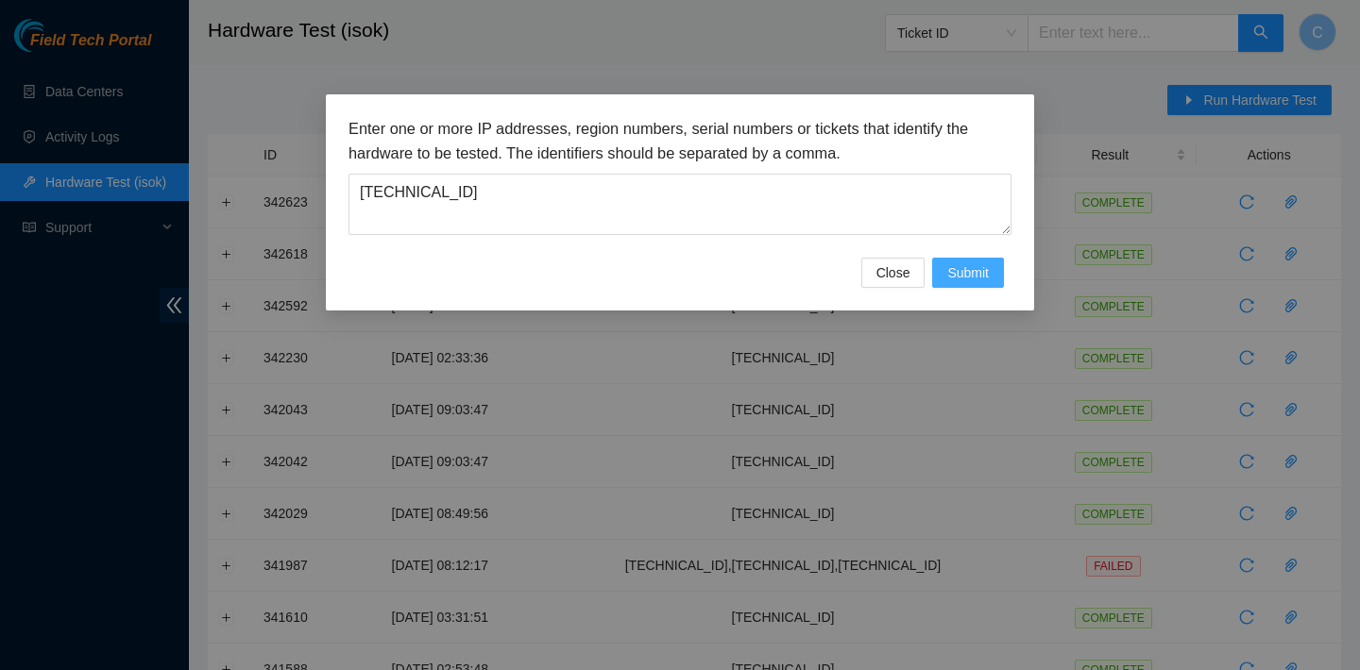
click at [958, 266] on span "Submit" at bounding box center [968, 273] width 42 height 21
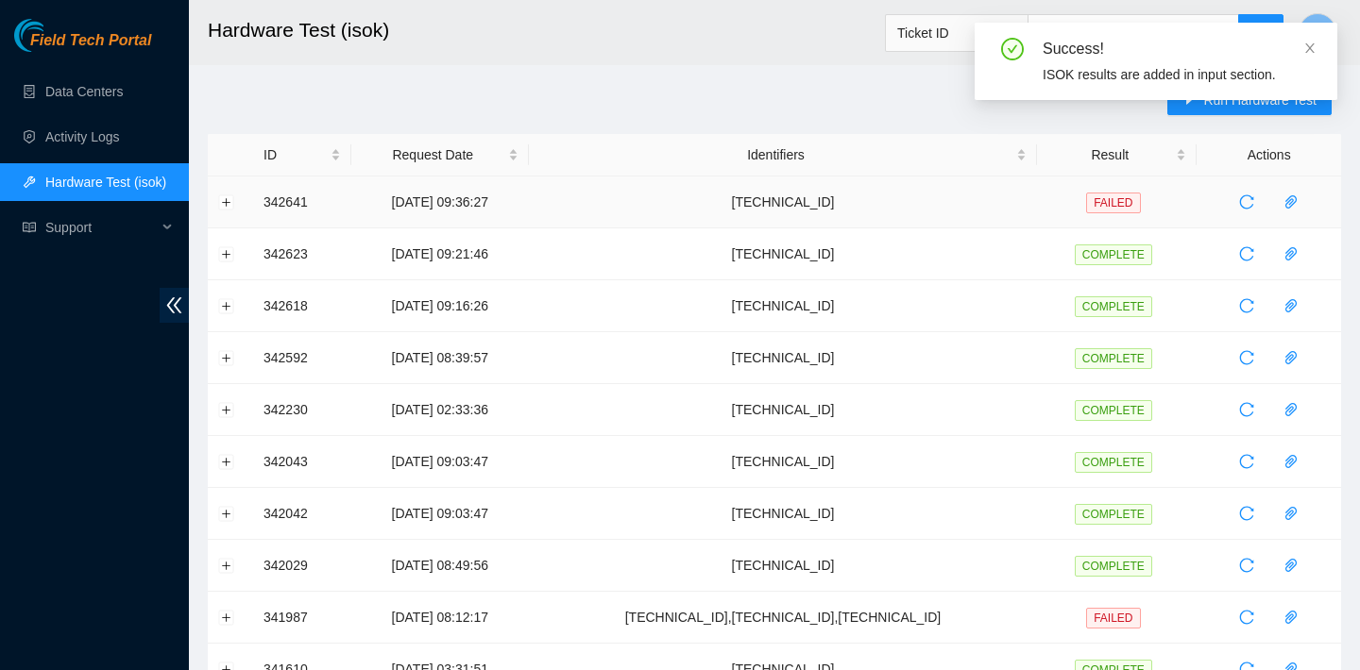
click at [225, 210] on td at bounding box center [230, 203] width 45 height 52
click at [225, 205] on button "Expand row" at bounding box center [226, 202] width 15 height 15
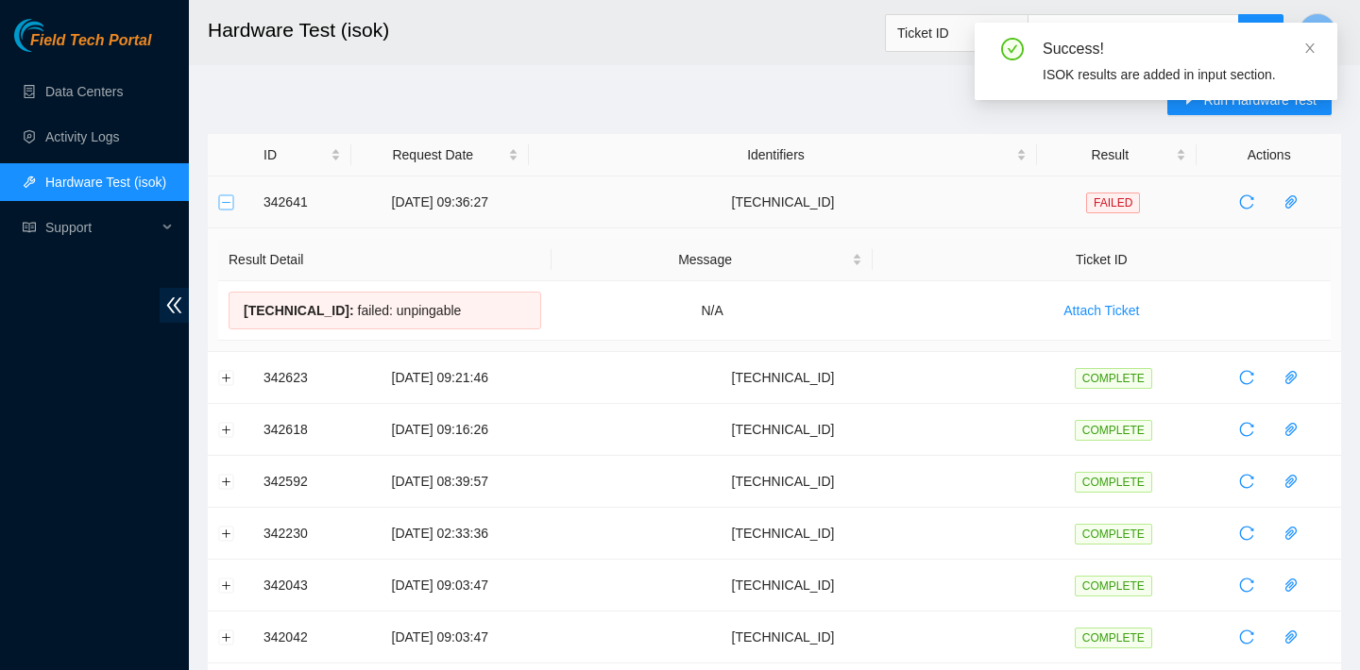
click at [225, 205] on button "Collapse row" at bounding box center [226, 202] width 15 height 15
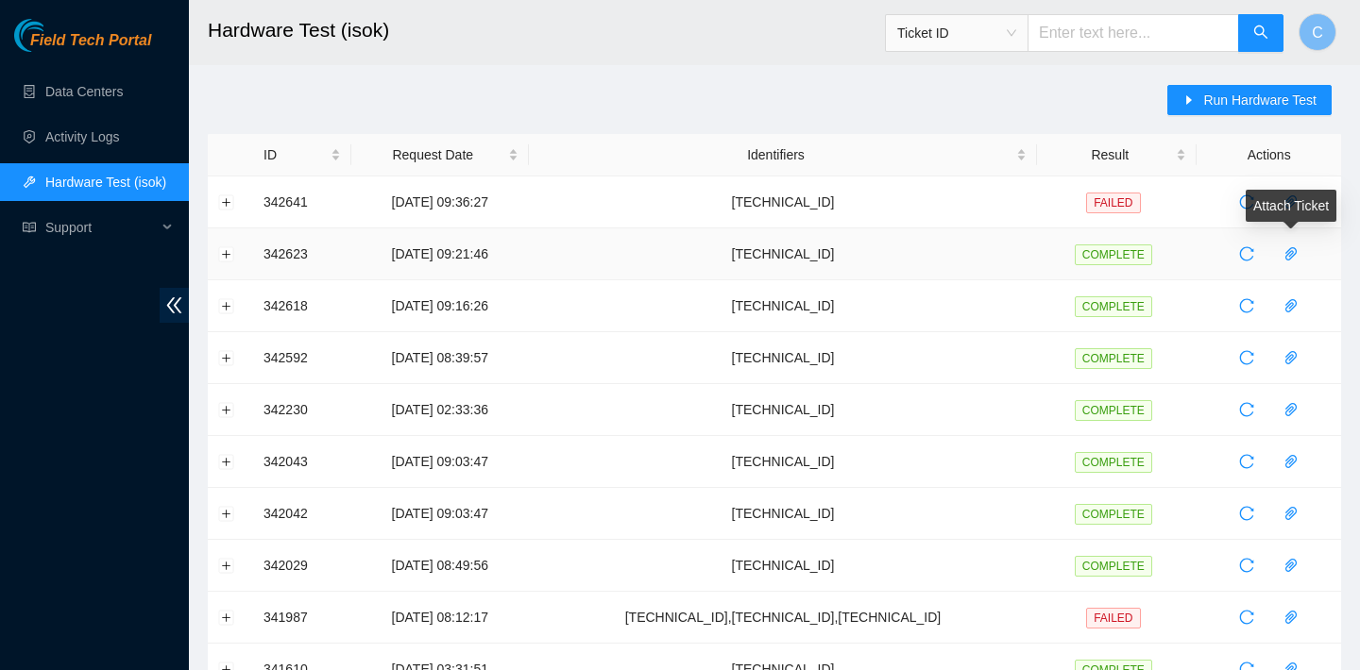
click at [1254, 205] on div "Attach Ticket" at bounding box center [1290, 206] width 91 height 32
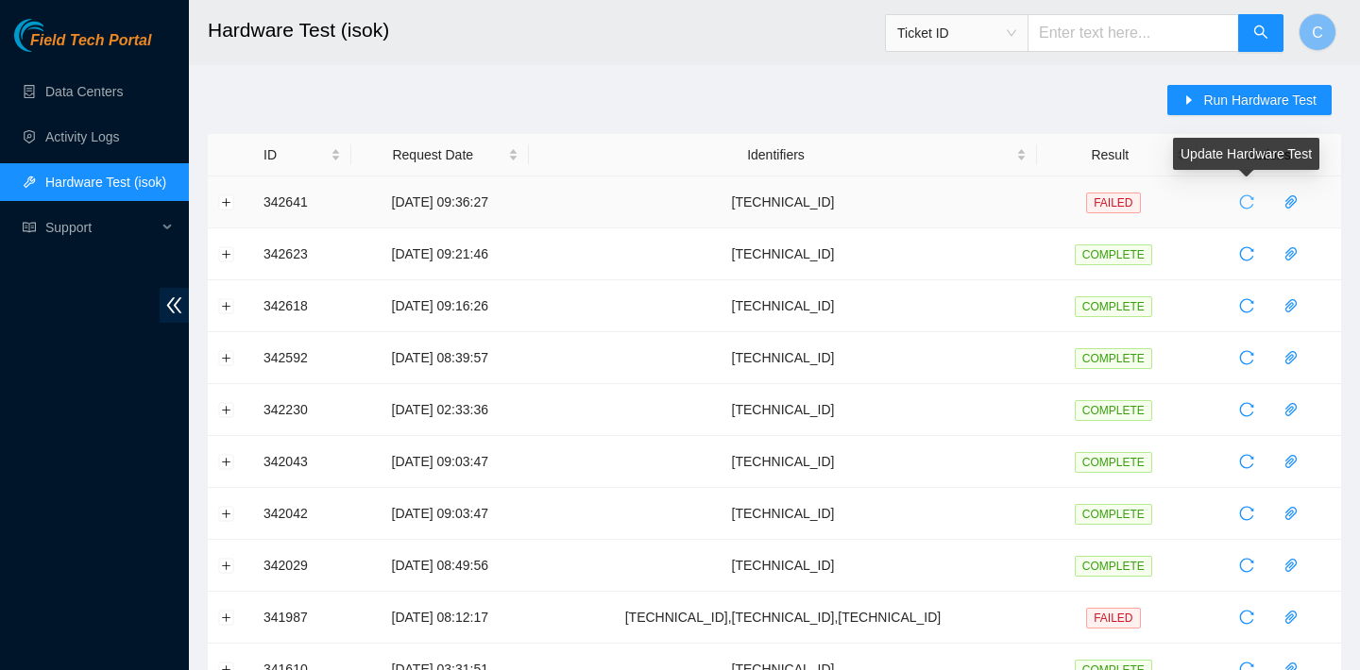
click at [1242, 200] on icon "reload" at bounding box center [1247, 202] width 14 height 14
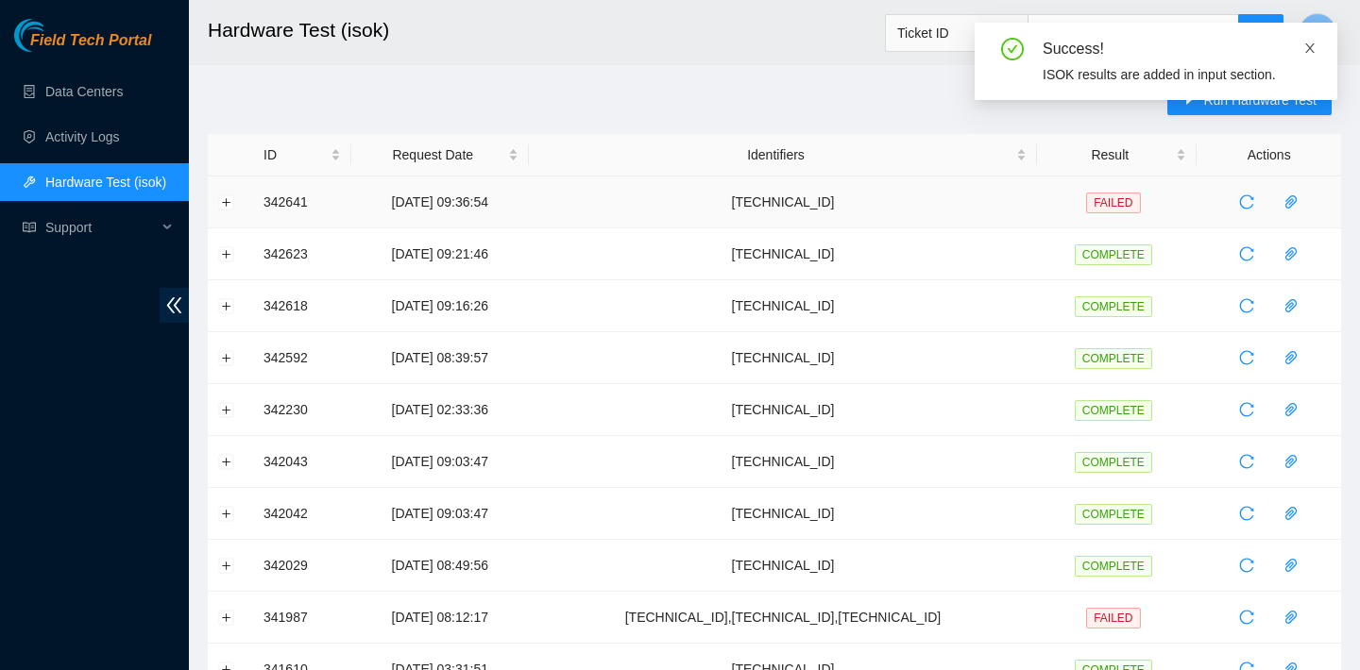
click at [1313, 43] on icon "close" at bounding box center [1309, 47] width 9 height 9
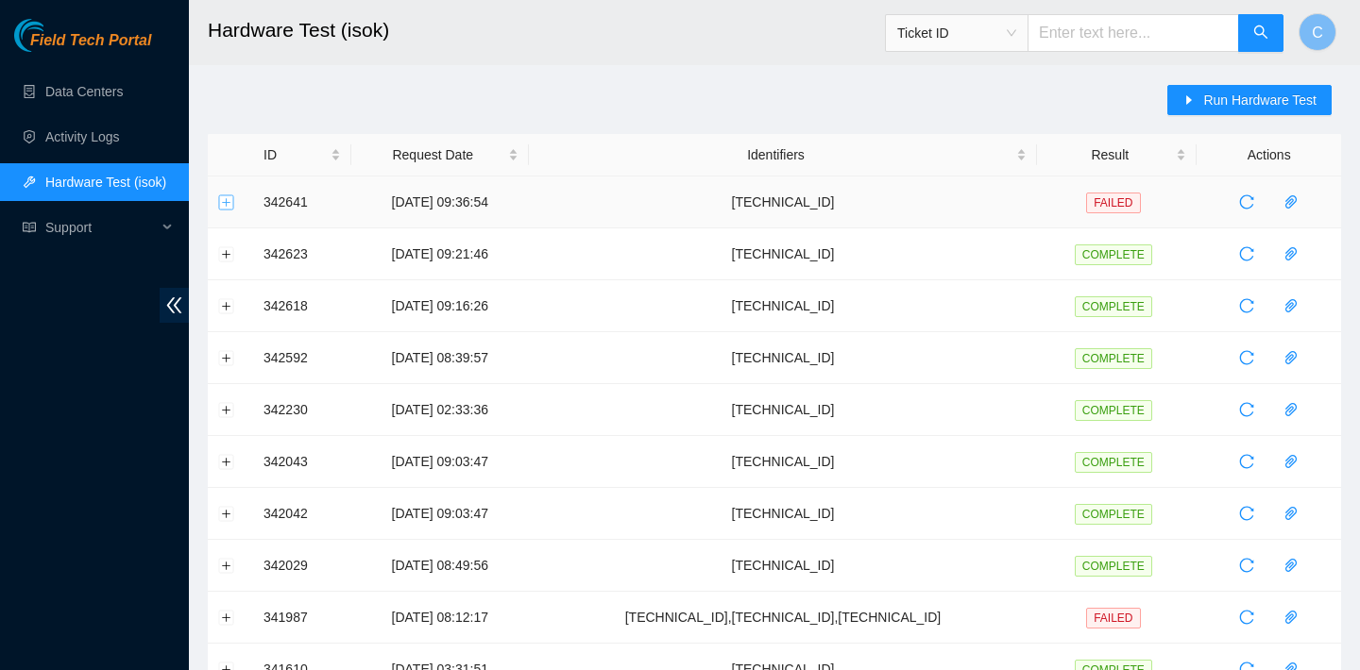
click at [221, 202] on button "Expand row" at bounding box center [226, 202] width 15 height 15
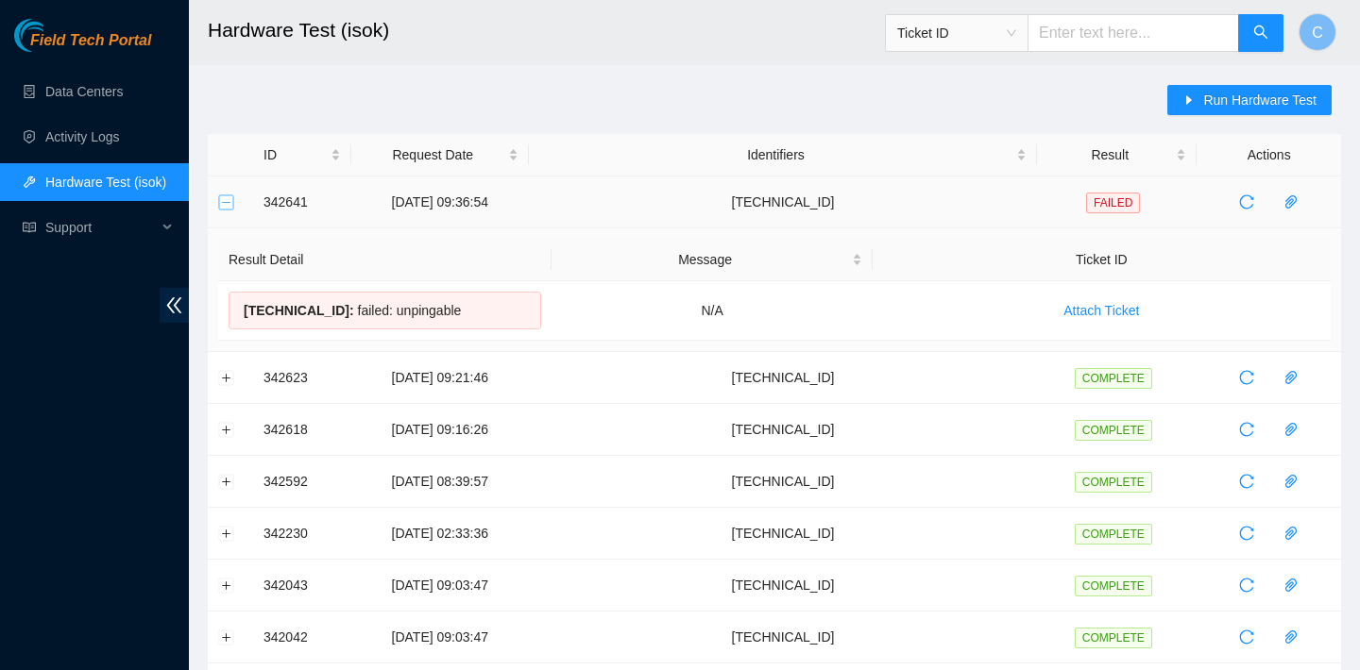
click at [222, 202] on button "Collapse row" at bounding box center [226, 202] width 15 height 15
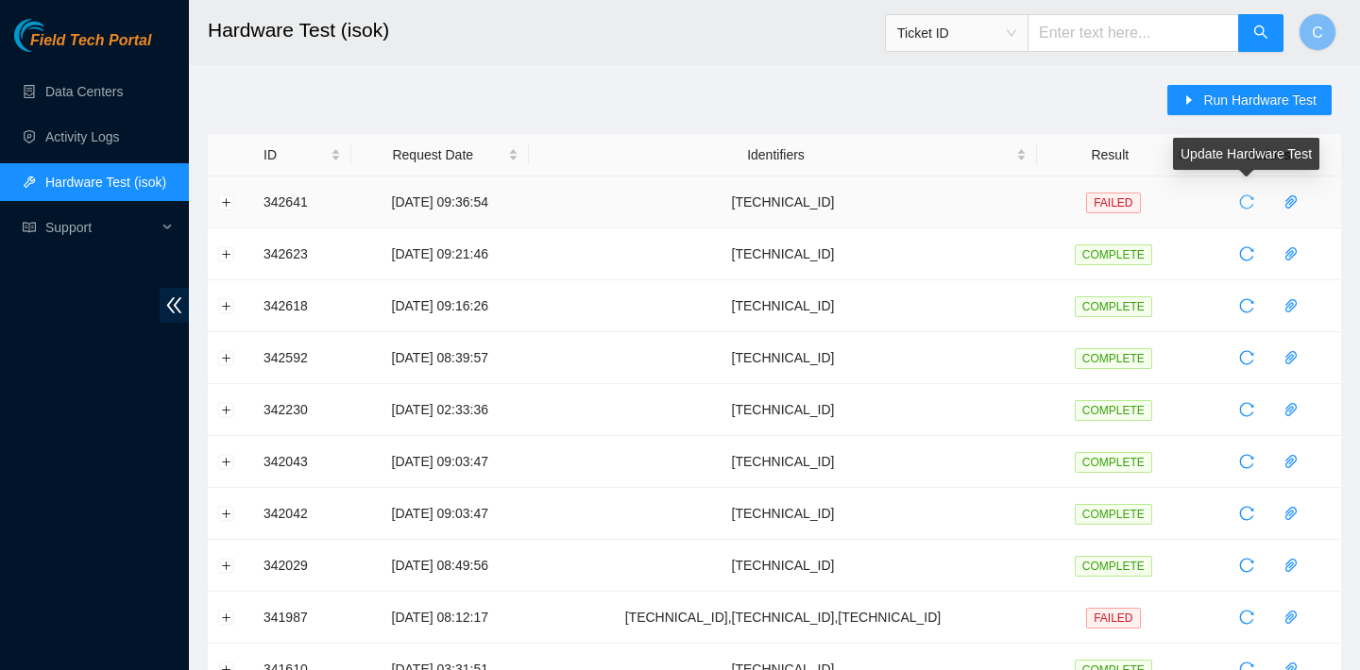
click at [1243, 198] on icon "reload" at bounding box center [1247, 202] width 14 height 14
click at [1244, 198] on icon "reload" at bounding box center [1247, 202] width 14 height 14
click at [1257, 198] on span "reload" at bounding box center [1246, 202] width 28 height 15
click at [1240, 201] on span "reload" at bounding box center [1246, 202] width 28 height 15
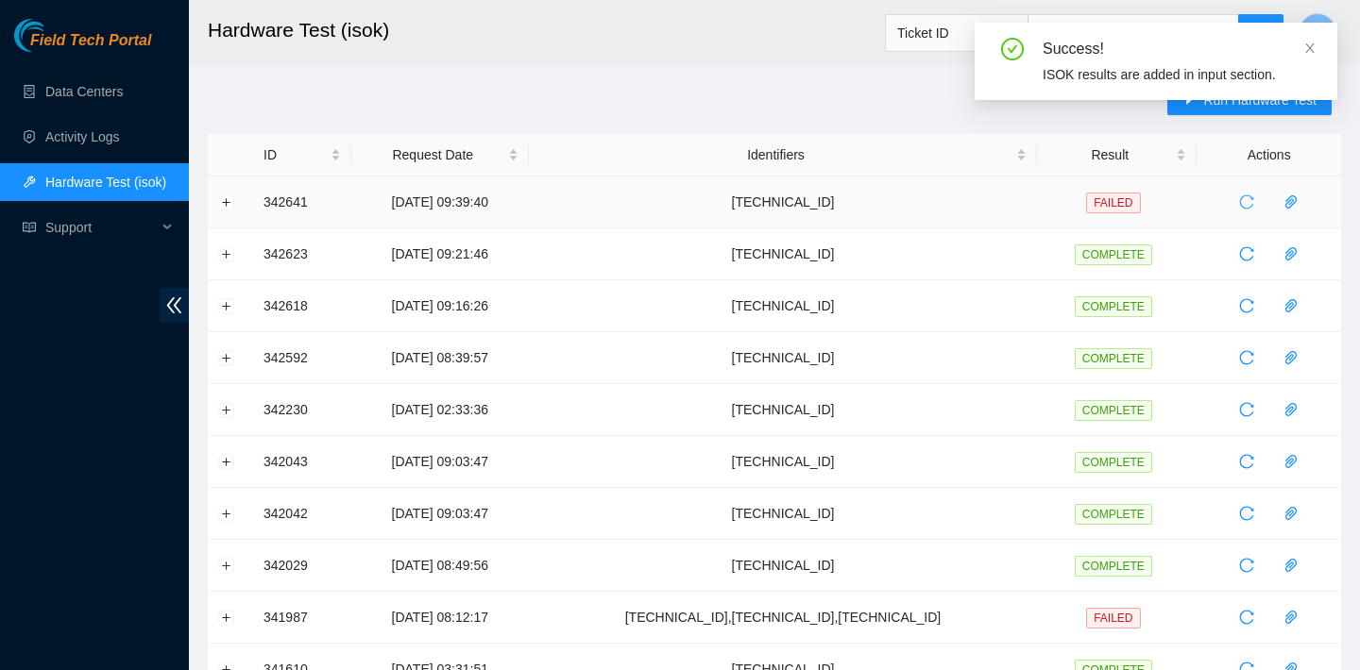
click at [1252, 197] on icon "reload" at bounding box center [1246, 202] width 15 height 15
click at [1250, 210] on button "button" at bounding box center [1246, 202] width 30 height 30
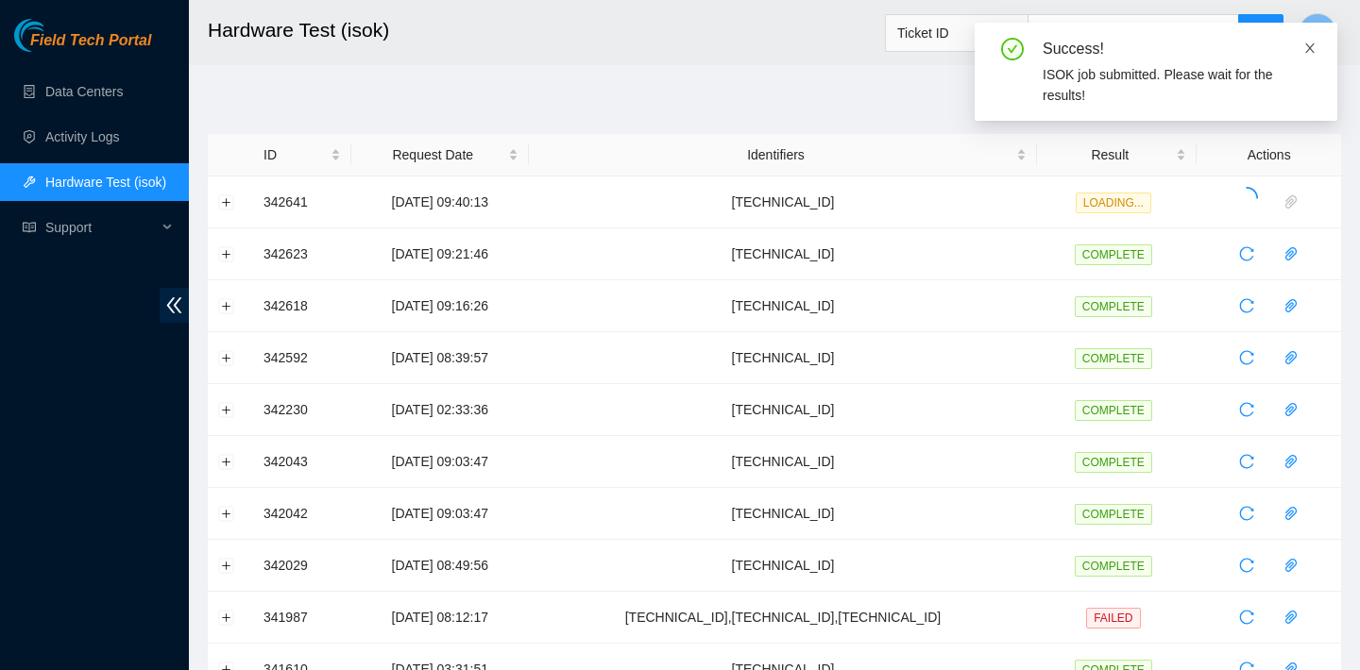
click at [1314, 47] on icon "close" at bounding box center [1309, 48] width 13 height 13
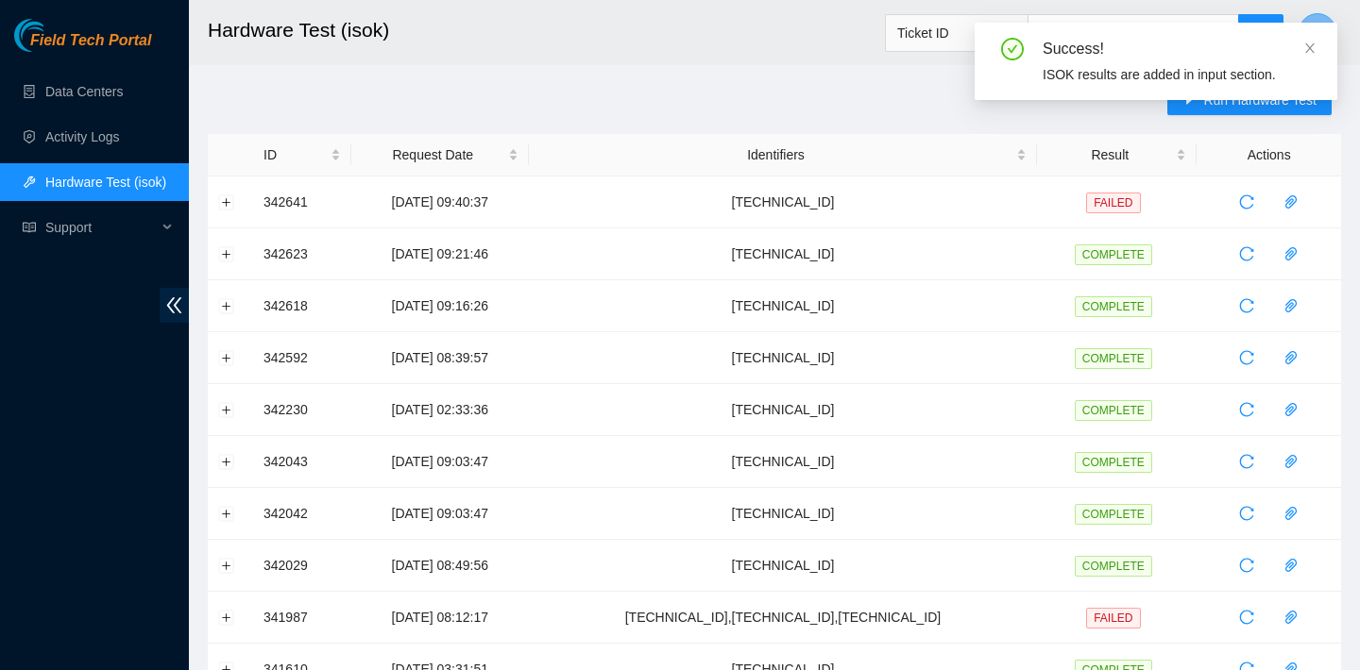
click at [1314, 47] on icon "close" at bounding box center [1309, 48] width 13 height 13
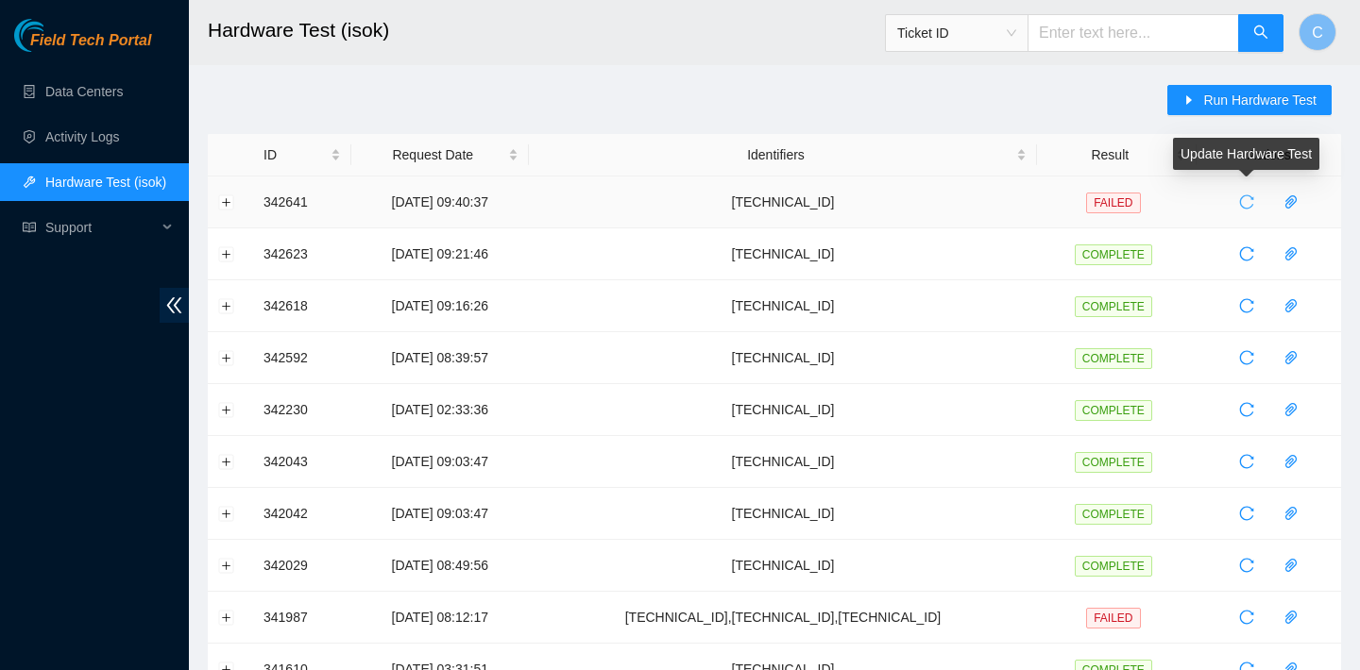
click at [1253, 199] on icon "reload" at bounding box center [1247, 202] width 14 height 14
click at [1253, 198] on icon "reload" at bounding box center [1247, 202] width 14 height 14
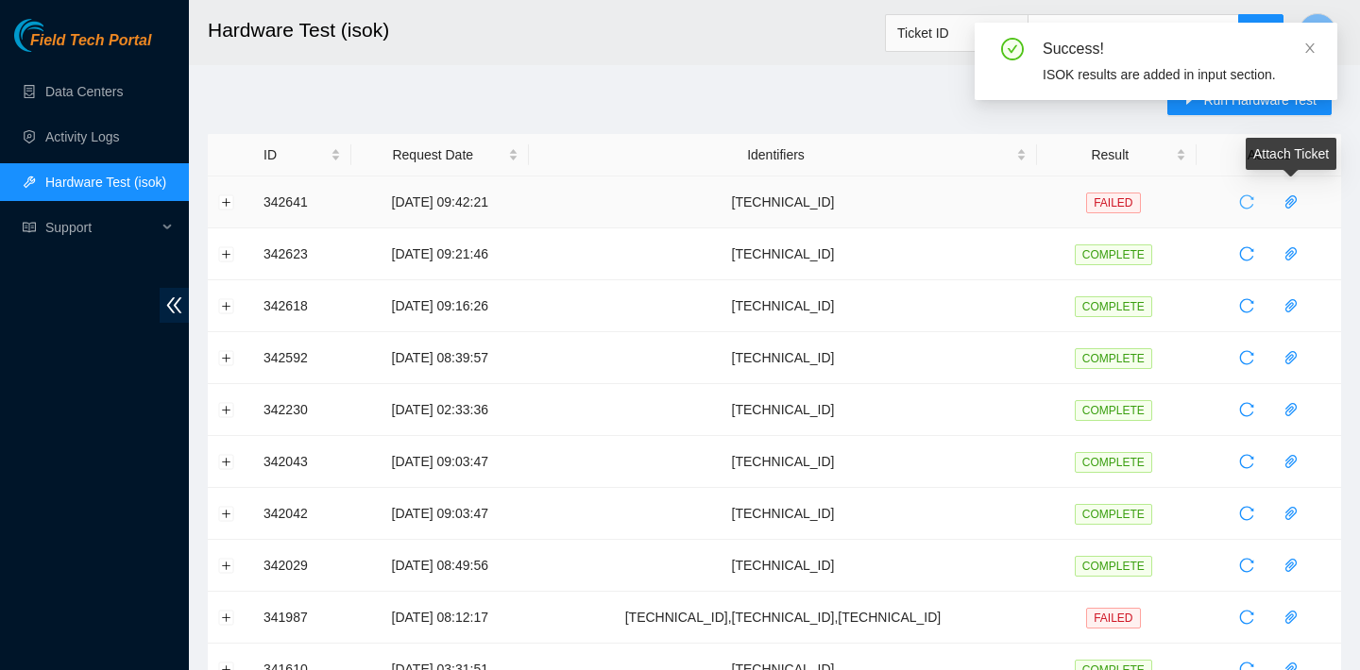
click at [1257, 194] on button "button" at bounding box center [1246, 202] width 30 height 30
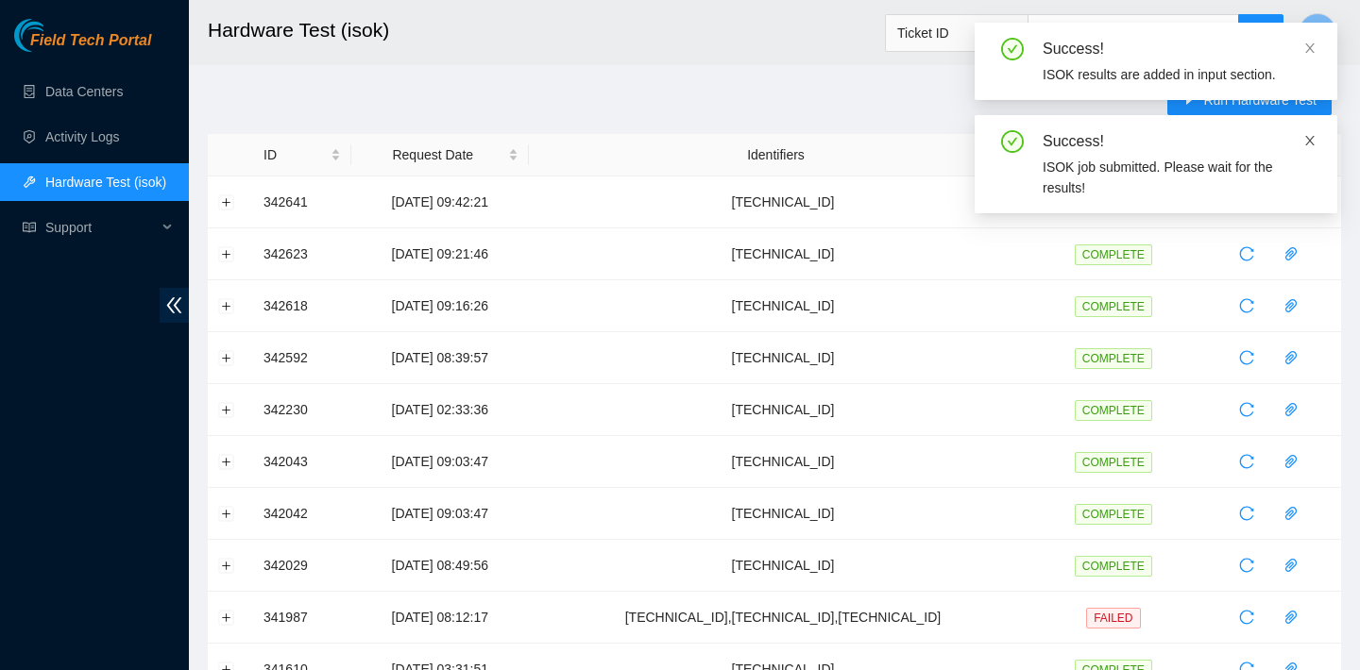
click at [1308, 139] on icon "close" at bounding box center [1309, 140] width 9 height 9
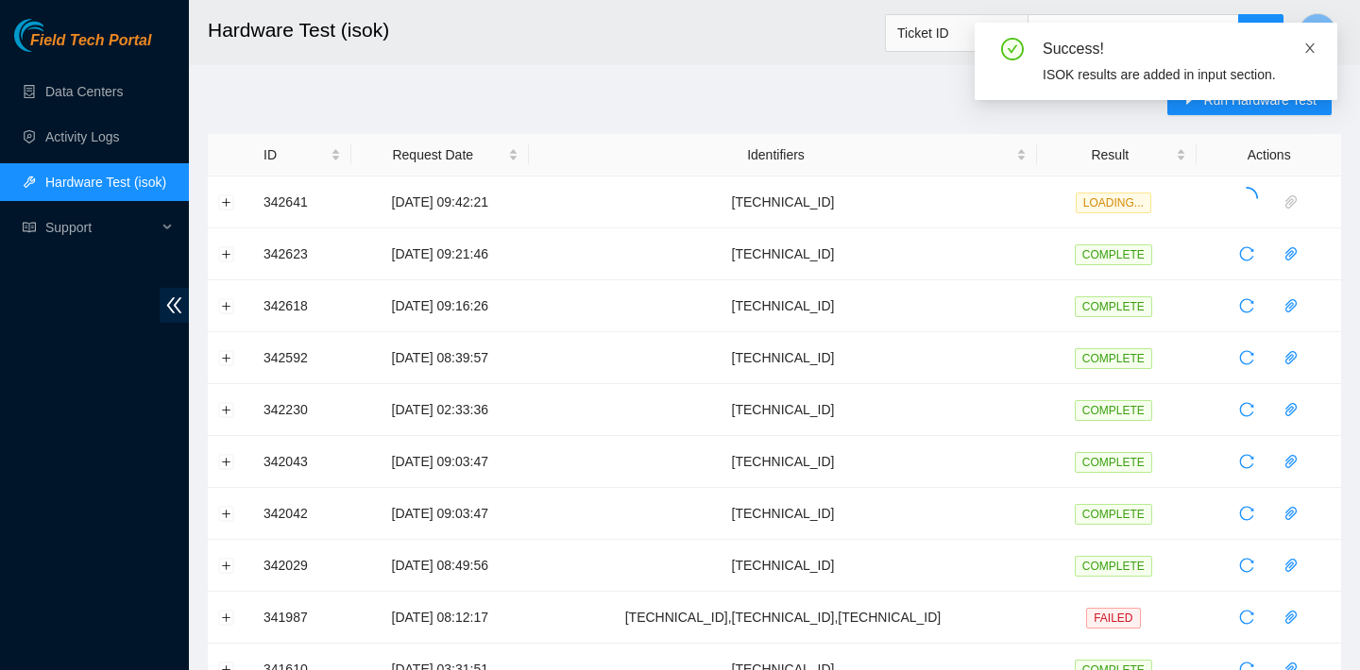
click at [1310, 43] on icon "close" at bounding box center [1309, 48] width 13 height 13
click at [1308, 50] on icon "close" at bounding box center [1309, 47] width 9 height 9
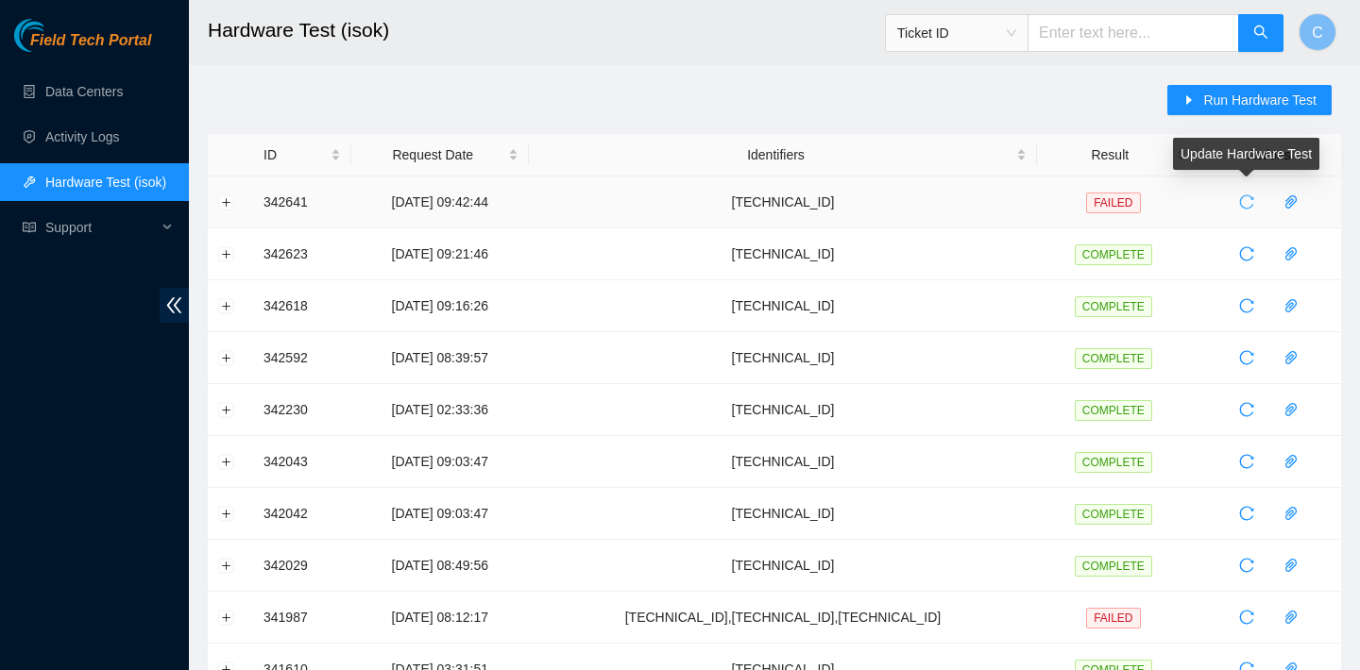
click at [1244, 201] on icon "reload" at bounding box center [1246, 202] width 15 height 15
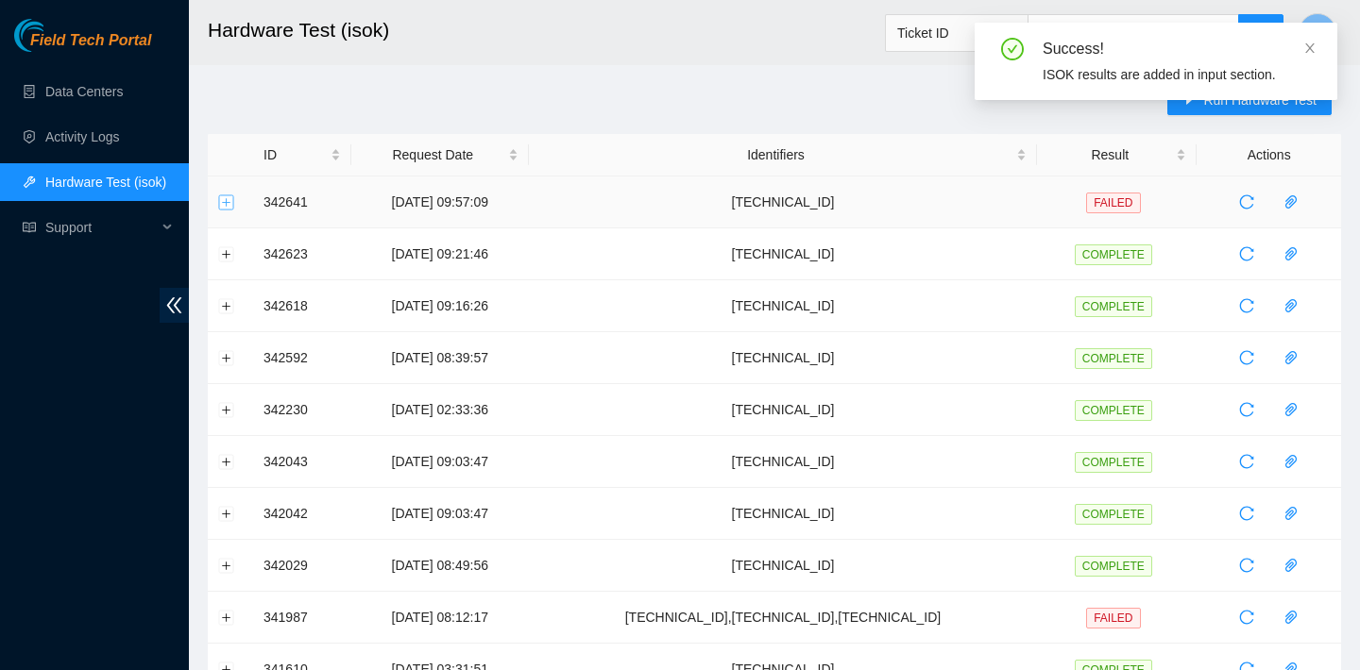
click at [227, 198] on button "Expand row" at bounding box center [226, 202] width 15 height 15
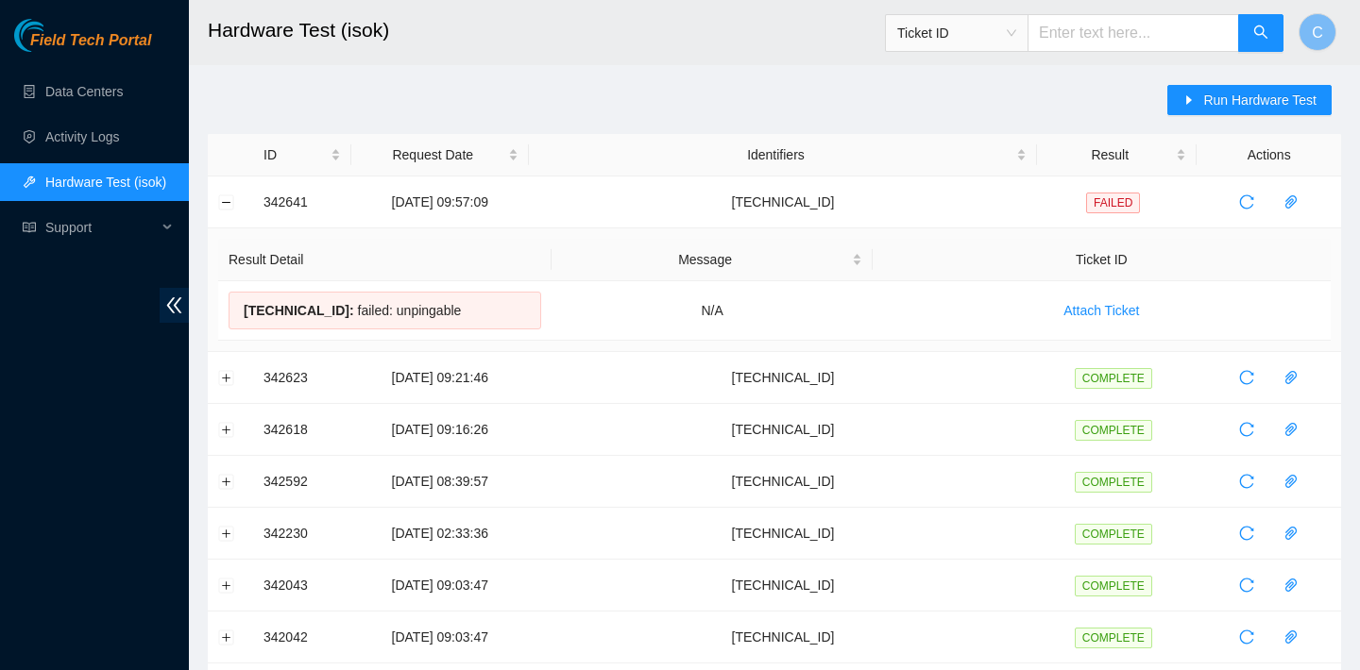
click at [993, 33] on span "Ticket ID" at bounding box center [956, 33] width 119 height 28
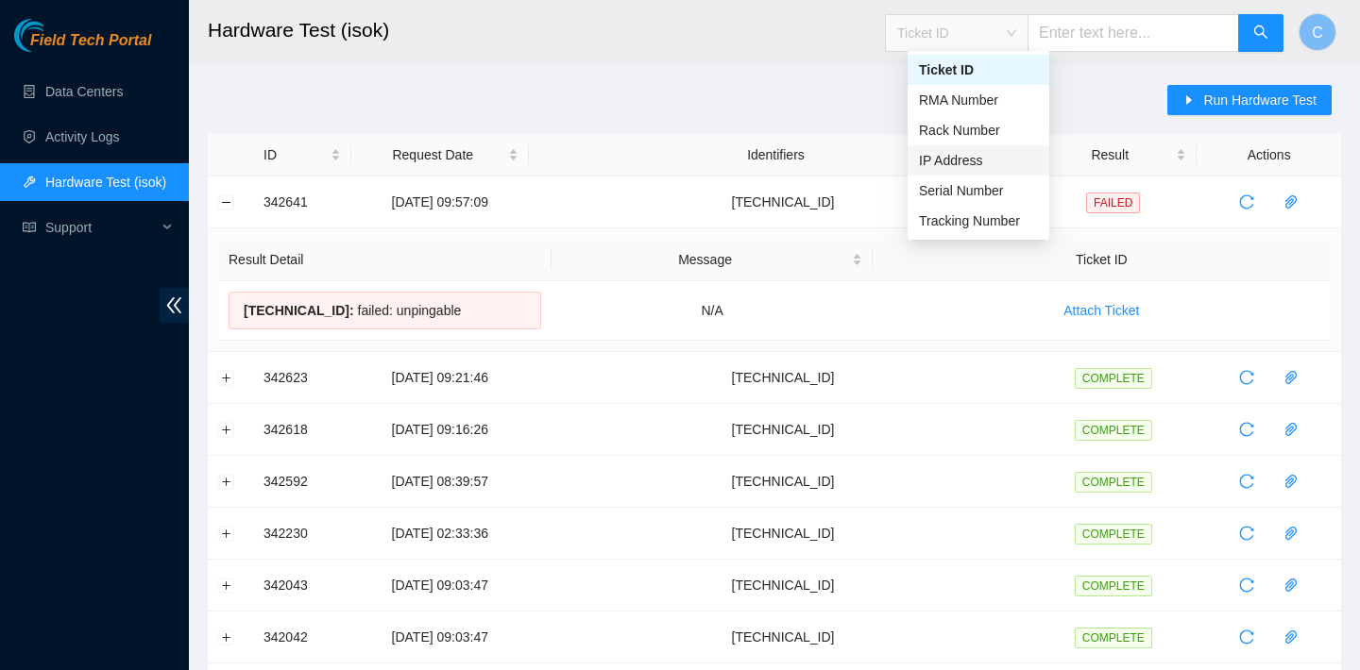
click at [980, 163] on div "IP Address" at bounding box center [978, 160] width 119 height 21
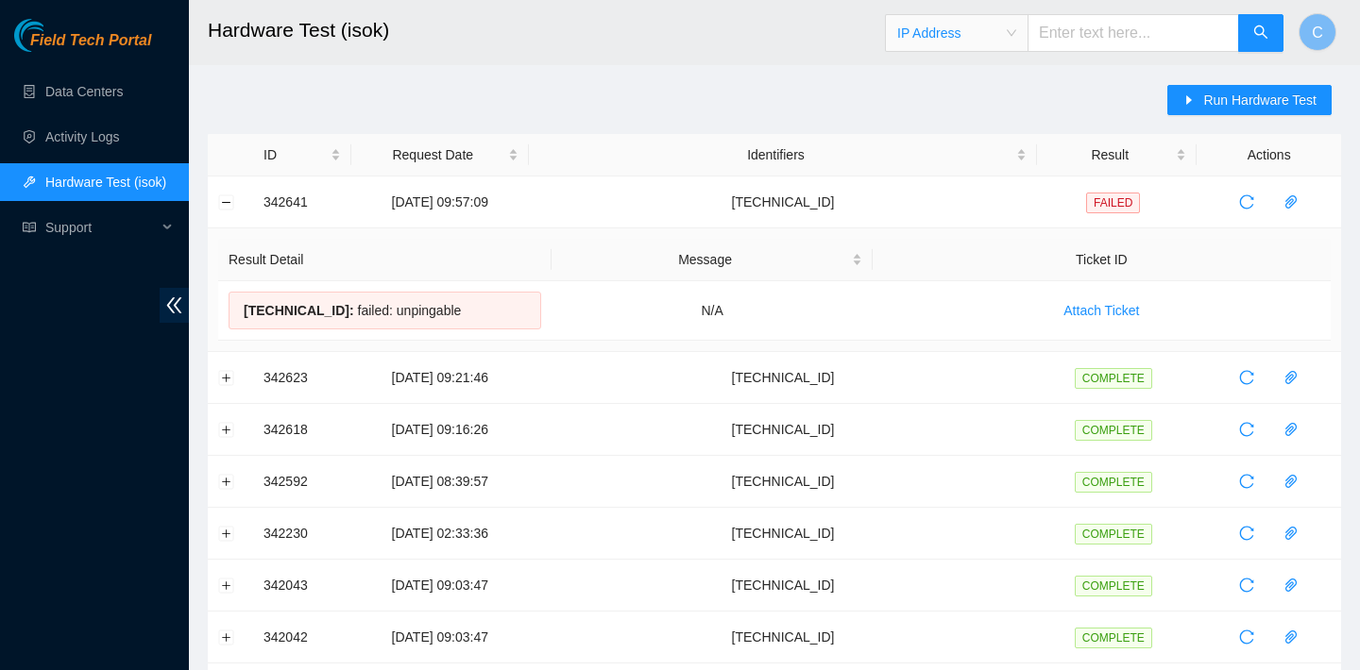
click at [1104, 29] on input "text" at bounding box center [1133, 33] width 212 height 38
paste input "23.56.107.125"
type input "23.56.107.125"
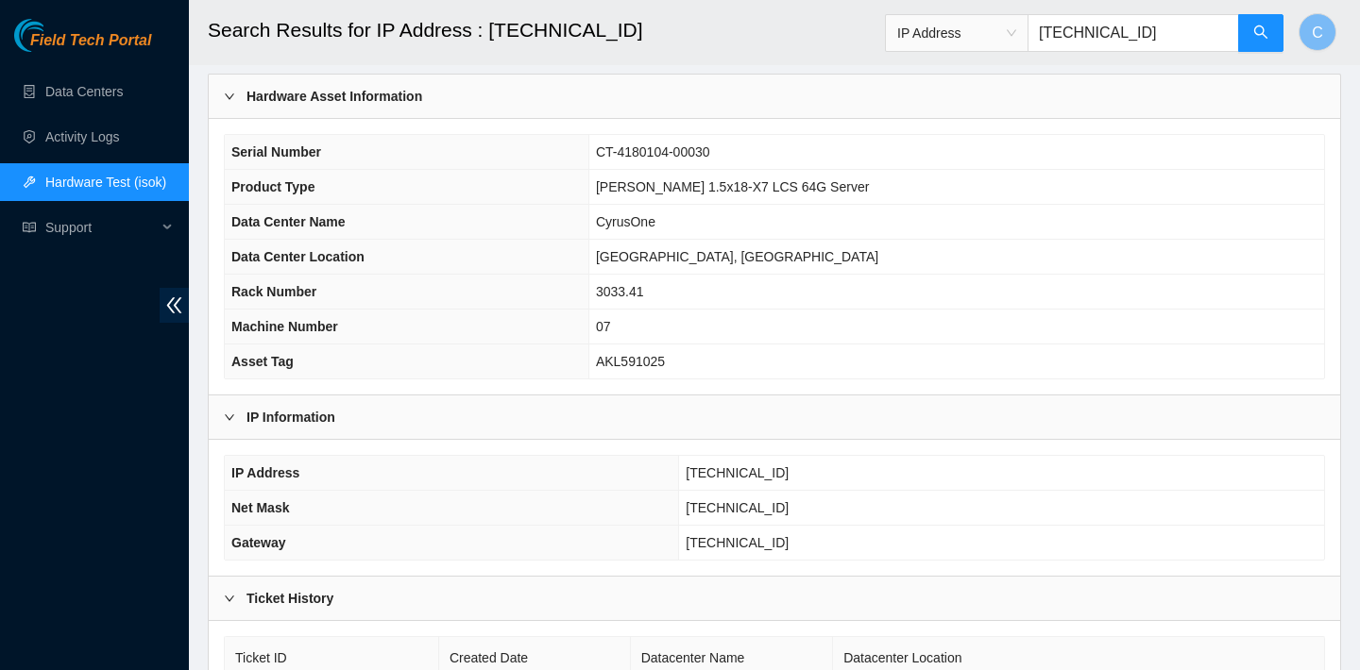
scroll to position [49, 0]
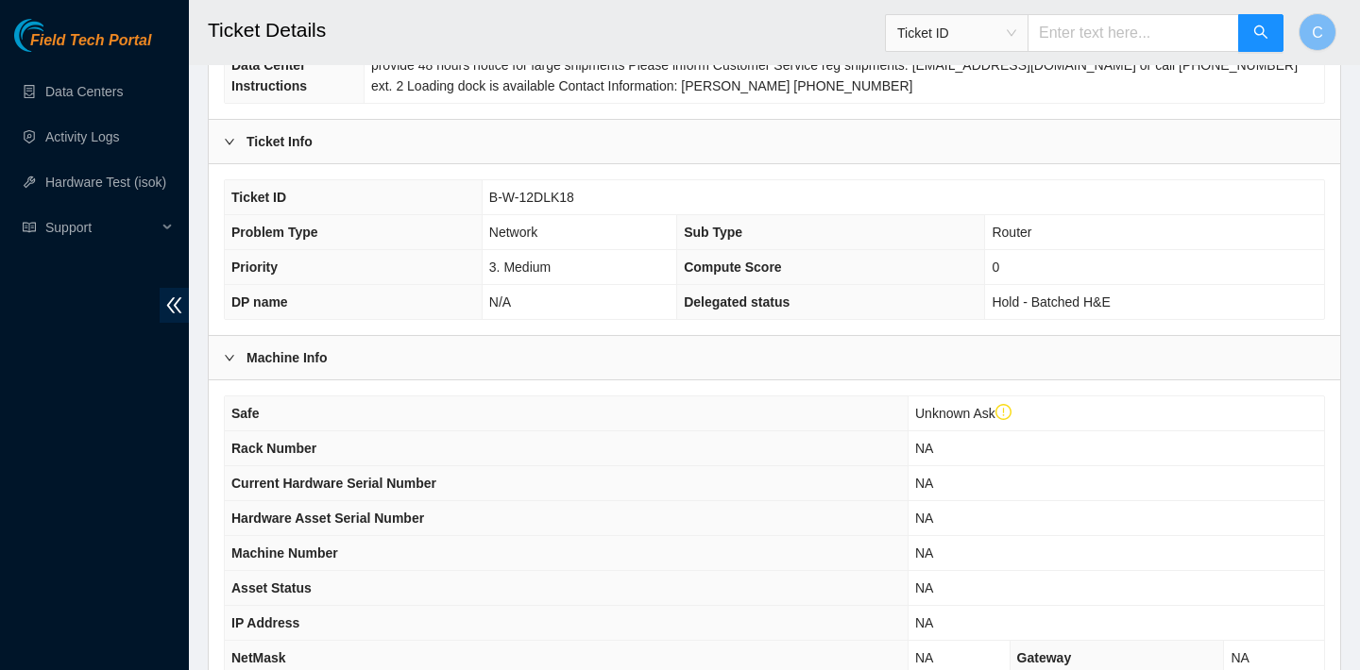
scroll to position [303, 0]
